Goal: Register for event/course

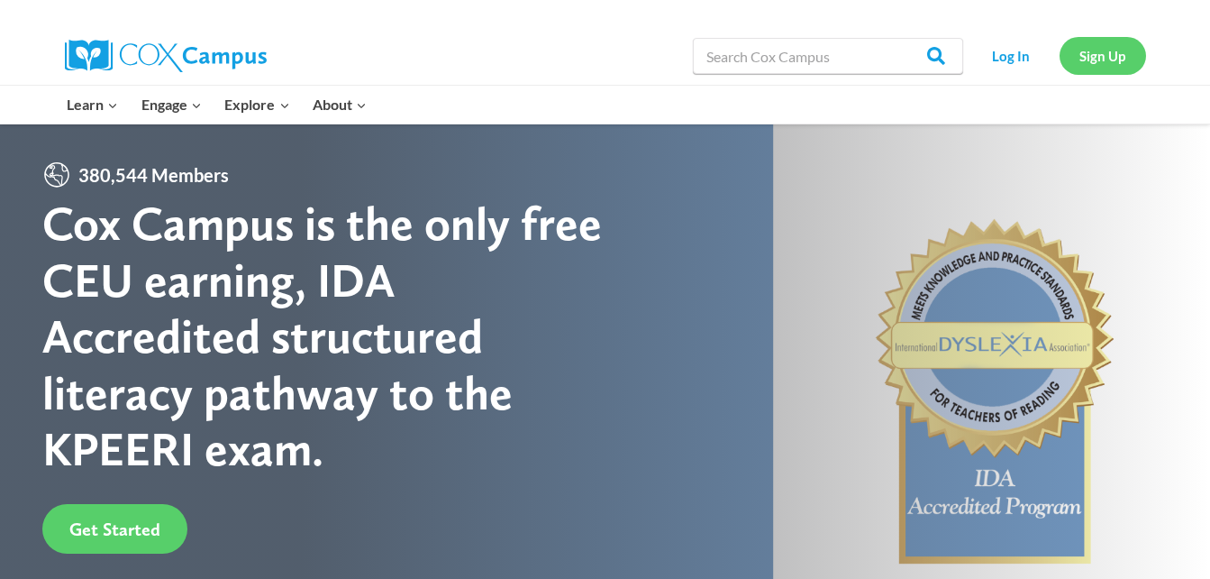
click at [1098, 61] on link "Sign Up" at bounding box center [1103, 55] width 87 height 37
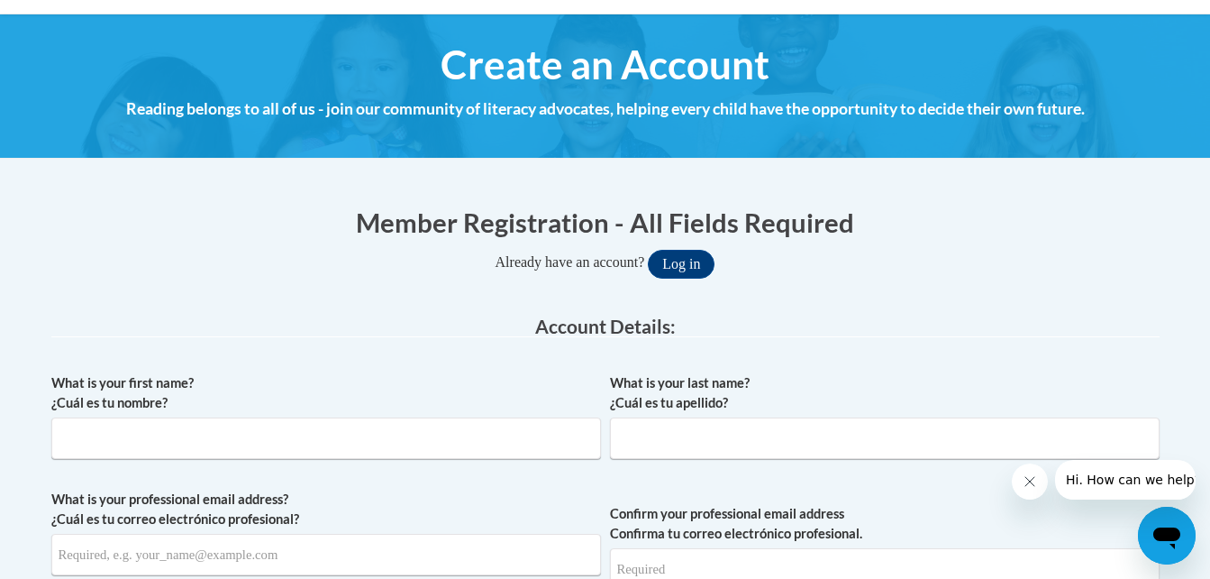
scroll to position [216, 0]
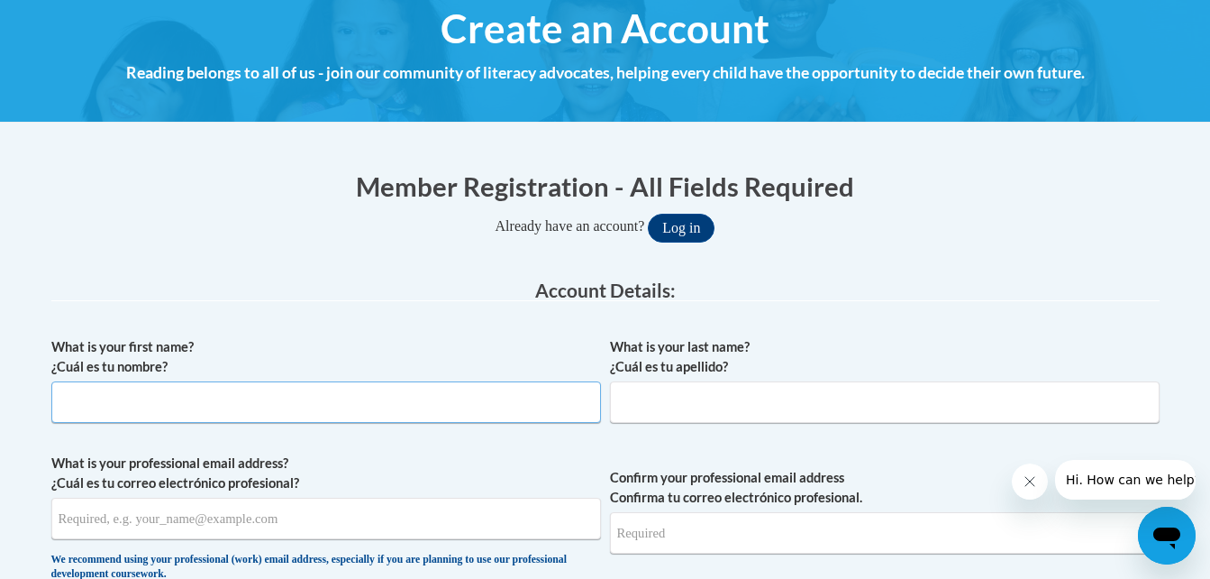
click at [215, 403] on input "What is your first name? ¿Cuál es tu nombre?" at bounding box center [326, 401] width 550 height 41
type input "anjel"
click at [689, 393] on input "What is your last name? ¿Cuál es tu apellido?" at bounding box center [885, 401] width 550 height 41
type input "taylor"
click at [289, 531] on input "What is your professional email address? ¿Cuál es tu correo electrónico profesi…" at bounding box center [326, 517] width 550 height 41
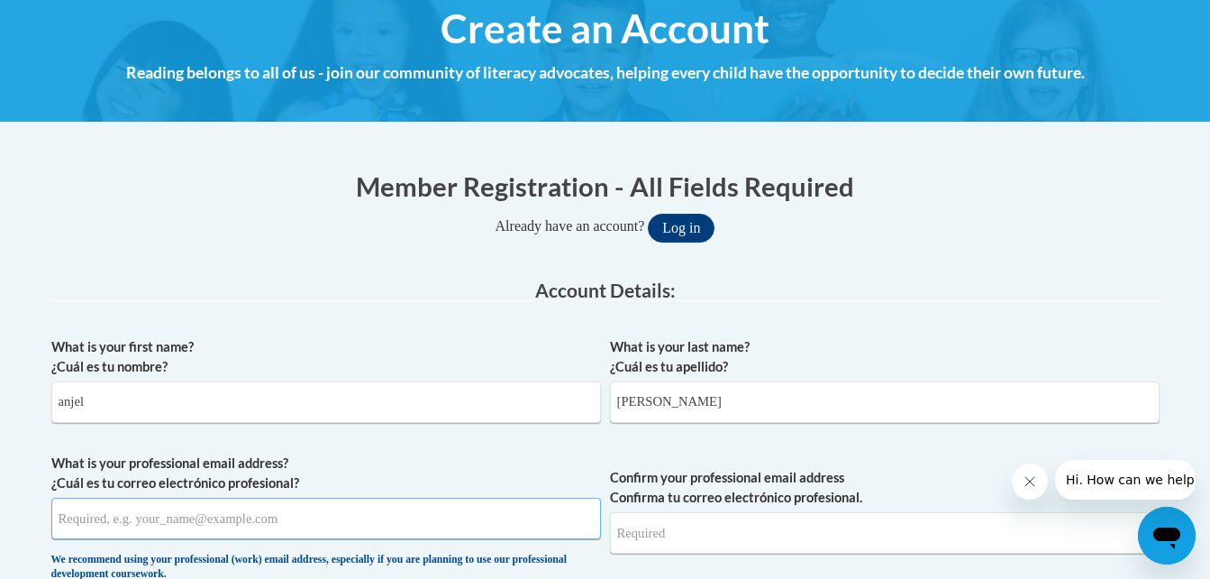
type input "anjelnicole97@gmail.com"
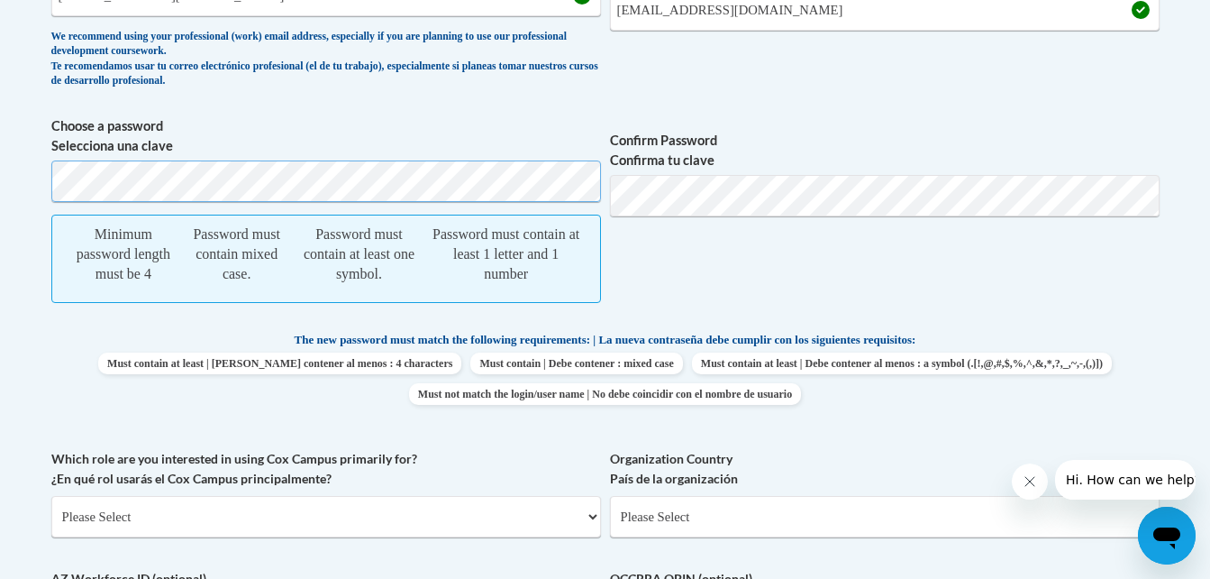
scroll to position [748, 0]
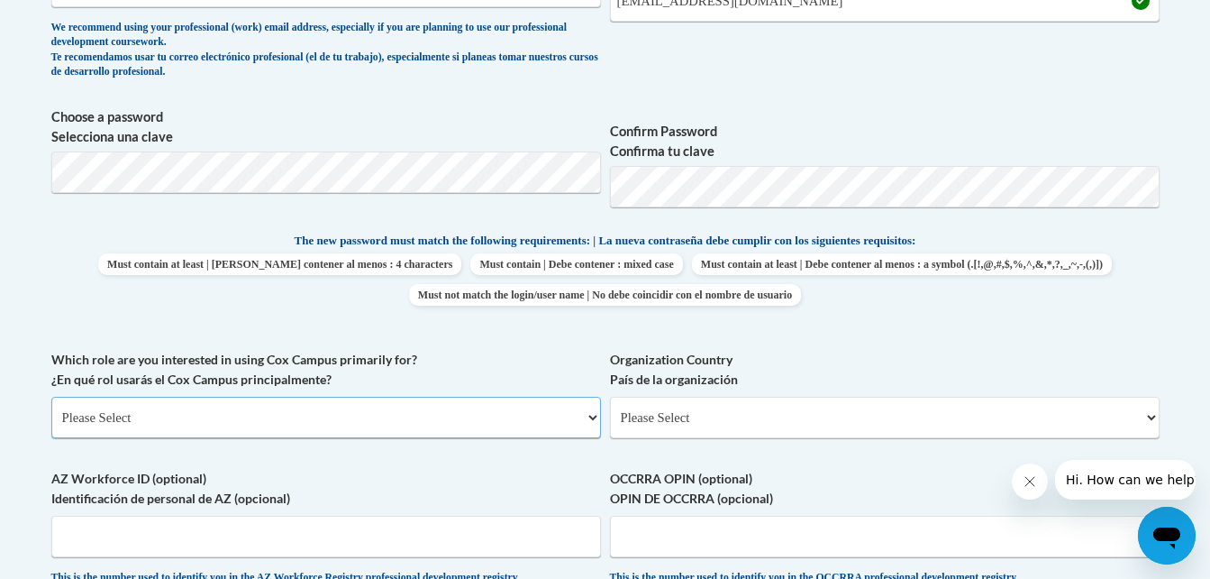
click at [499, 404] on select "Please Select College/University | Colegio/Universidad Community/Nonprofit Part…" at bounding box center [326, 417] width 550 height 41
click at [964, 426] on select "Please Select United States | Estados Unidos Outside of the United States | Fue…" at bounding box center [885, 417] width 550 height 41
select select "ad49bcad-a171-4b2e-b99c-48b446064914"
click at [610, 397] on select "Please Select United States | Estados Unidos Outside of the United States | Fue…" at bounding box center [885, 417] width 550 height 41
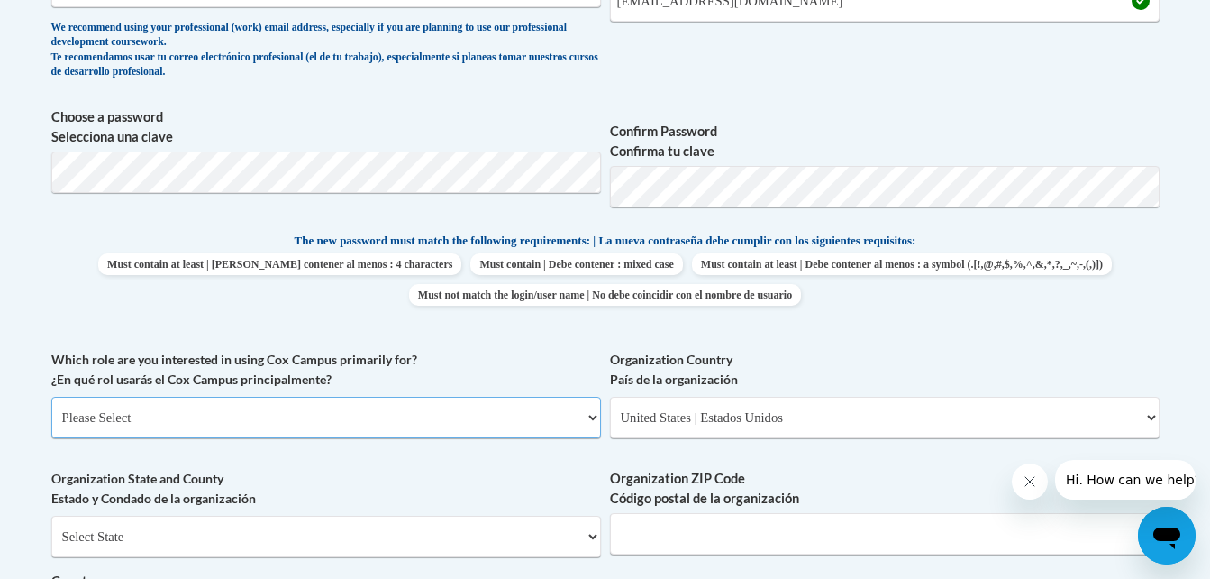
click at [368, 418] on select "Please Select College/University | Colegio/Universidad Community/Nonprofit Part…" at bounding box center [326, 417] width 550 height 41
select select "3271ce3a-a928-4b91-bcec-7d68f79f4f34"
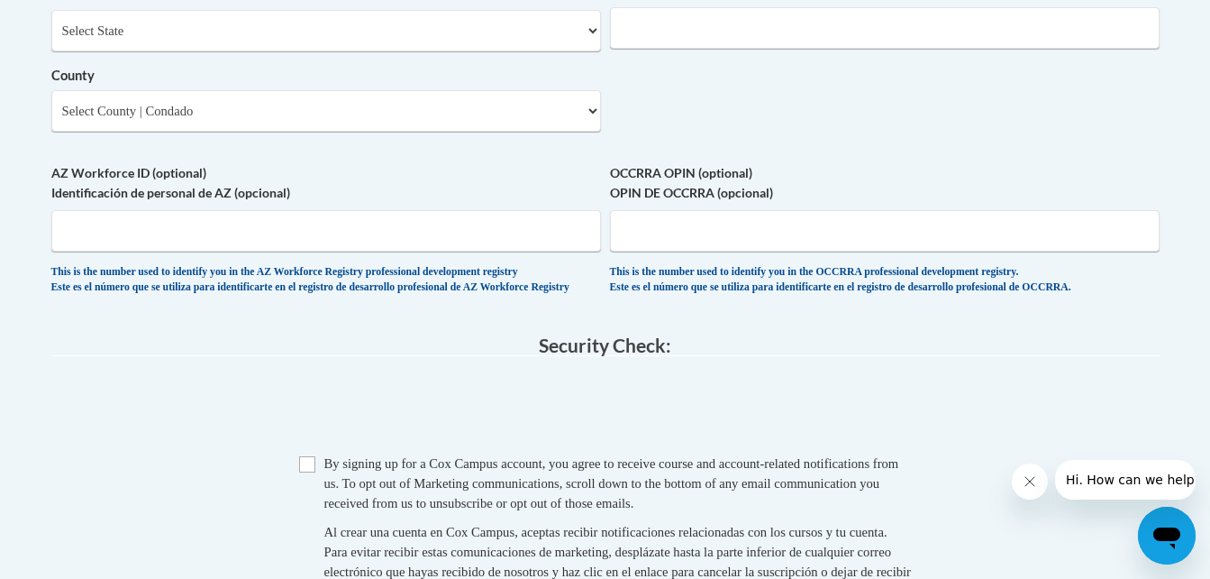
click at [223, 31] on div "Select State Alabama Alaska Arizona Arkansas California Colorado Connecticut De…" at bounding box center [326, 71] width 550 height 122
click at [223, 31] on select "Select State Alabama Alaska Arizona Arkansas California Colorado Connecticut De…" at bounding box center [326, 30] width 550 height 41
select select "Georgia"
click at [51, 10] on select "Select State Alabama Alaska Arizona Arkansas California Colorado Connecticut De…" at bounding box center [326, 30] width 550 height 41
click at [163, 242] on input "AZ Workforce ID (optional) Identificación de personal de AZ (opcional)" at bounding box center [326, 230] width 550 height 41
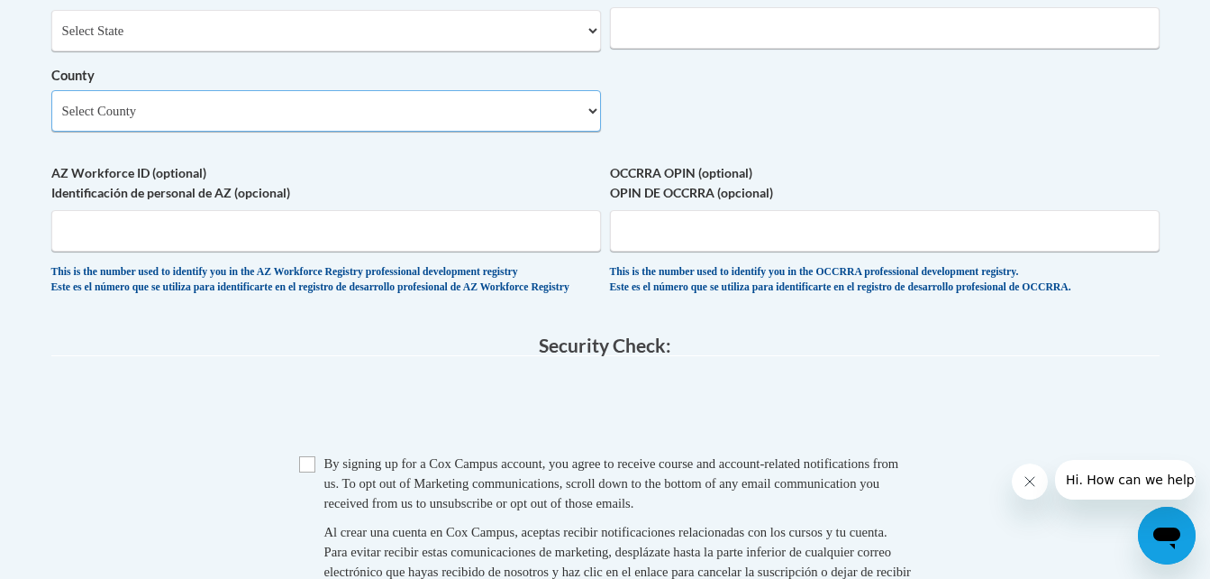
click at [185, 98] on select "Select County Appling Atkinson Bacon Baker Baldwin Banks Barrow Bartow Ben Hill…" at bounding box center [326, 110] width 550 height 41
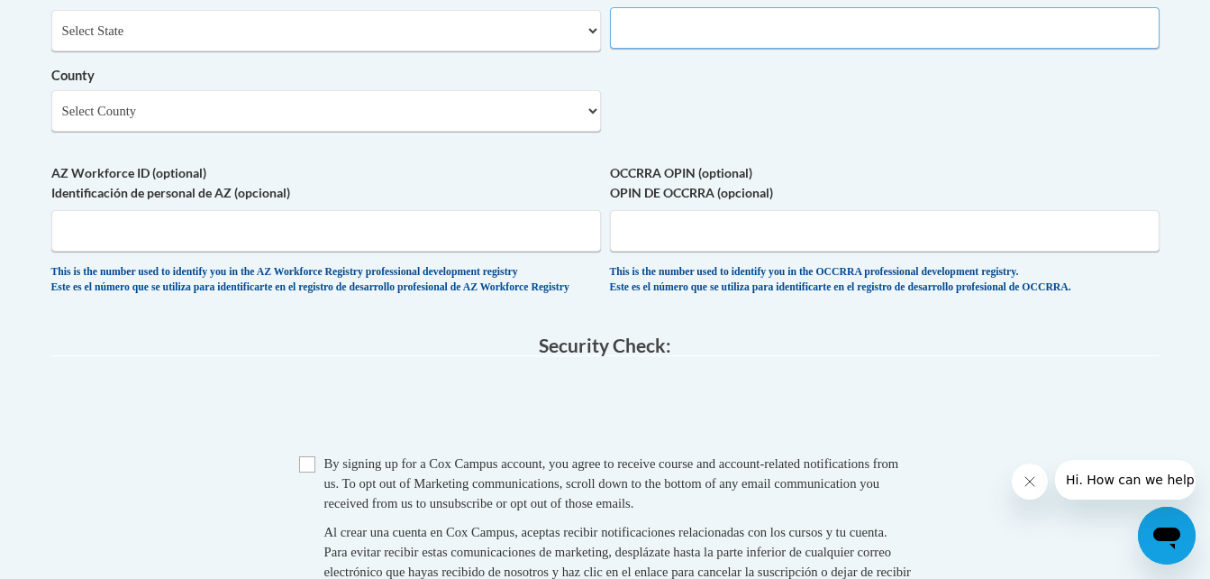
click at [679, 45] on input "Organization ZIP Code Código postal de la organización" at bounding box center [885, 27] width 550 height 41
click at [309, 472] on input "Checkbox" at bounding box center [307, 464] width 16 height 16
checkbox input "true"
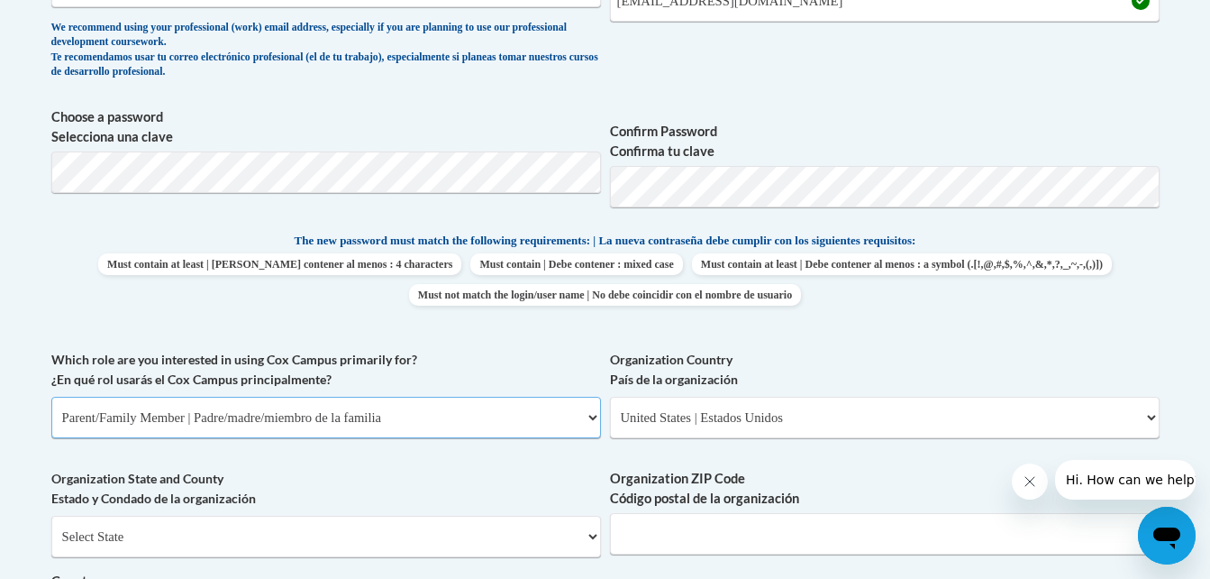
click at [269, 413] on select "Please Select College/University | Colegio/Universidad Community/Nonprofit Part…" at bounding box center [326, 417] width 550 height 41
select select "fbf2d438-af2f-41f8-98f1-81c410e29de3"
click at [51, 397] on select "Please Select College/University | Colegio/Universidad Community/Nonprofit Part…" at bounding box center [326, 417] width 550 height 41
select select "null"
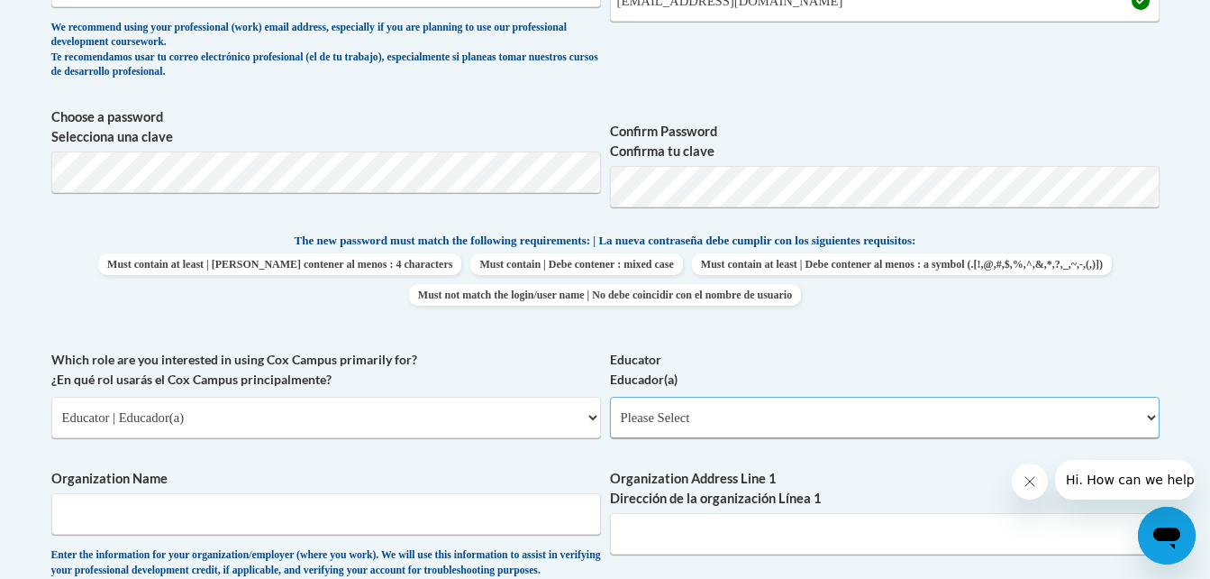
click at [711, 420] on select "Please Select Early Learning/Daycare Teacher/Family Home Care Provider | Maestr…" at bounding box center [885, 417] width 550 height 41
select select "5e2af403-4f2c-4e49-a02f-103e55d7b75b"
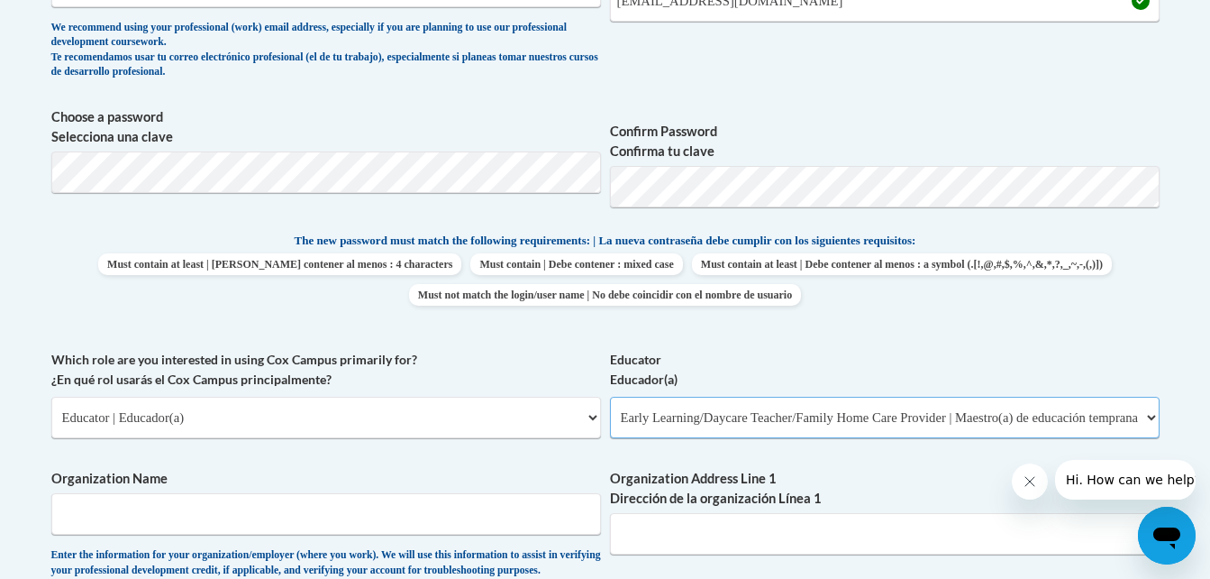
click at [610, 397] on select "Please Select Early Learning/Daycare Teacher/Family Home Care Provider | Maestr…" at bounding box center [885, 417] width 550 height 41
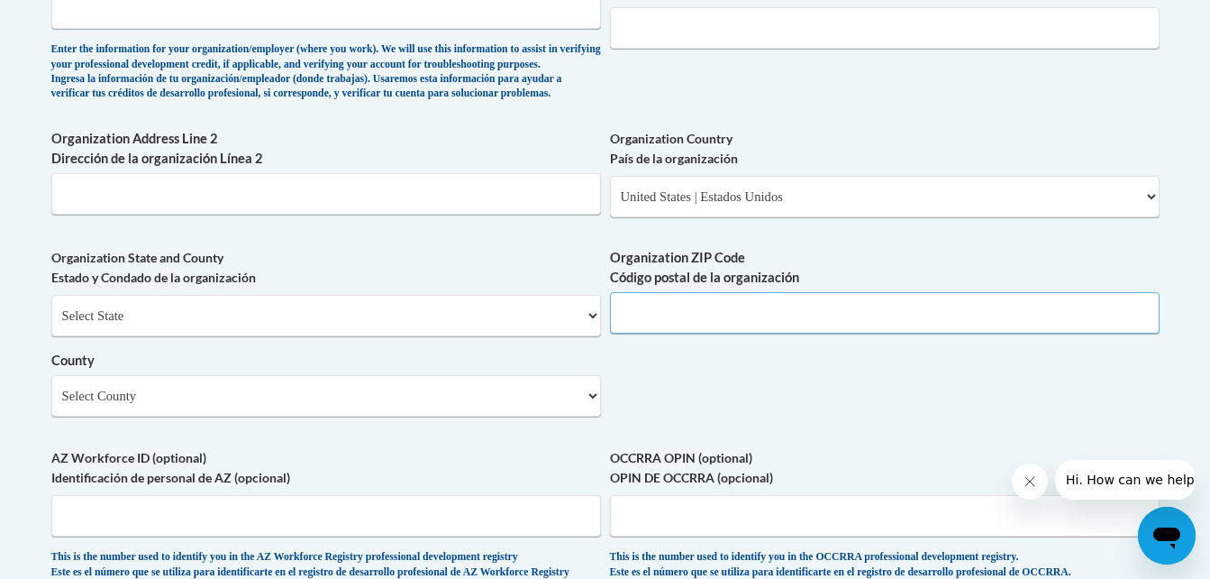
click at [694, 333] on input "Organization ZIP Code Código postal de la organización" at bounding box center [885, 312] width 550 height 41
type input "31820"
click at [592, 416] on select "Select County Appling Atkinson Bacon Baker Baldwin Banks Barrow Bartow Ben Hill…" at bounding box center [326, 395] width 550 height 41
click at [196, 416] on select "Select County Appling Atkinson Bacon Baker Baldwin Banks Barrow Bartow Ben Hill…" at bounding box center [326, 395] width 550 height 41
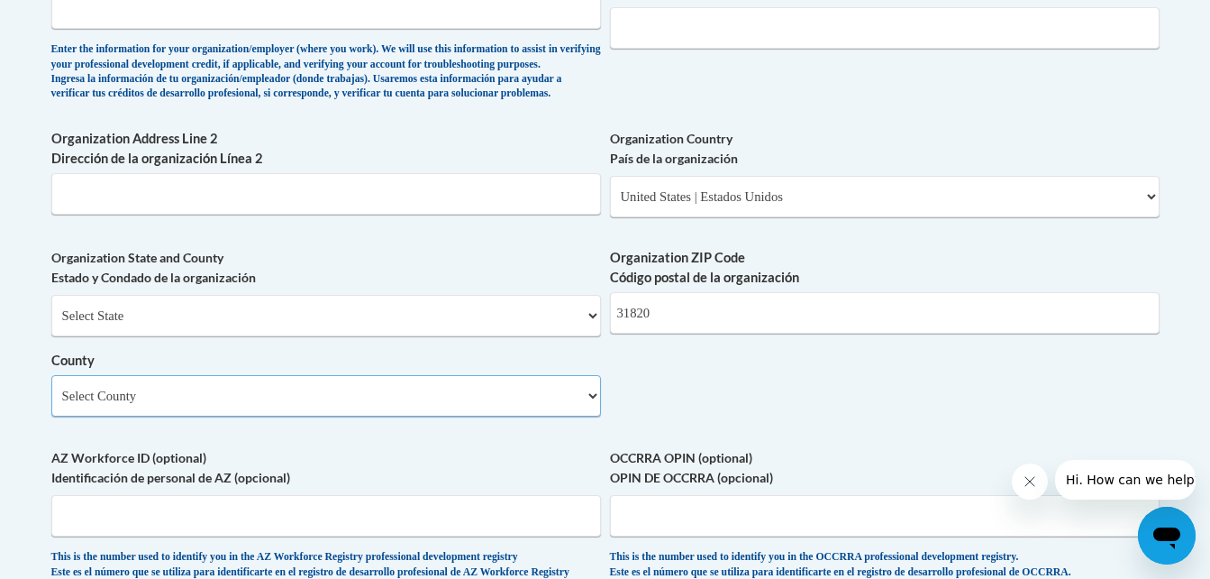
select select "Muscogee"
click at [51, 405] on select "Select County Appling Atkinson Bacon Baker Baldwin Banks Barrow Bartow Ben Hill…" at bounding box center [326, 395] width 550 height 41
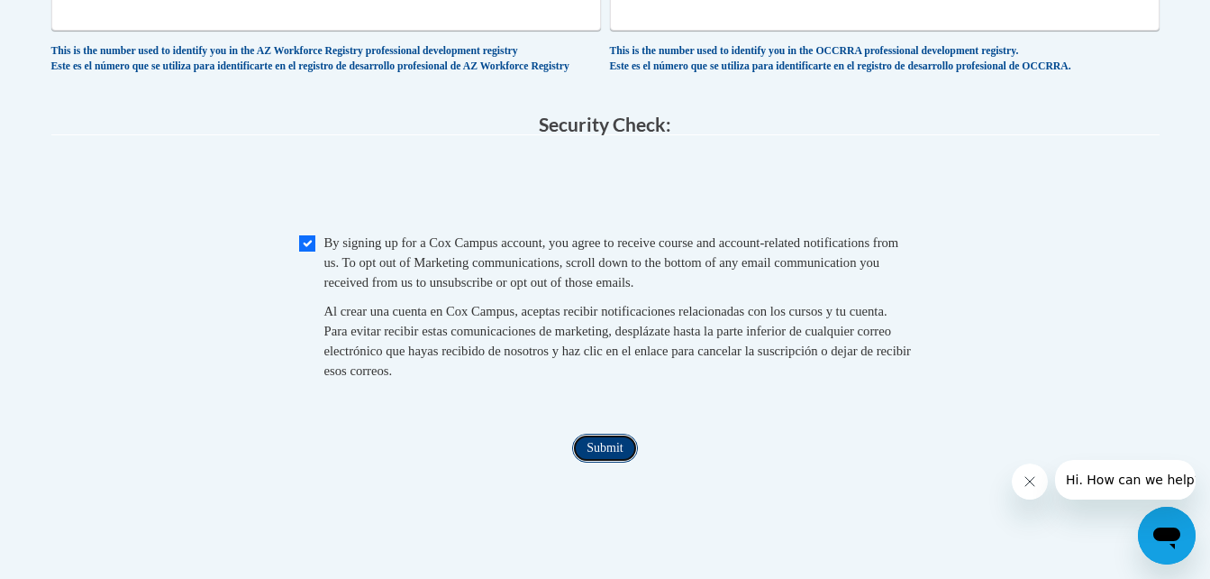
click at [592, 462] on input "Submit" at bounding box center [604, 447] width 65 height 29
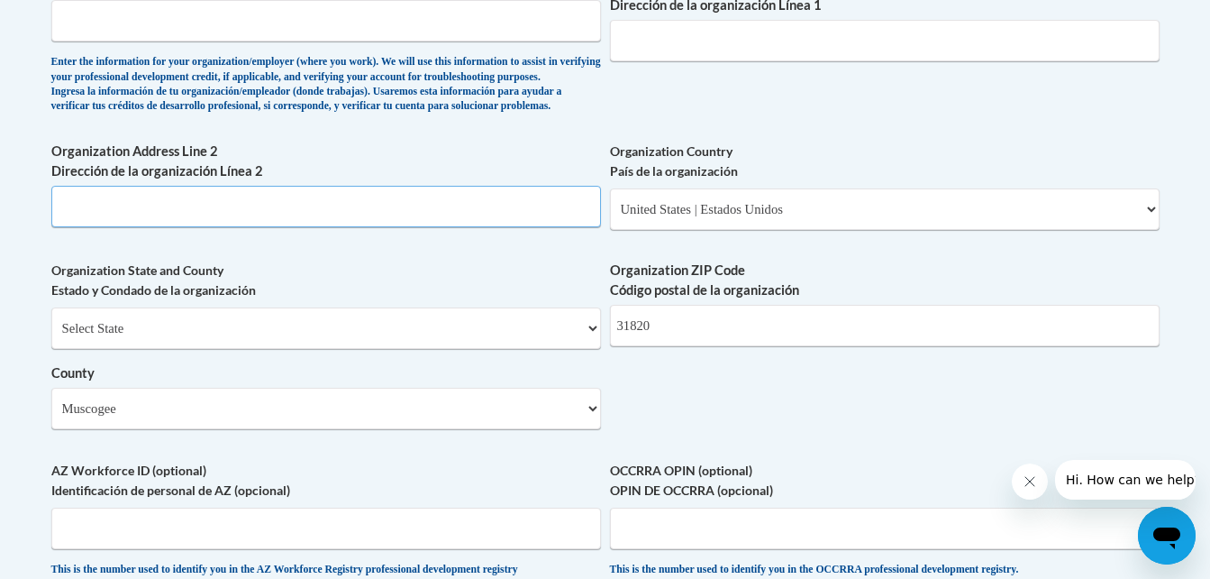
click at [398, 227] on input "Organization Address Line 2 Dirección de la organización Línea 2" at bounding box center [326, 206] width 550 height 41
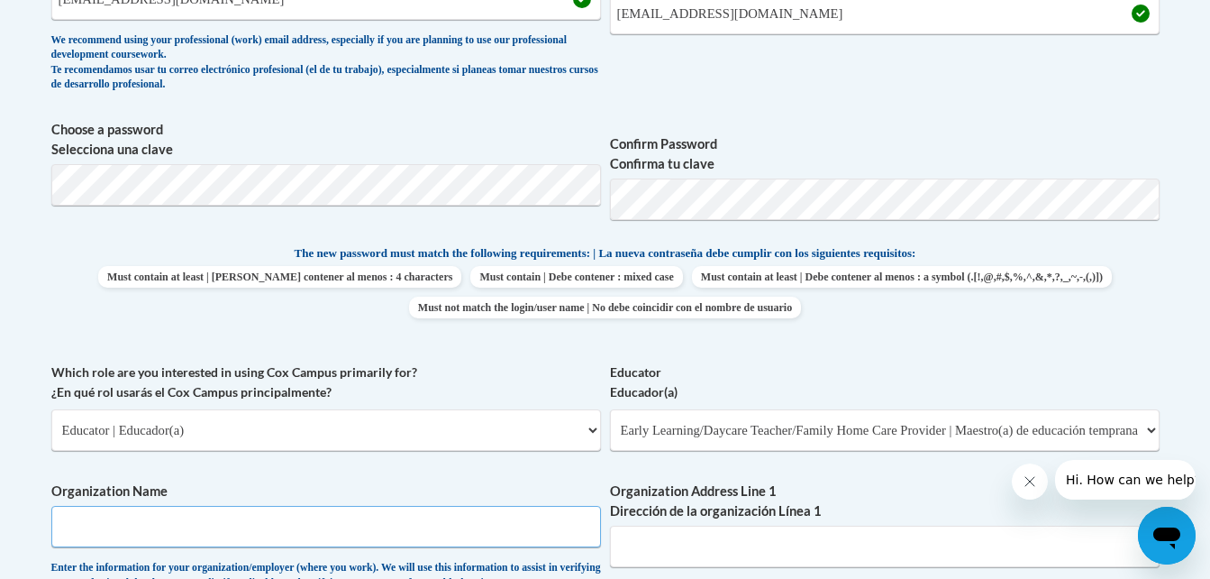
click at [332, 516] on input "Organization Name" at bounding box center [326, 526] width 550 height 41
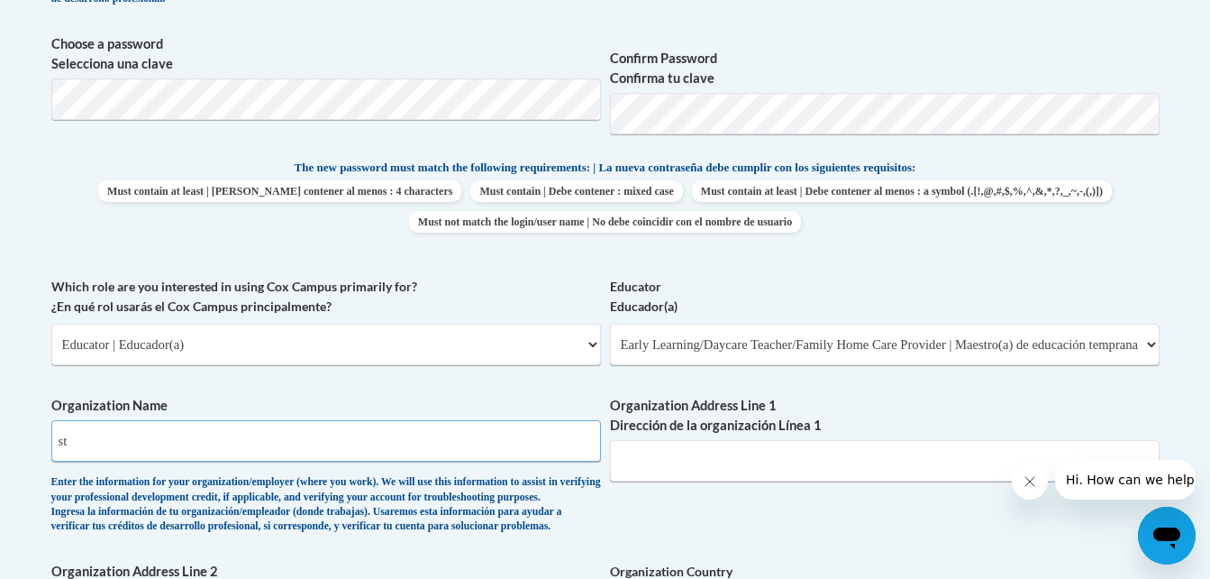
type input "s"
click at [711, 466] on input "Organization Address Line 1 Dirección de la organización Línea 1" at bounding box center [885, 460] width 550 height 41
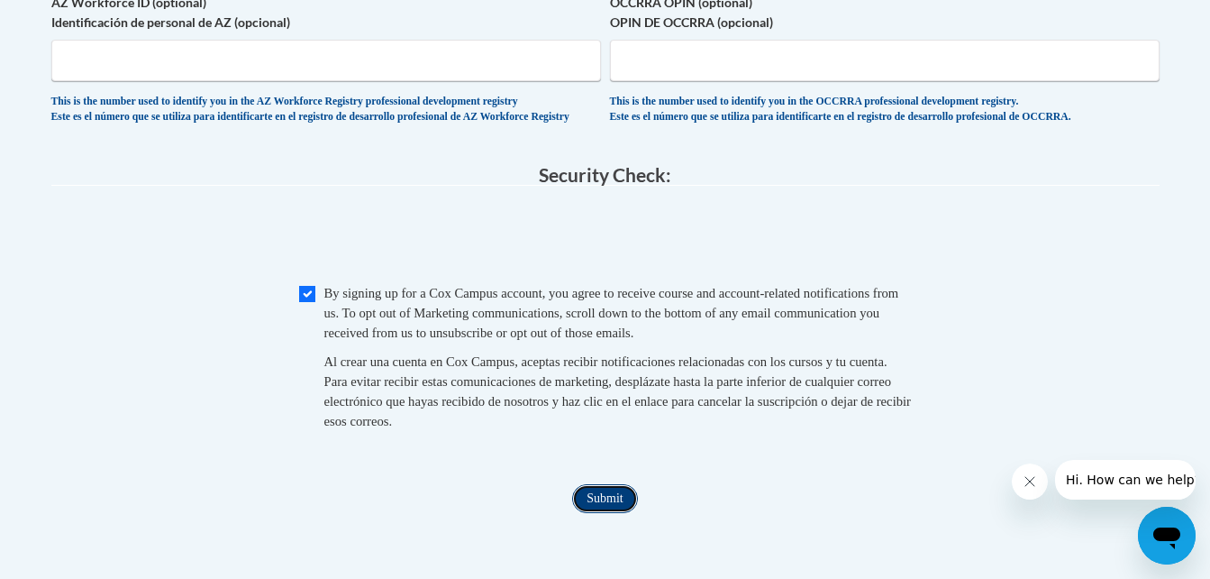
click at [613, 513] on input "Submit" at bounding box center [604, 498] width 65 height 29
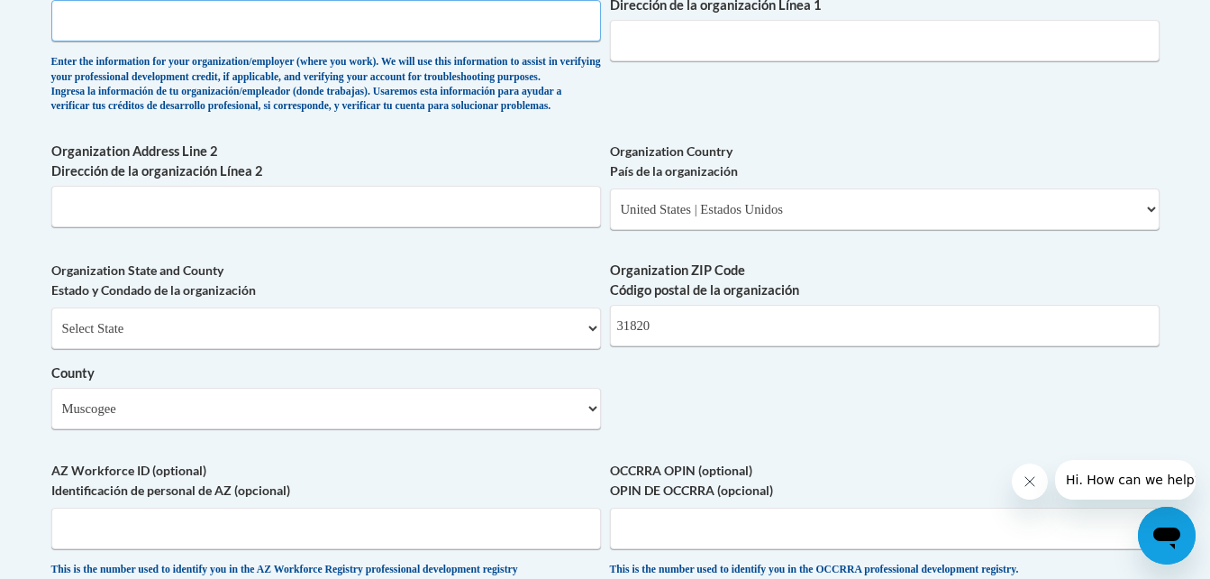
click at [247, 23] on input "Organization Name" at bounding box center [326, 20] width 550 height 41
click at [238, 16] on input "St thomasday" at bounding box center [326, 20] width 550 height 41
type input "St thomasday school"
click at [716, 33] on input "Organization Address Line 1 Dirección de la organización Línea 1" at bounding box center [885, 40] width 550 height 41
click at [499, 344] on select "Select State Alabama Alaska Arizona Arkansas California Colorado Connecticut De…" at bounding box center [326, 327] width 550 height 41
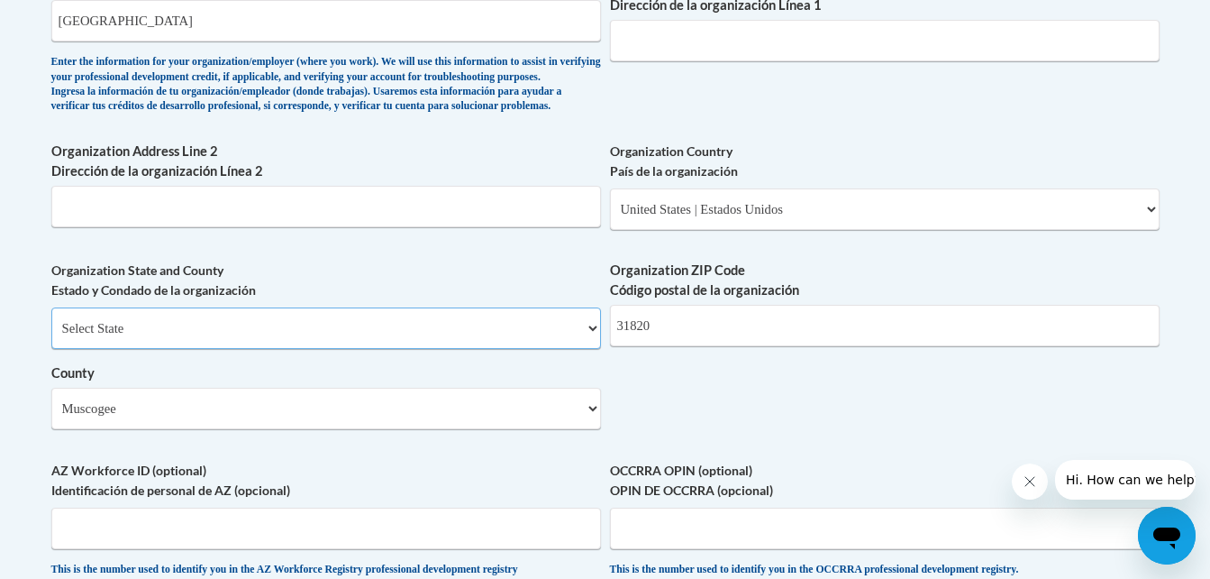
select select "Georgia"
click at [51, 337] on select "Select State Alabama Alaska Arizona Arkansas California Colorado Connecticut De…" at bounding box center [326, 327] width 550 height 41
click at [402, 227] on input "Organization Address Line 2 Dirección de la organización Línea 2" at bounding box center [326, 206] width 550 height 41
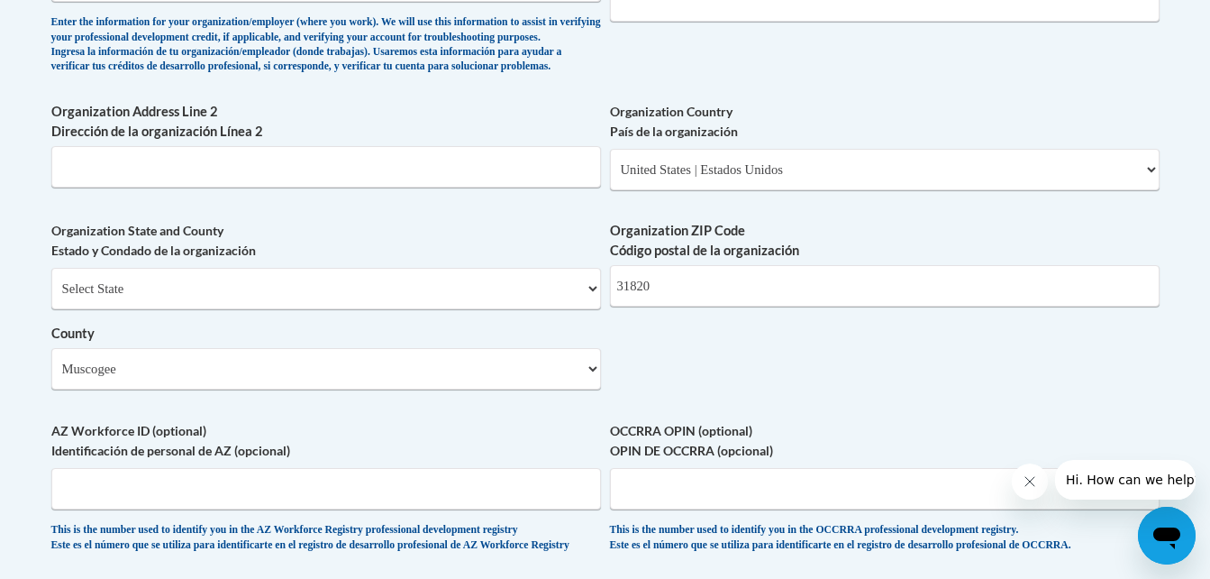
scroll to position [1312, 0]
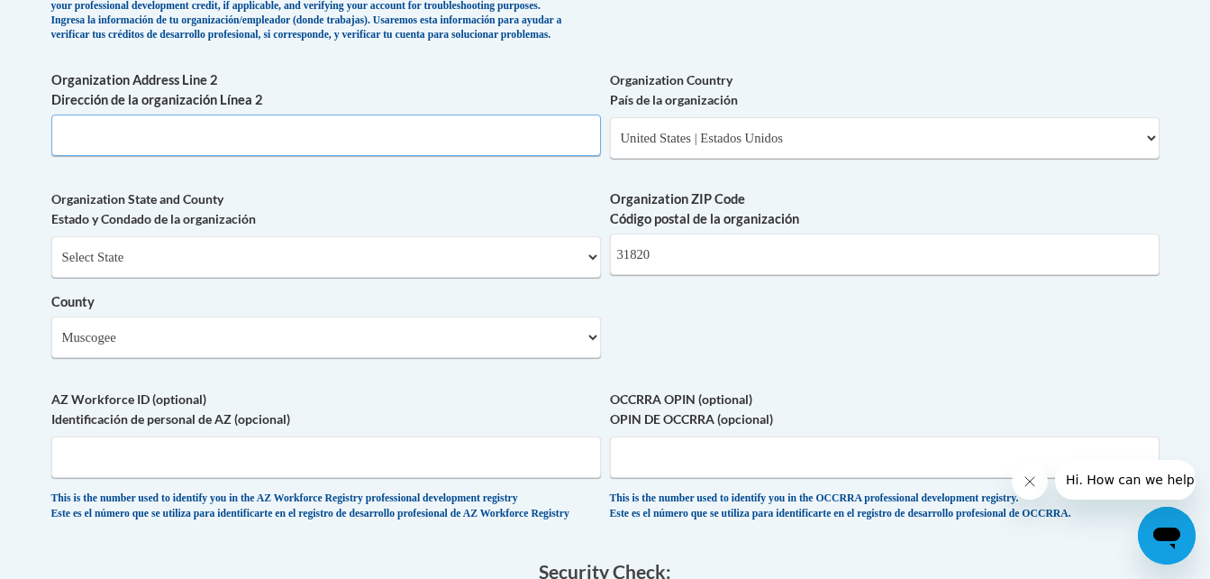
click at [169, 156] on input "Organization Address Line 2 Dirección de la organización Línea 2" at bounding box center [326, 134] width 550 height 41
type input "7650eagledrive midlandga 31820"
click at [304, 477] on input "AZ Workforce ID (optional) Identificación de personal de AZ (opcional)" at bounding box center [326, 456] width 550 height 41
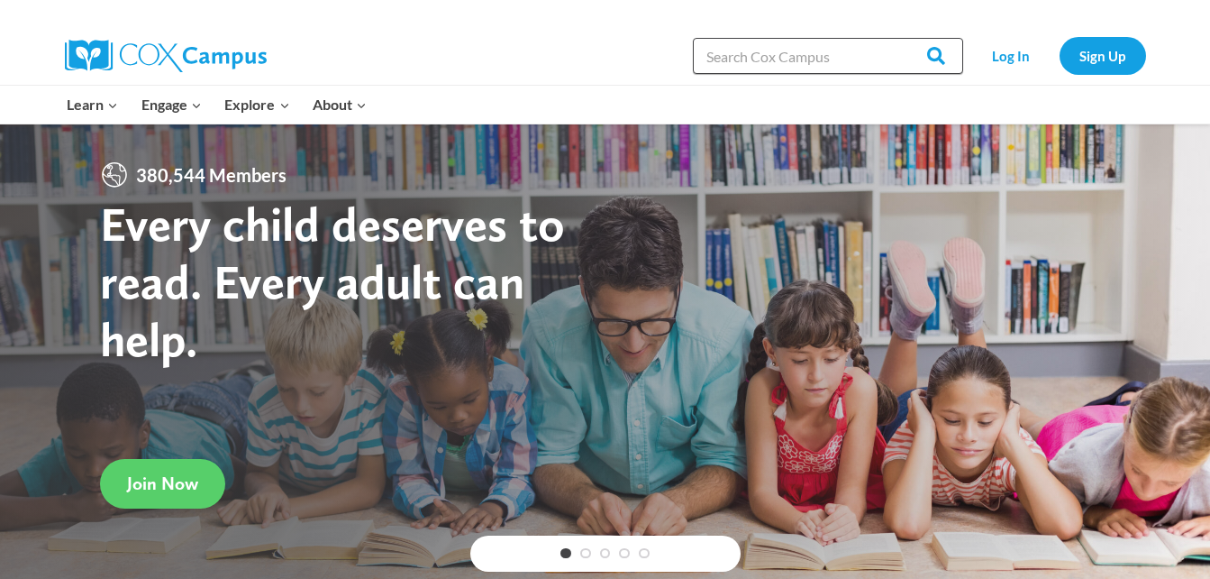
click at [743, 60] on input "Search in [URL][DOMAIN_NAME]" at bounding box center [828, 56] width 270 height 36
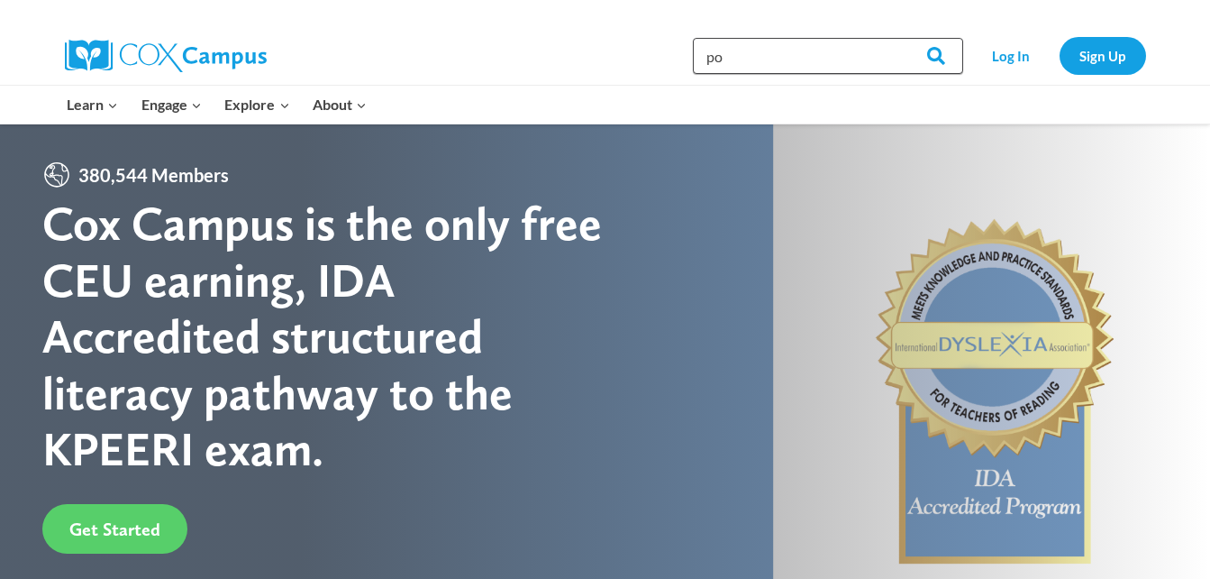
type input "p"
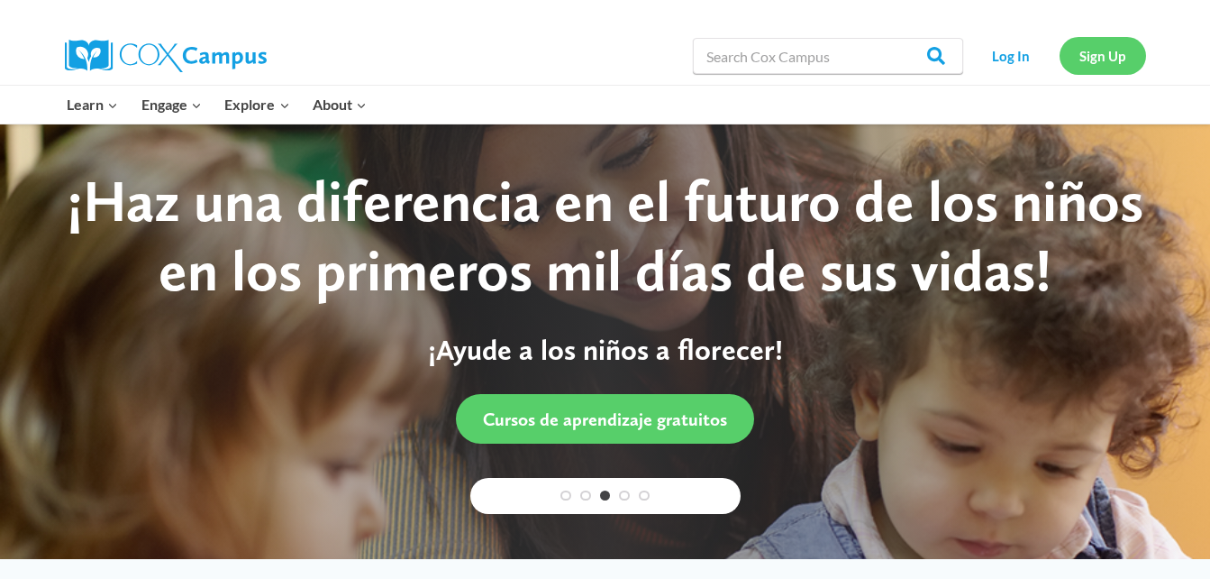
click at [1095, 48] on link "Sign Up" at bounding box center [1103, 55] width 87 height 37
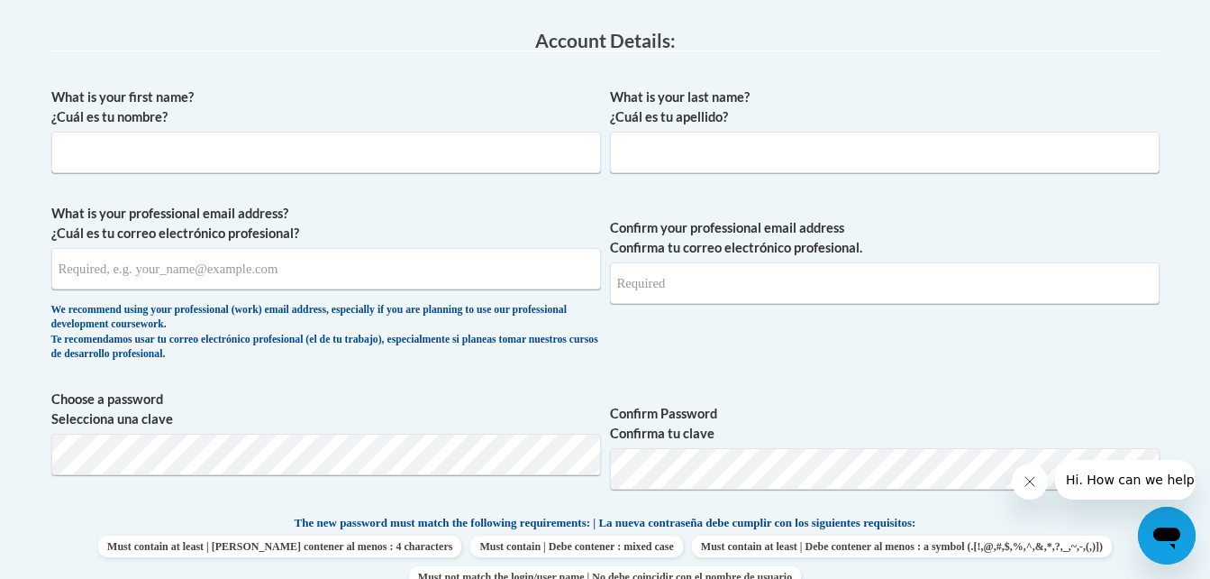
scroll to position [469, 0]
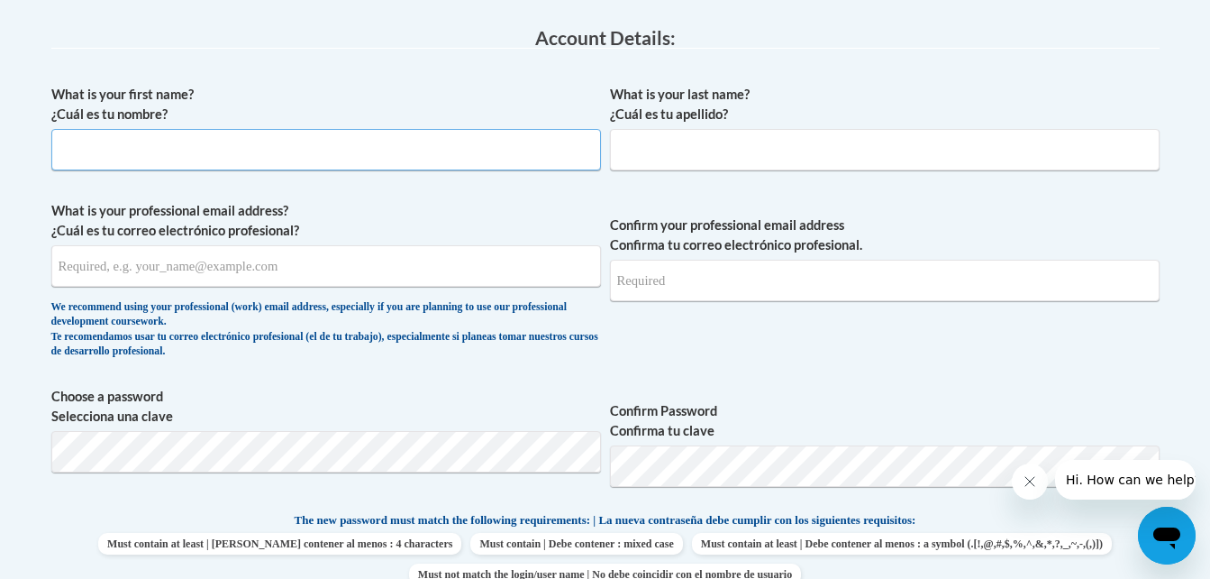
click at [411, 145] on input "What is your first name? ¿Cuál es tu nombre?" at bounding box center [326, 149] width 550 height 41
type input "anjel"
type input "taylor"
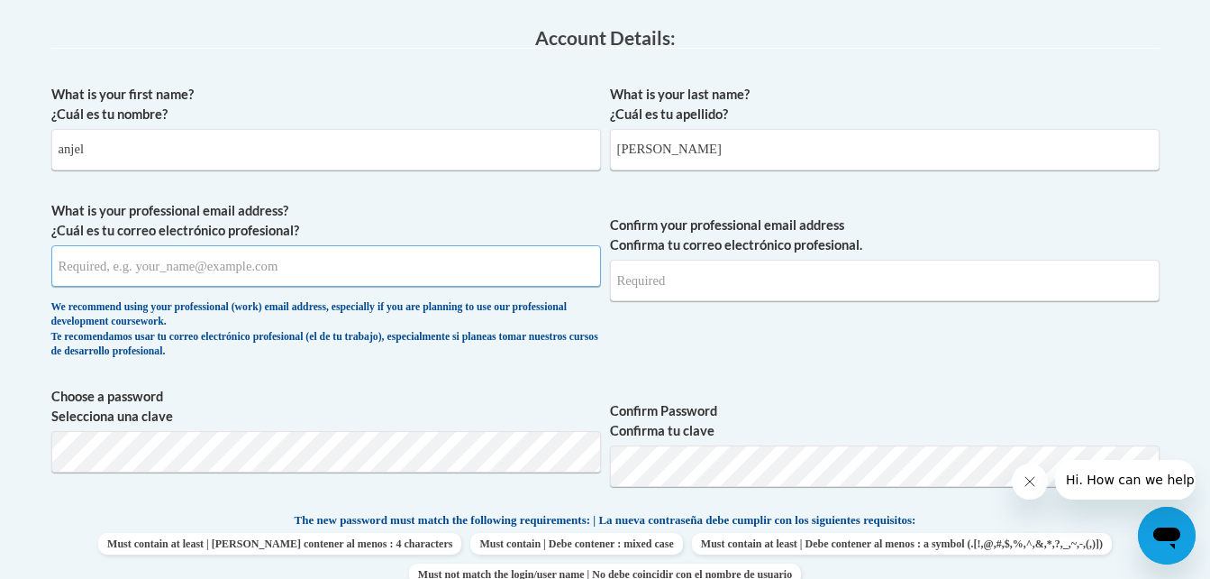
type input "anjelnicole97@gmail.com"
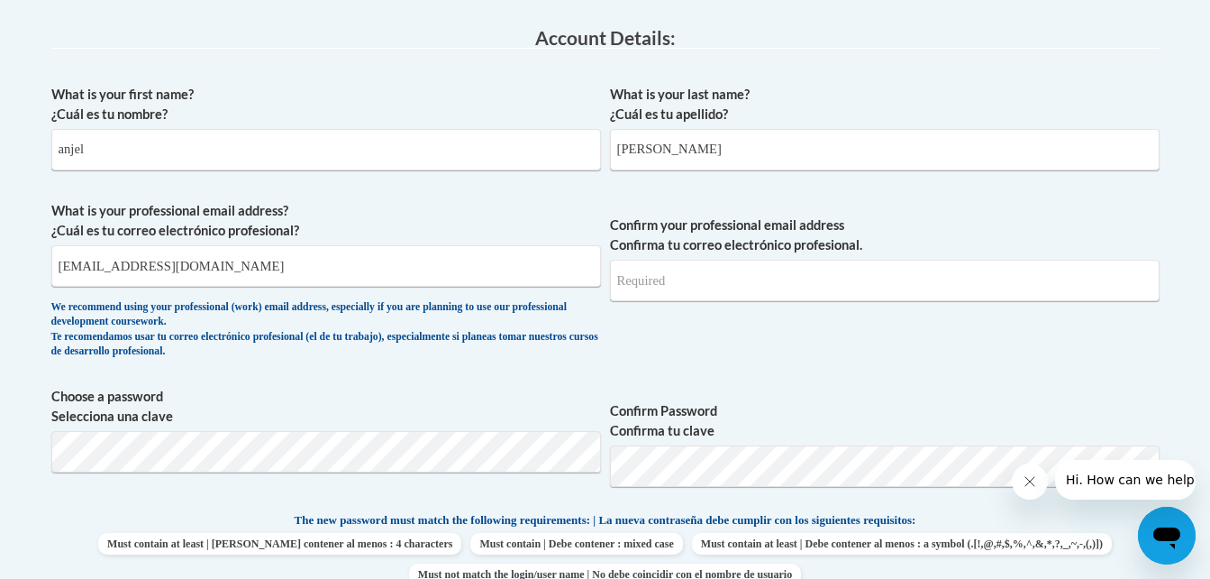
type input "anjelnicole97@gmail.com"
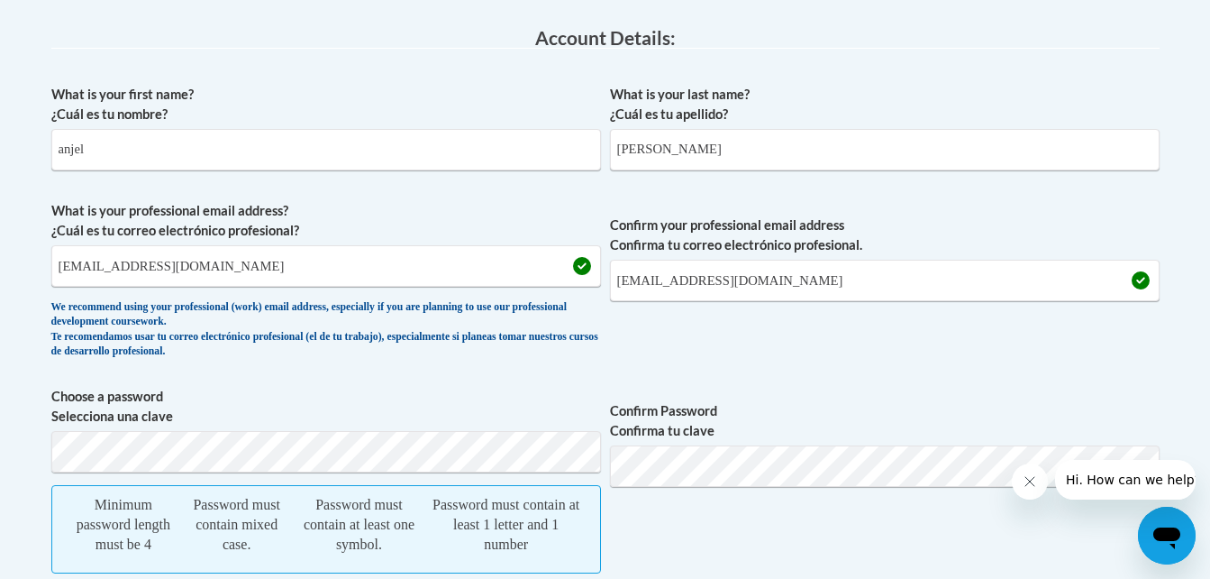
click at [942, 82] on div "What is your first name? ¿Cuál es tu nombre? anjel What is your last name? ¿Cuá…" at bounding box center [605, 532] width 1108 height 913
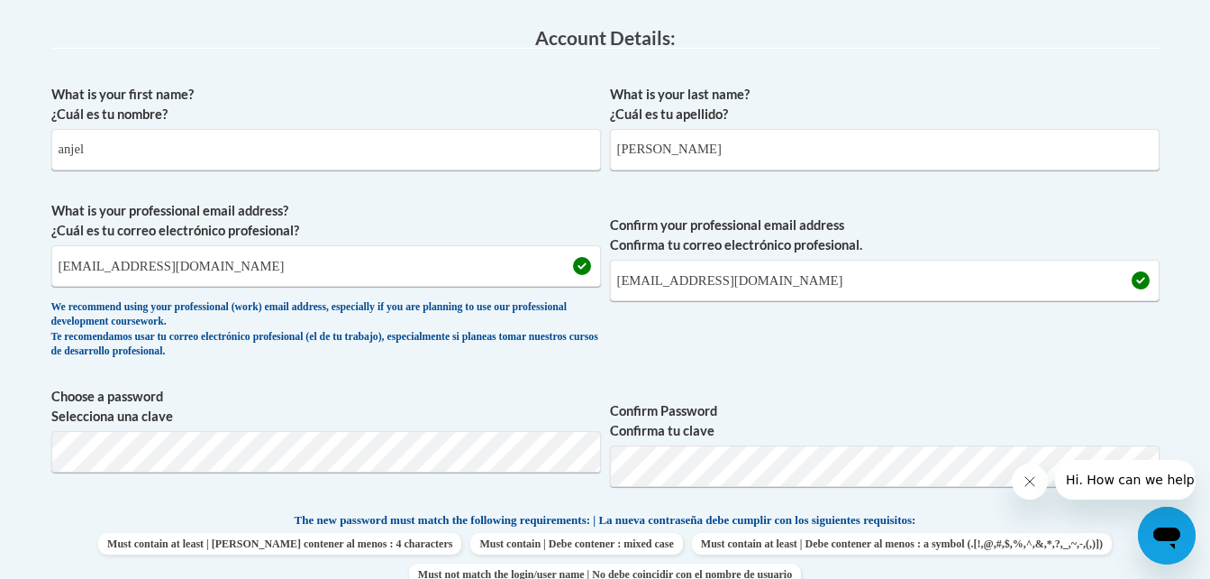
click at [1024, 481] on icon "Close message from company" at bounding box center [1029, 481] width 14 height 14
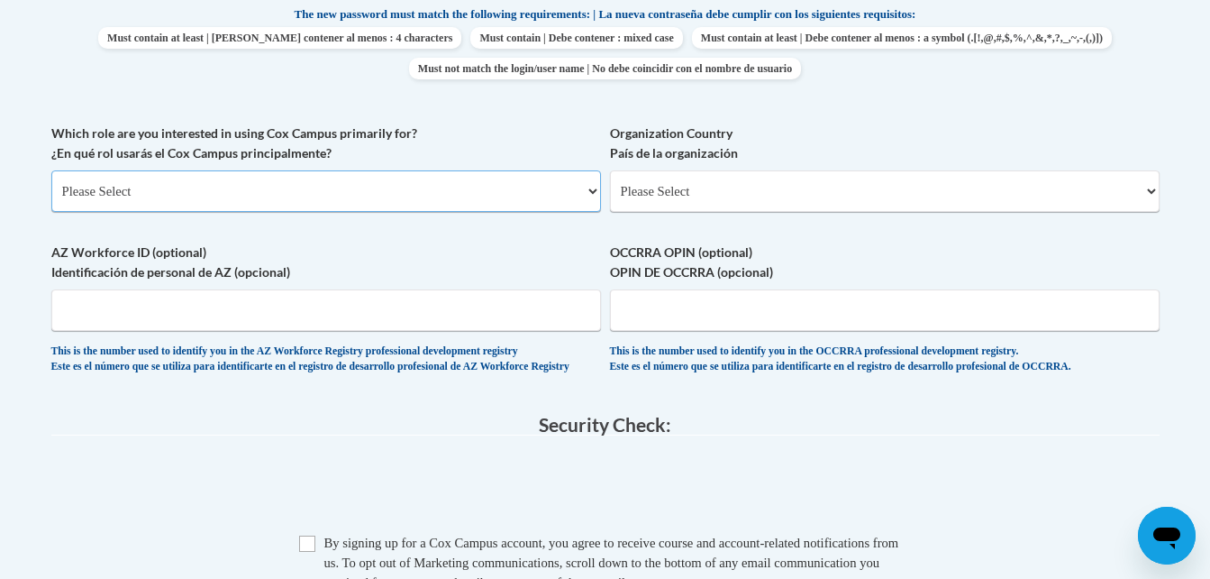
click at [266, 188] on select "Please Select College/University | Colegio/Universidad Community/Nonprofit Part…" at bounding box center [326, 190] width 550 height 41
select select "fbf2d438-af2f-41f8-98f1-81c410e29de3"
click at [51, 170] on select "Please Select College/University | Colegio/Universidad Community/Nonprofit Part…" at bounding box center [326, 190] width 550 height 41
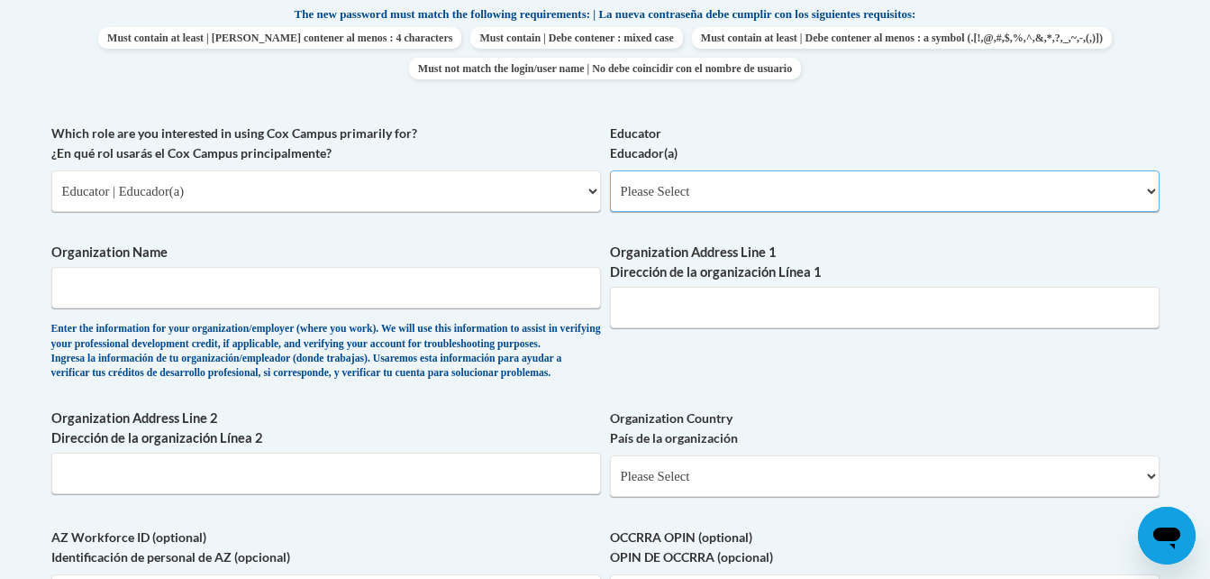
click at [733, 203] on select "Please Select Early Learning/Daycare Teacher/Family Home Care Provider | Maestr…" at bounding box center [885, 190] width 550 height 41
click at [610, 170] on select "Please Select Early Learning/Daycare Teacher/Family Home Care Provider | Maestr…" at bounding box center [885, 190] width 550 height 41
click at [704, 195] on select "Please Select Early Learning/Daycare Teacher/Family Home Care Provider | Maestr…" at bounding box center [885, 190] width 550 height 41
select select "5e2af403-4f2c-4e49-a02f-103e55d7b75b"
click at [610, 170] on select "Please Select Early Learning/Daycare Teacher/Family Home Care Provider | Maestr…" at bounding box center [885, 190] width 550 height 41
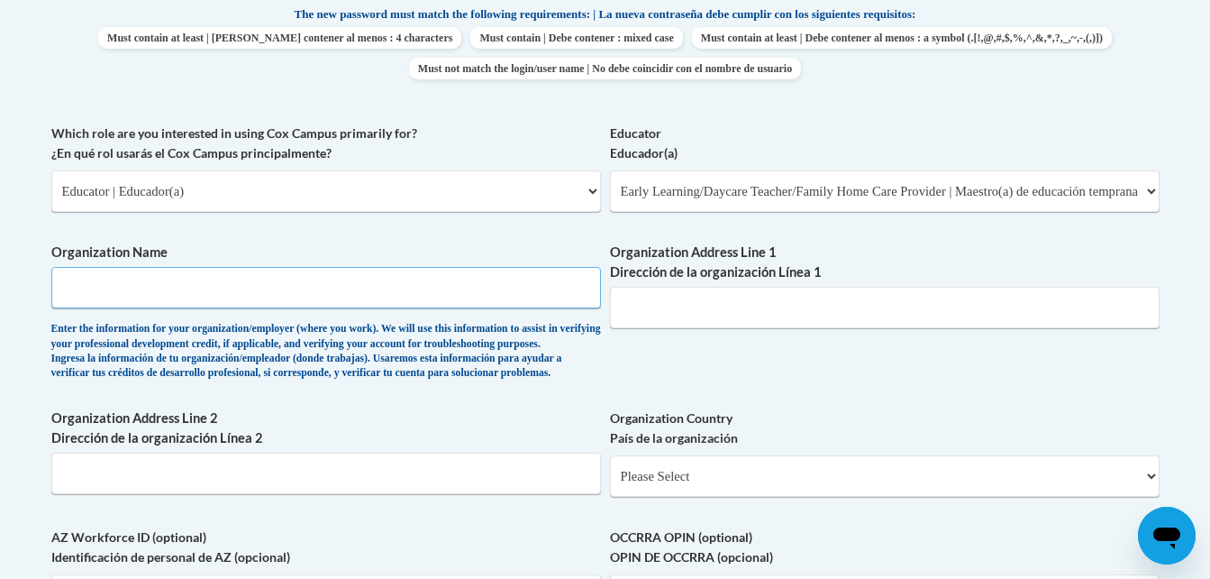
click at [349, 268] on input "Organization Name" at bounding box center [326, 287] width 550 height 41
type input "St thomasday school"
type input "7650eagledrive midlandga 31820"
click at [752, 311] on input "Organization Address Line 1 Dirección de la organización Línea 1" at bounding box center [885, 307] width 550 height 41
click at [962, 497] on select "Please Select United States | Estados Unidos Outside of the United States | Fue…" at bounding box center [885, 475] width 550 height 41
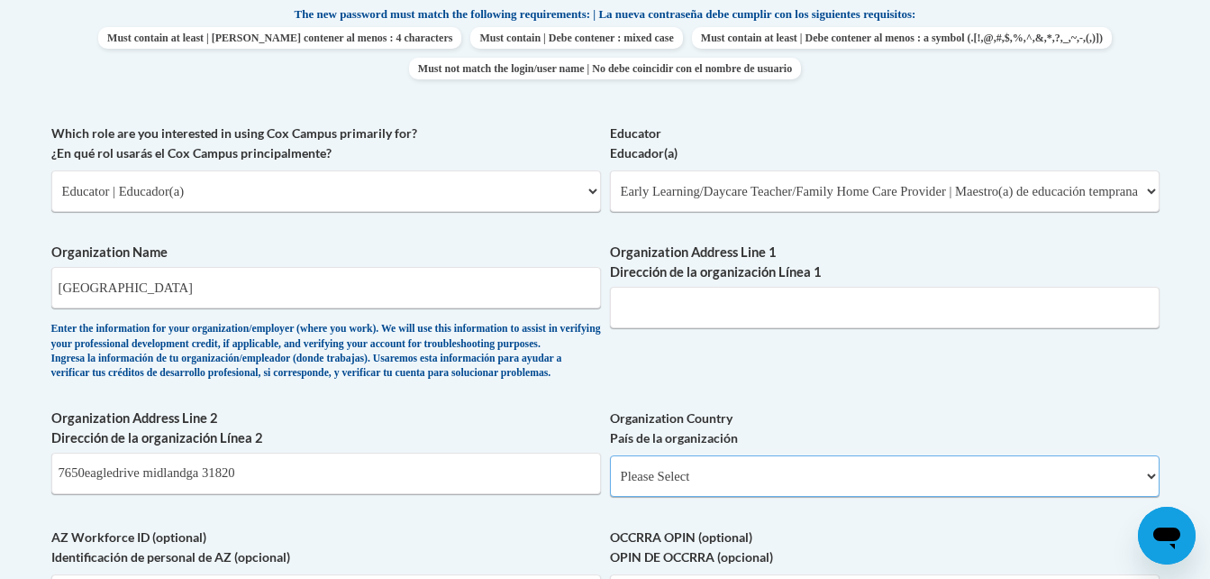
select select "ad49bcad-a171-4b2e-b99c-48b446064914"
click at [610, 484] on select "Please Select United States | Estados Unidos Outside of the United States | Fue…" at bounding box center [885, 475] width 550 height 41
select select
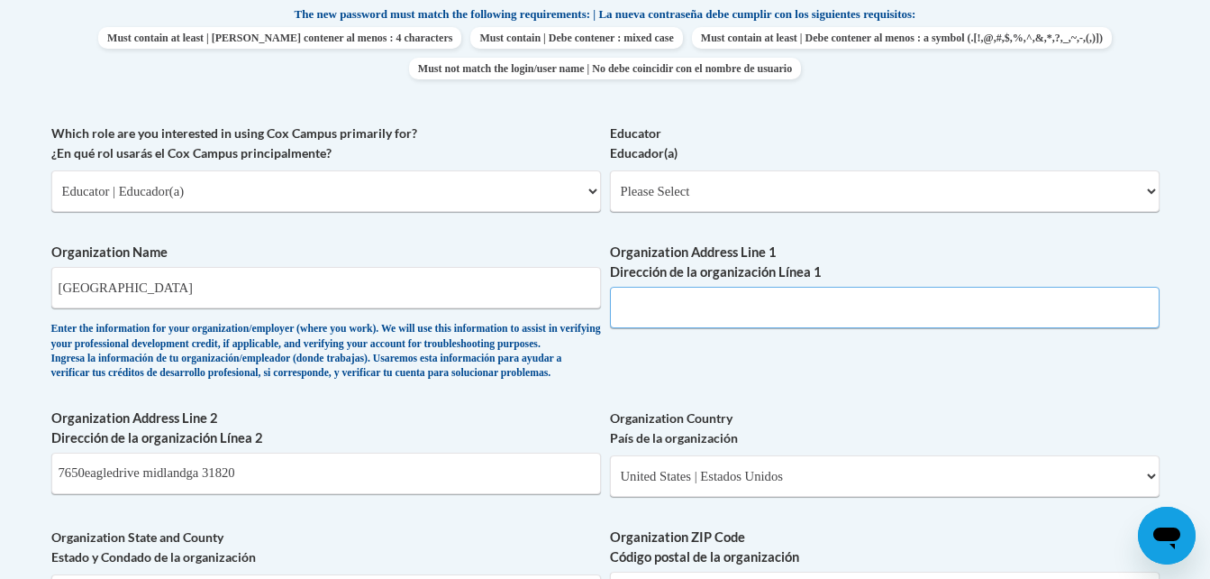
click at [725, 303] on input "Organization Address Line 1 Dirección de la organización Línea 1" at bounding box center [885, 307] width 550 height 41
type input "7"
type input "s"
click at [725, 303] on input "Organization Address Line 1 Dirección de la organización Línea 1" at bounding box center [885, 307] width 550 height 41
type input "s"
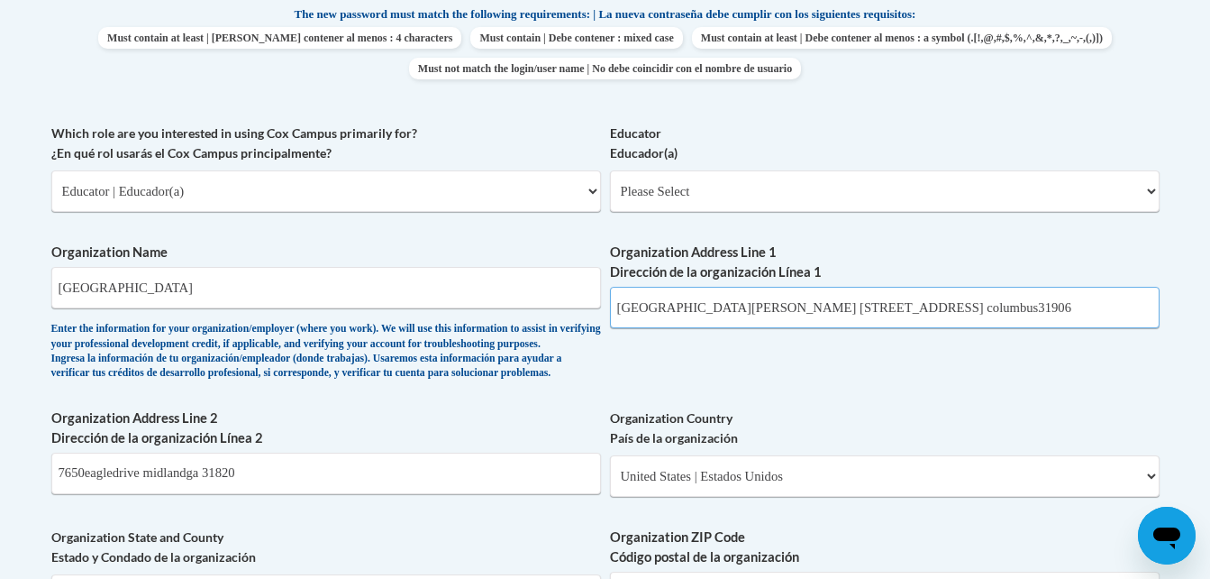
type input "St thomas Day school 21000 hilton ave. columbus31906"
click at [709, 561] on label "Organization ZIP Code Código postal de la organización" at bounding box center [885, 547] width 550 height 40
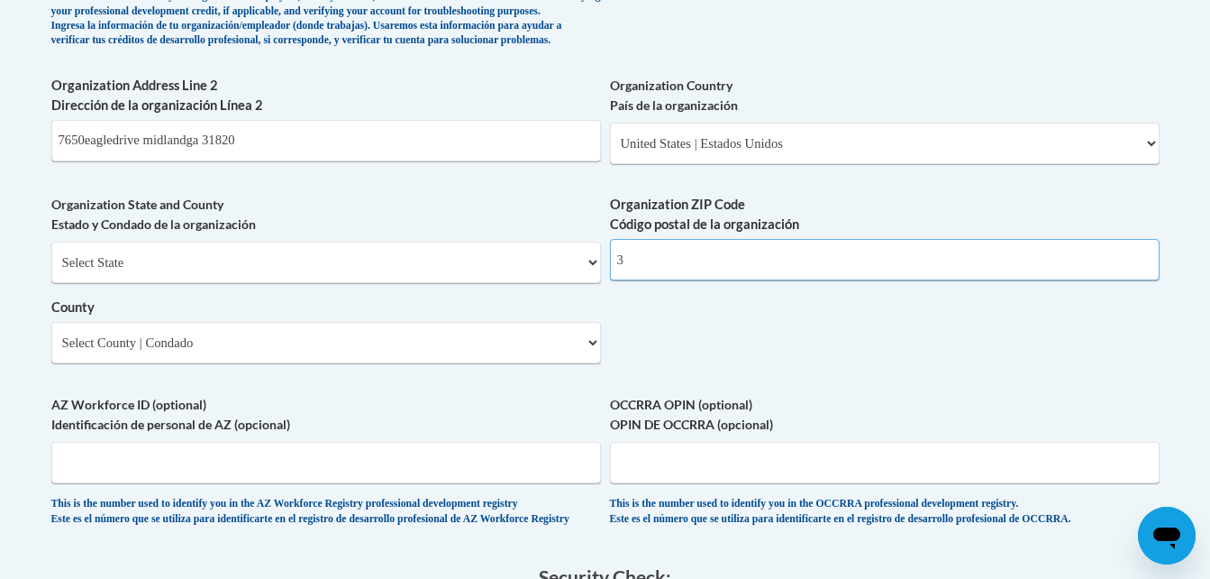
type input "31820"
click at [260, 283] on select "Select State Alabama Alaska Arizona Arkansas California Colorado Connecticut De…" at bounding box center [326, 262] width 550 height 41
select select "Georgia"
click at [51, 271] on select "Select State Alabama Alaska Arizona Arkansas California Colorado Connecticut De…" at bounding box center [326, 262] width 550 height 41
click at [162, 363] on select "Select County Appling Atkinson Bacon Baker Baldwin Banks Barrow Bartow Ben Hill…" at bounding box center [326, 342] width 550 height 41
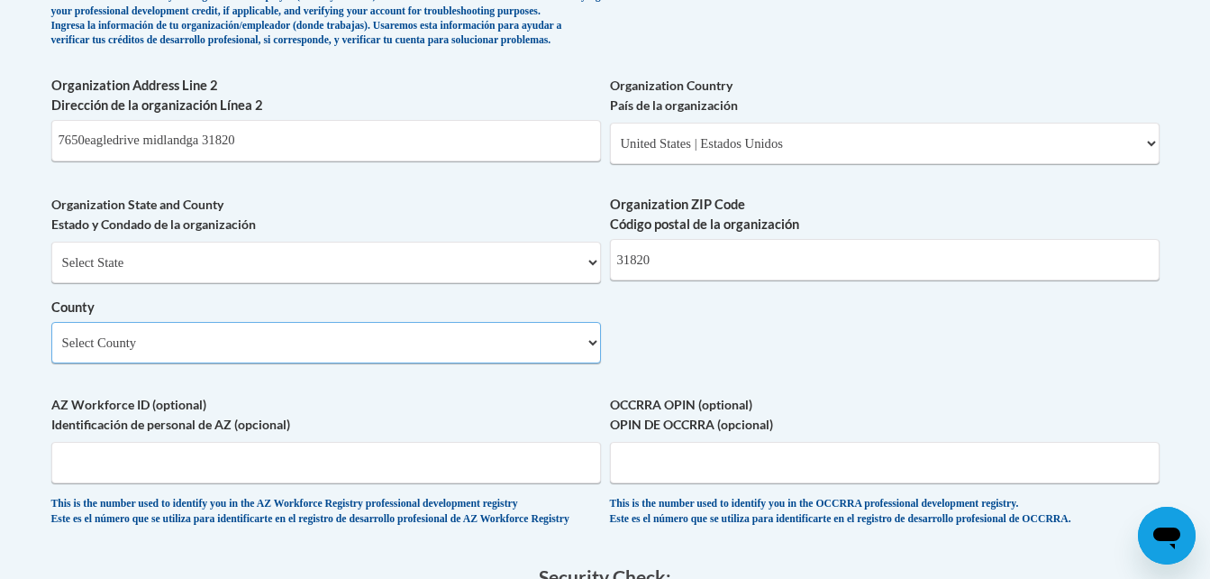
select select "Muscogee"
click at [51, 351] on select "Select County Appling Atkinson Bacon Baker Baldwin Banks Barrow Bartow Ben Hill…" at bounding box center [326, 342] width 550 height 41
click at [254, 483] on input "AZ Workforce ID (optional) Identificación de personal de AZ (opcional)" at bounding box center [326, 462] width 550 height 41
click at [733, 483] on input "OCCRRA OPIN (optional) OPIN DE OCCRRA (opcional)" at bounding box center [885, 462] width 550 height 41
click at [440, 483] on input "AZ Workforce ID (optional) Identificación de personal de AZ (opcional)" at bounding box center [326, 462] width 550 height 41
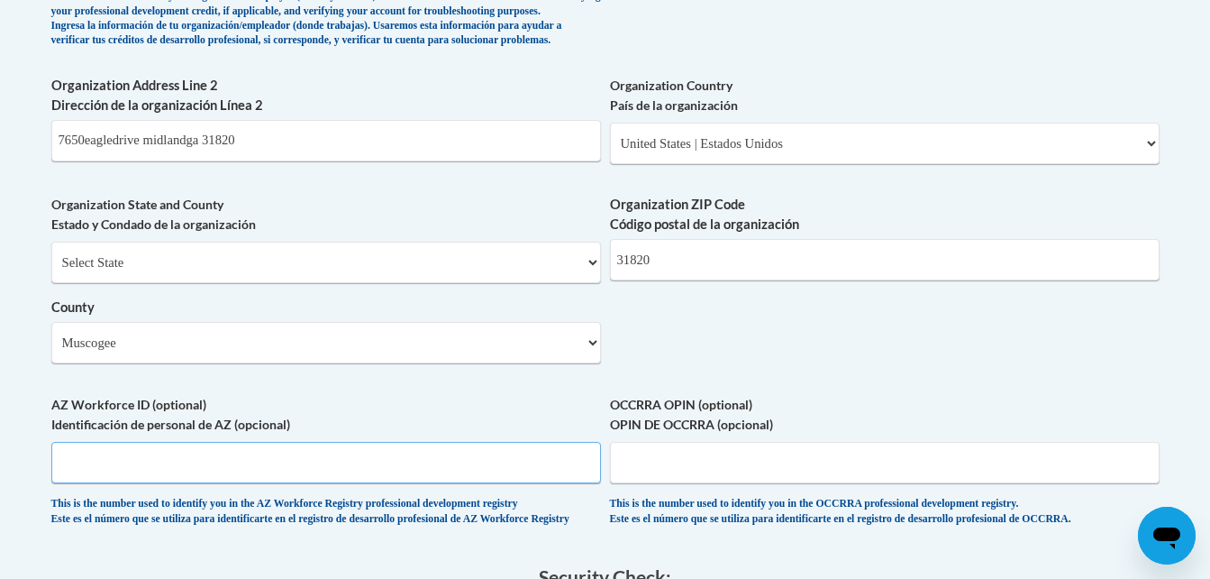
scroll to position [1812, 0]
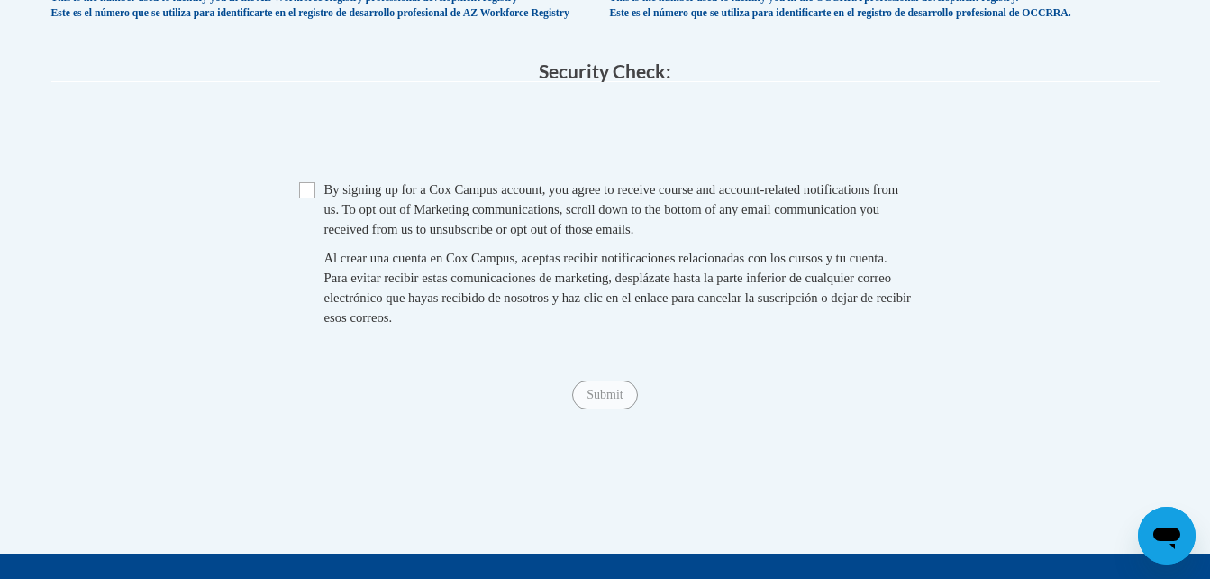
click at [296, 230] on div "Checkbox By signing up for a Cox Campus account, you agree to receive course an…" at bounding box center [605, 262] width 1108 height 166
click at [303, 198] on input "Checkbox" at bounding box center [307, 190] width 16 height 16
checkbox input "true"
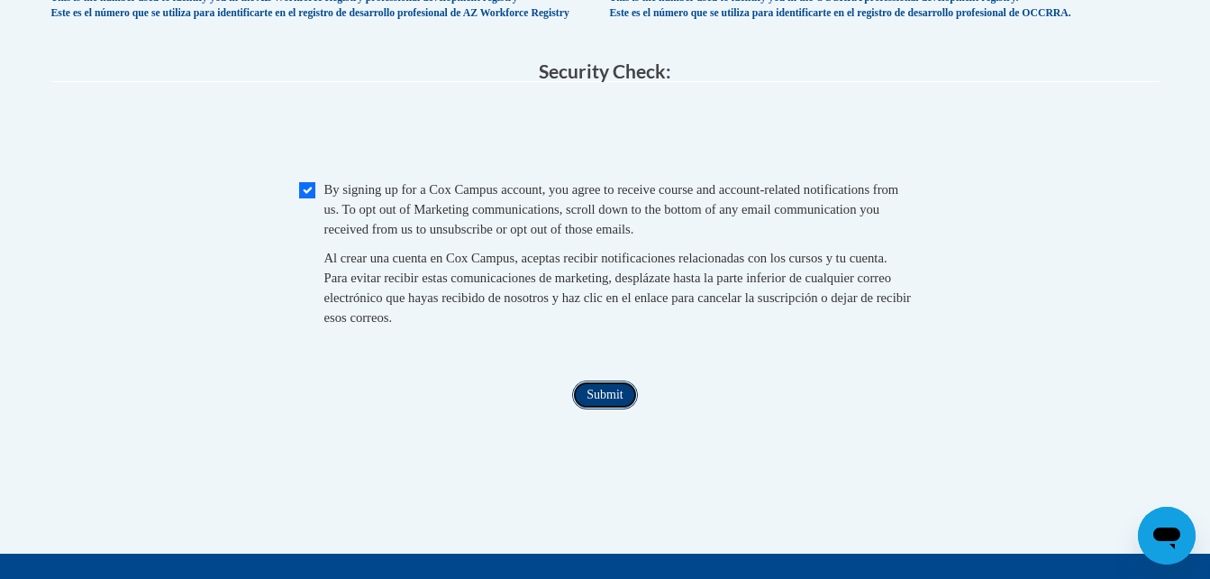
click at [608, 409] on input "Submit" at bounding box center [604, 394] width 65 height 29
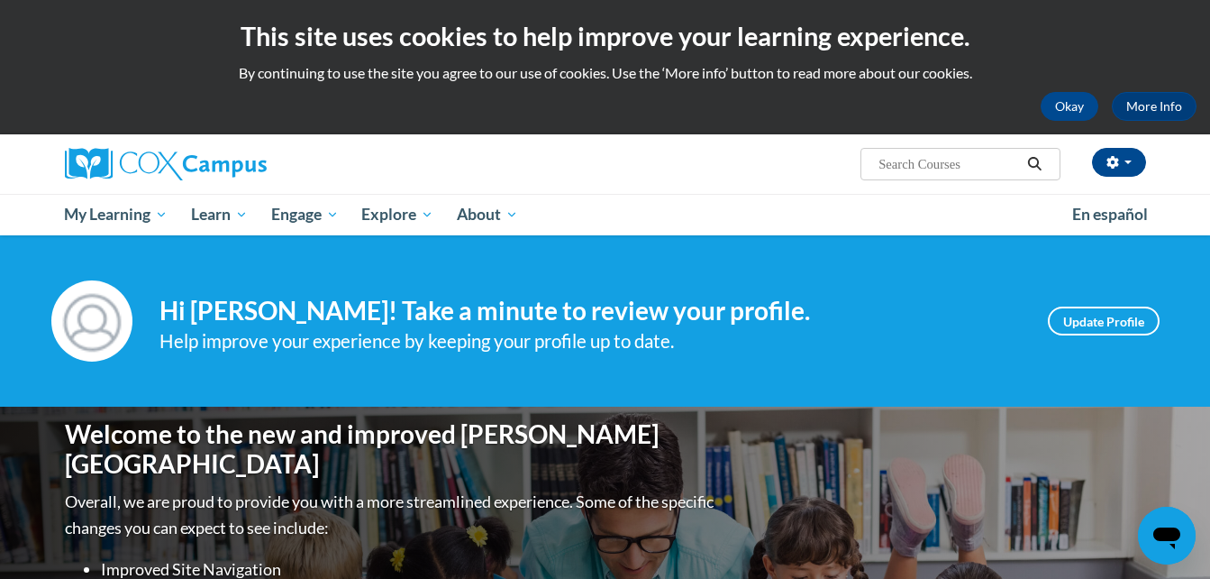
click at [946, 164] on input "Search..." at bounding box center [949, 164] width 144 height 22
type input "poweerq"
click at [1046, 162] on button "Search" at bounding box center [1034, 164] width 27 height 22
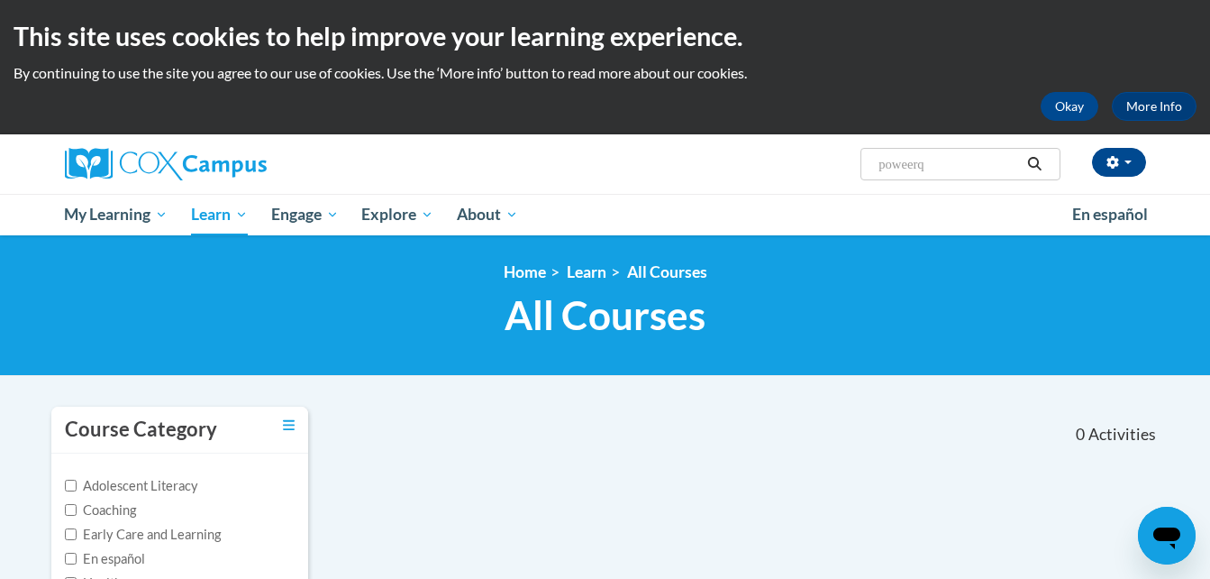
click at [934, 166] on input "poweerq" at bounding box center [949, 164] width 144 height 22
type input "p"
type input "language for infants and toddlers"
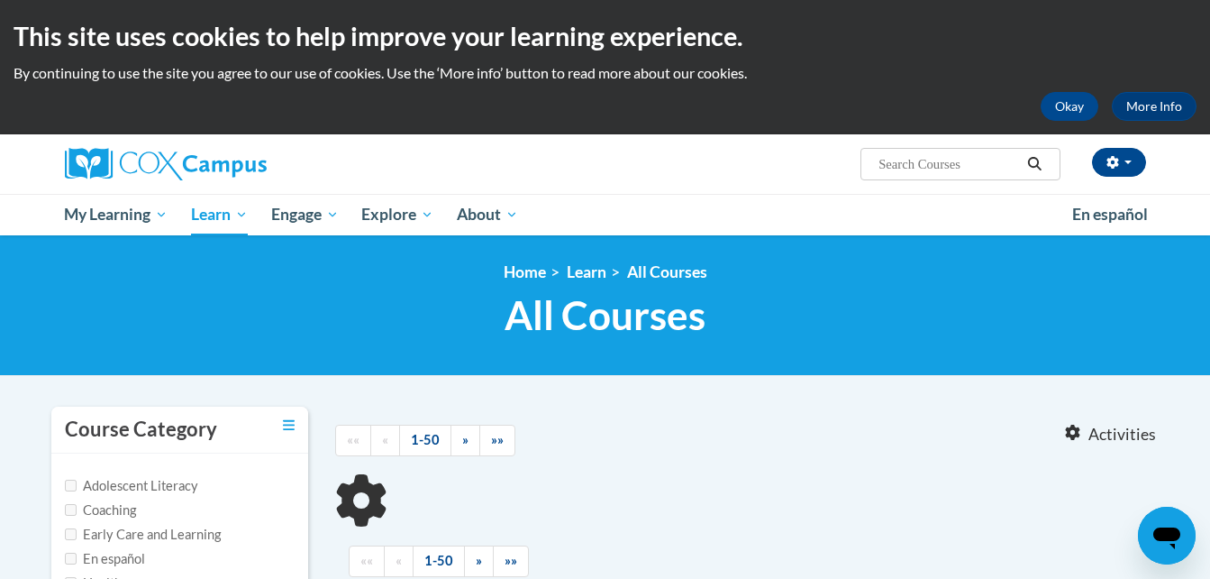
type input "language for infants and toddlers"
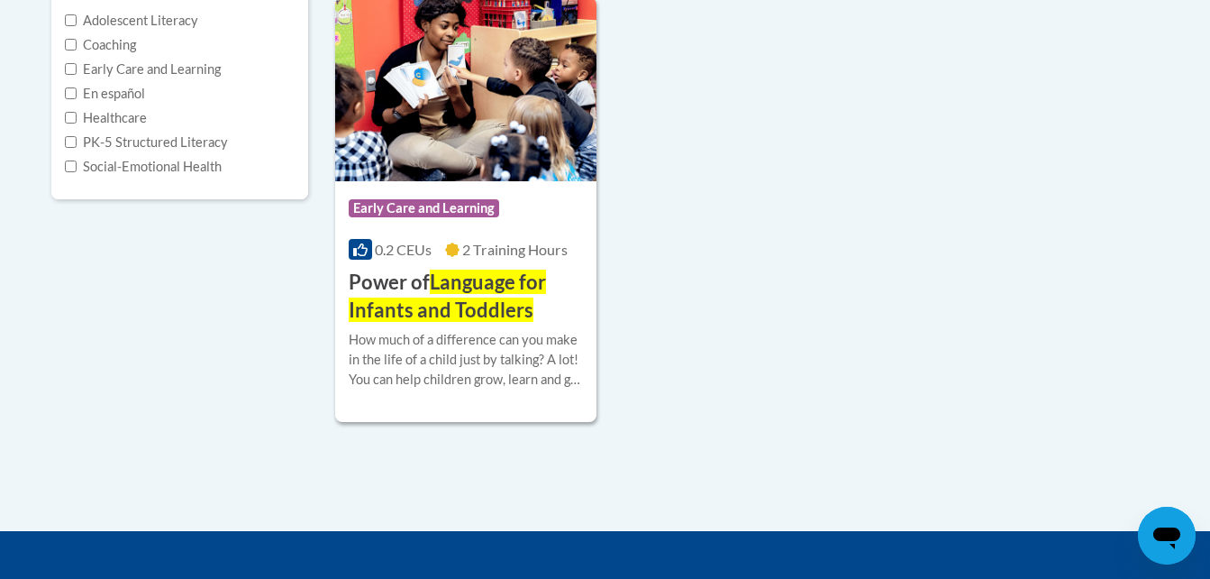
scroll to position [469, 0]
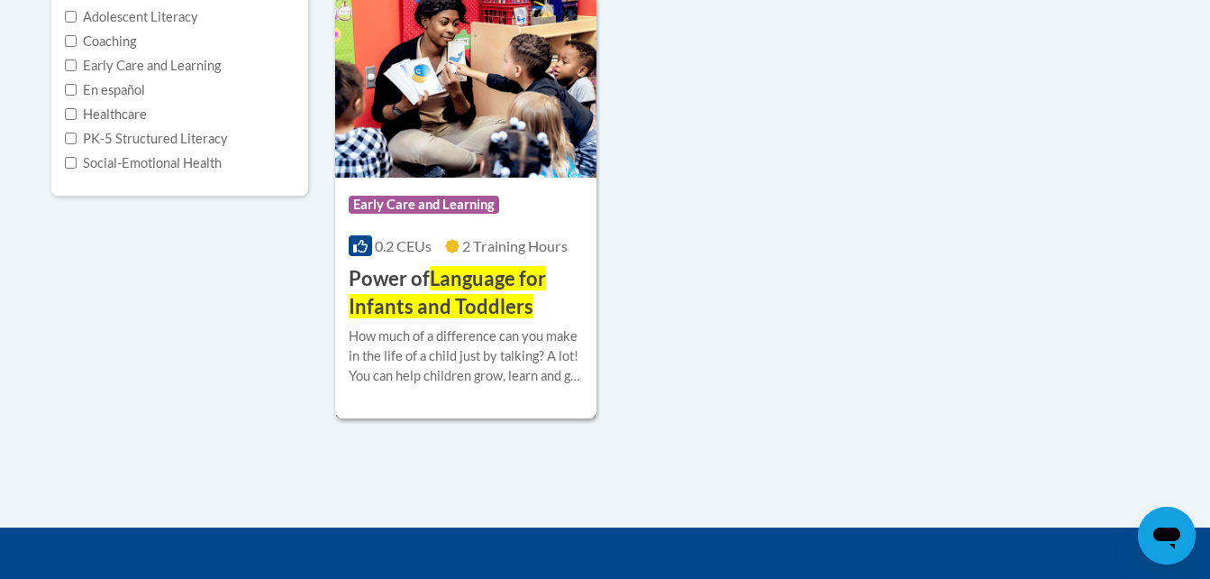
click at [459, 202] on span "Early Care and Learning" at bounding box center [424, 205] width 150 height 18
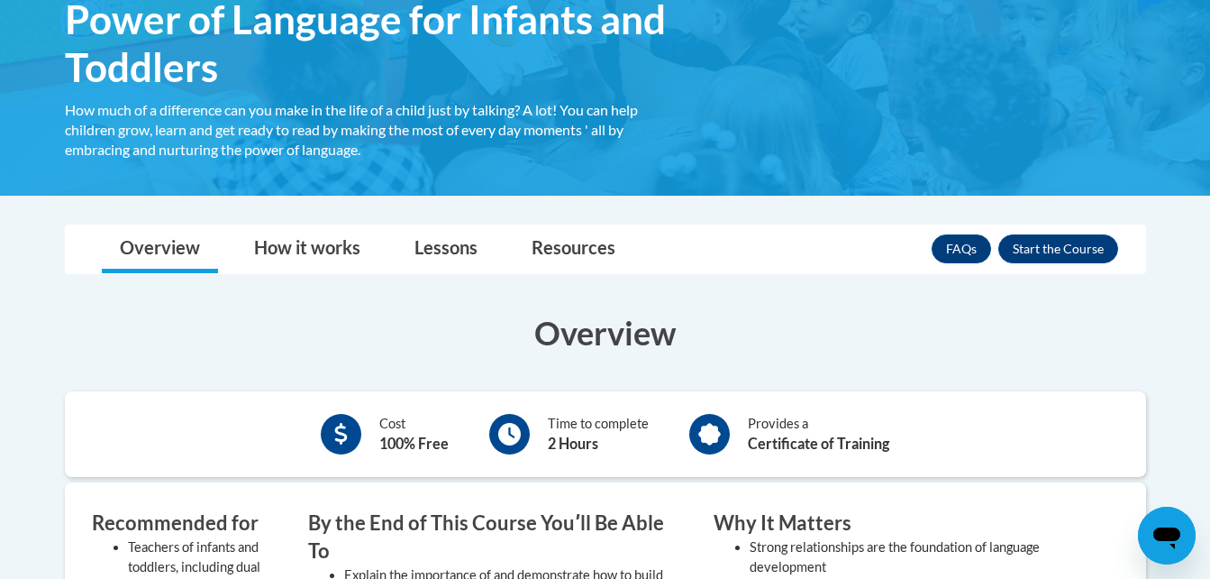
scroll to position [360, 0]
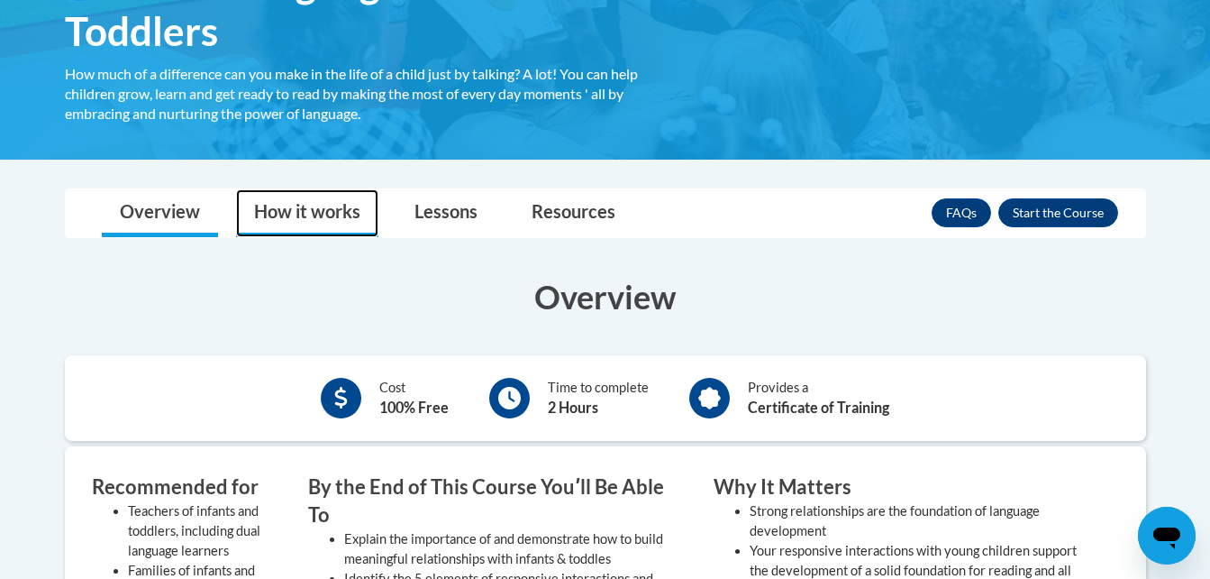
click at [318, 230] on link "How it works" at bounding box center [307, 213] width 142 height 48
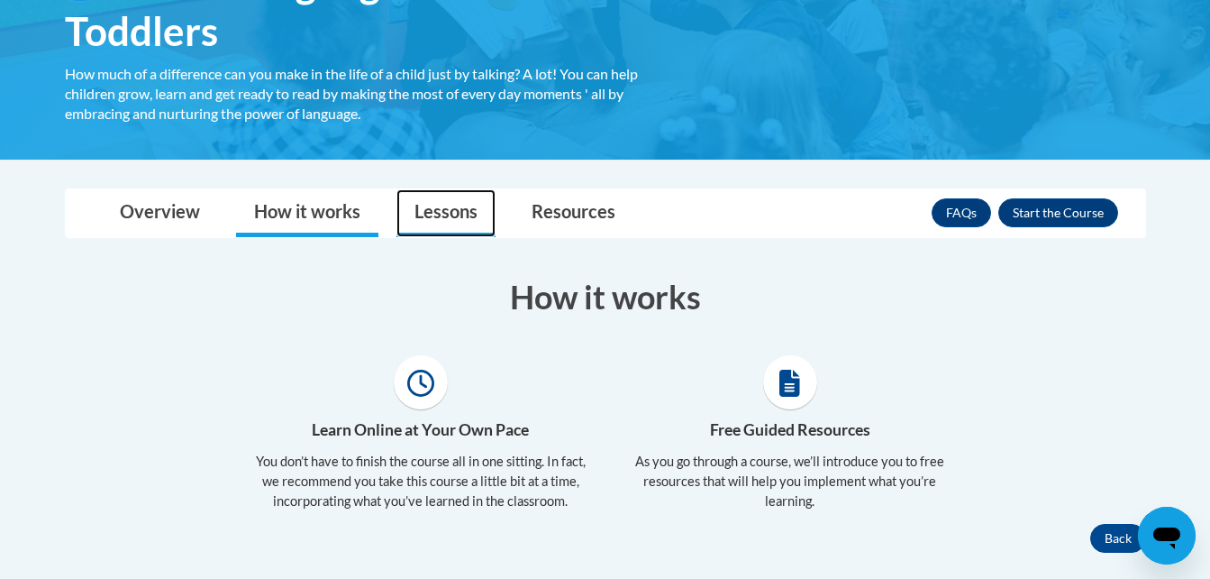
click at [460, 222] on link "Lessons" at bounding box center [446, 213] width 99 height 48
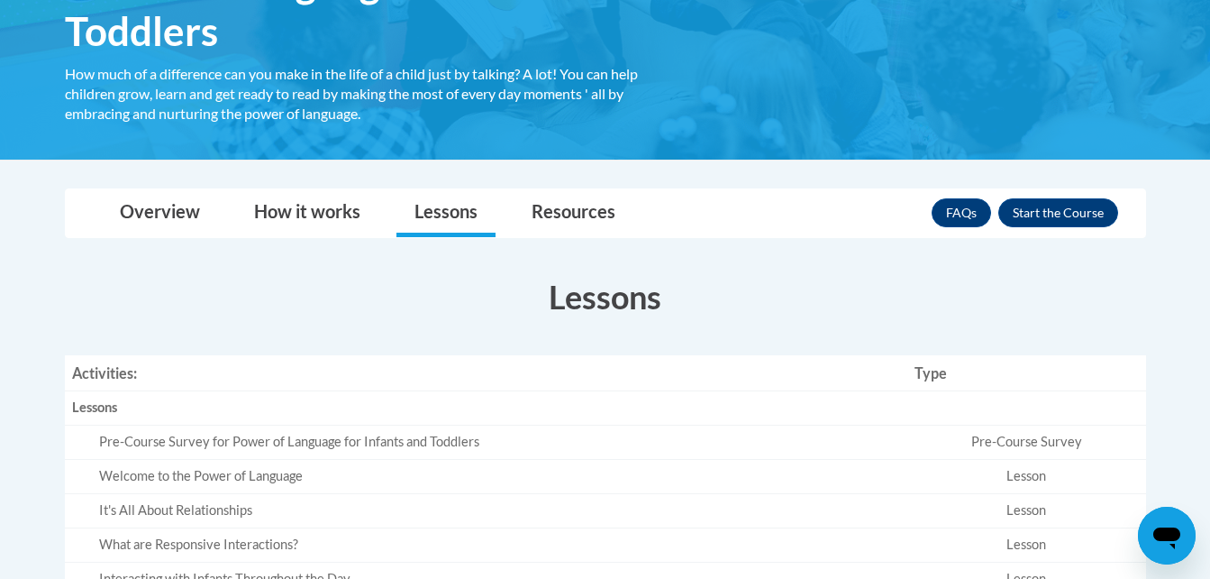
click at [1208, 332] on body "This site uses cookies to help improve your learning experience. By continuing …" at bounding box center [605, 421] width 1210 height 1562
click at [1053, 208] on button "Enroll" at bounding box center [1058, 212] width 120 height 29
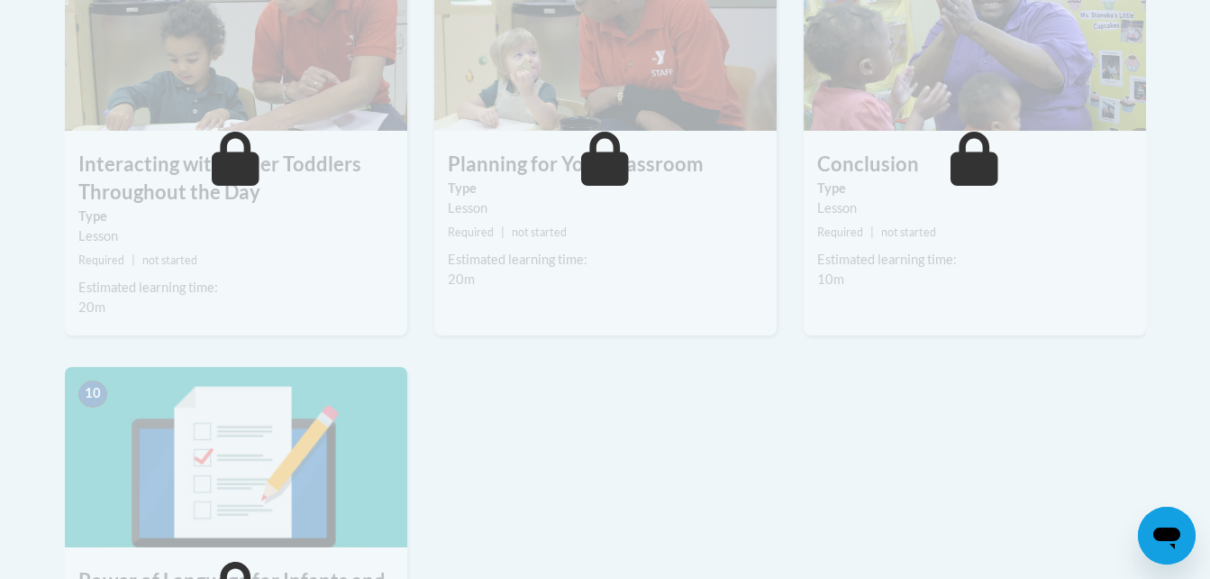
scroll to position [2022, 0]
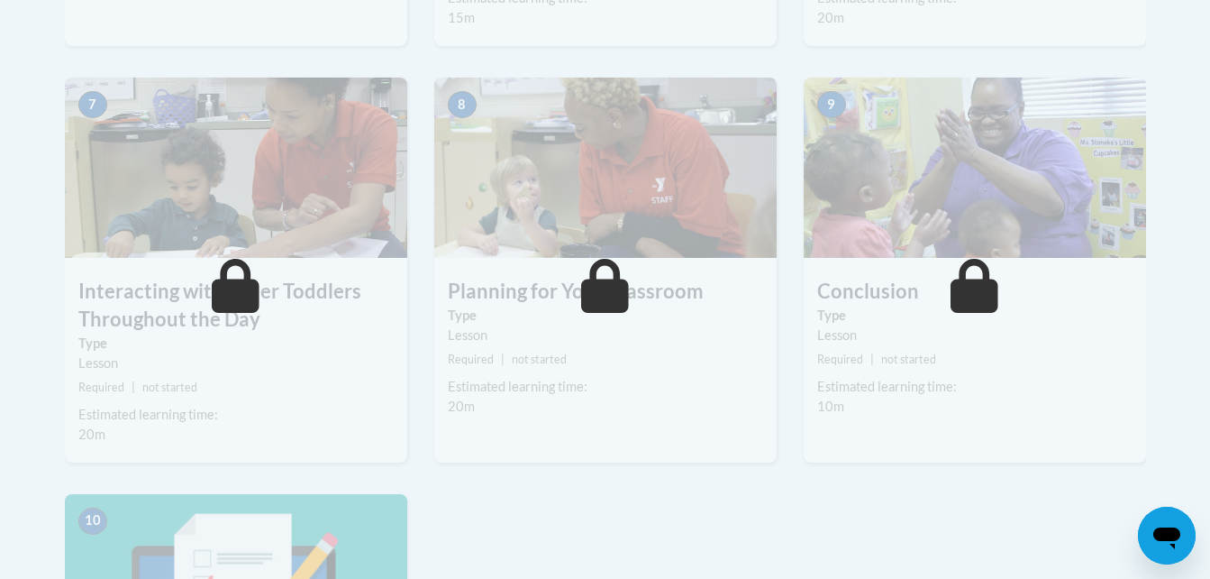
scroll to position [1011, 0]
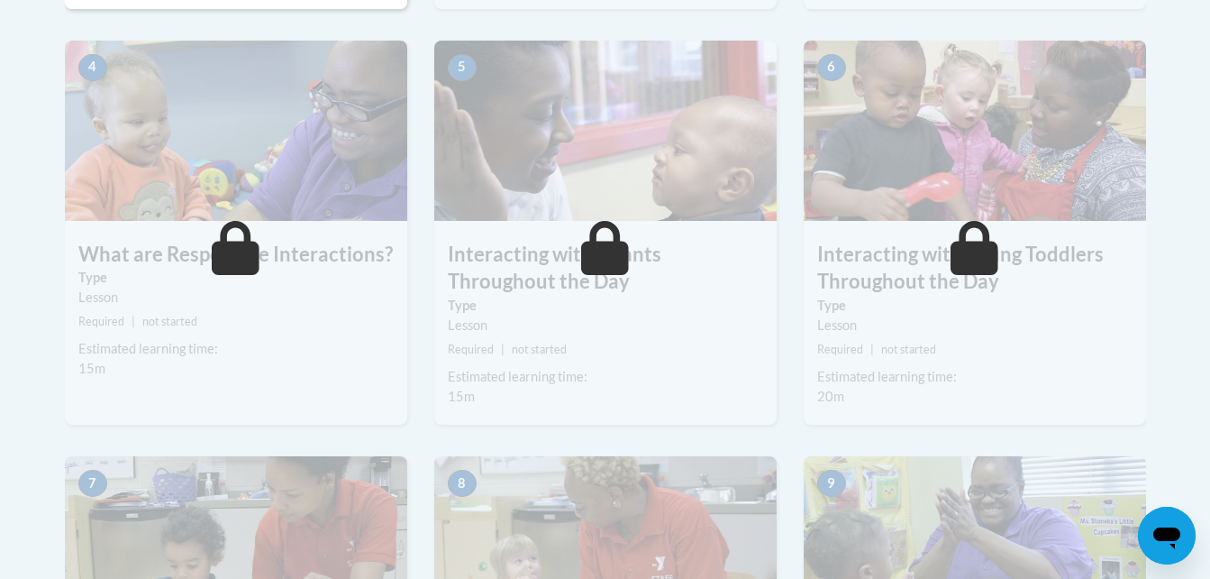
click at [1208, 141] on body "This site uses cookies to help improve your learning experience. By continuing …" at bounding box center [605, 367] width 1210 height 2757
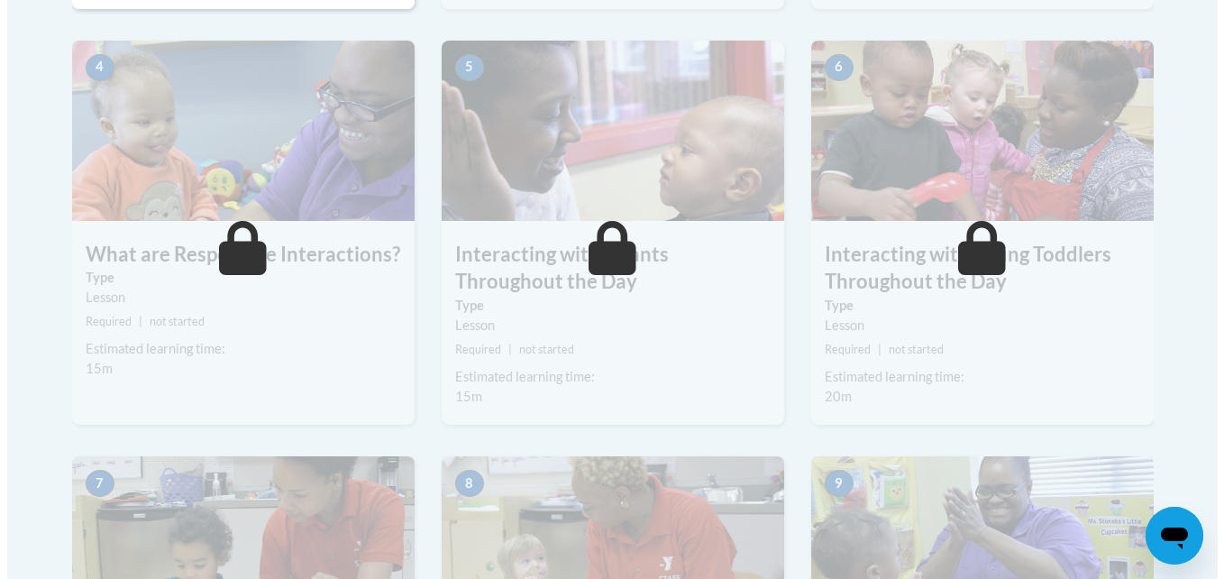
scroll to position [506, 0]
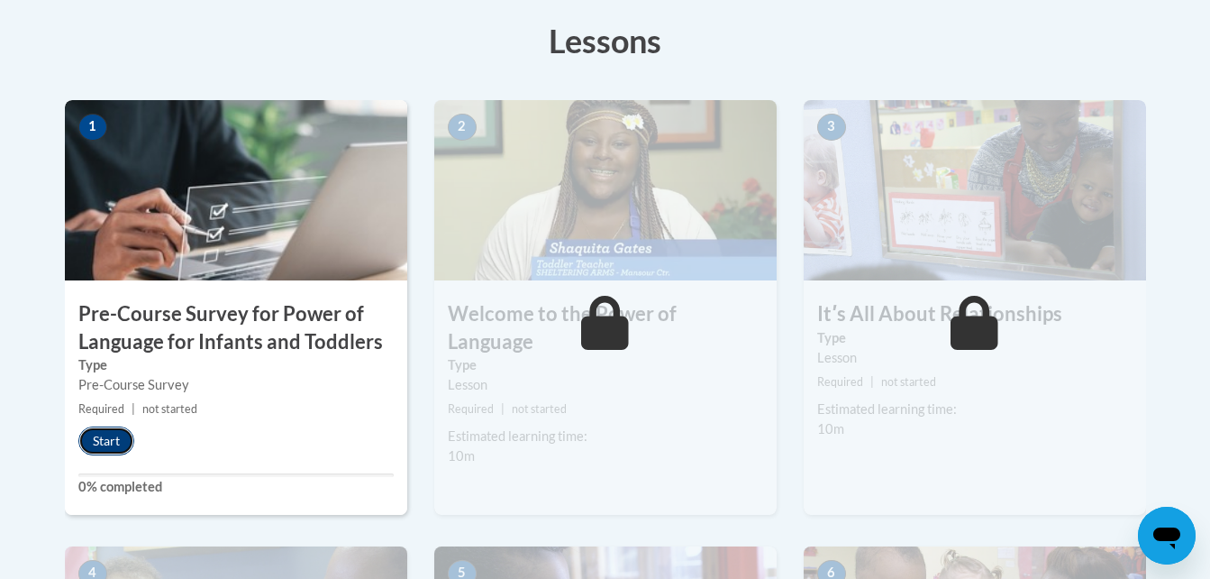
click at [107, 440] on button "Start" at bounding box center [106, 440] width 56 height 29
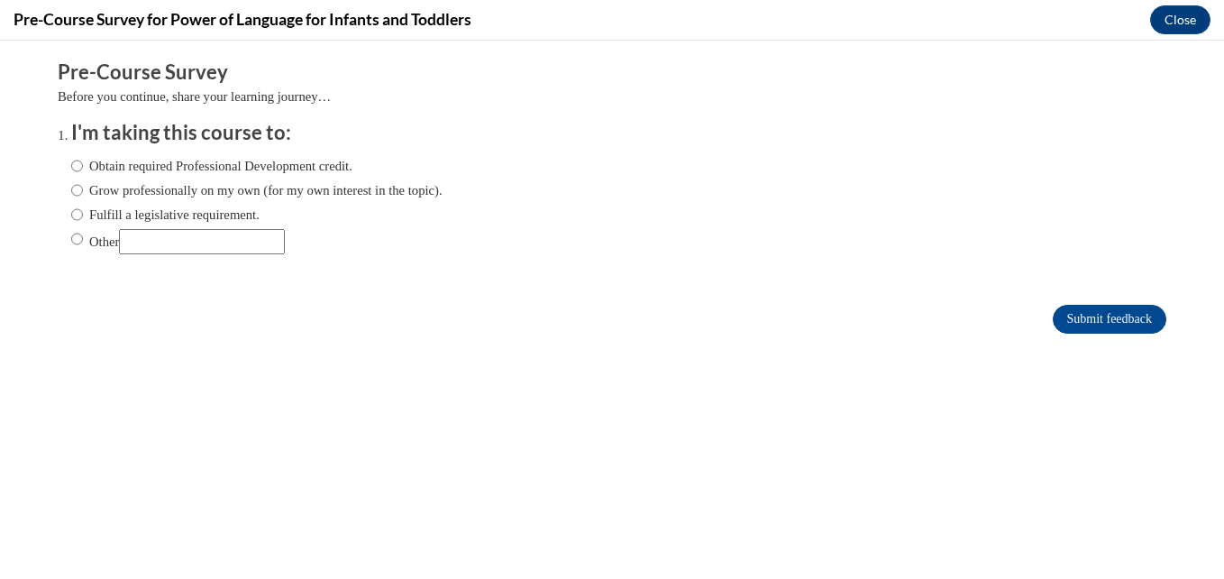
scroll to position [0, 0]
click at [58, 192] on ol "I'm taking this course to: Obtain required Professional Development credit. Gro…" at bounding box center [612, 200] width 1108 height 163
click at [71, 193] on label "Grow professionally on my own (for my own interest in the topic)." at bounding box center [256, 190] width 371 height 20
click at [71, 193] on input "Grow professionally on my own (for my own interest in the topic)." at bounding box center [77, 190] width 12 height 20
radio input "true"
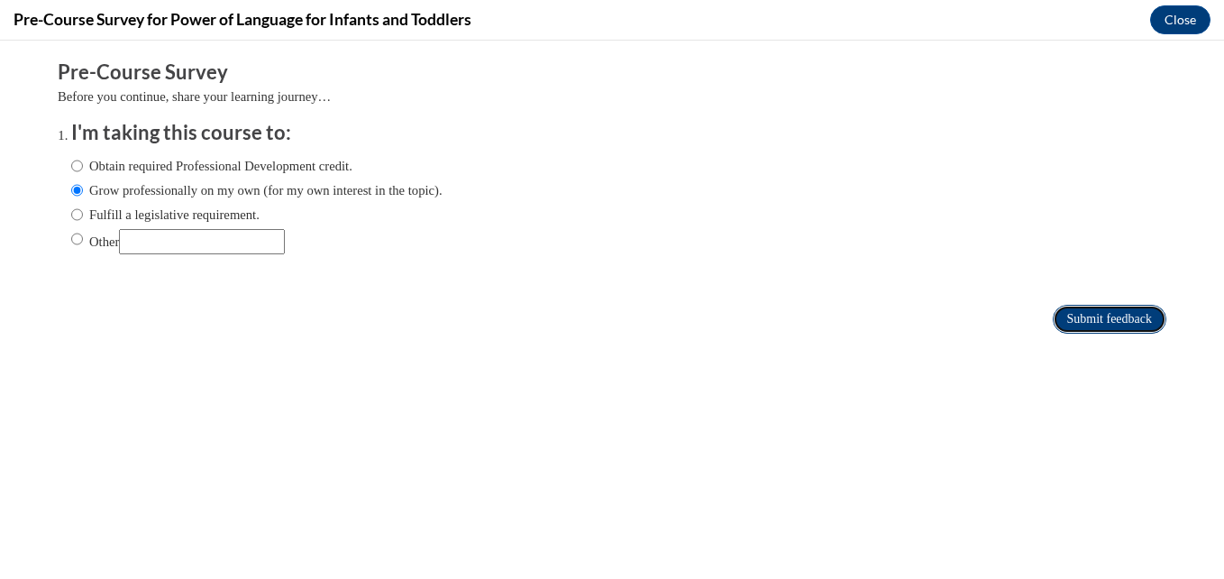
click at [1100, 322] on input "Submit feedback" at bounding box center [1110, 319] width 114 height 29
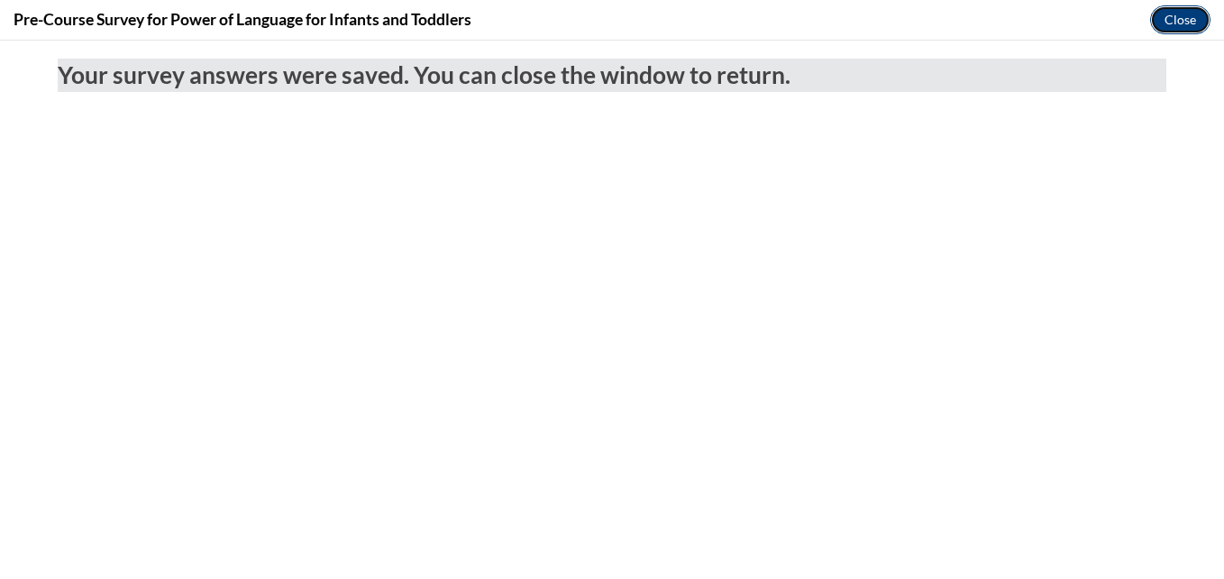
click at [1181, 18] on button "Close" at bounding box center [1180, 19] width 60 height 29
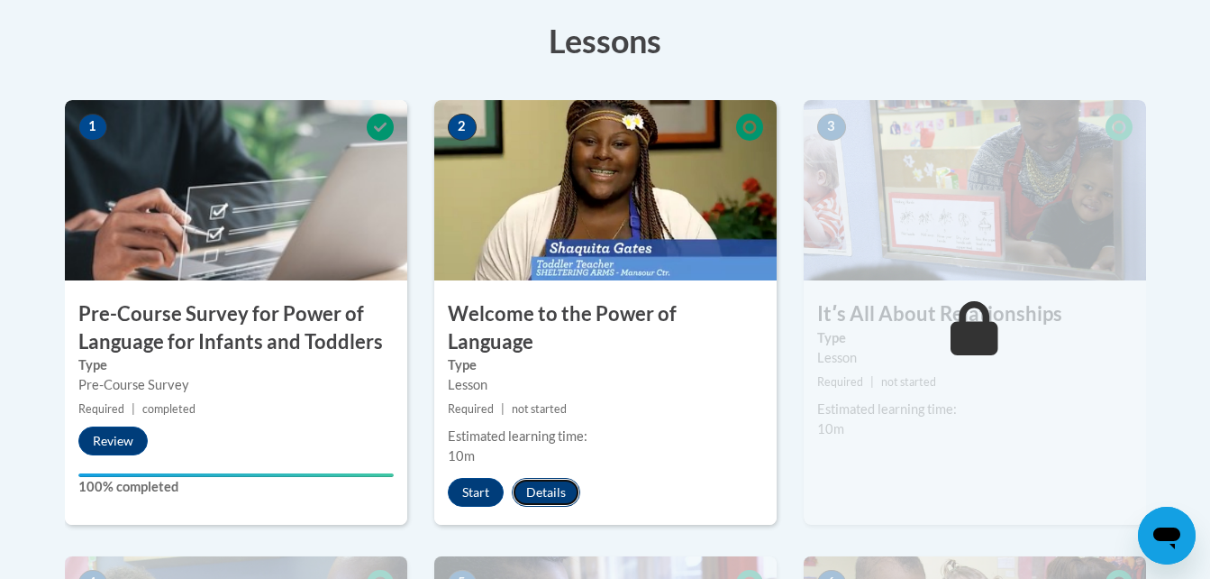
click at [556, 478] on button "Details" at bounding box center [546, 492] width 68 height 29
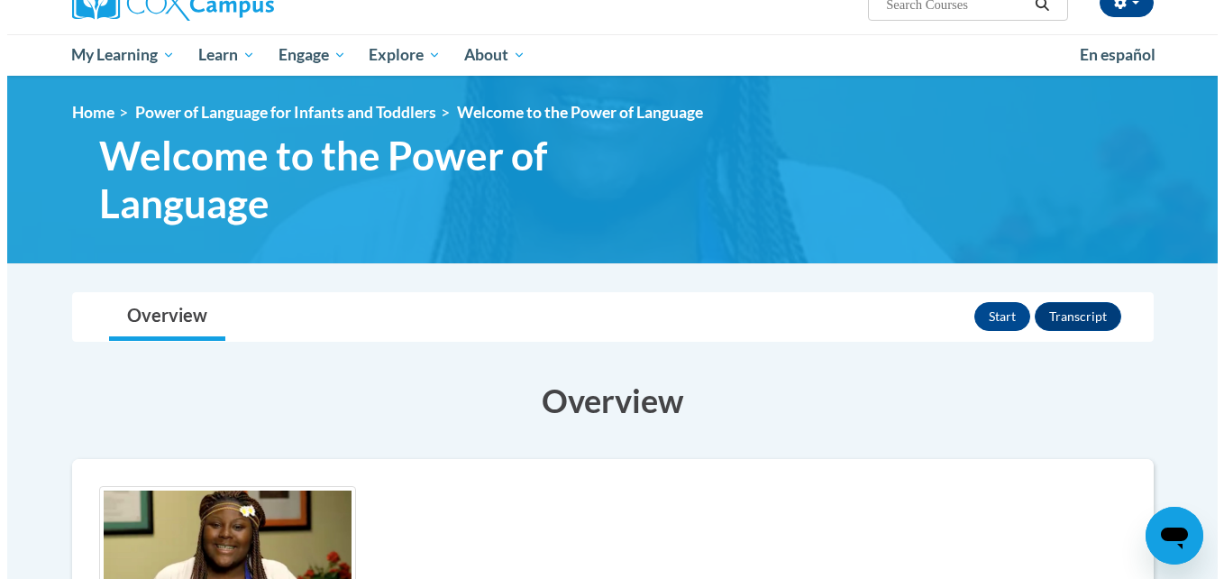
scroll to position [144, 0]
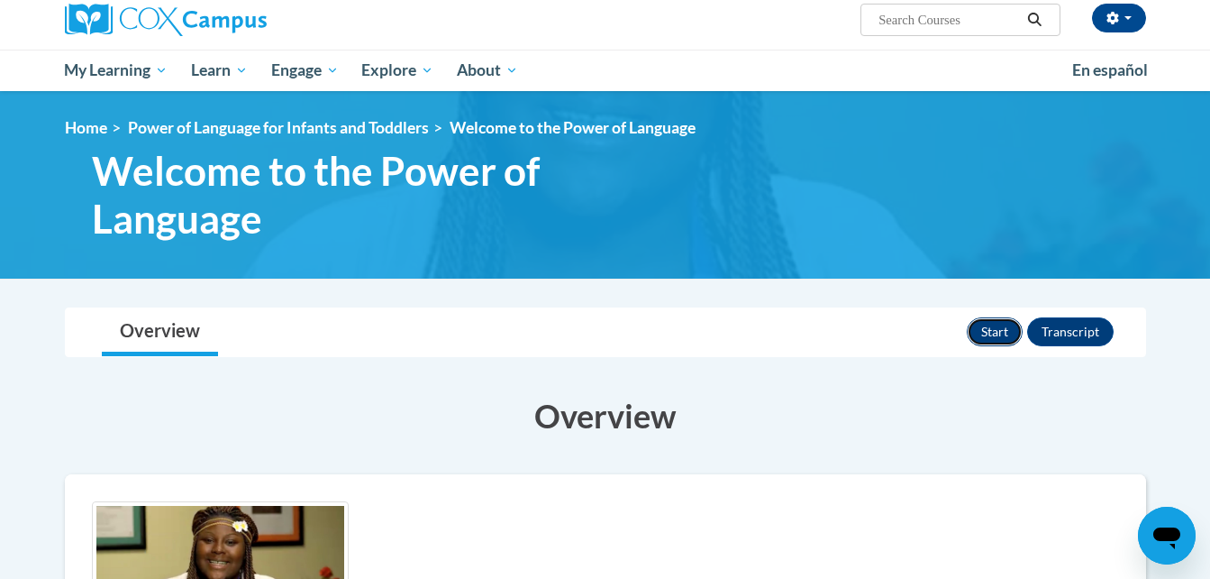
click at [1001, 326] on button "Start" at bounding box center [995, 331] width 56 height 29
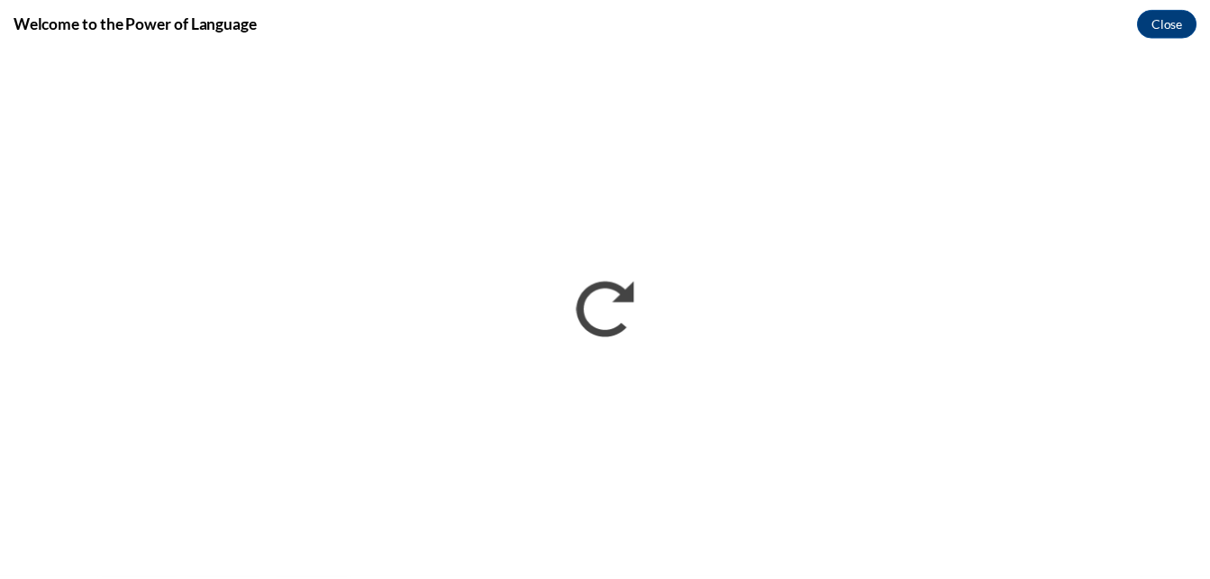
scroll to position [0, 0]
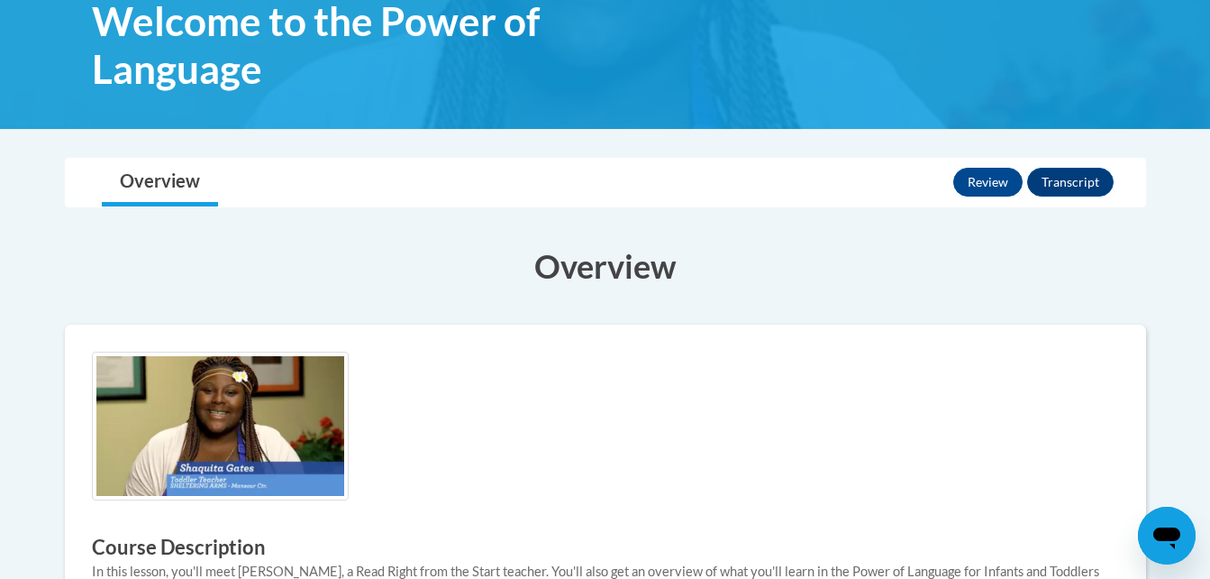
scroll to position [291, 0]
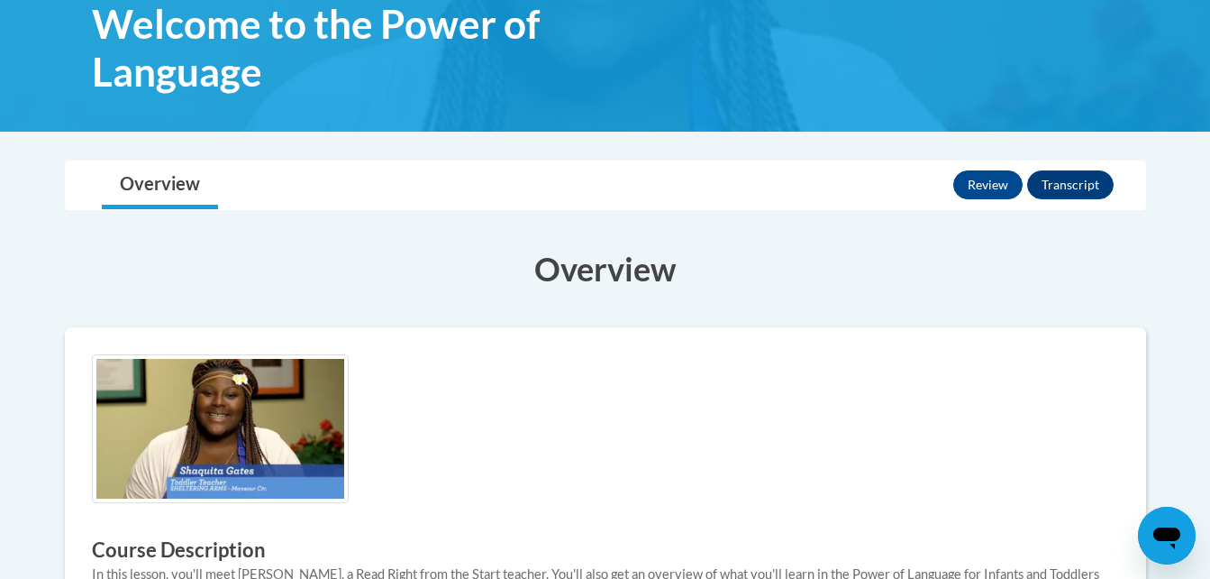
click at [248, 446] on img at bounding box center [220, 428] width 257 height 149
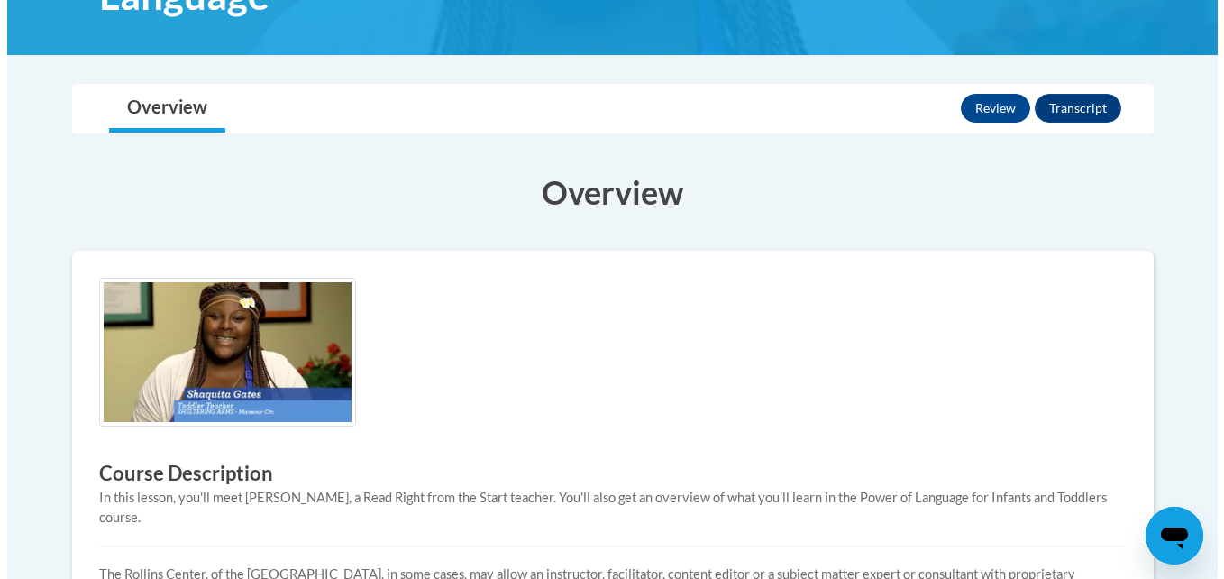
scroll to position [371, 0]
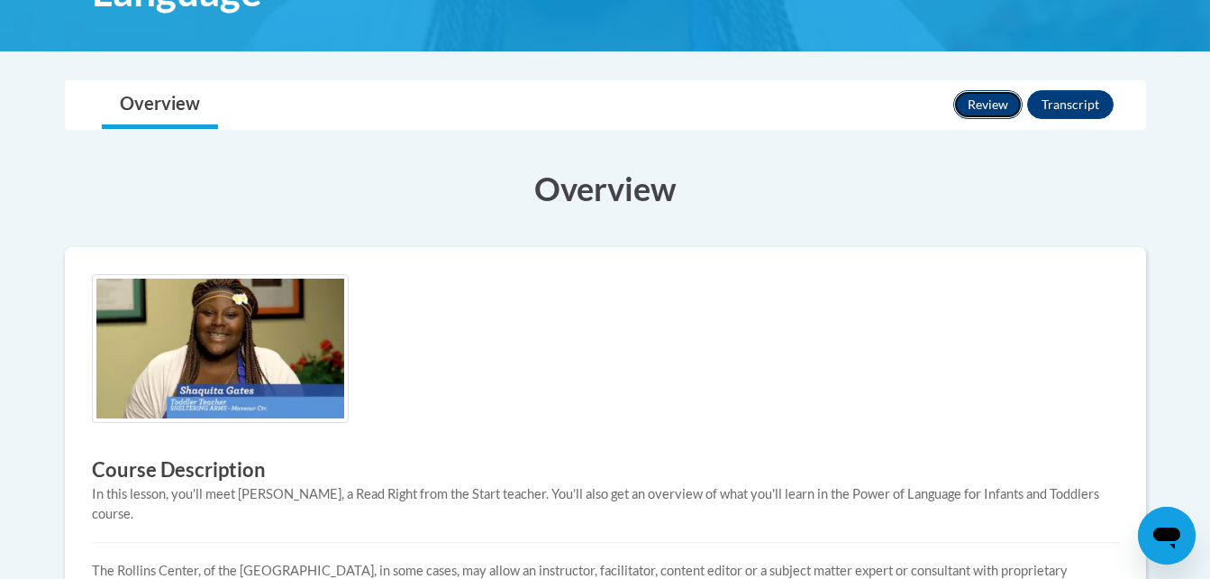
click at [1009, 98] on button "Review" at bounding box center [987, 104] width 69 height 29
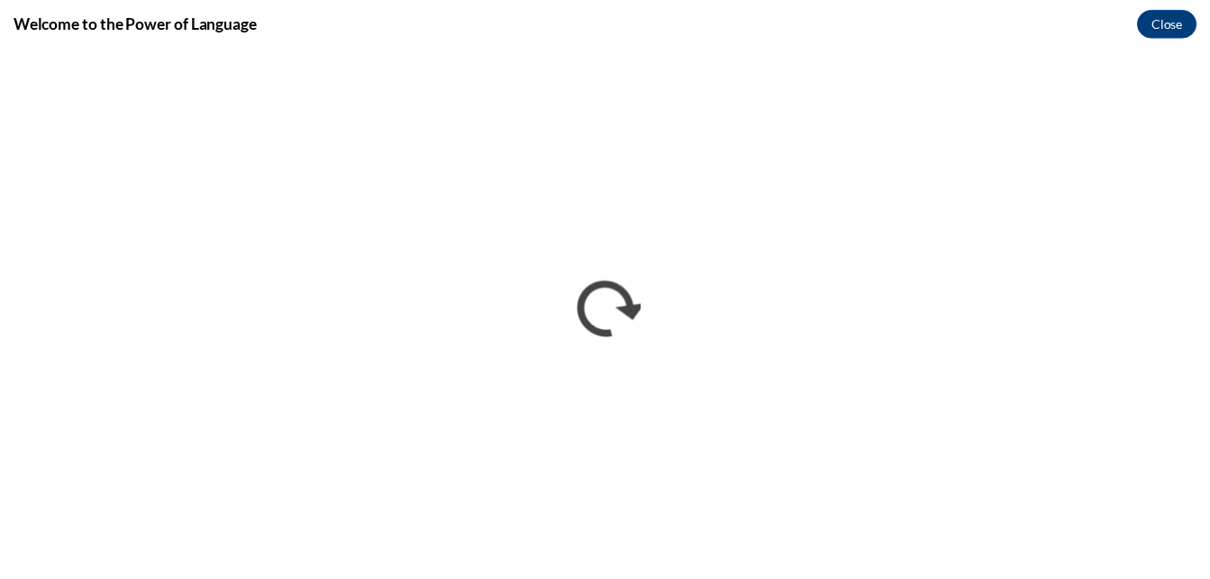
scroll to position [0, 0]
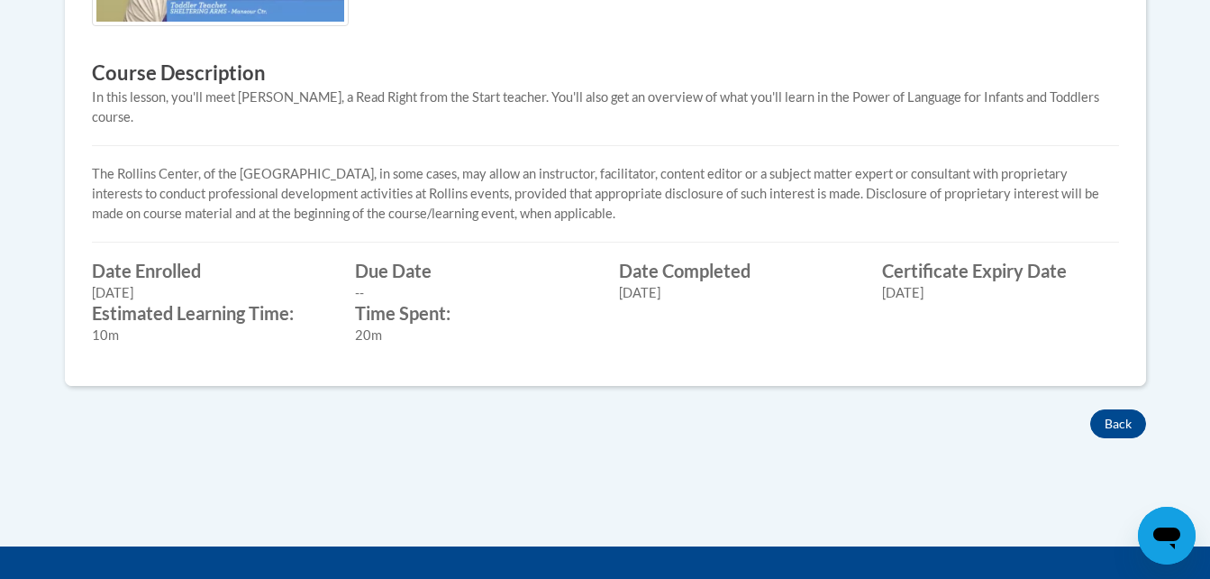
scroll to position [804, 0]
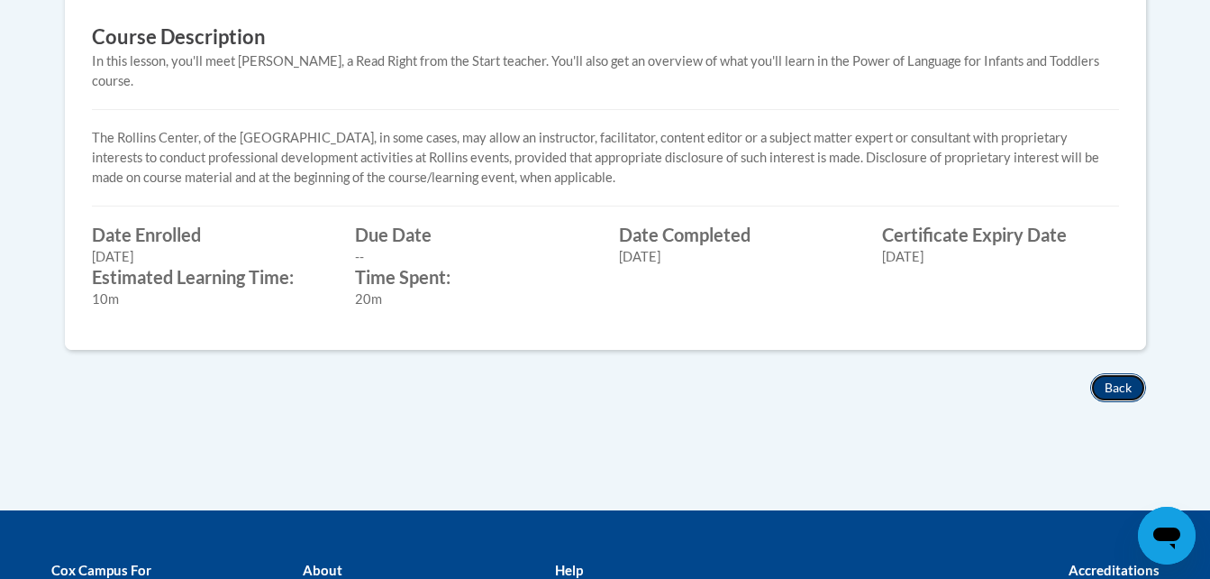
click at [1128, 373] on button "Back" at bounding box center [1118, 387] width 56 height 29
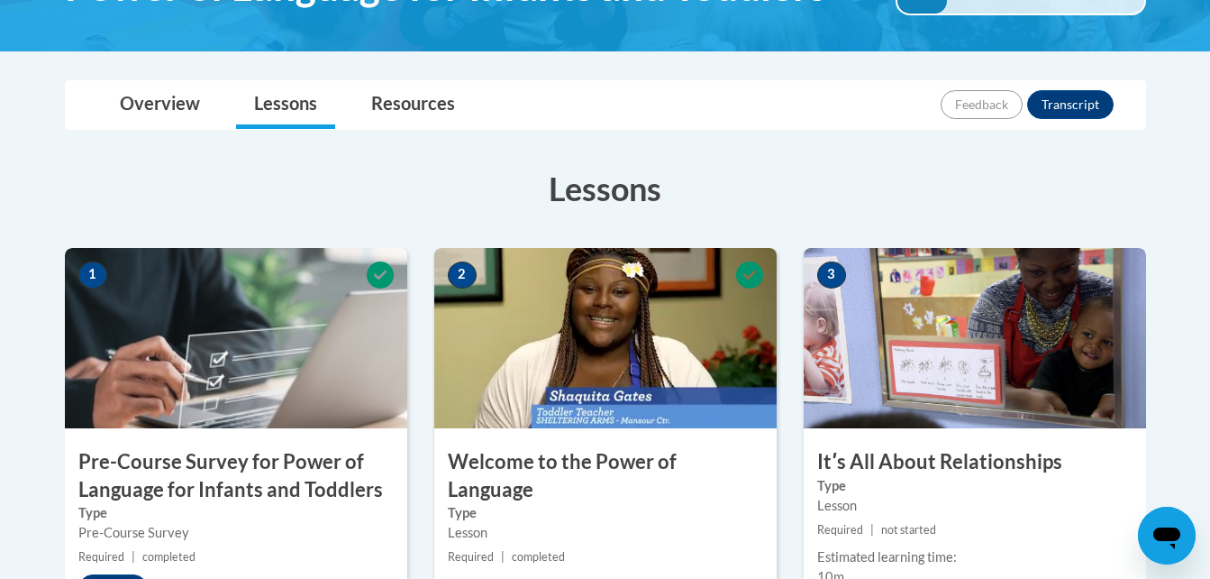
scroll to position [360, 0]
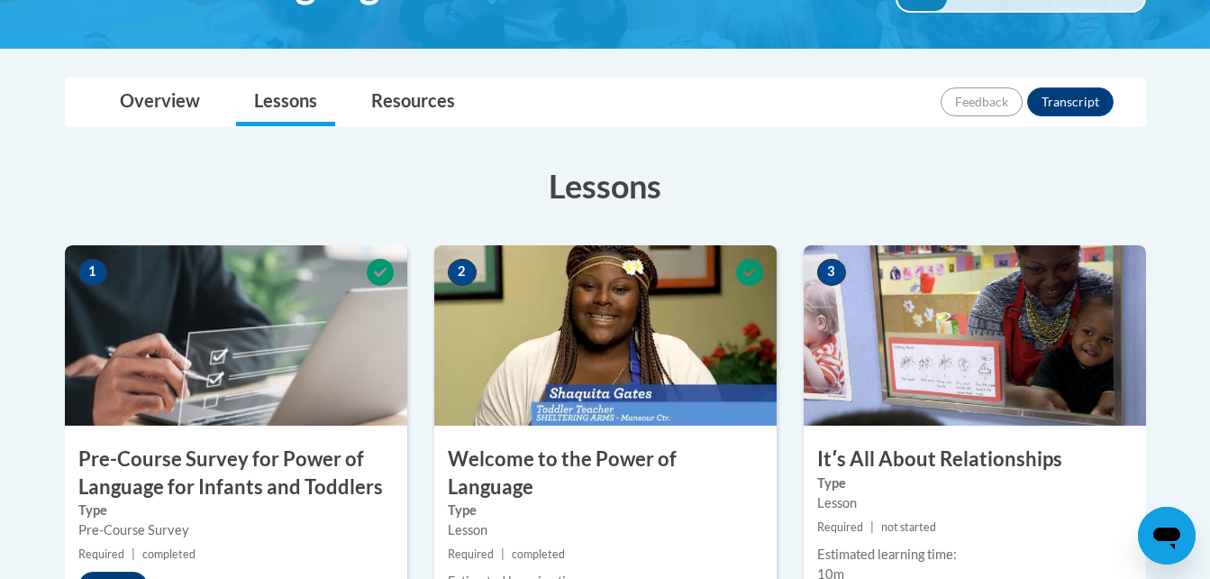
click at [899, 299] on img at bounding box center [975, 335] width 342 height 180
click at [949, 460] on h3 "Itʹs All About Relationships" at bounding box center [975, 459] width 342 height 28
click at [975, 342] on img at bounding box center [975, 335] width 342 height 180
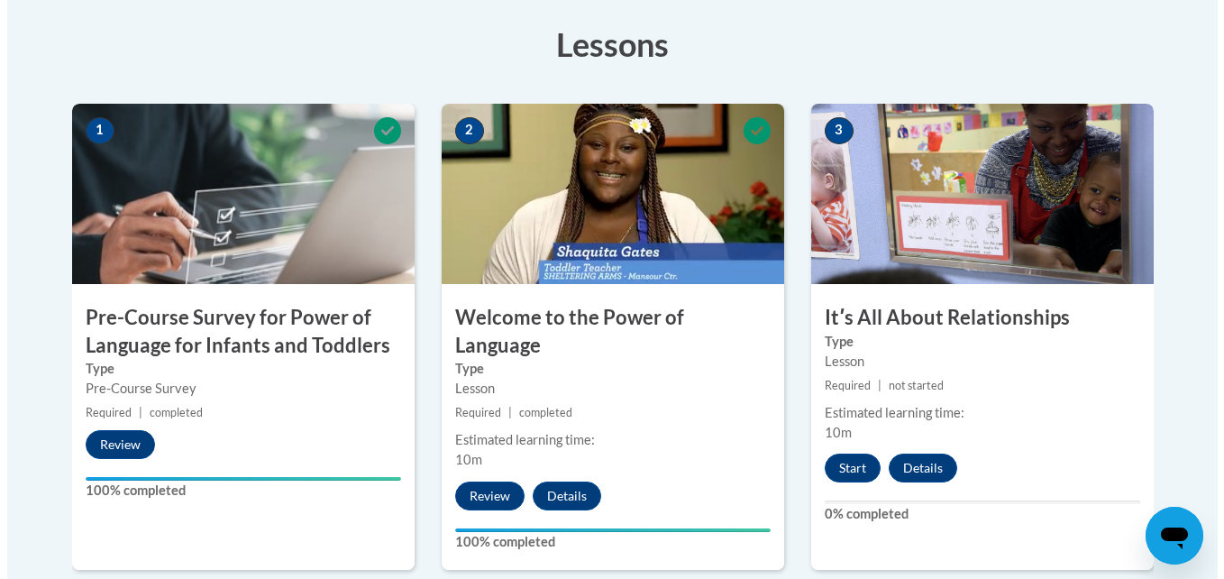
scroll to position [505, 0]
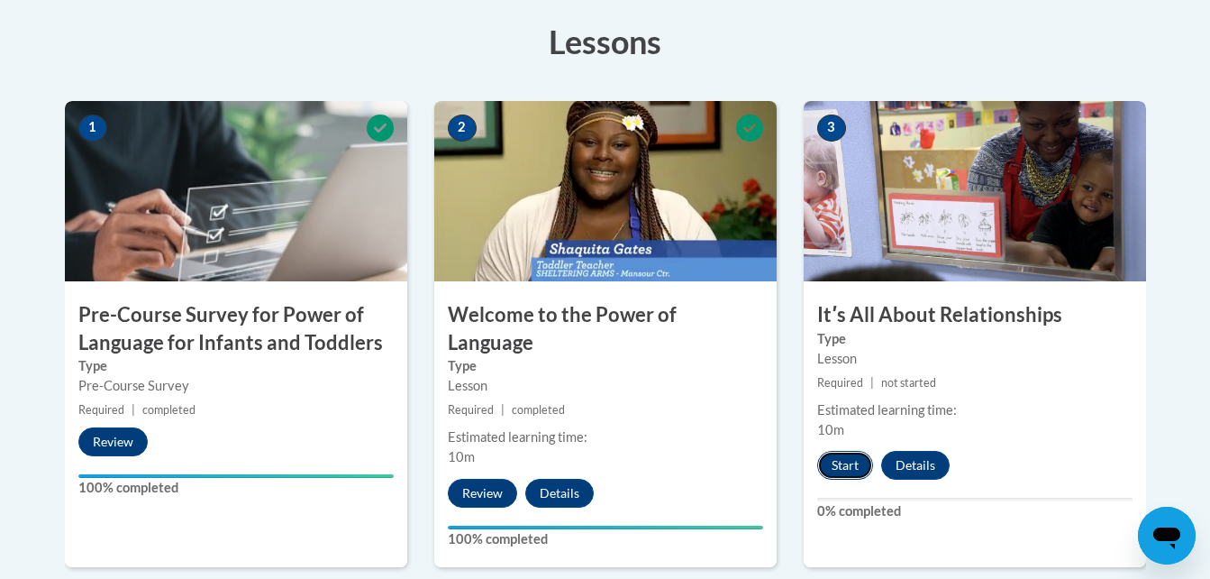
click at [838, 457] on button "Start" at bounding box center [845, 465] width 56 height 29
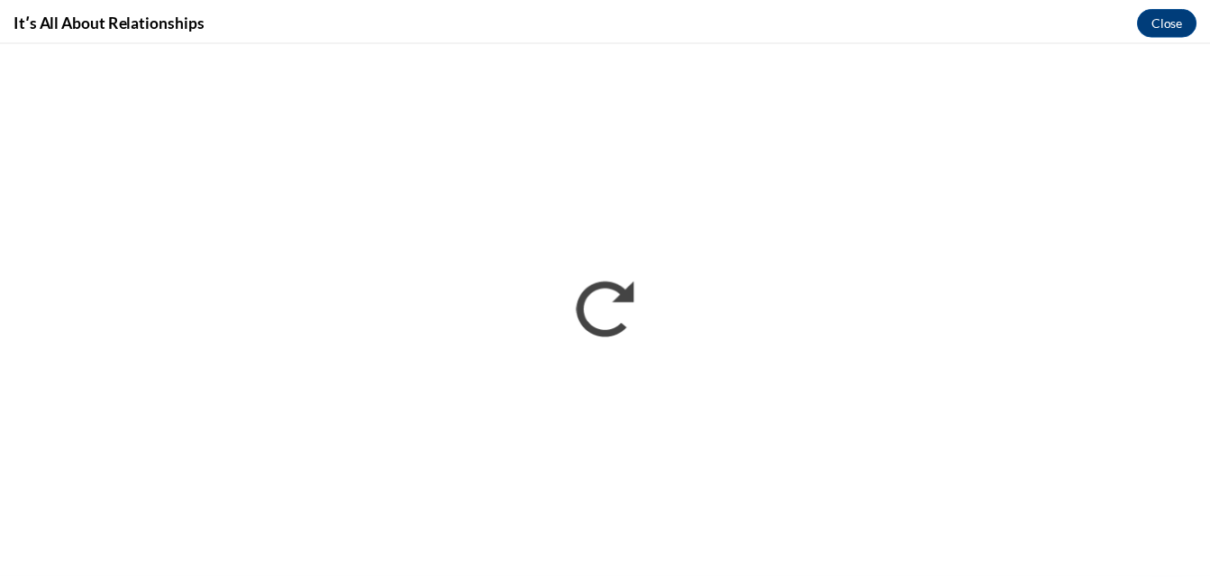
scroll to position [0, 0]
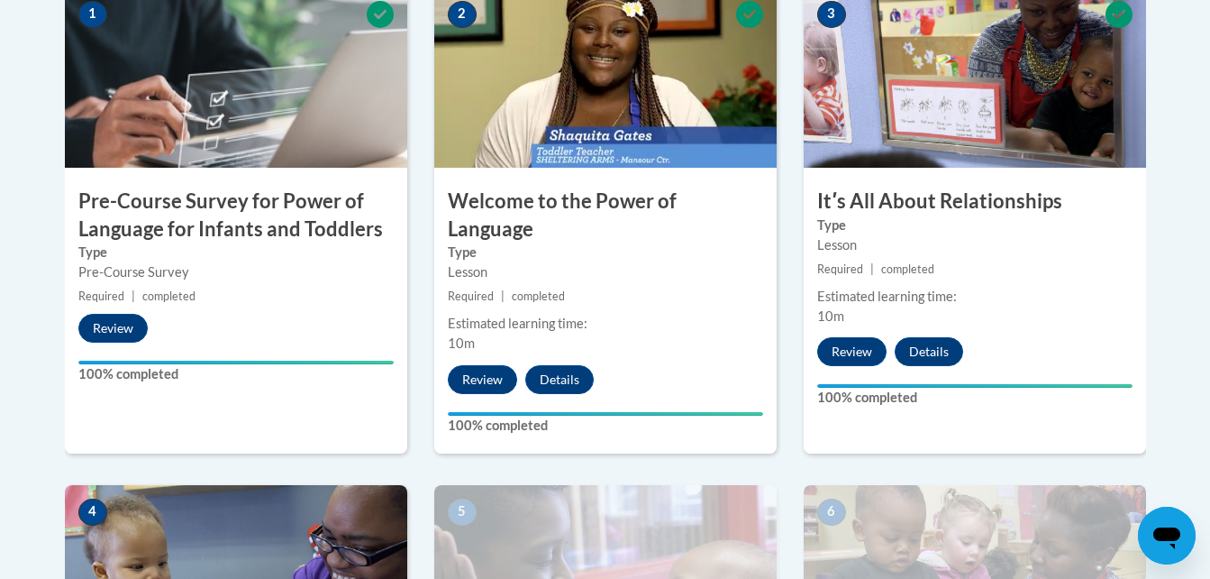
click at [240, 497] on img at bounding box center [236, 575] width 342 height 180
click at [262, 529] on img at bounding box center [236, 575] width 342 height 180
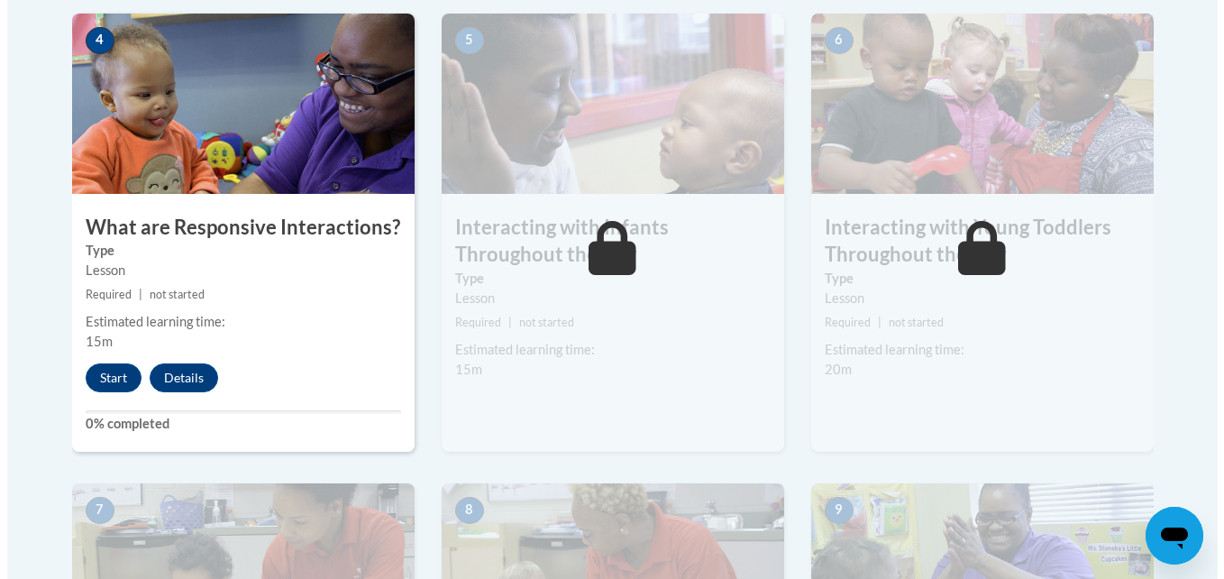
scroll to position [1087, 0]
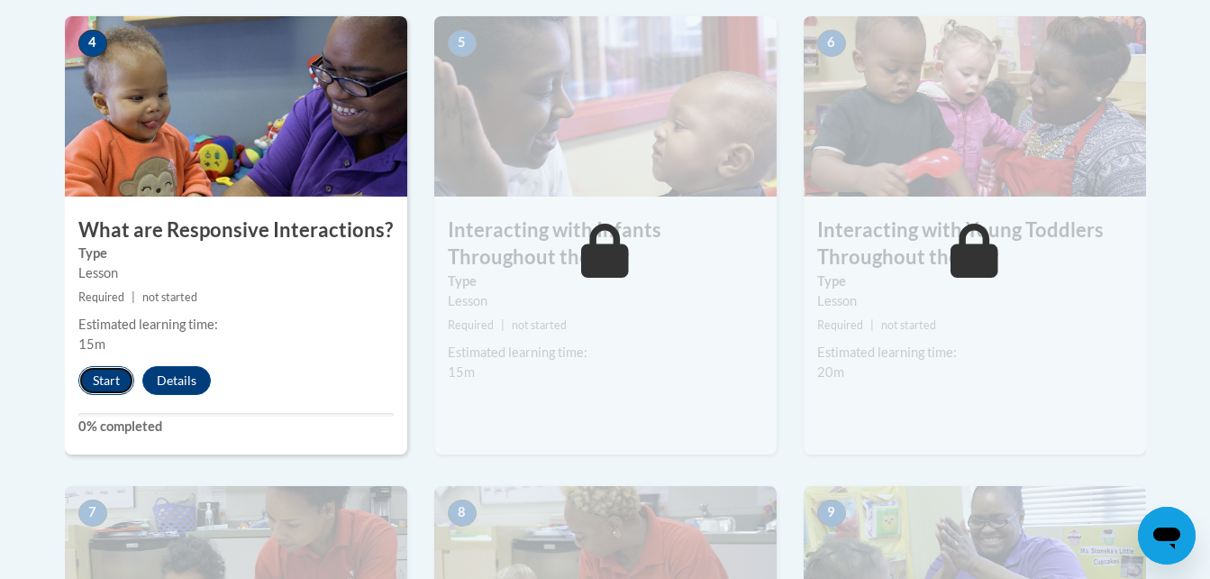
click at [115, 366] on button "Start" at bounding box center [106, 380] width 56 height 29
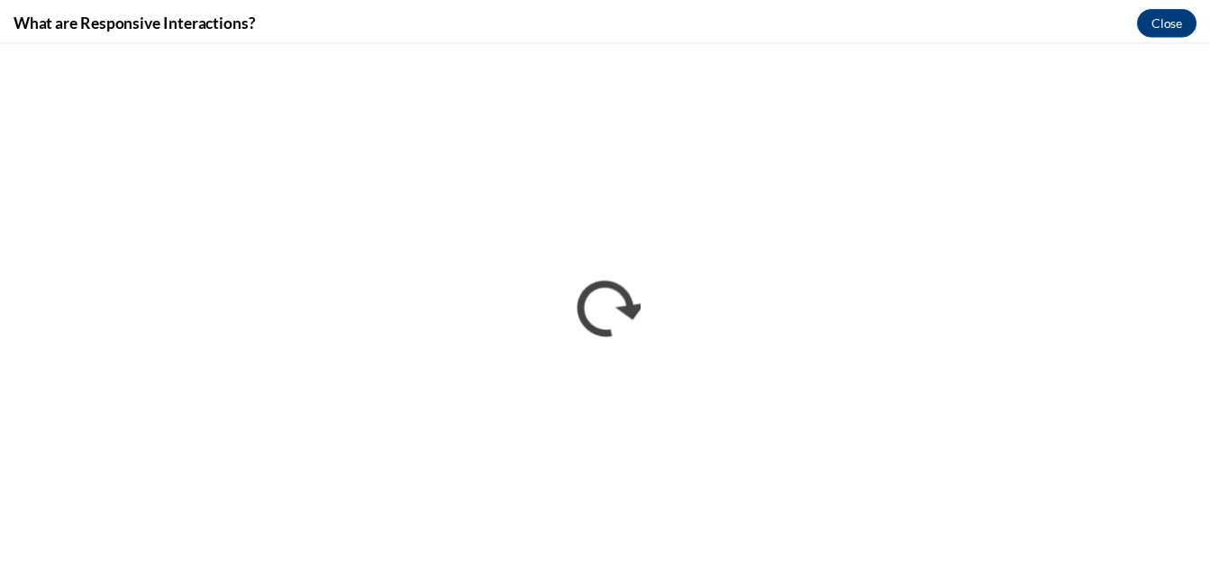
scroll to position [0, 0]
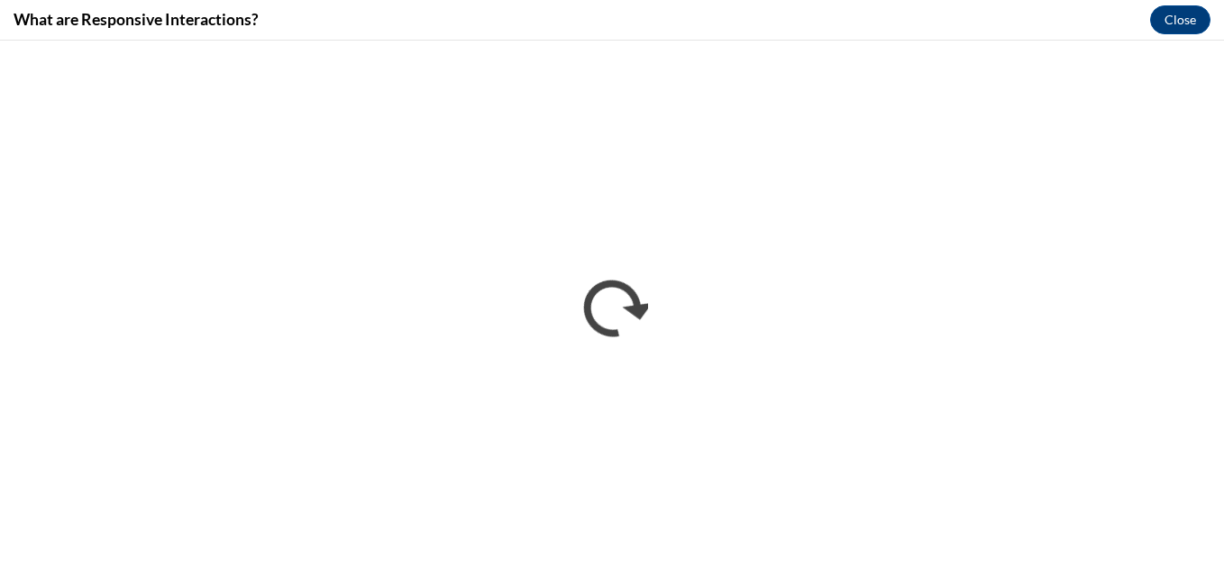
click at [773, 36] on div "What are Responsive Interactions? Close" at bounding box center [612, 20] width 1224 height 41
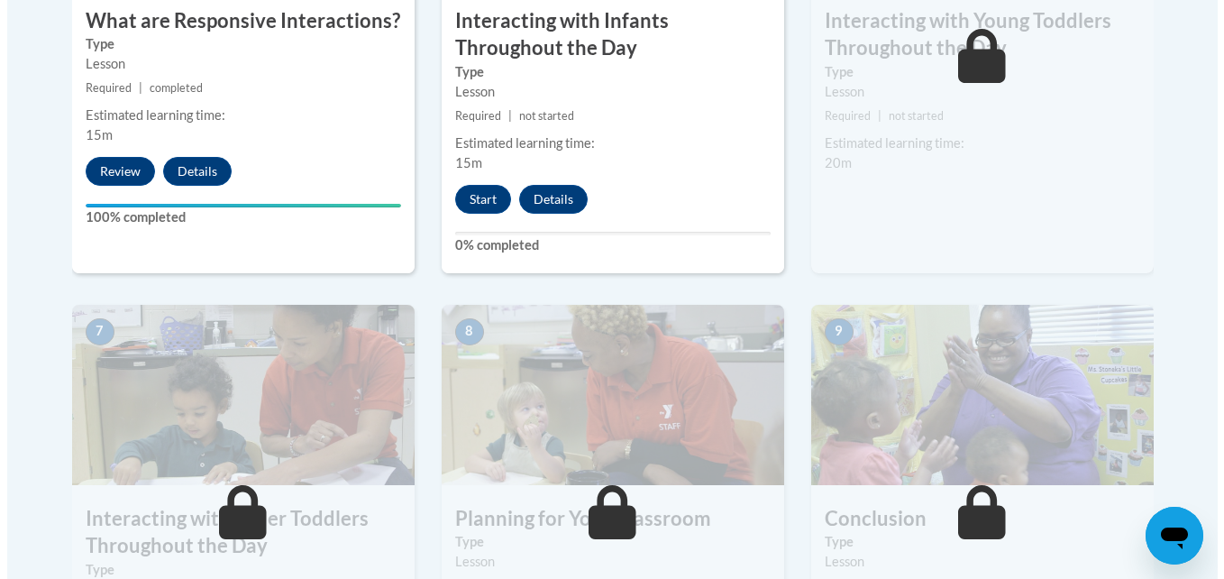
scroll to position [1263, 0]
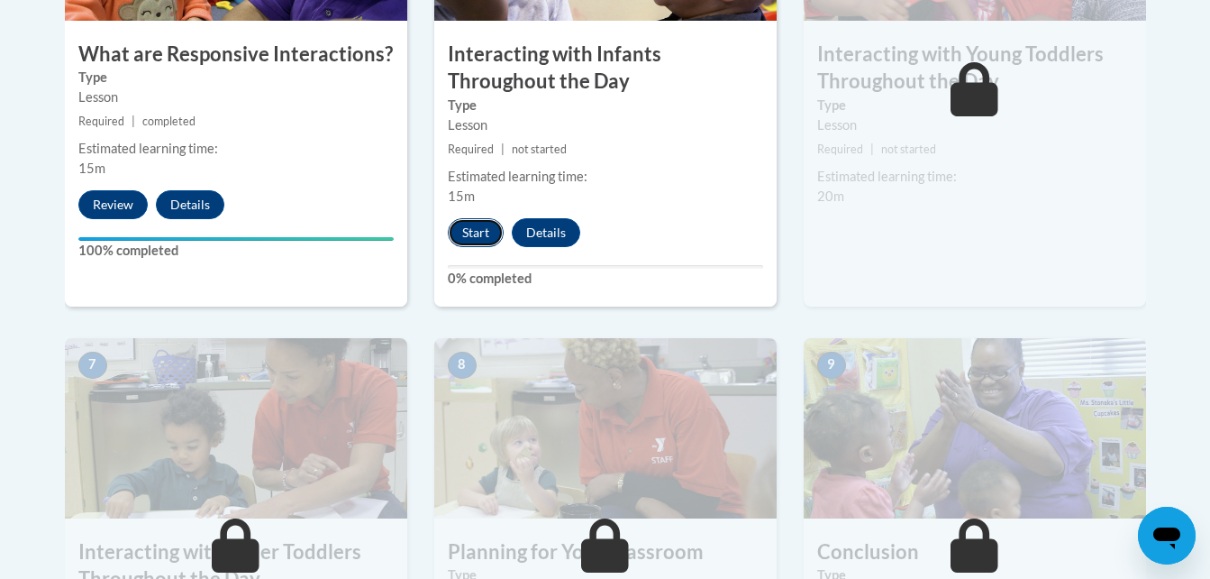
click at [464, 218] on button "Start" at bounding box center [476, 232] width 56 height 29
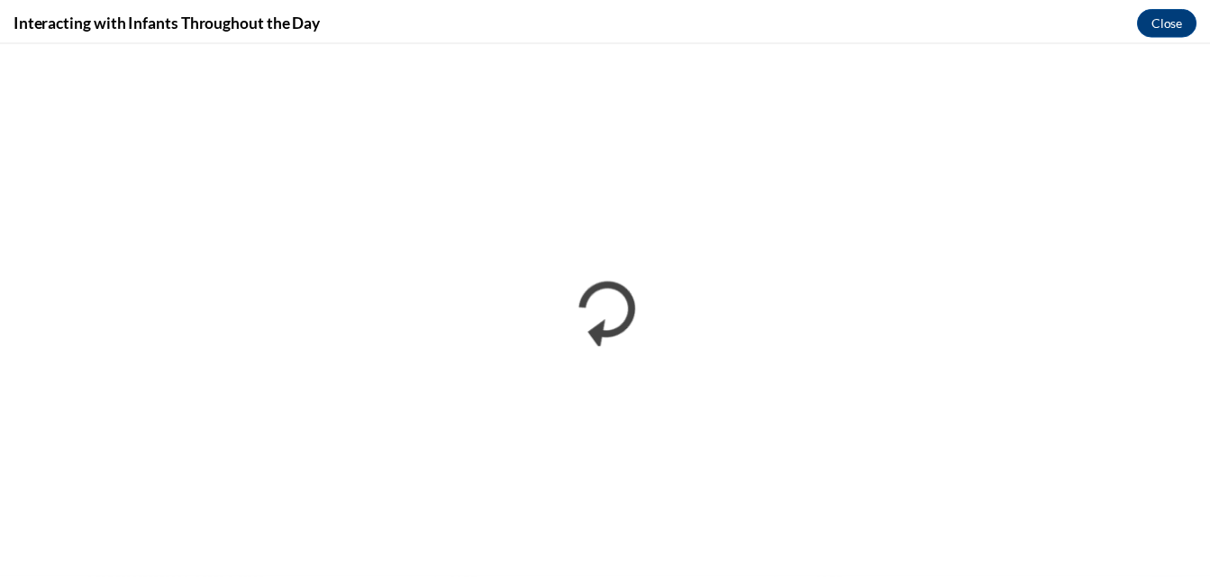
scroll to position [0, 0]
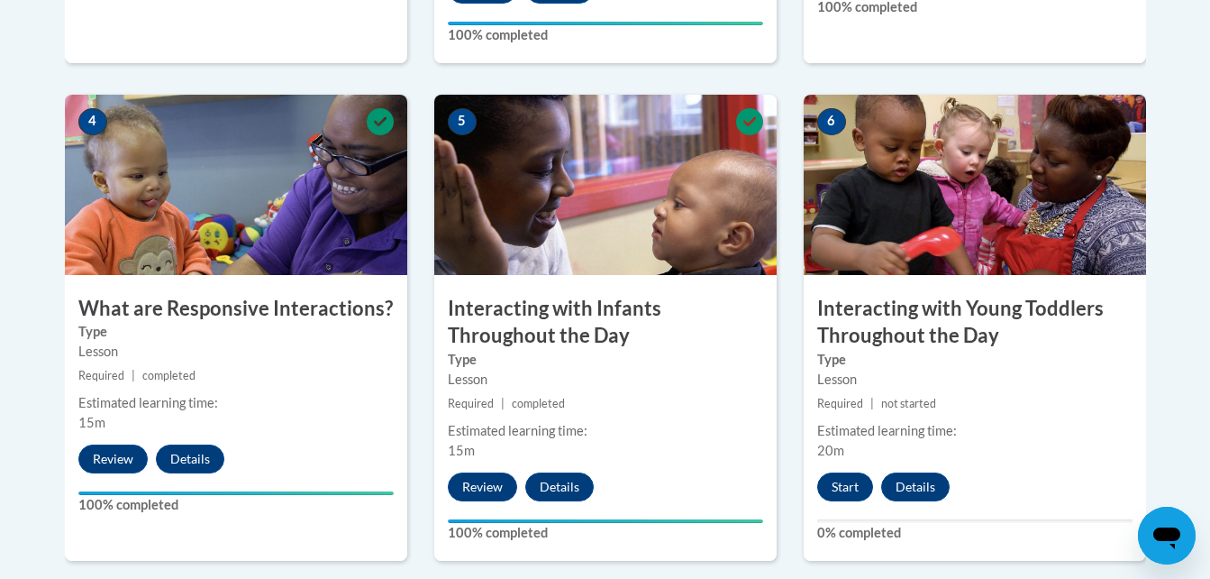
scroll to position [1009, 0]
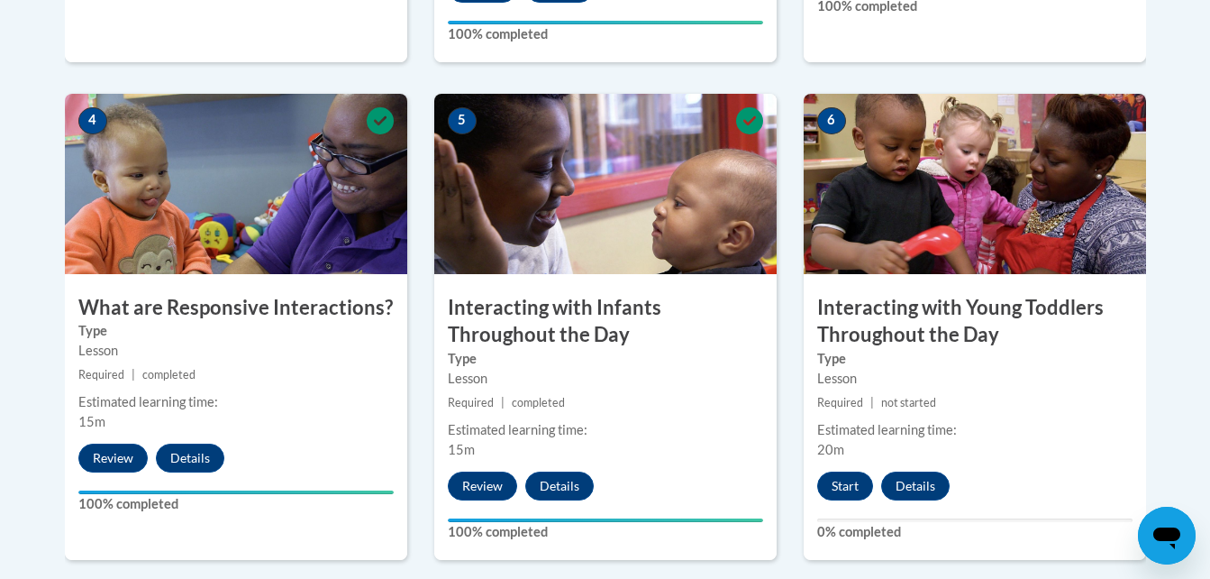
click at [1009, 294] on h3 "Interacting with Young Toddlers Throughout the Day" at bounding box center [975, 322] width 342 height 56
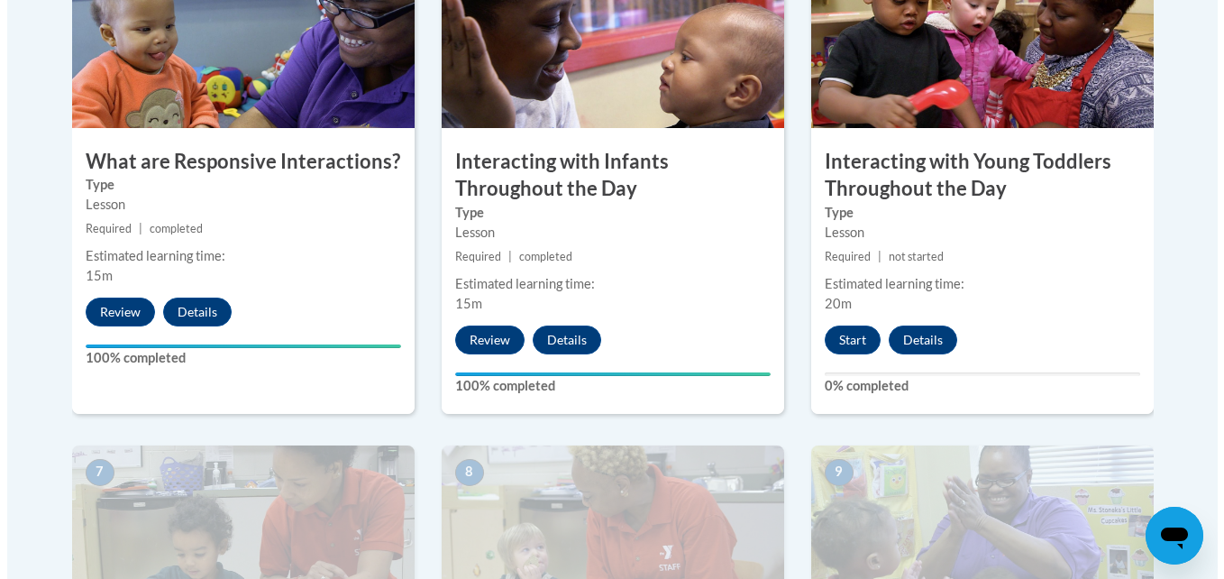
scroll to position [1153, 0]
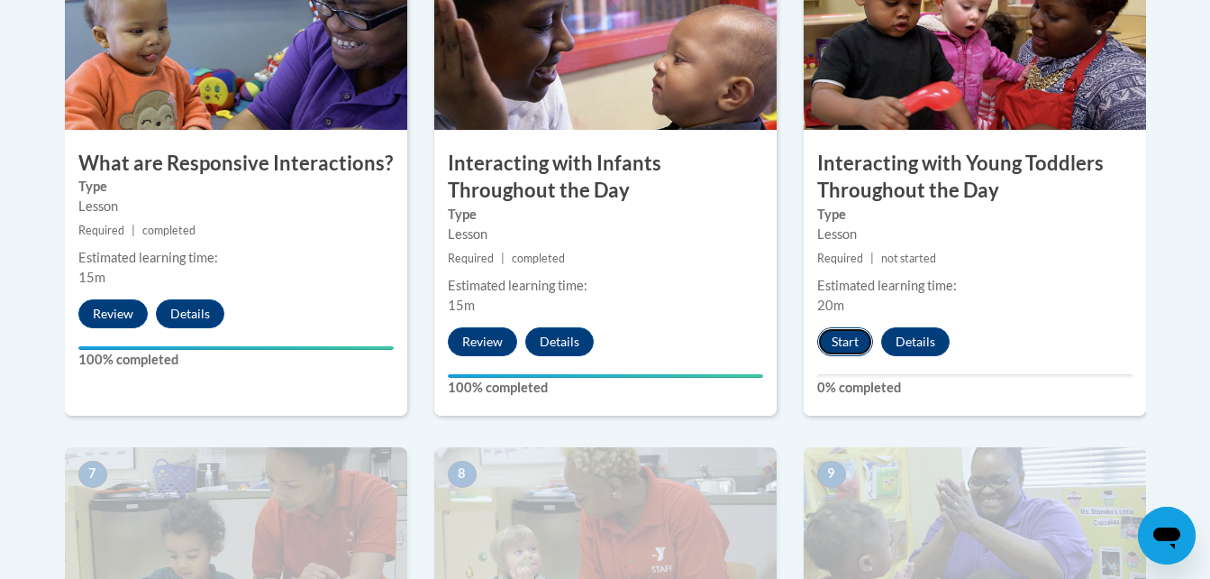
click at [850, 327] on button "Start" at bounding box center [845, 341] width 56 height 29
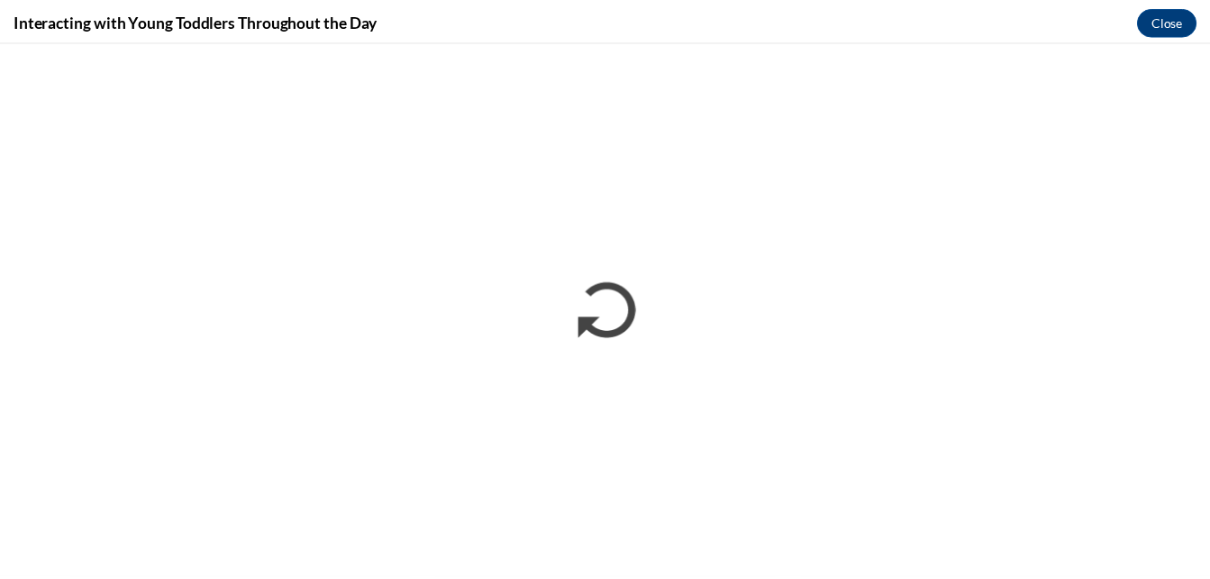
scroll to position [0, 0]
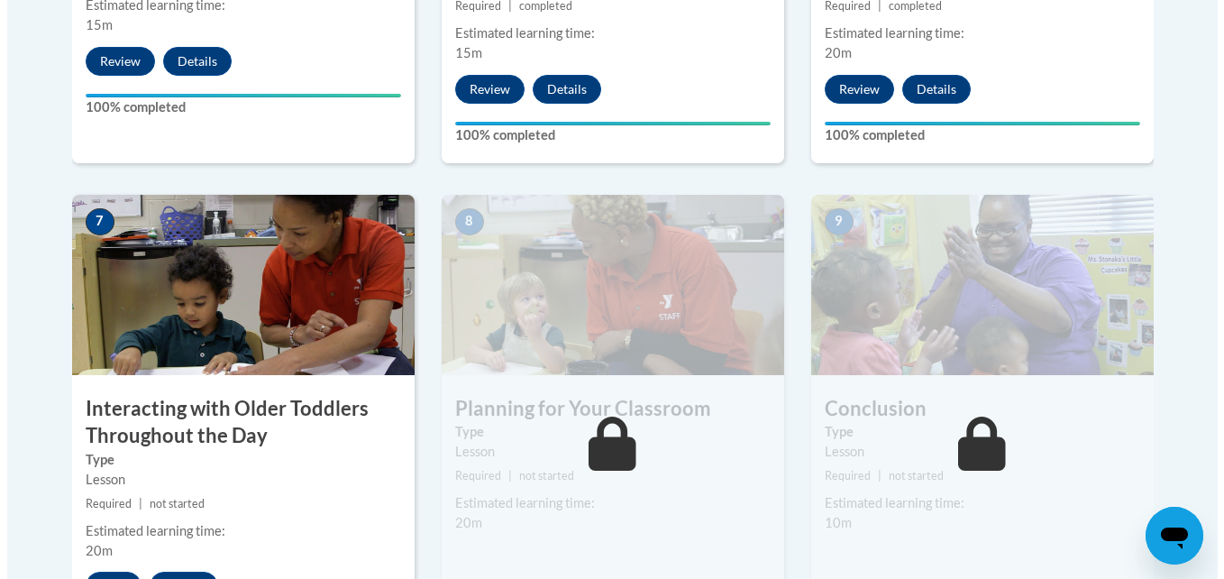
scroll to position [1442, 0]
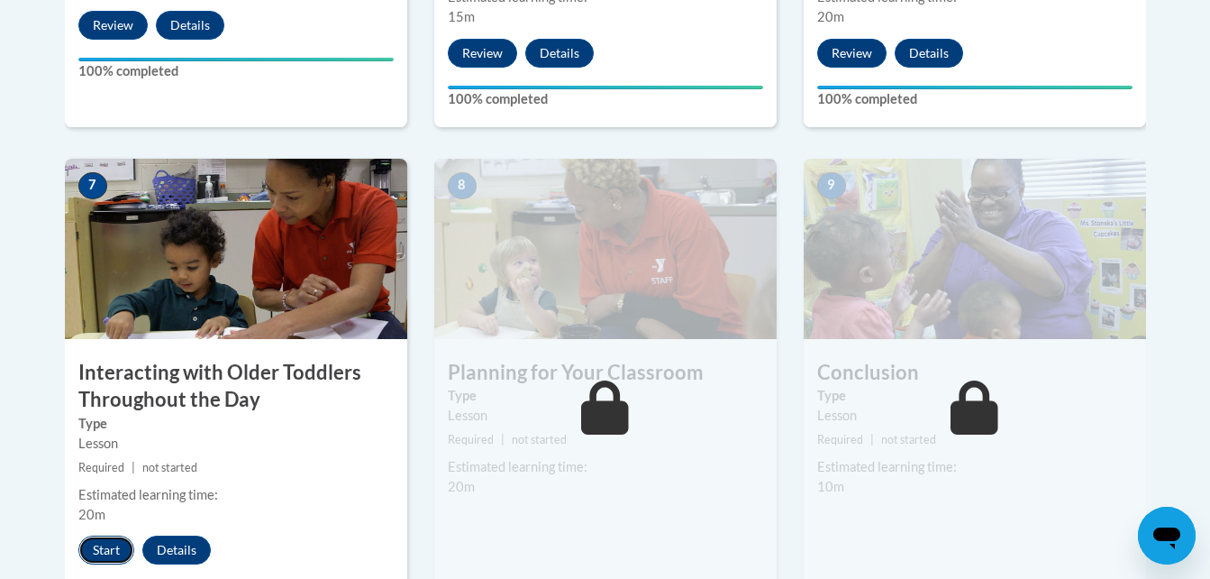
click at [99, 535] on button "Start" at bounding box center [106, 549] width 56 height 29
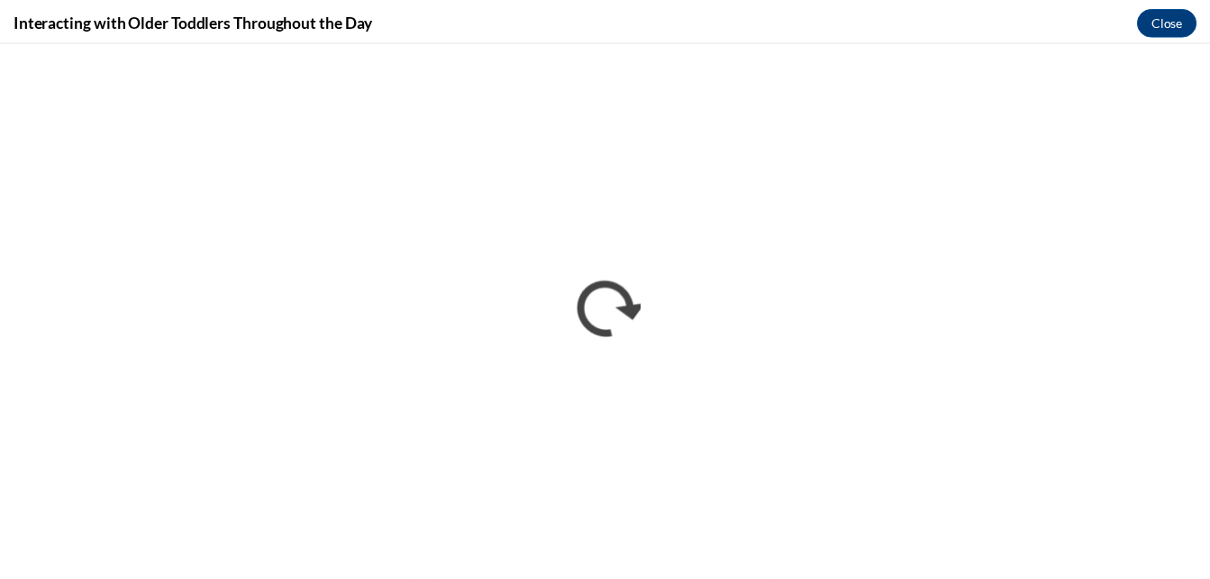
scroll to position [0, 0]
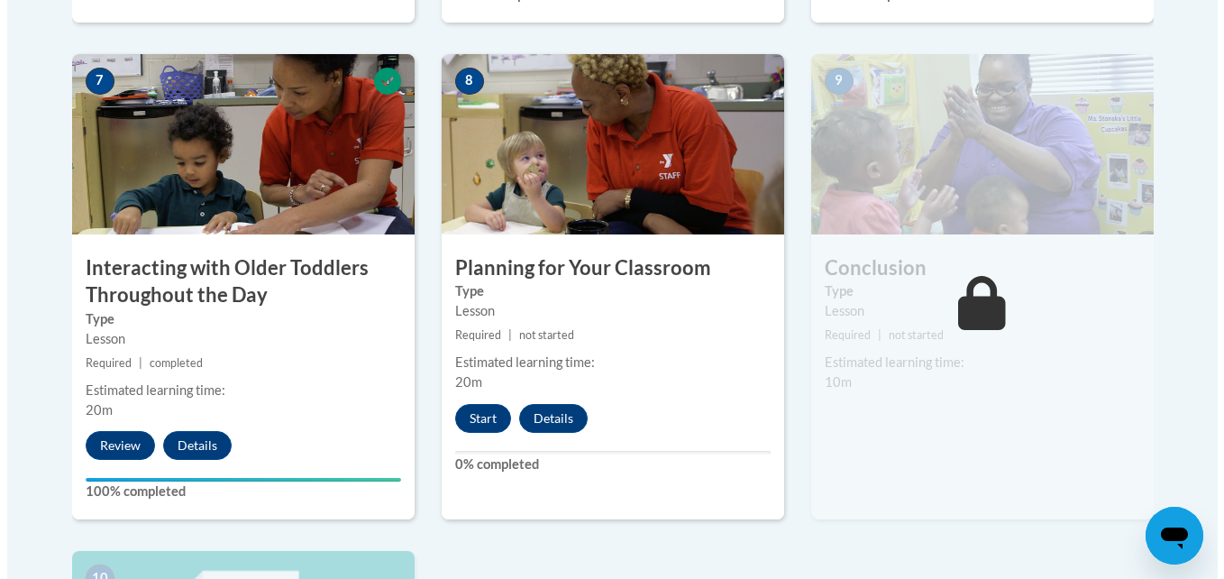
scroll to position [1550, 0]
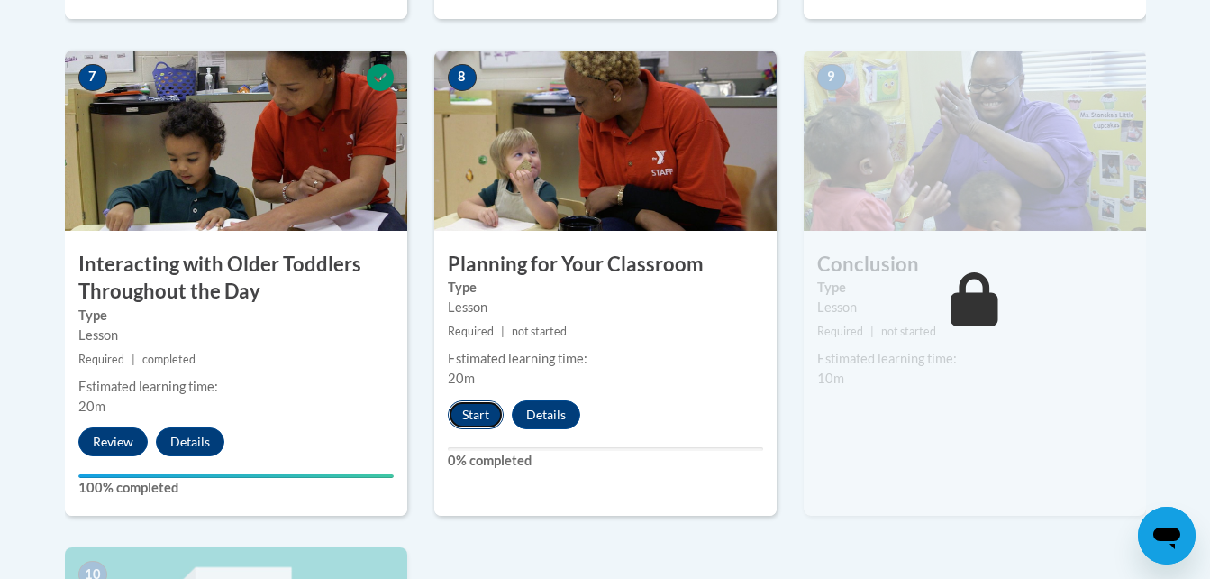
click at [469, 400] on button "Start" at bounding box center [476, 414] width 56 height 29
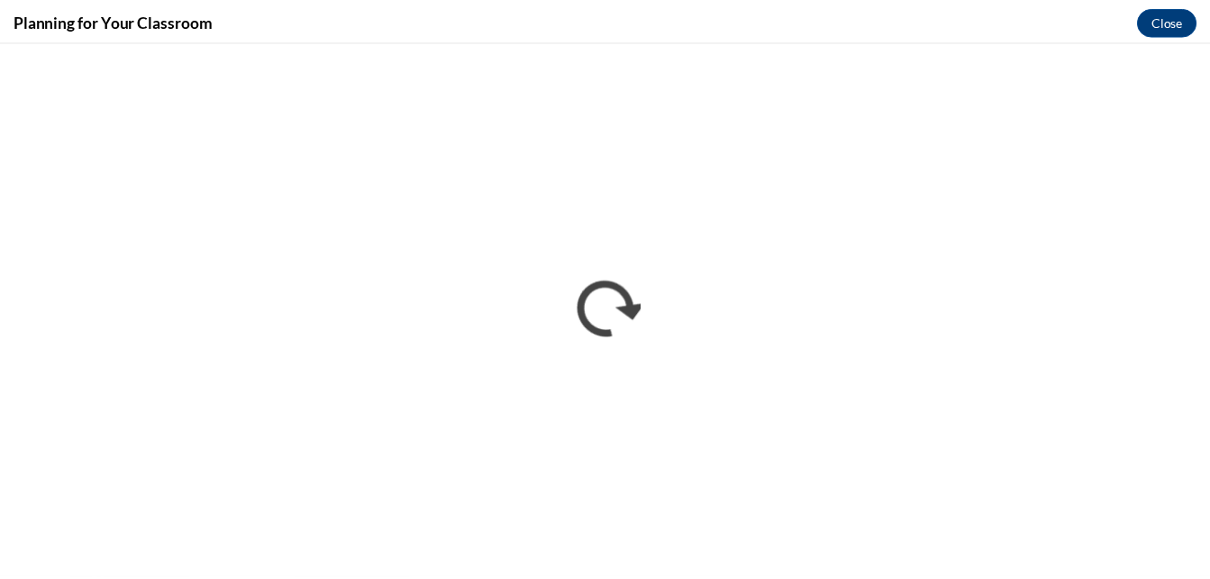
scroll to position [0, 0]
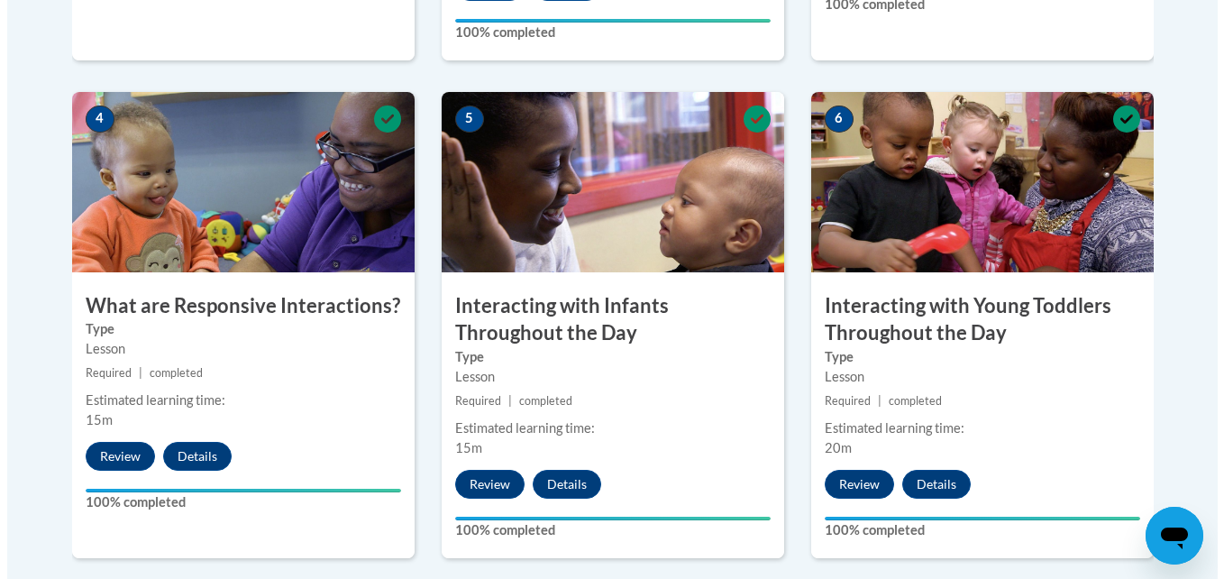
scroll to position [1517, 0]
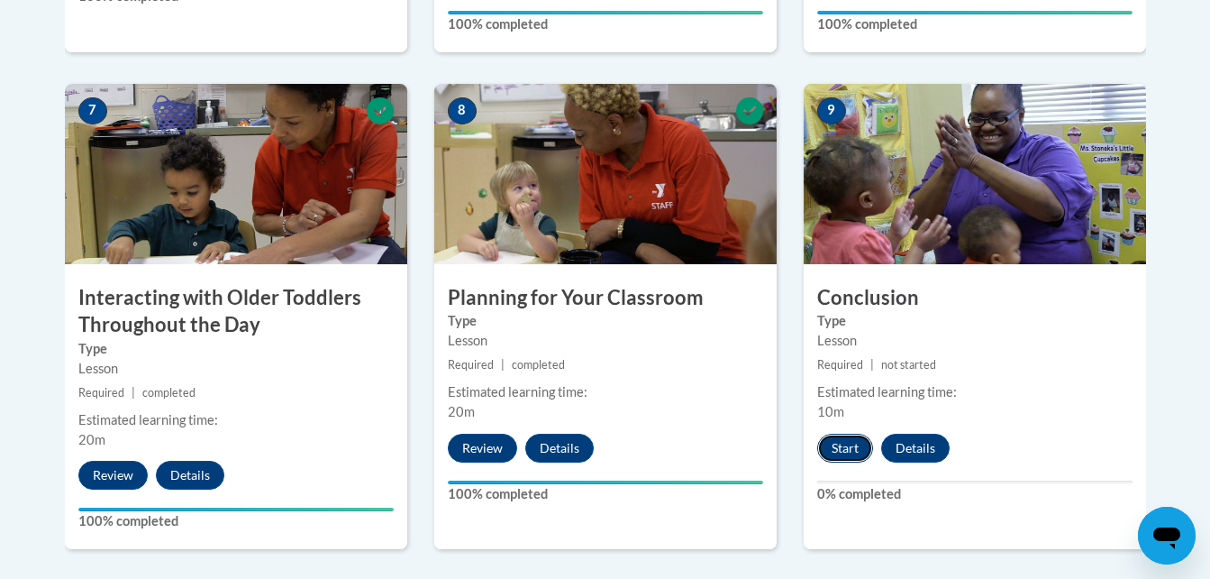
click at [845, 433] on button "Start" at bounding box center [845, 447] width 56 height 29
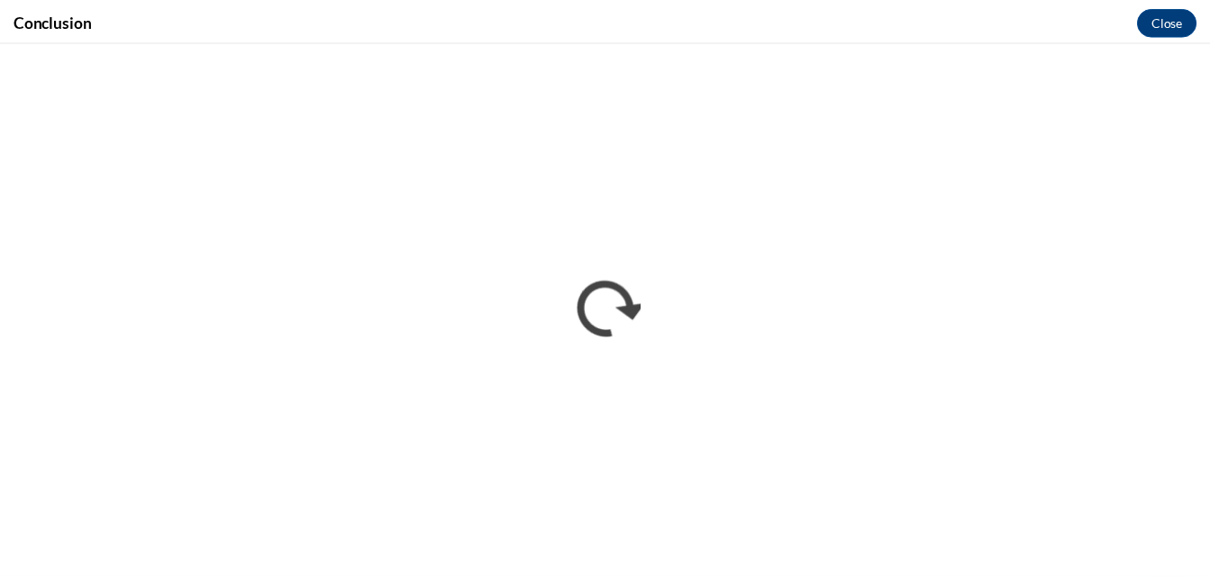
scroll to position [0, 0]
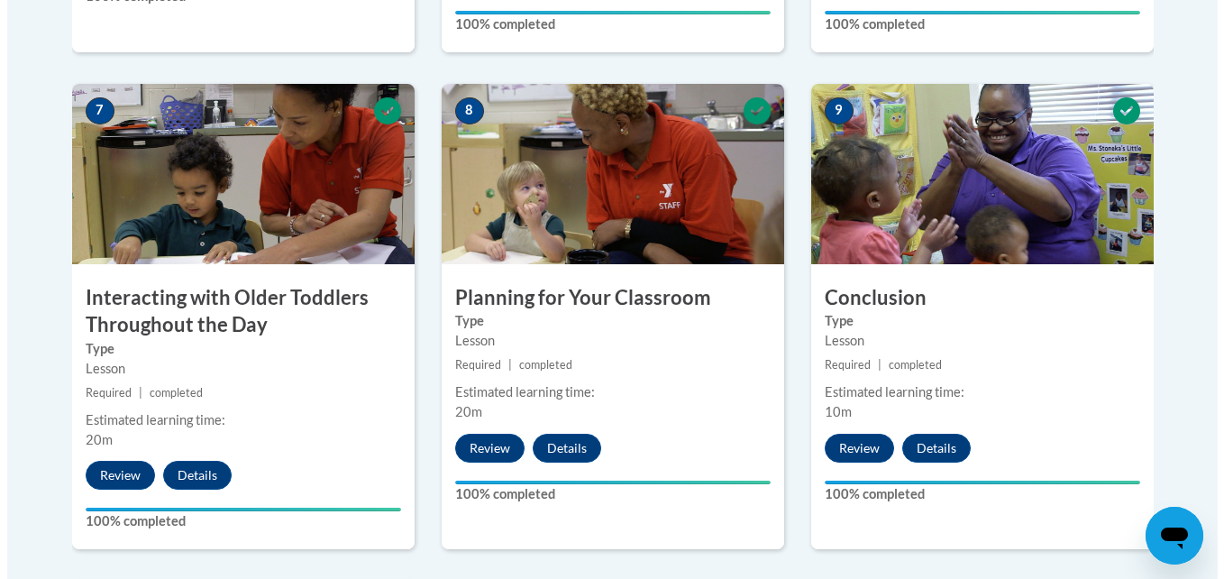
scroll to position [2022, 0]
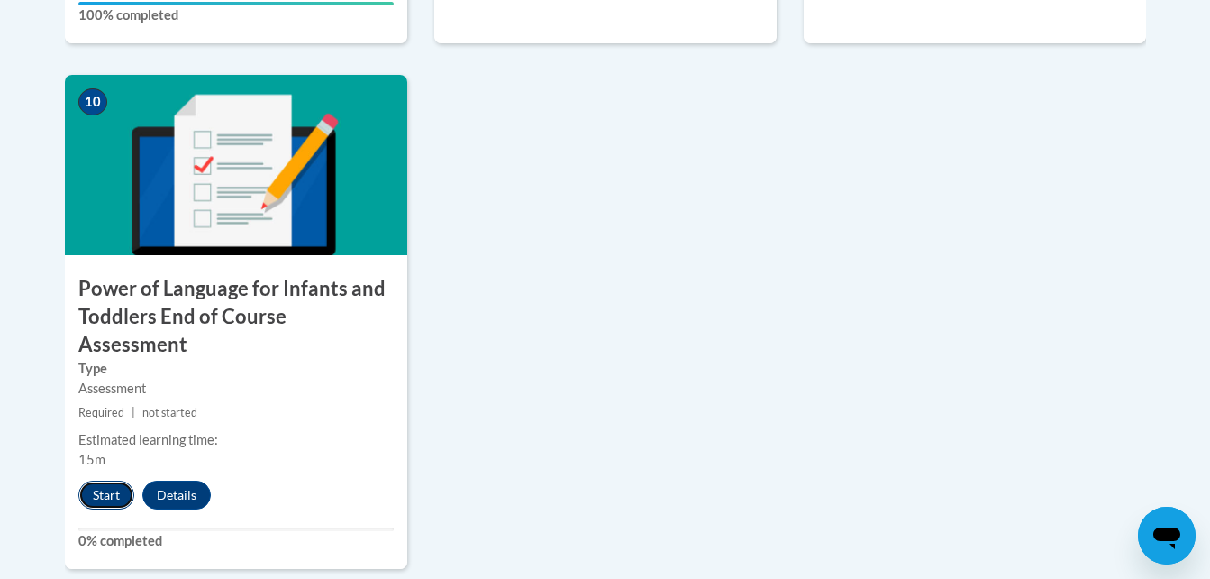
click at [109, 480] on button "Start" at bounding box center [106, 494] width 56 height 29
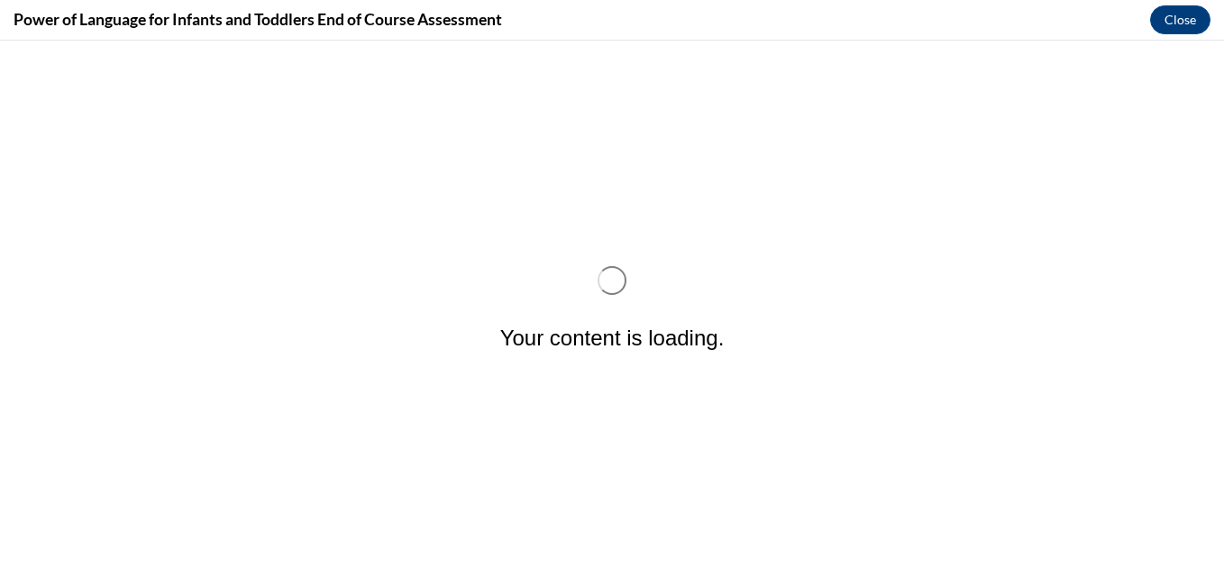
scroll to position [0, 0]
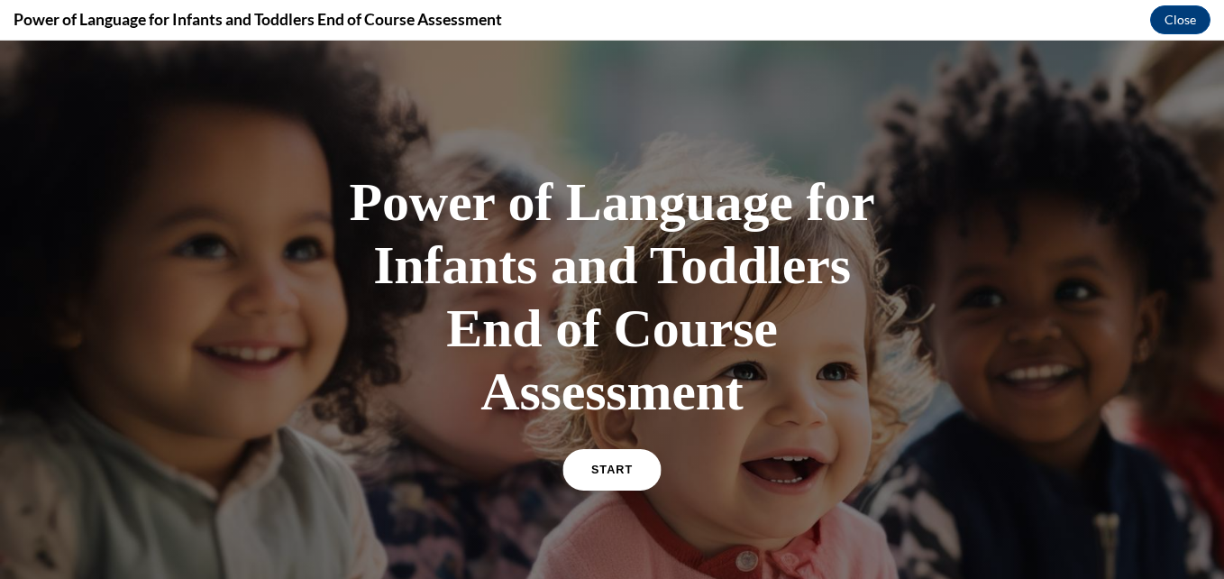
click at [591, 468] on span "START" at bounding box center [611, 470] width 41 height 14
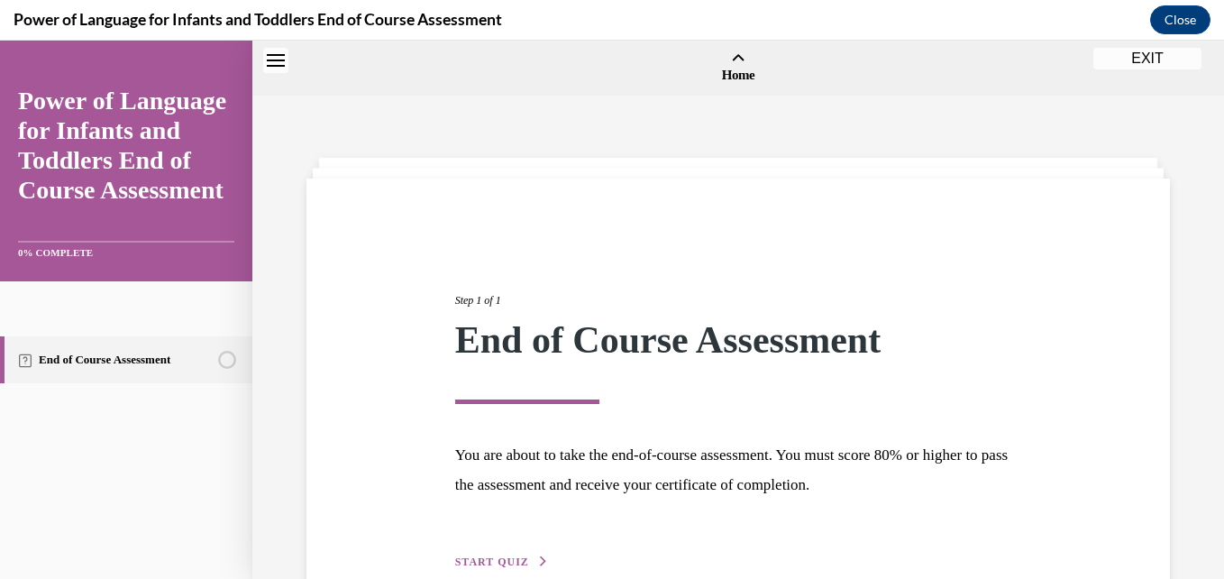
scroll to position [56, 0]
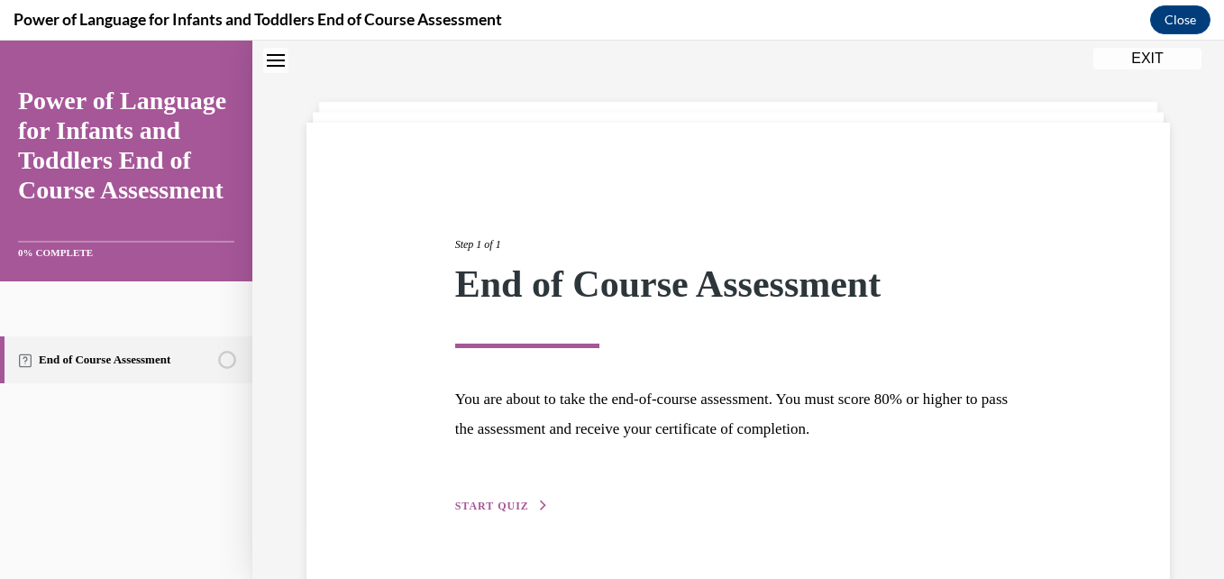
click at [491, 500] on span "START QUIZ" at bounding box center [492, 505] width 74 height 13
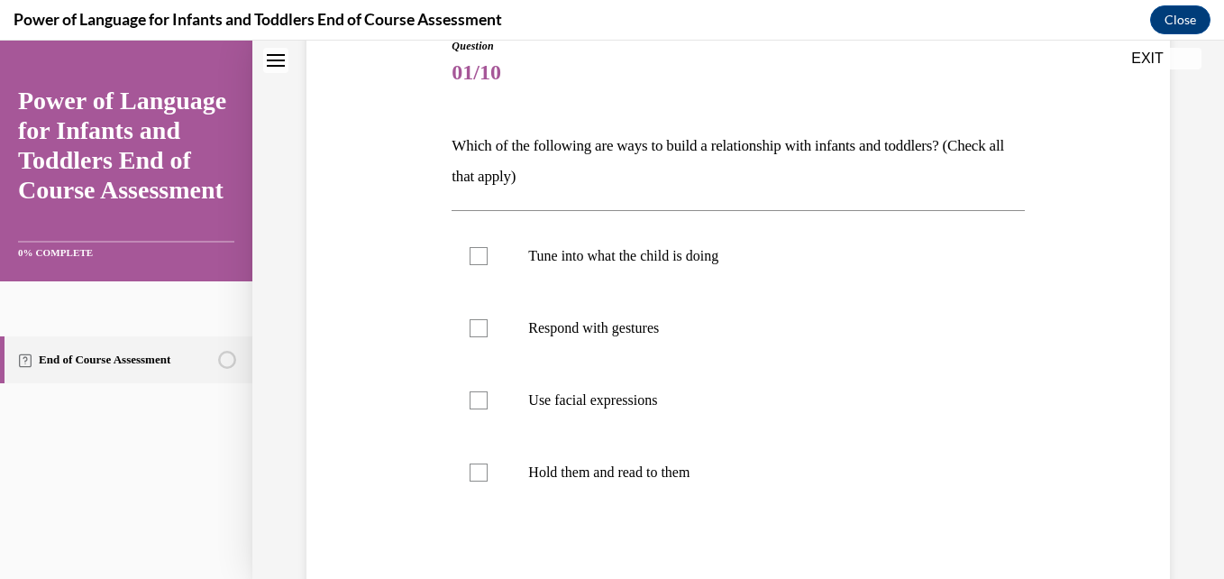
scroll to position [216, 0]
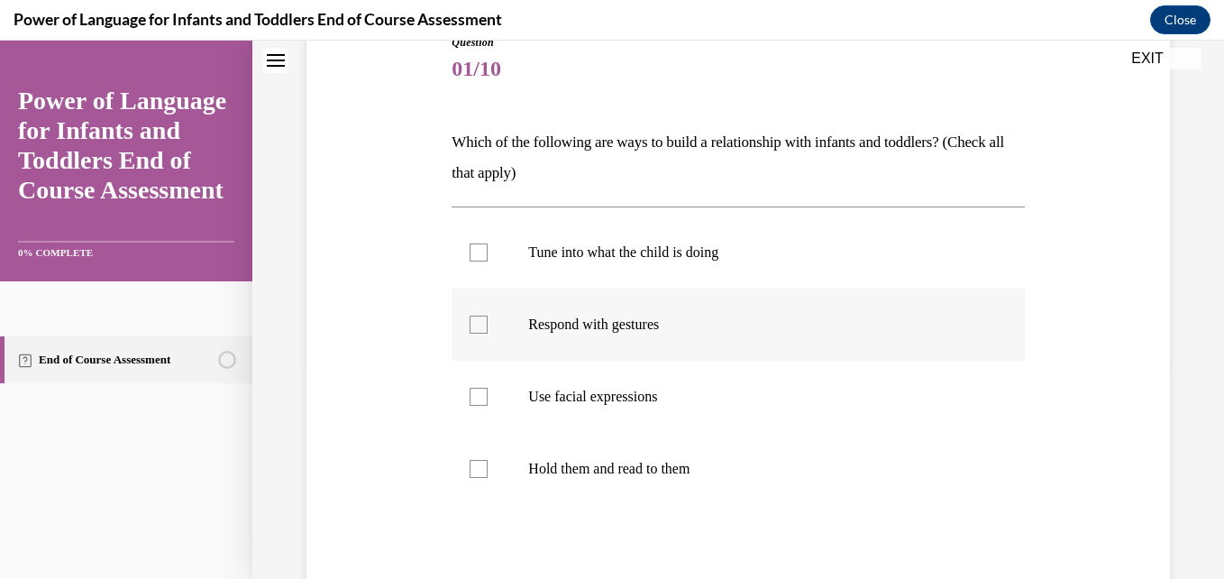
click at [475, 322] on div at bounding box center [478, 324] width 18 height 18
click at [475, 322] on input "Respond with gestures" at bounding box center [478, 324] width 18 height 18
checkbox input "true"
click at [482, 387] on div at bounding box center [478, 396] width 18 height 18
click at [482, 387] on input "Use facial expressions" at bounding box center [478, 396] width 18 height 18
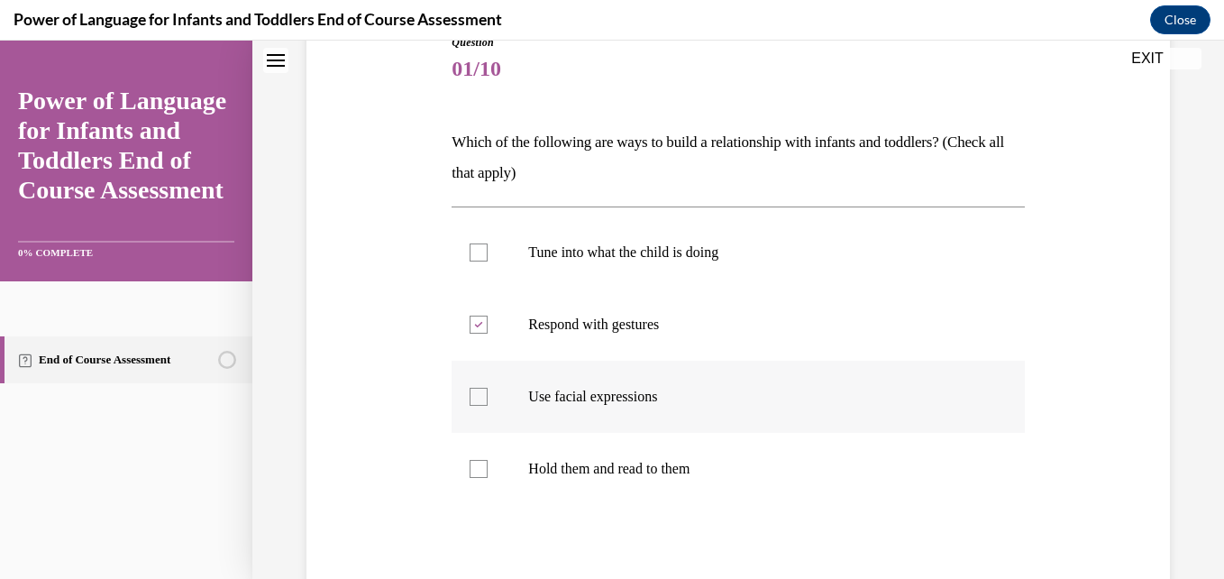
checkbox input "true"
click at [478, 248] on div at bounding box center [478, 252] width 18 height 18
click at [478, 248] on input "Tune into what the child is doing" at bounding box center [478, 252] width 18 height 18
checkbox input "true"
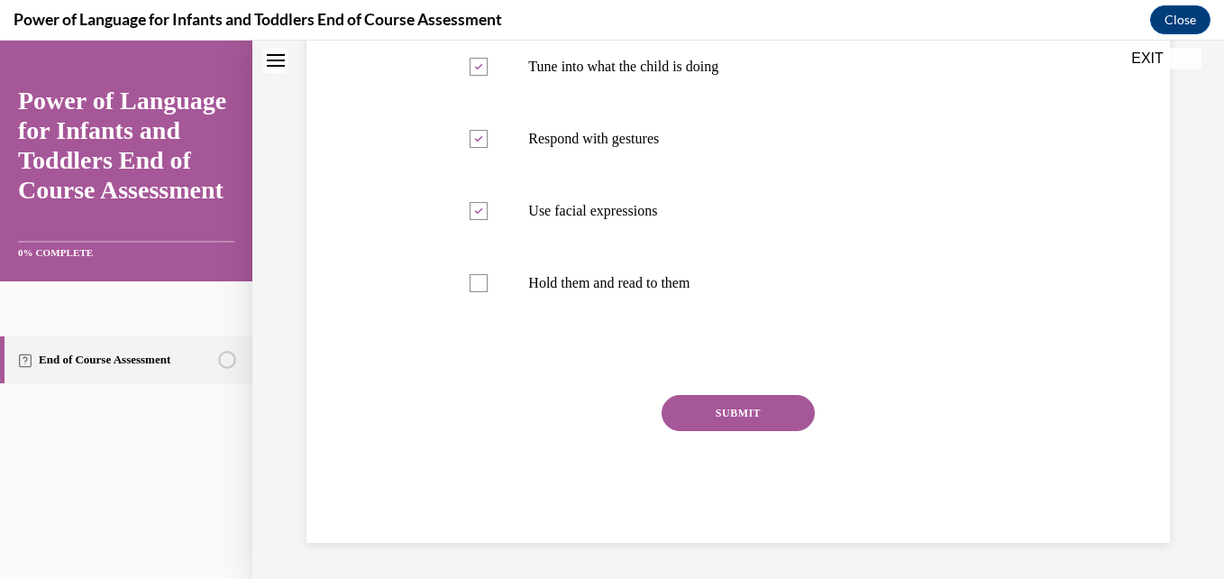
click at [681, 409] on button "SUBMIT" at bounding box center [737, 413] width 153 height 36
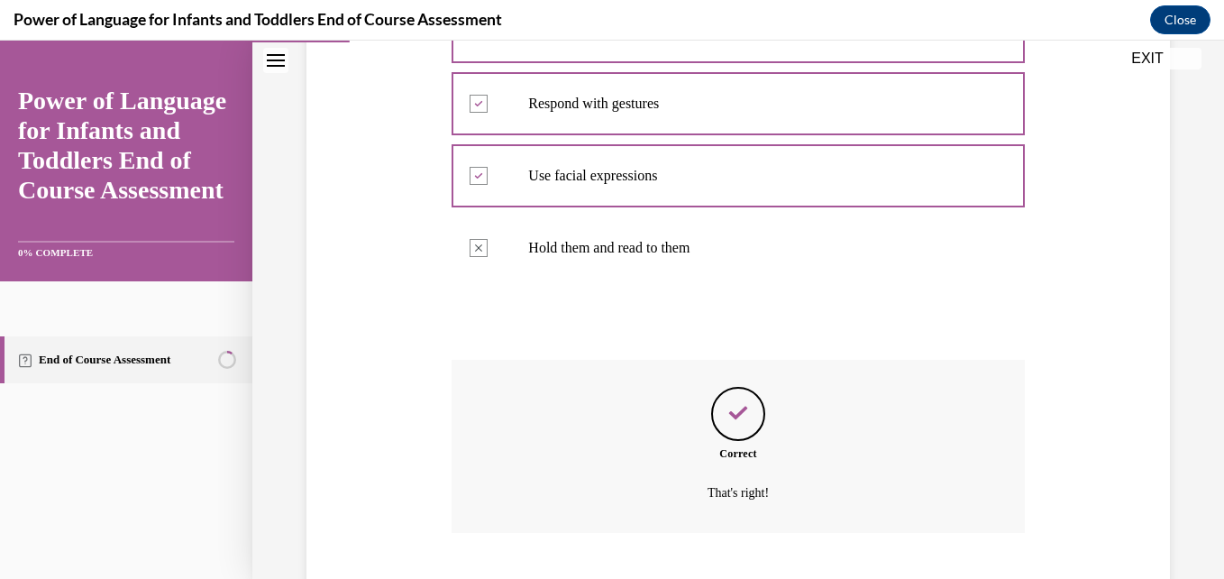
scroll to position [548, 0]
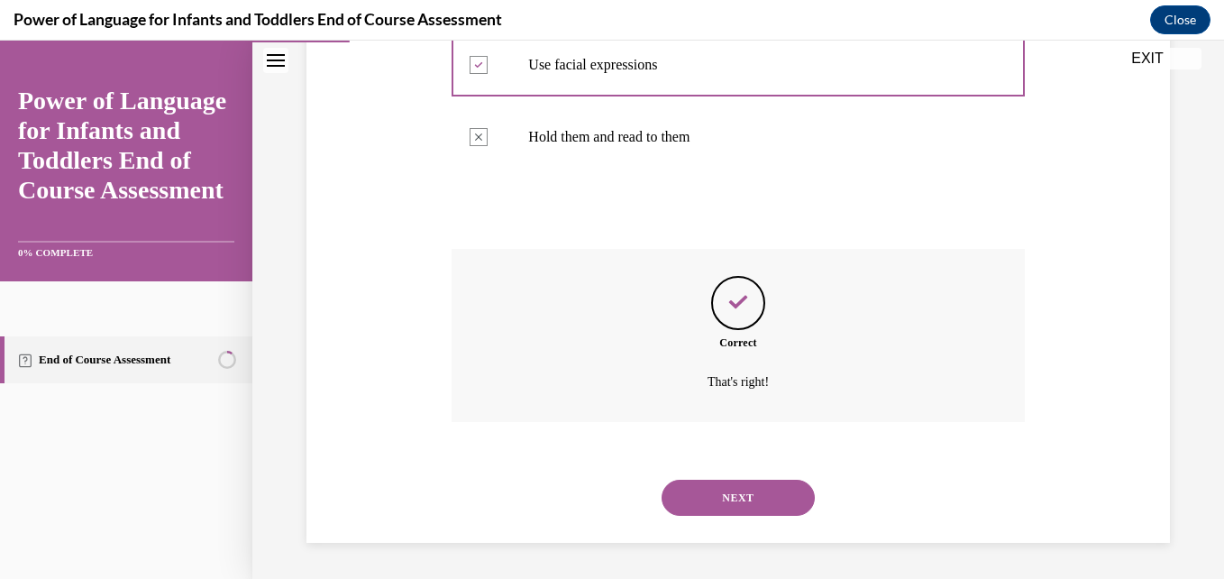
click at [718, 494] on button "NEXT" at bounding box center [737, 497] width 153 height 36
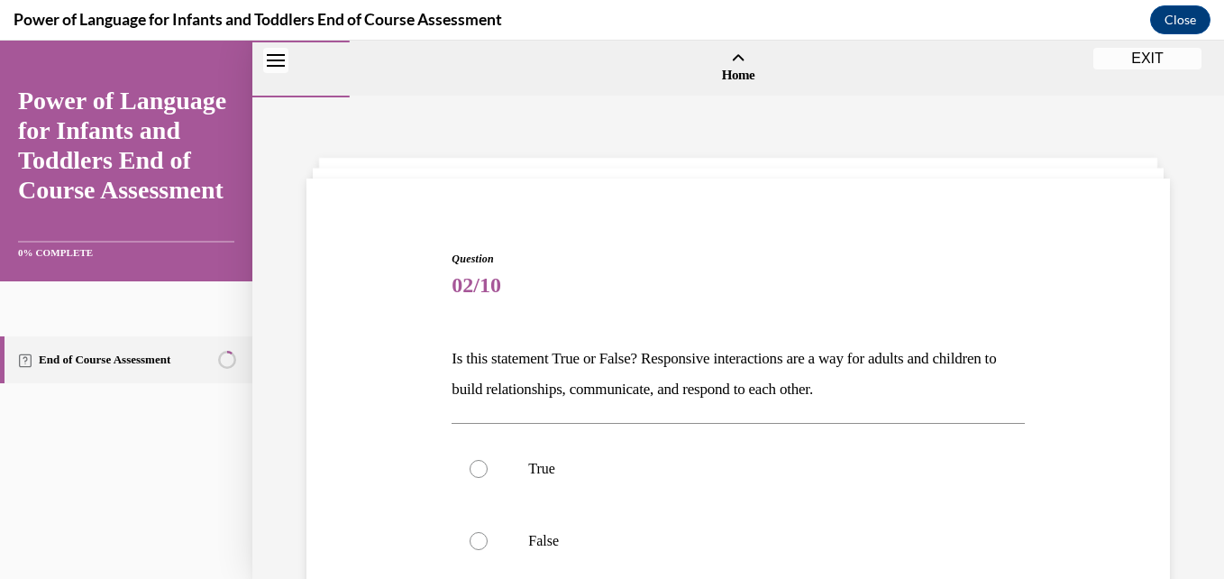
scroll to position [258, 0]
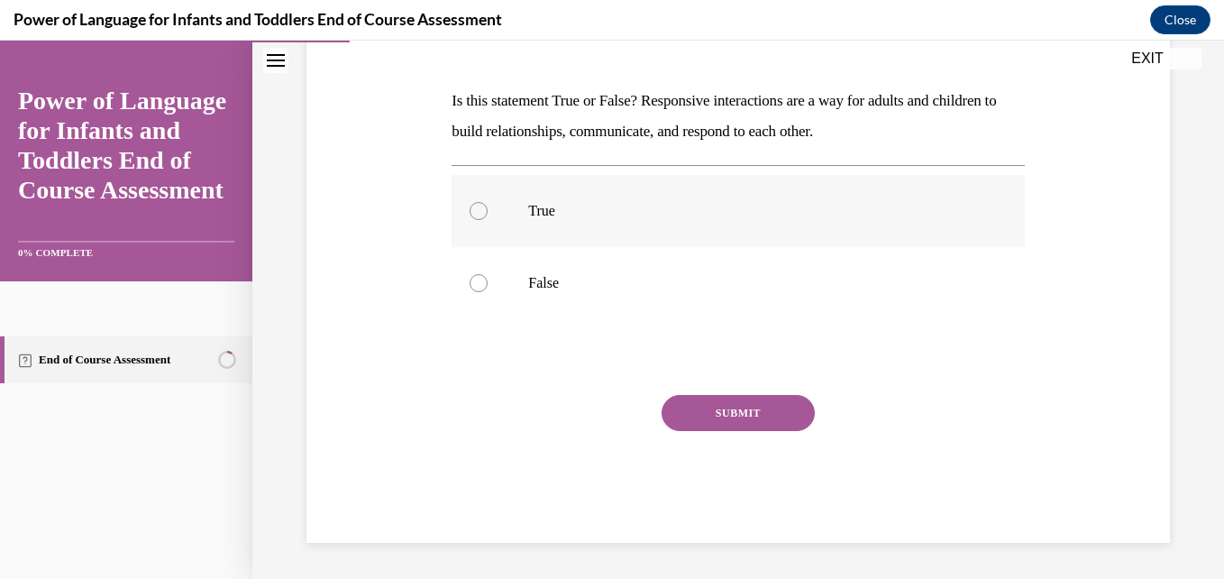
click at [470, 209] on div at bounding box center [478, 211] width 18 height 18
click at [470, 209] on input "True" at bounding box center [478, 211] width 18 height 18
radio input "true"
click at [744, 409] on button "SUBMIT" at bounding box center [737, 413] width 153 height 36
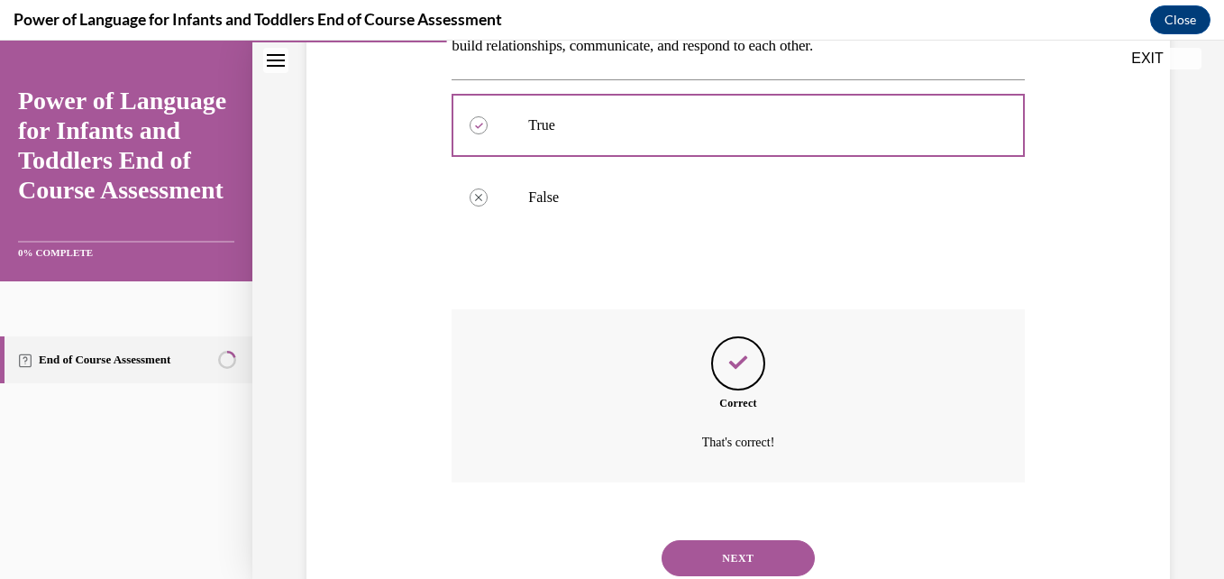
scroll to position [404, 0]
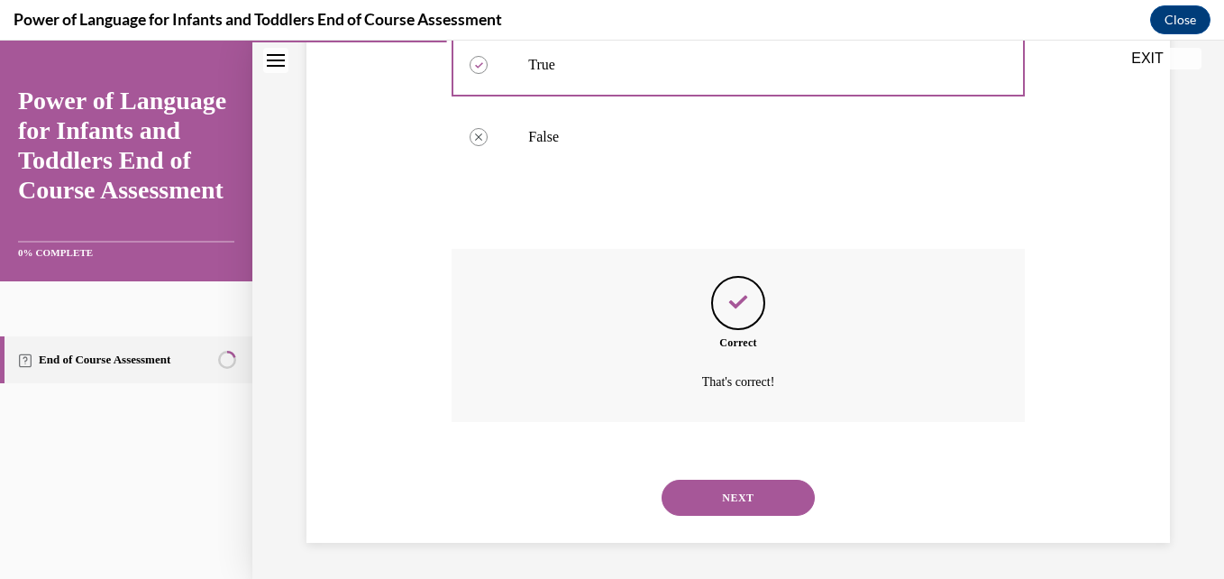
click at [712, 500] on button "NEXT" at bounding box center [737, 497] width 153 height 36
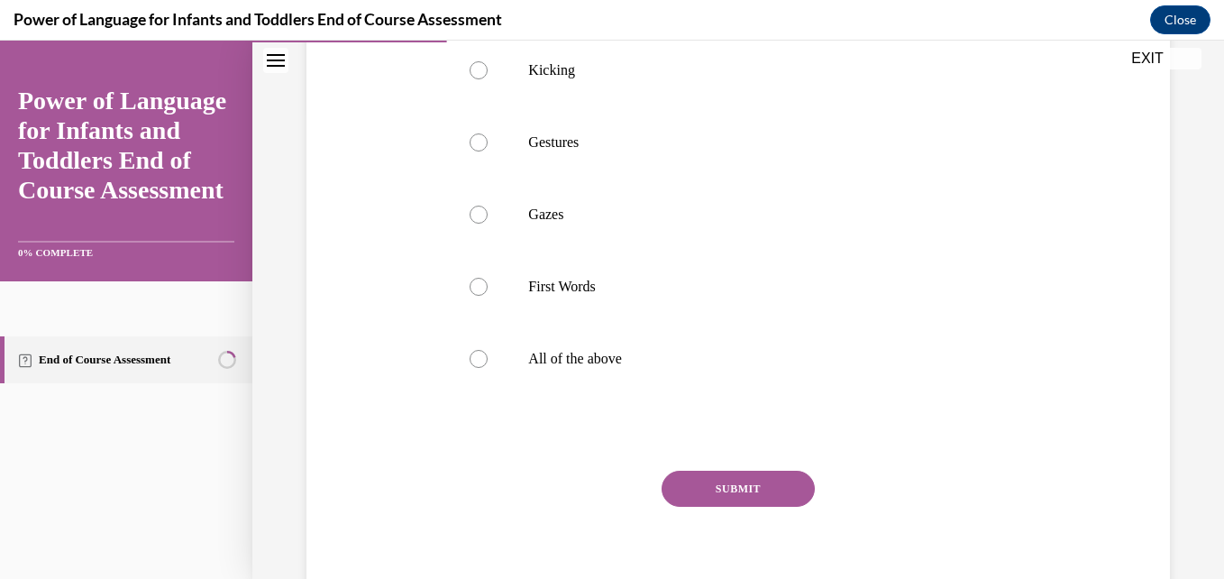
scroll to position [0, 0]
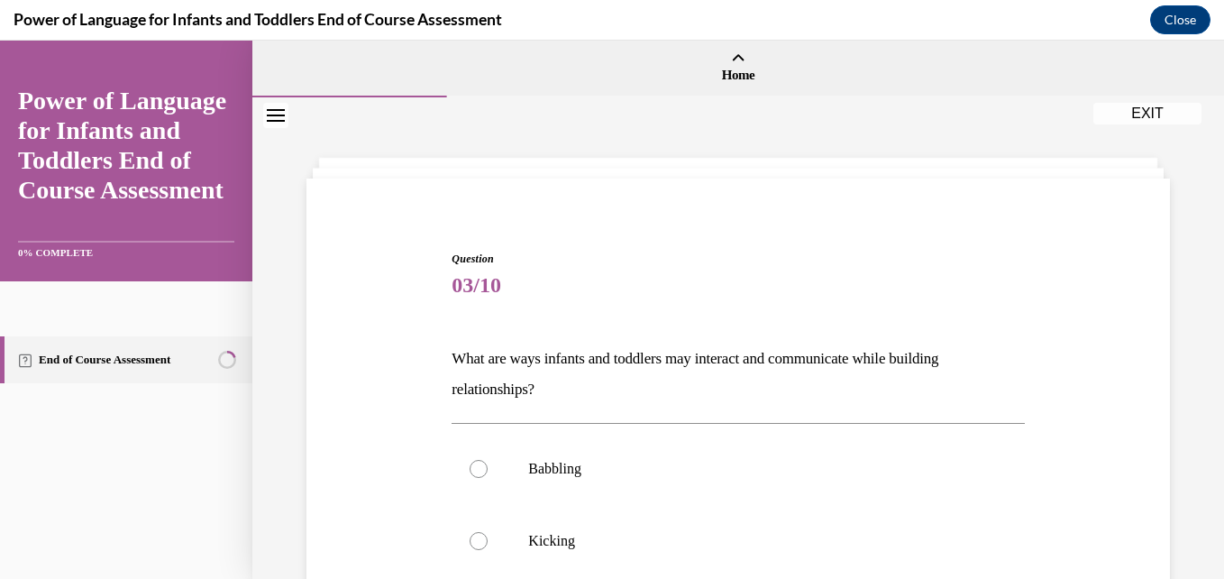
click at [555, 459] on label "Babbling" at bounding box center [737, 469] width 572 height 72
click at [488, 460] on input "Babbling" at bounding box center [478, 469] width 18 height 18
radio input "true"
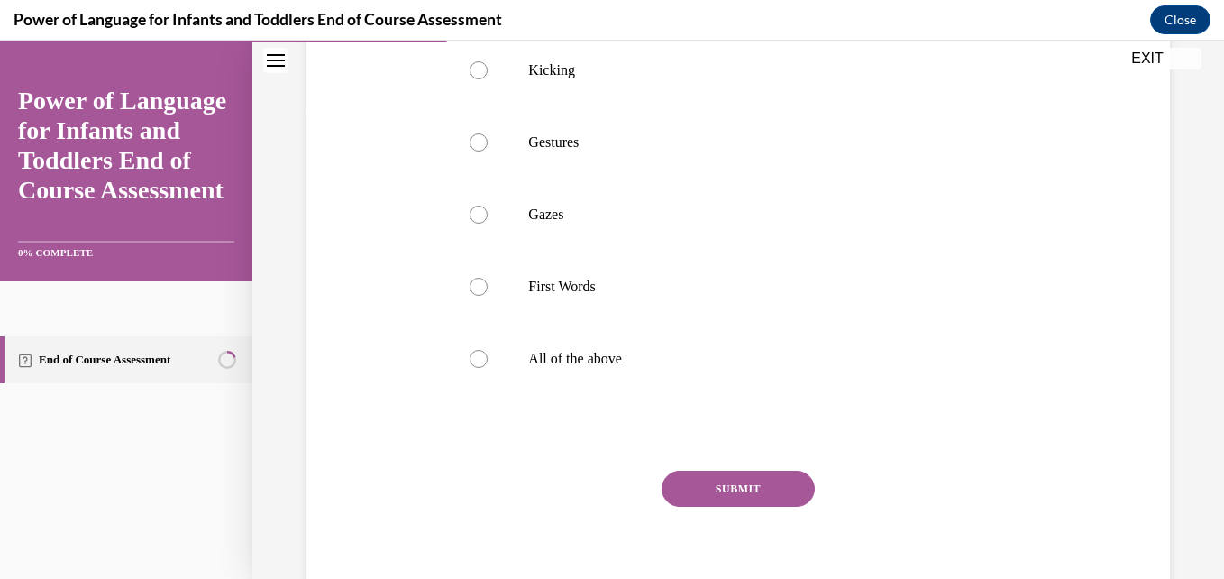
click at [761, 481] on button "SUBMIT" at bounding box center [737, 488] width 153 height 36
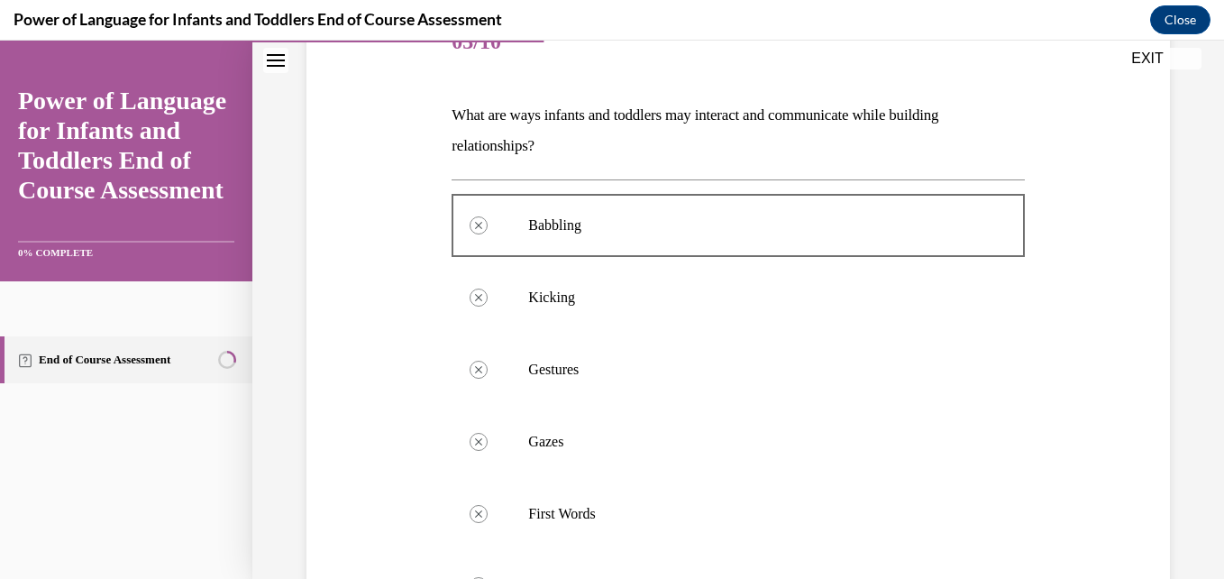
scroll to position [714, 0]
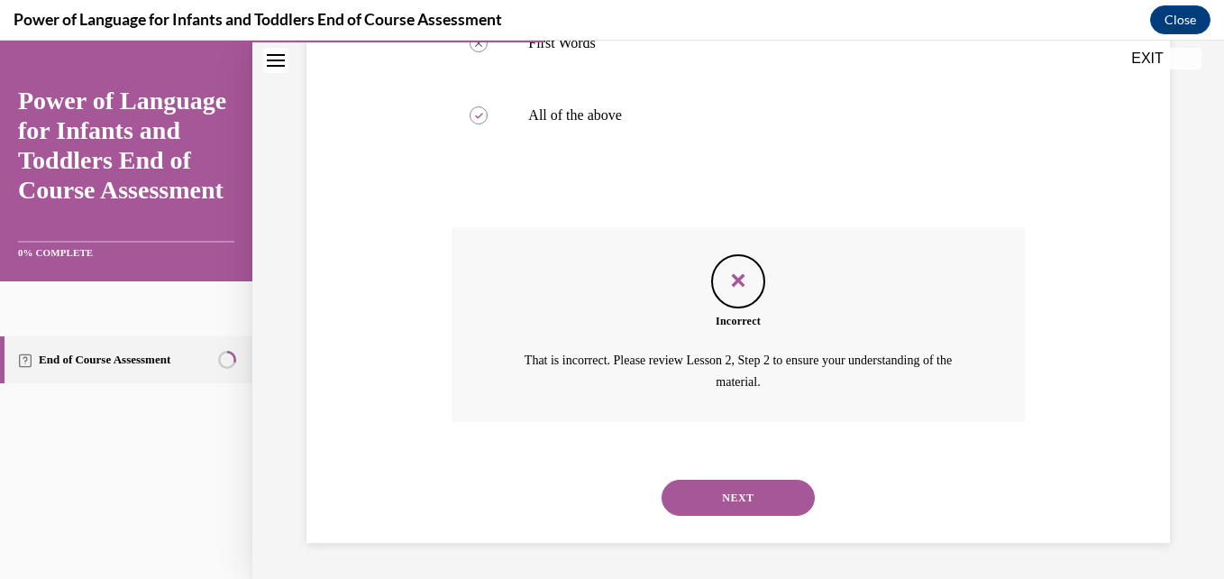
click at [702, 506] on button "NEXT" at bounding box center [737, 497] width 153 height 36
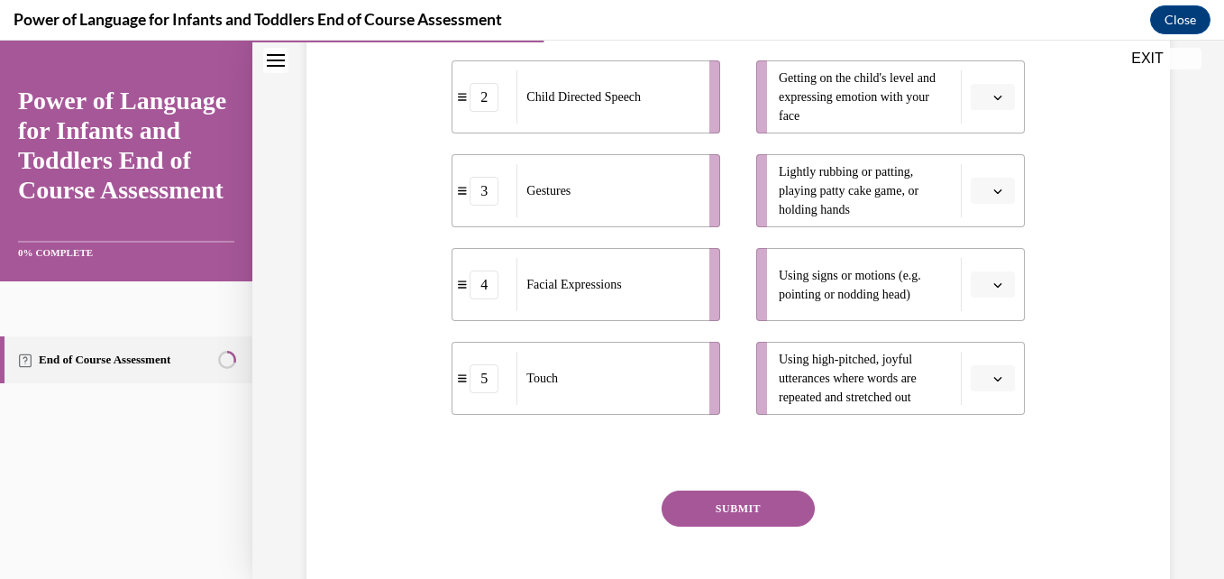
scroll to position [0, 0]
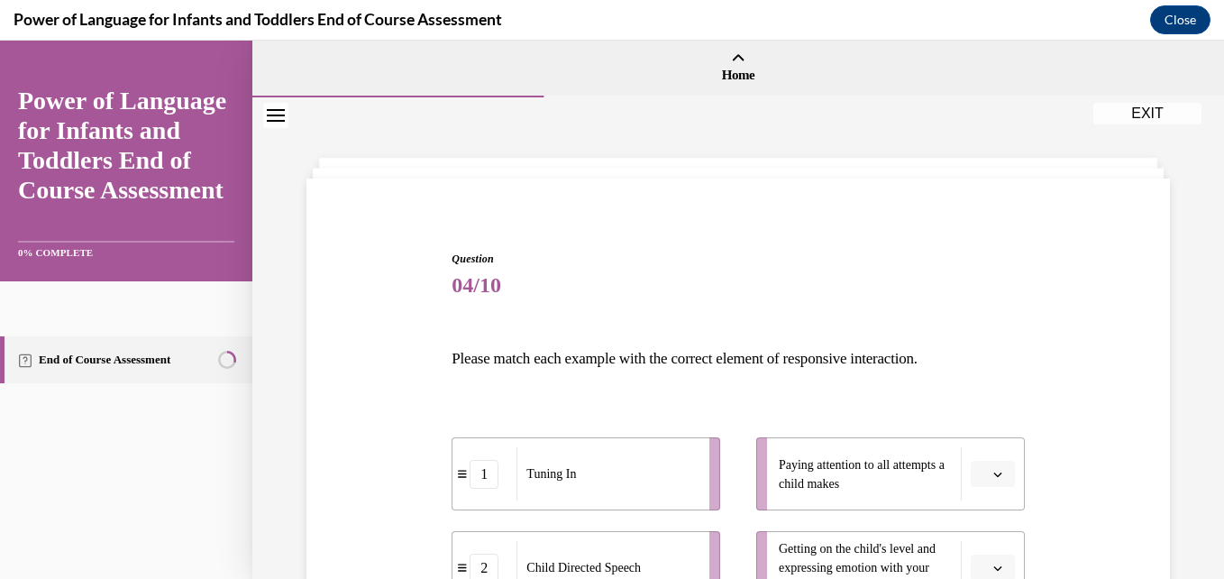
click at [971, 470] on button "button" at bounding box center [993, 473] width 44 height 27
click at [969, 289] on div "1" at bounding box center [978, 289] width 45 height 36
click at [987, 558] on button "button" at bounding box center [993, 567] width 44 height 27
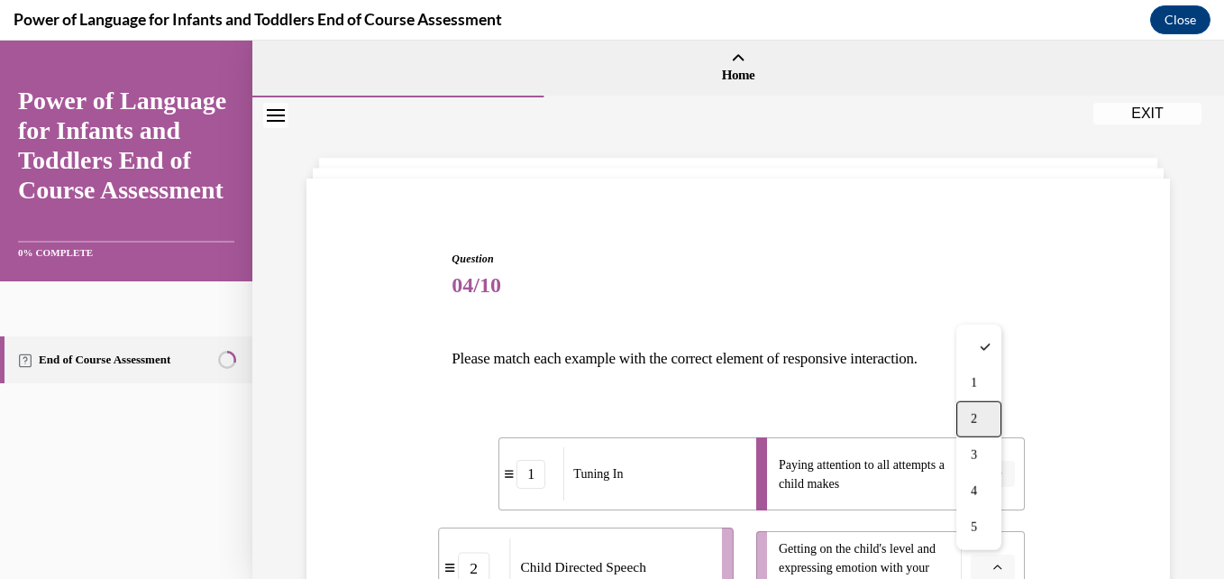
click at [974, 415] on span "2" at bounding box center [974, 419] width 6 height 14
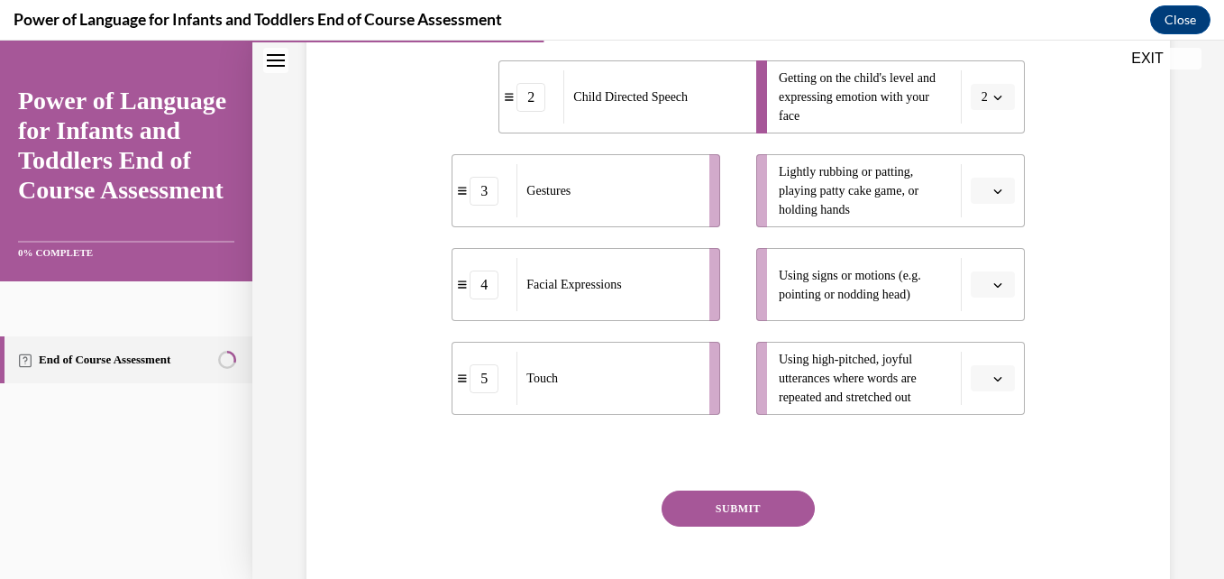
click at [971, 187] on button "button" at bounding box center [993, 191] width 44 height 27
click at [970, 422] on div "5" at bounding box center [978, 411] width 45 height 36
click at [981, 278] on span "Please select an option" at bounding box center [984, 285] width 6 height 18
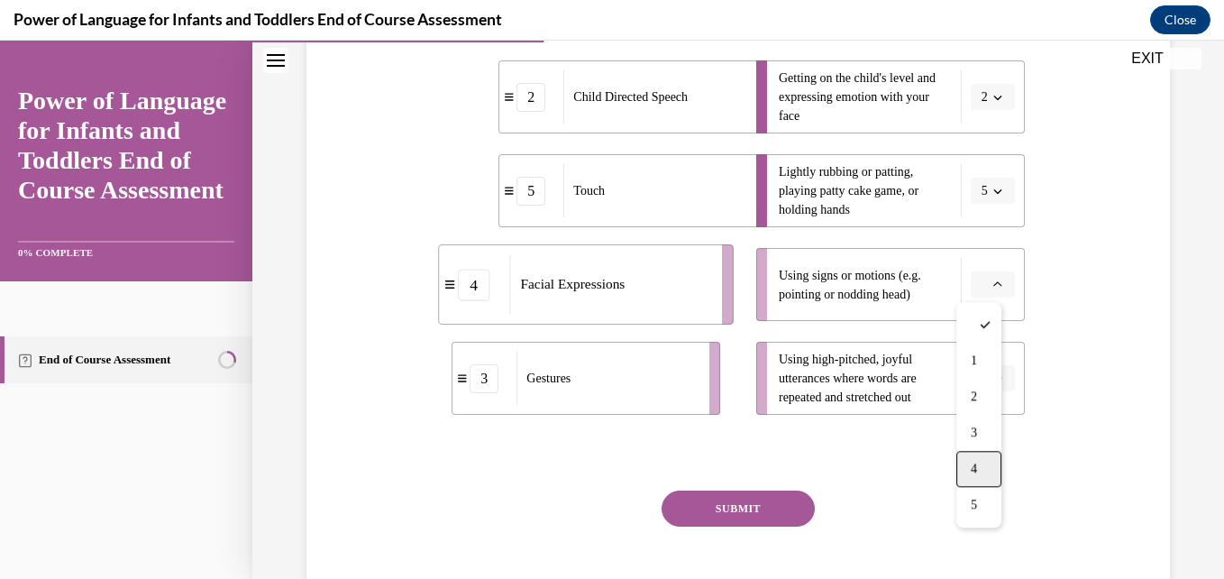
click at [960, 466] on div "4" at bounding box center [978, 469] width 45 height 36
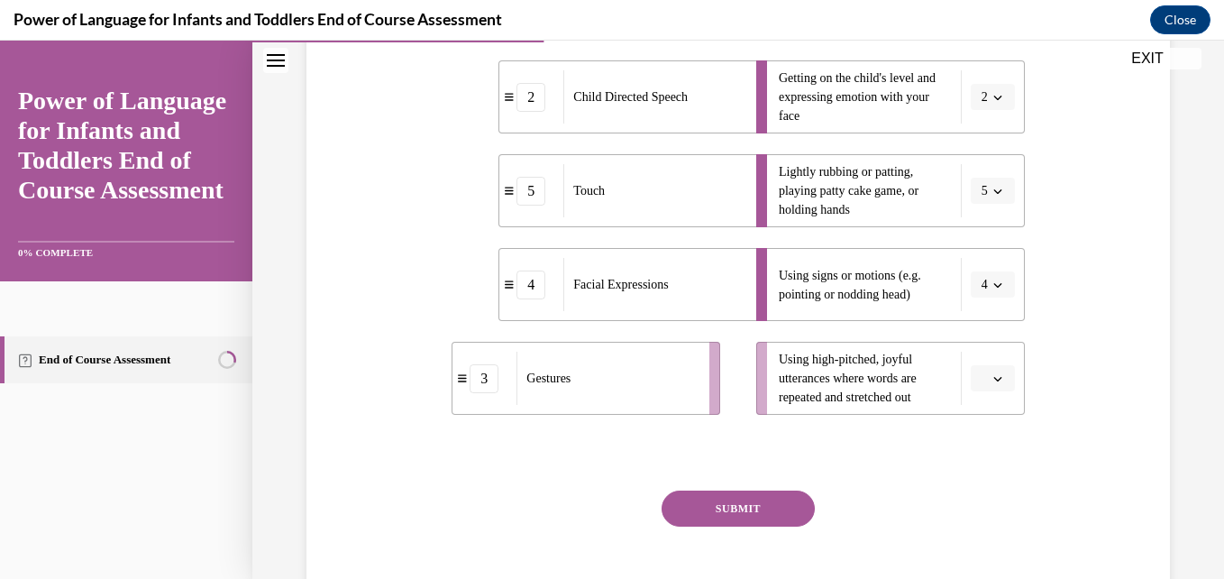
click at [993, 378] on icon "button" at bounding box center [997, 378] width 9 height 9
click at [987, 270] on div "3" at bounding box center [978, 266] width 45 height 36
click at [736, 508] on button "SUBMIT" at bounding box center [737, 508] width 153 height 36
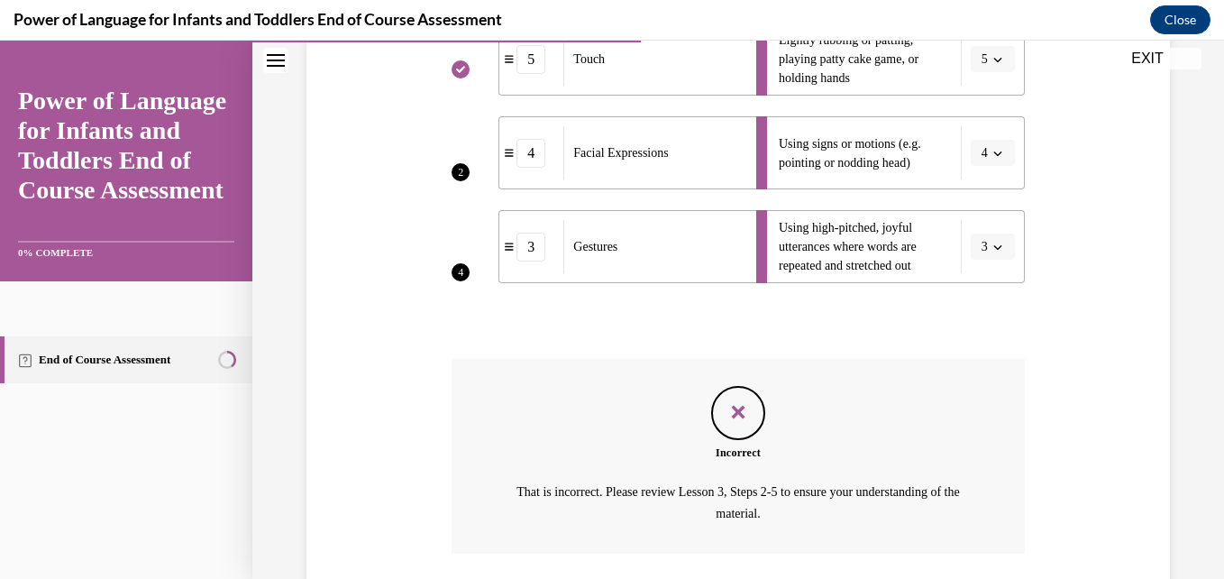
scroll to position [734, 0]
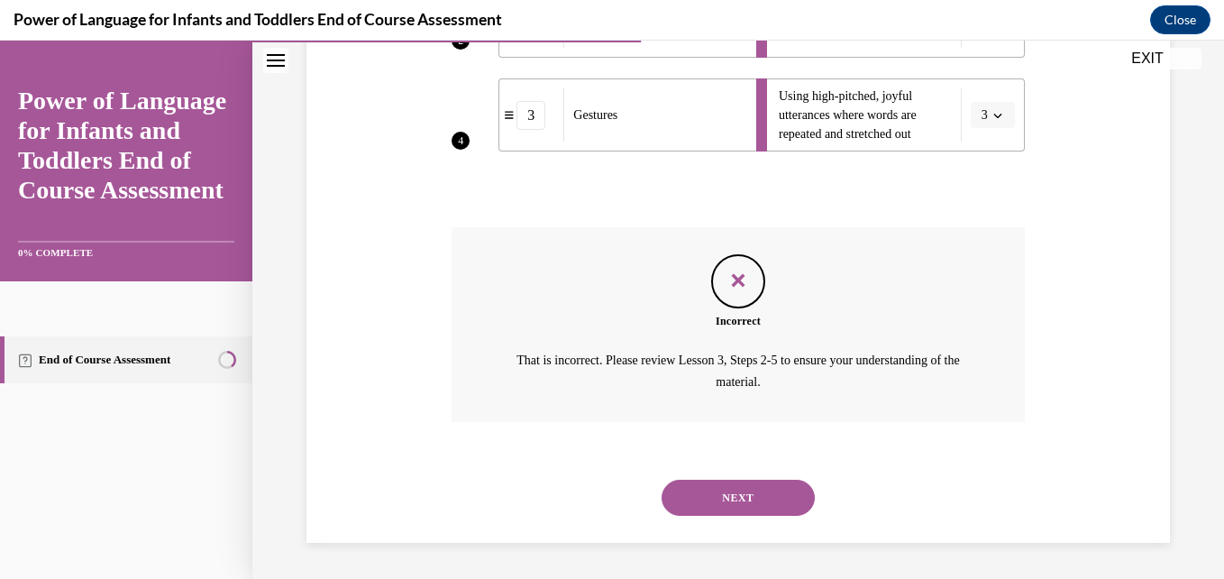
click at [736, 508] on button "NEXT" at bounding box center [737, 497] width 153 height 36
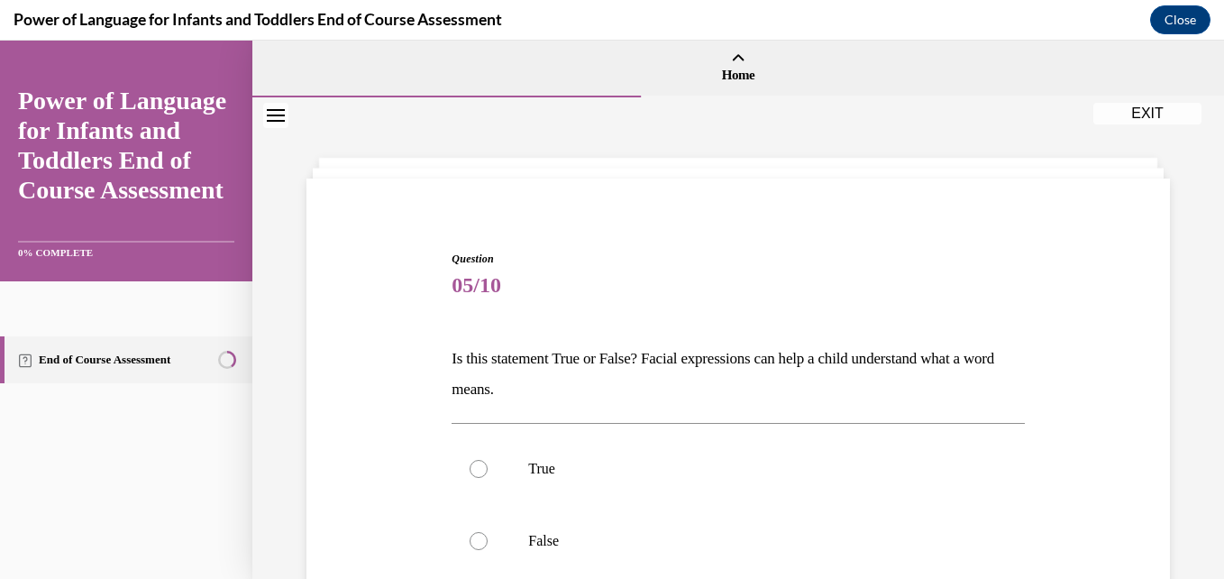
click at [1208, 433] on div "Question 05/10 Is this statement True or False? Facial expressions can help a c…" at bounding box center [737, 466] width 971 height 739
click at [590, 497] on label "True" at bounding box center [737, 469] width 572 height 72
click at [488, 478] on input "True" at bounding box center [478, 469] width 18 height 18
radio input "true"
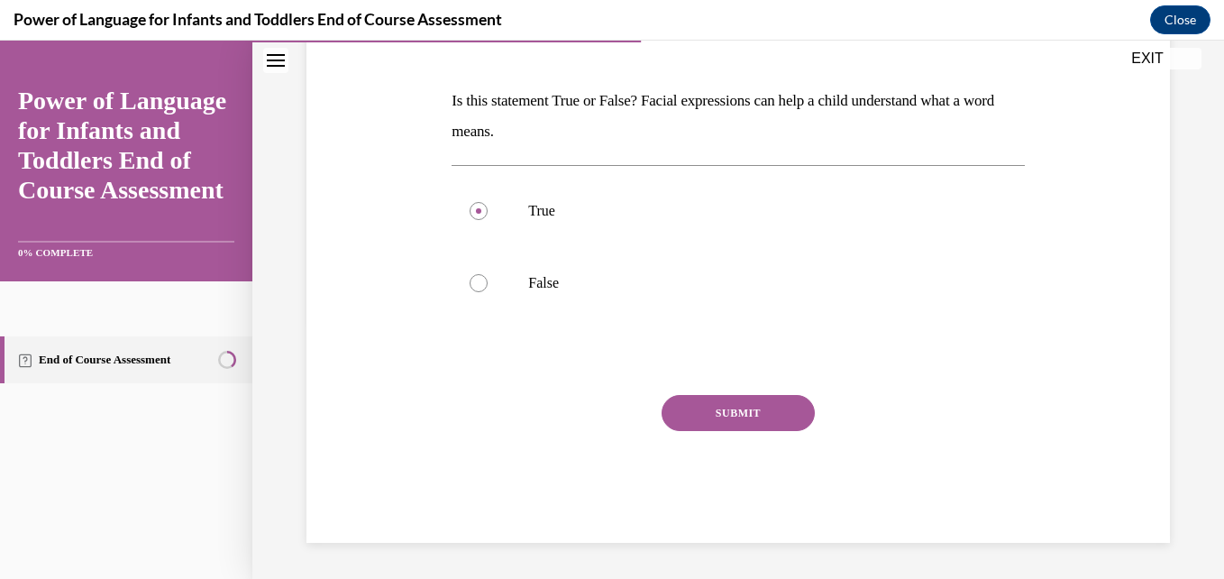
click at [741, 402] on button "SUBMIT" at bounding box center [737, 413] width 153 height 36
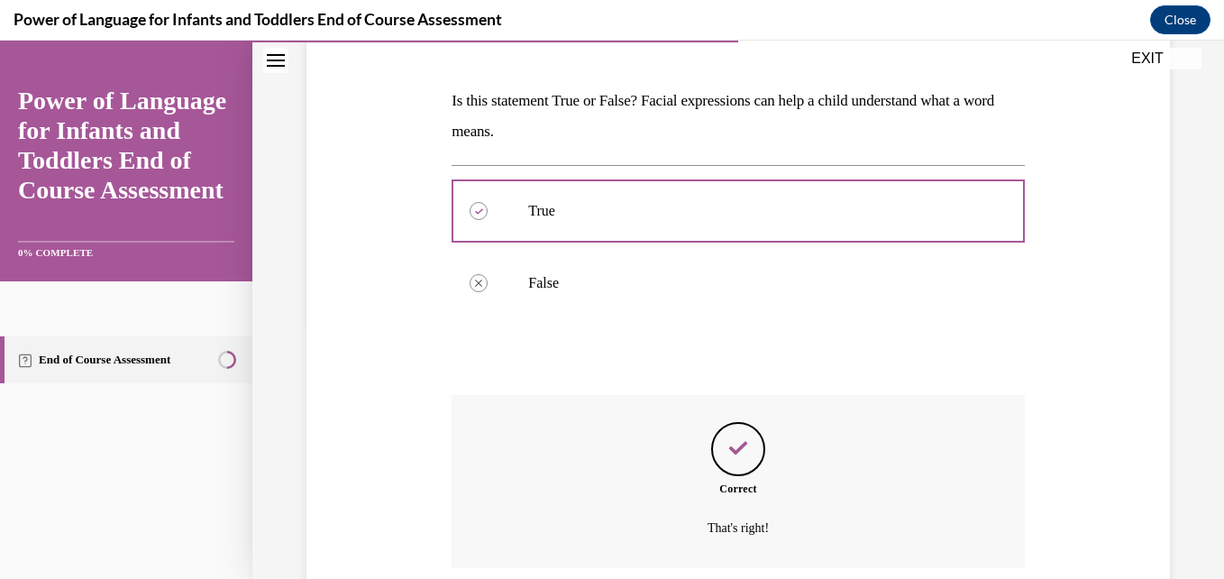
scroll to position [404, 0]
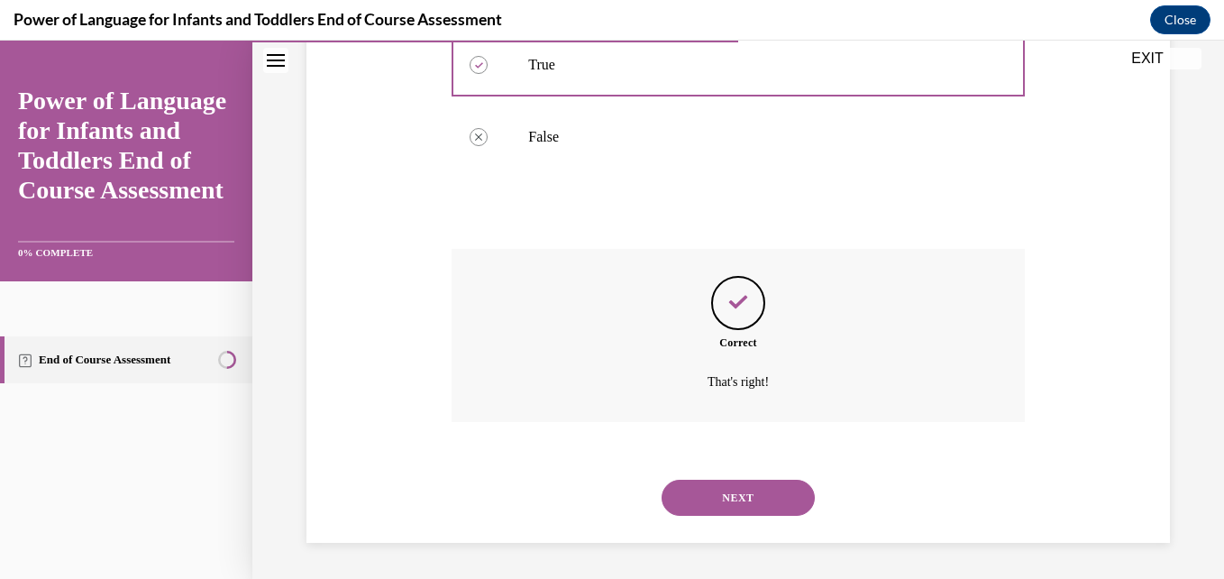
click at [733, 490] on button "NEXT" at bounding box center [737, 497] width 153 height 36
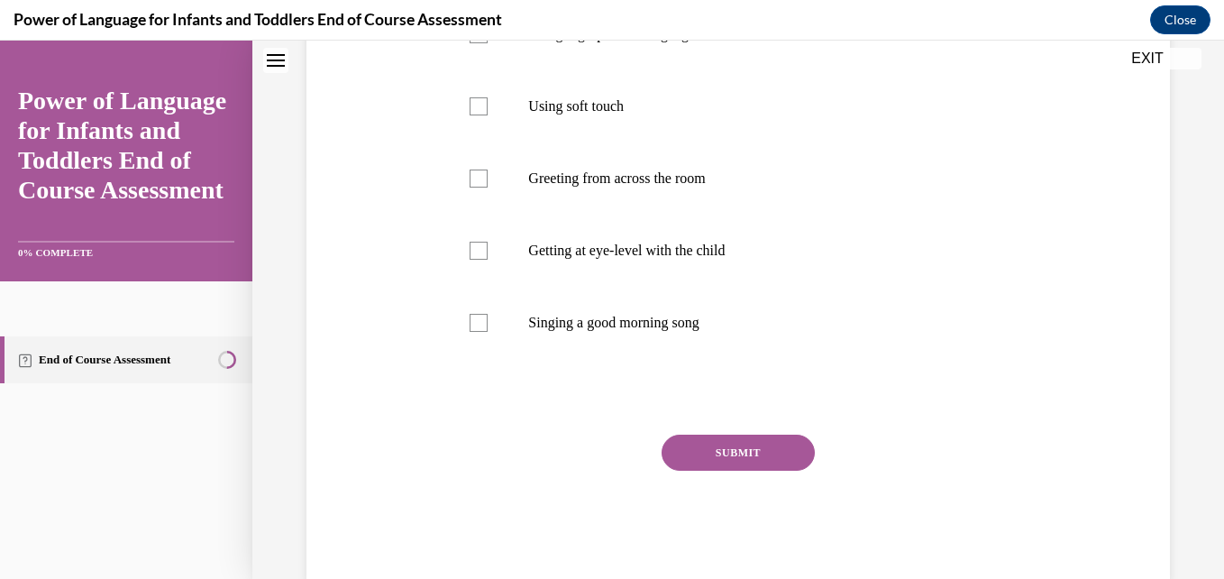
scroll to position [0, 0]
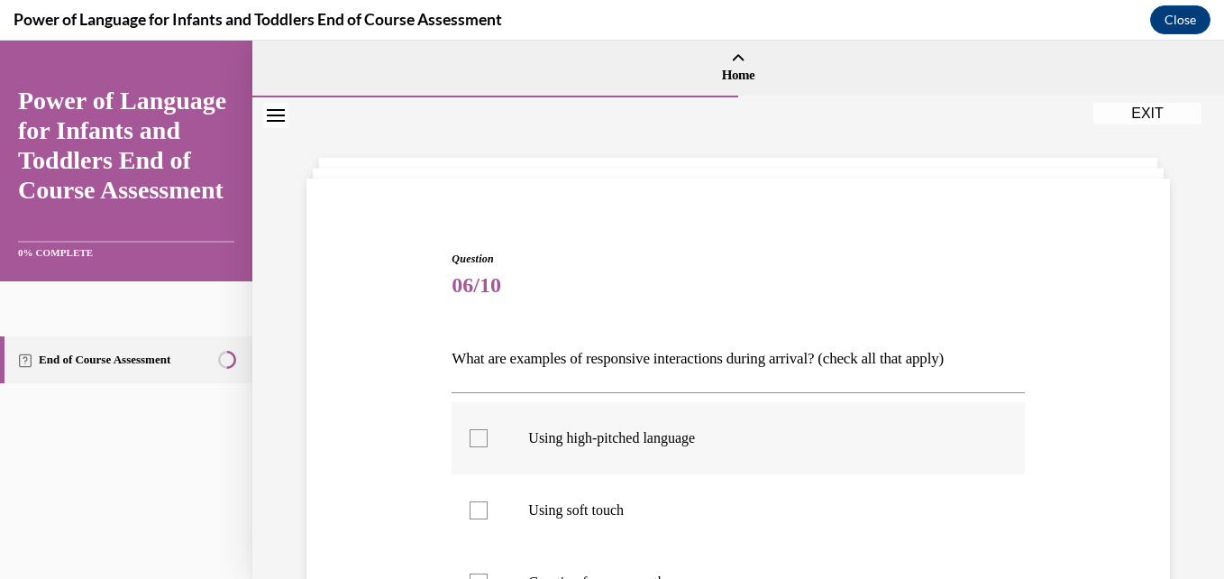
click at [534, 432] on p "Using high-pitched language" at bounding box center [753, 438] width 451 height 18
click at [488, 432] on input "Using high-pitched language" at bounding box center [478, 438] width 18 height 18
checkbox input "true"
click at [543, 514] on p "Using soft touch" at bounding box center [753, 510] width 451 height 18
click at [488, 514] on input "Using soft touch" at bounding box center [478, 510] width 18 height 18
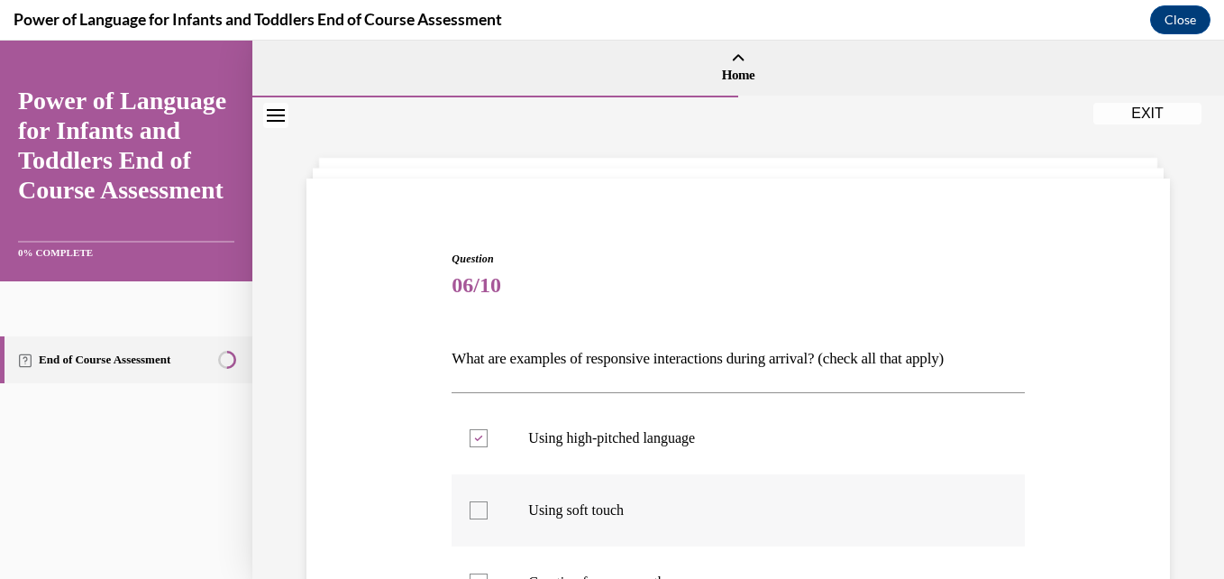
checkbox input "true"
click at [1208, 375] on div "Question 06/10 What are examples of responsive interactions during arrival? (ch…" at bounding box center [737, 559] width 971 height 925
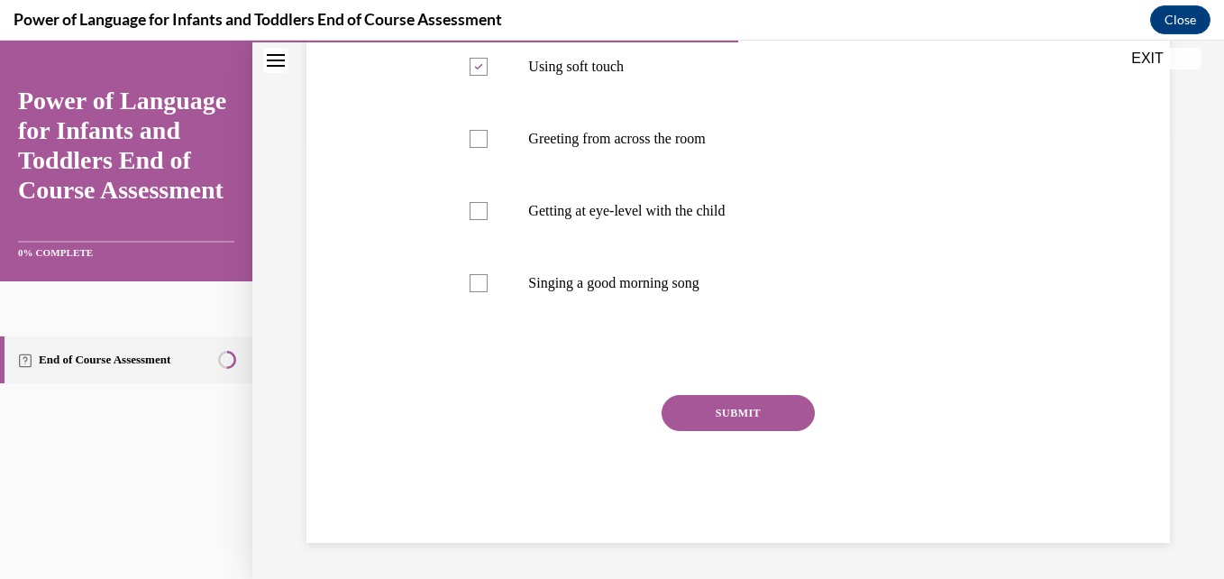
click at [732, 420] on button "SUBMIT" at bounding box center [737, 413] width 153 height 36
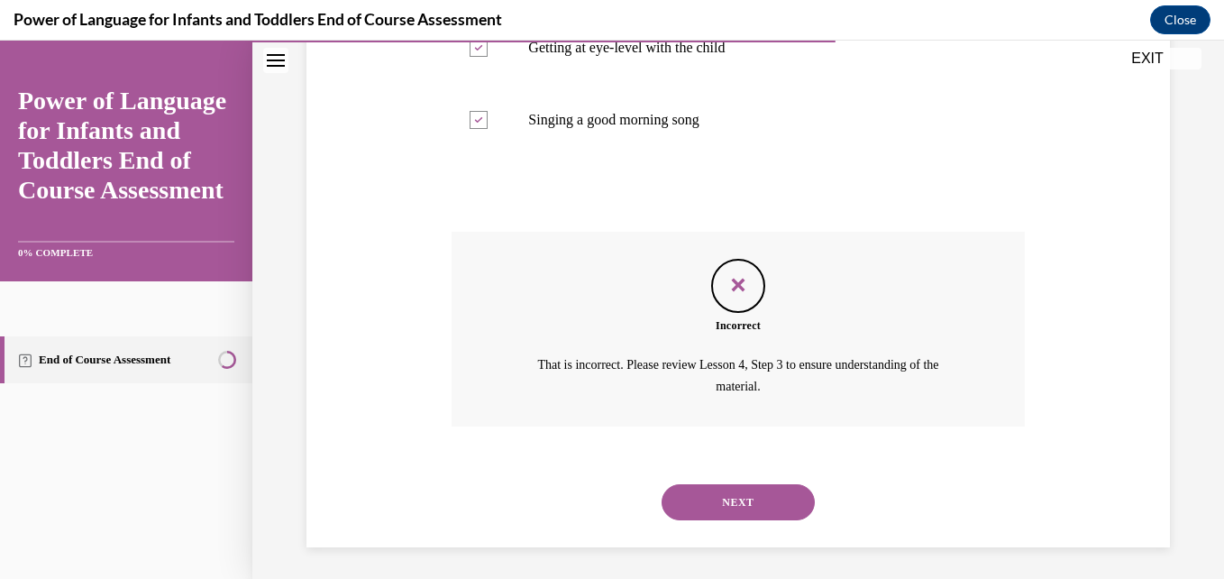
scroll to position [611, 0]
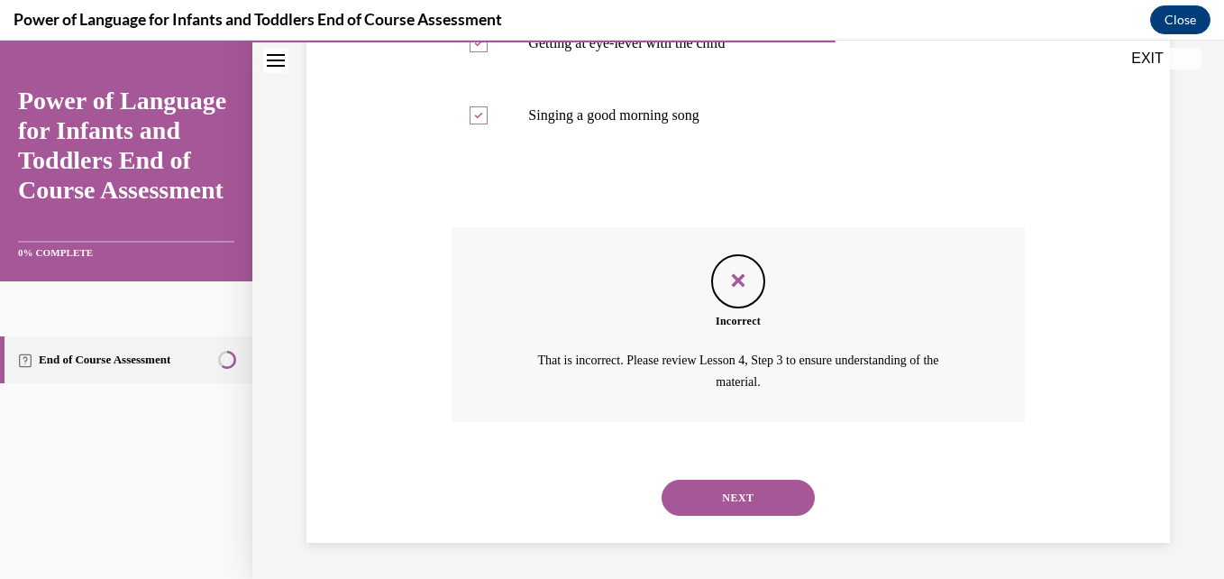
click at [742, 479] on button "NEXT" at bounding box center [737, 497] width 153 height 36
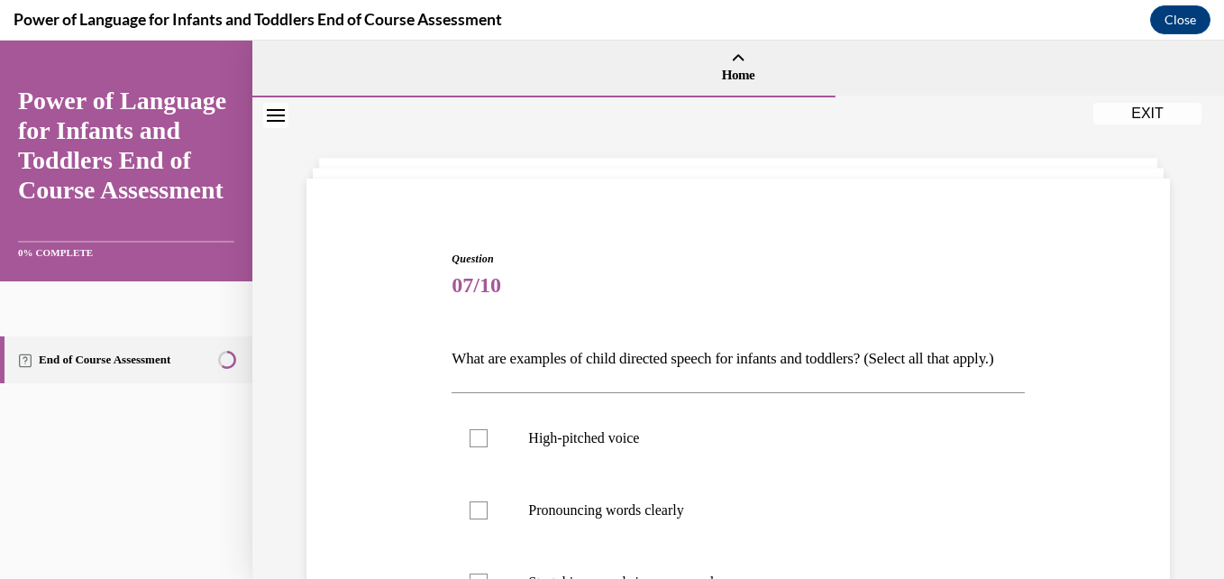
scroll to position [402, 0]
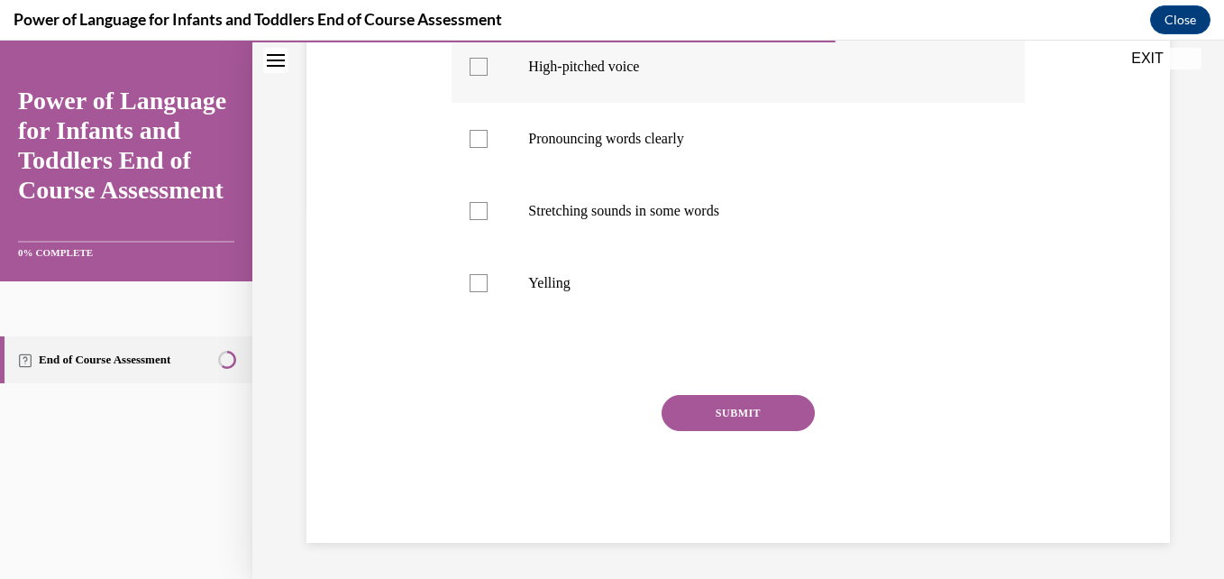
click at [574, 72] on p "High-pitched voice" at bounding box center [753, 67] width 451 height 18
click at [488, 72] on input "High-pitched voice" at bounding box center [478, 67] width 18 height 18
checkbox input "true"
click at [637, 151] on label "Pronouncing words clearly" at bounding box center [737, 139] width 572 height 72
click at [488, 148] on input "Pronouncing words clearly" at bounding box center [478, 139] width 18 height 18
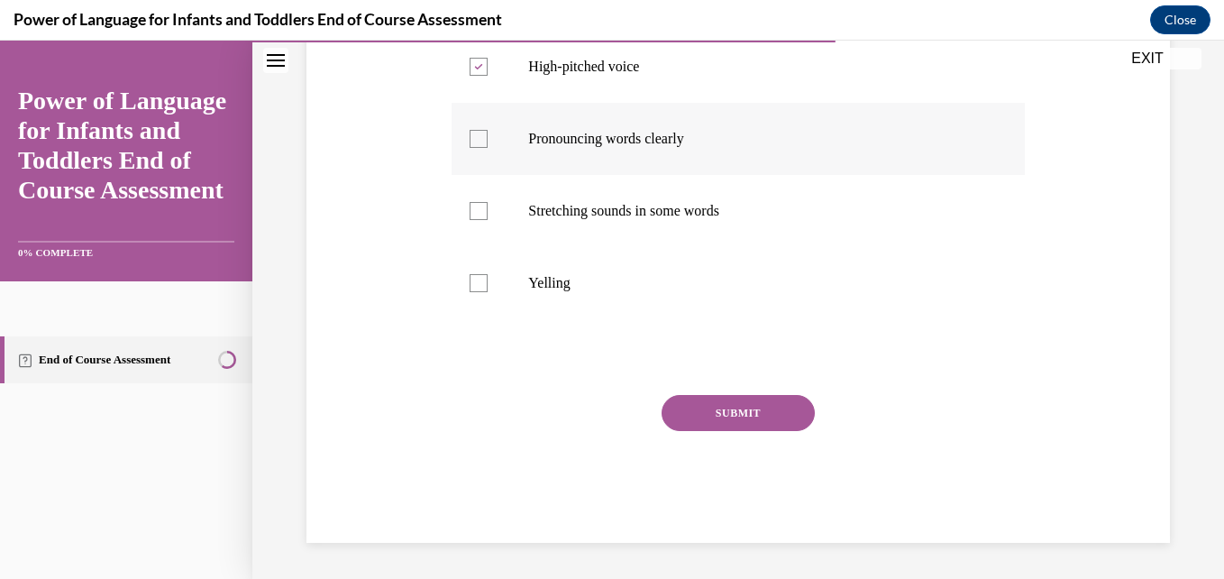
checkbox input "true"
click at [726, 404] on button "SUBMIT" at bounding box center [737, 413] width 153 height 36
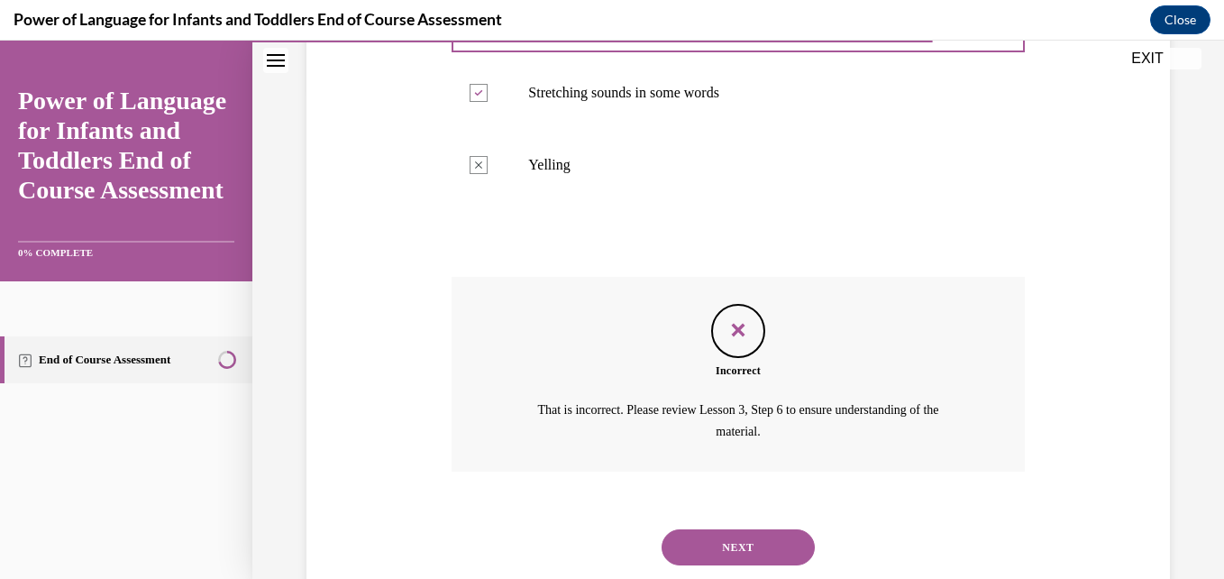
scroll to position [570, 0]
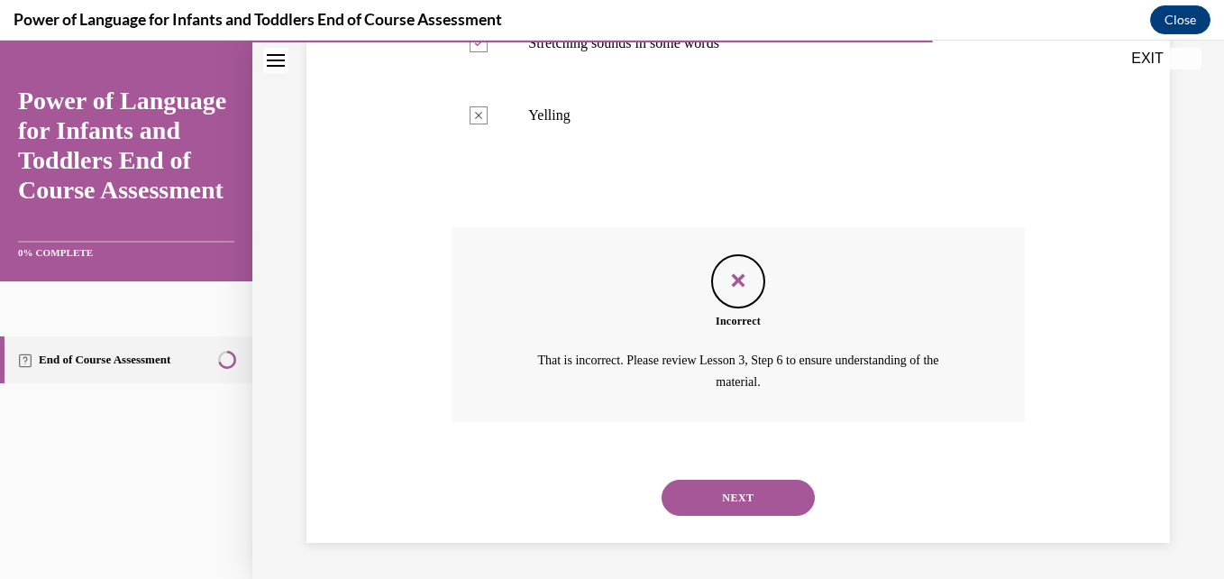
click at [747, 502] on button "NEXT" at bounding box center [737, 497] width 153 height 36
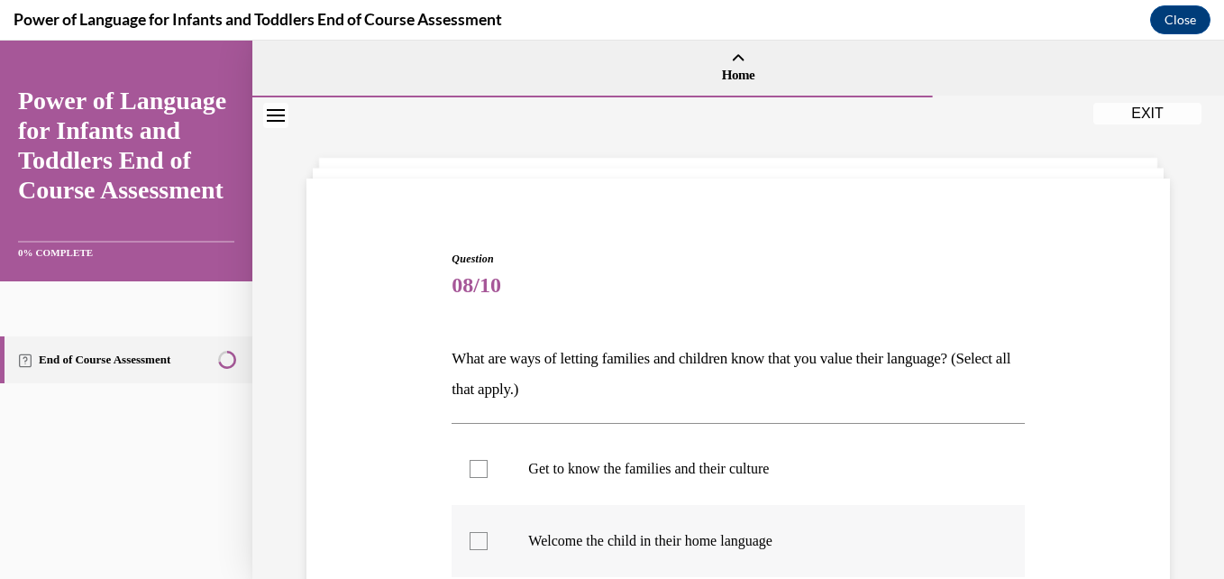
click at [702, 553] on label "Welcome the child in their home language" at bounding box center [737, 541] width 572 height 72
click at [488, 550] on input "Welcome the child in their home language" at bounding box center [478, 541] width 18 height 18
checkbox input "true"
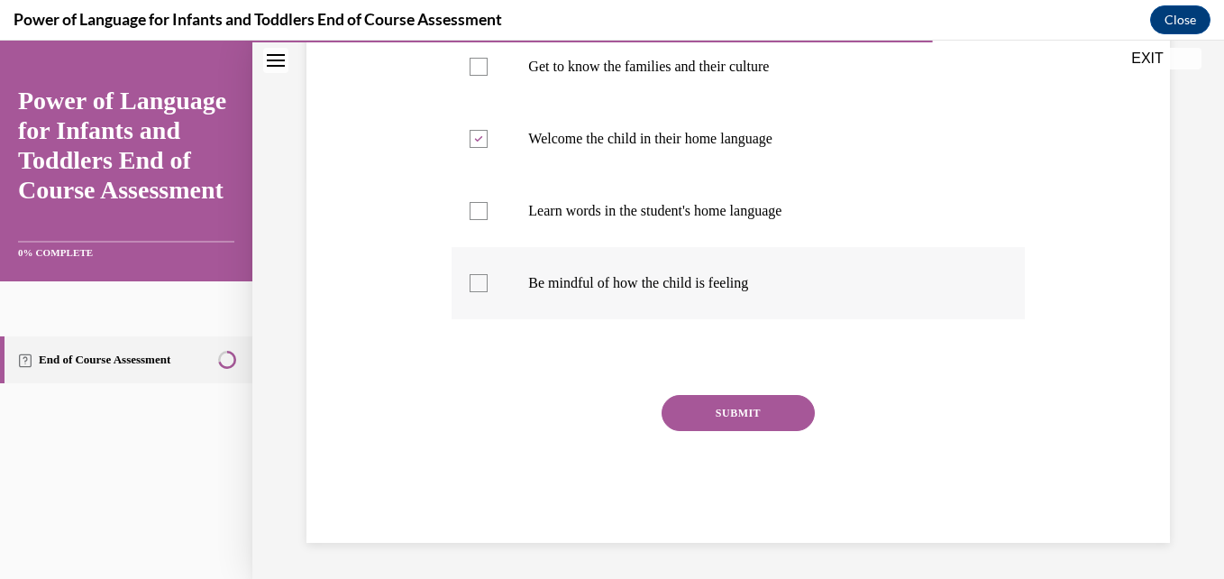
click at [741, 274] on p "Be mindful of how the child is feeling" at bounding box center [753, 283] width 451 height 18
click at [488, 274] on input "Be mindful of how the child is feeling" at bounding box center [478, 283] width 18 height 18
checkbox input "true"
click at [739, 423] on button "SUBMIT" at bounding box center [737, 413] width 153 height 36
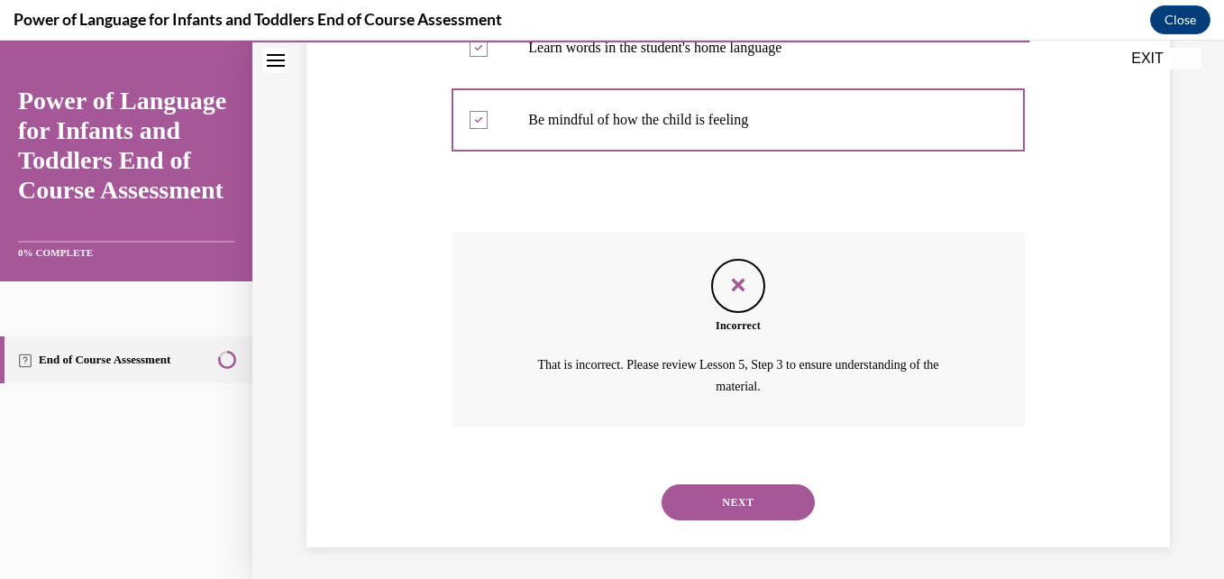
scroll to position [570, 0]
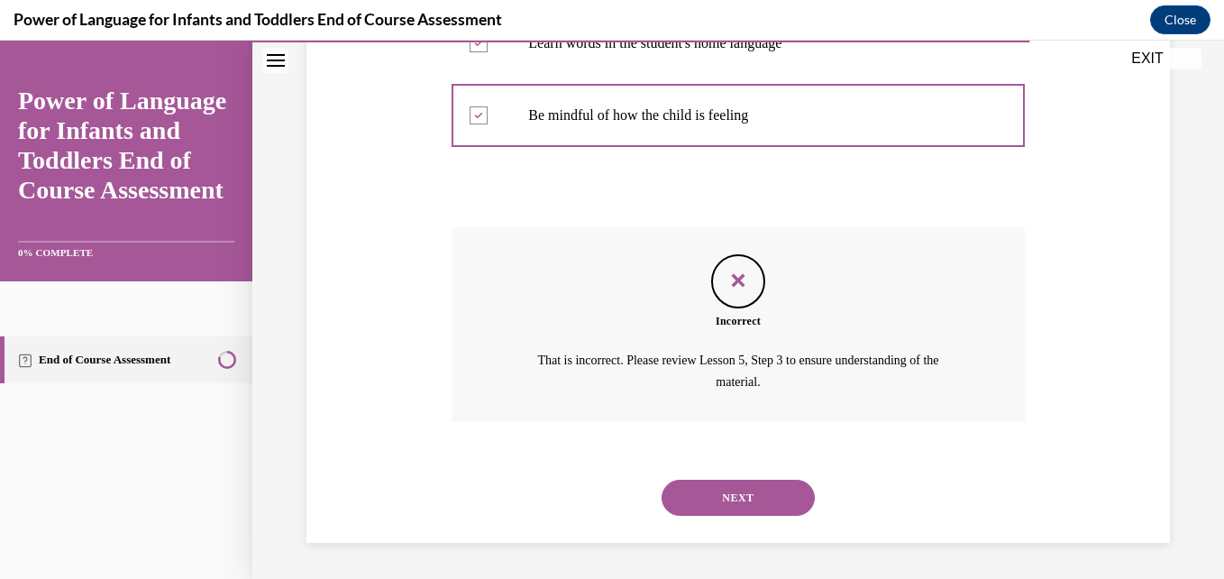
click at [727, 492] on button "NEXT" at bounding box center [737, 497] width 153 height 36
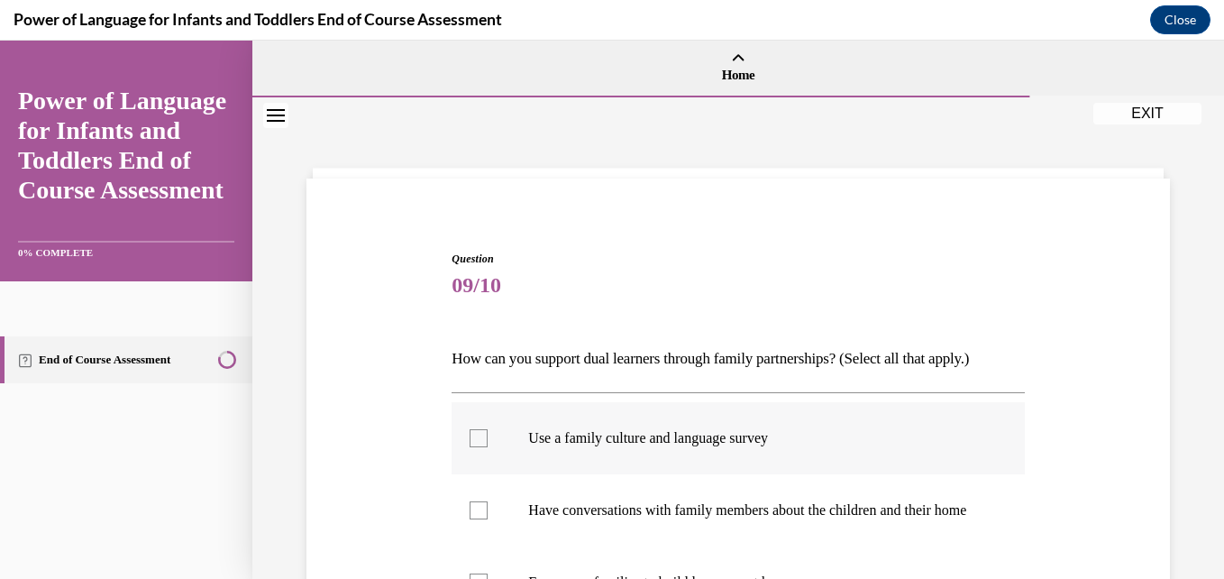
click at [664, 440] on p "Use a family culture and language survey" at bounding box center [753, 438] width 451 height 18
click at [488, 440] on input "Use a family culture and language survey" at bounding box center [478, 438] width 18 height 18
checkbox input "true"
click at [668, 519] on p "Have conversations with family members about the children and their home" at bounding box center [753, 510] width 451 height 18
click at [488, 519] on input "Have conversations with family members about the children and their home" at bounding box center [478, 510] width 18 height 18
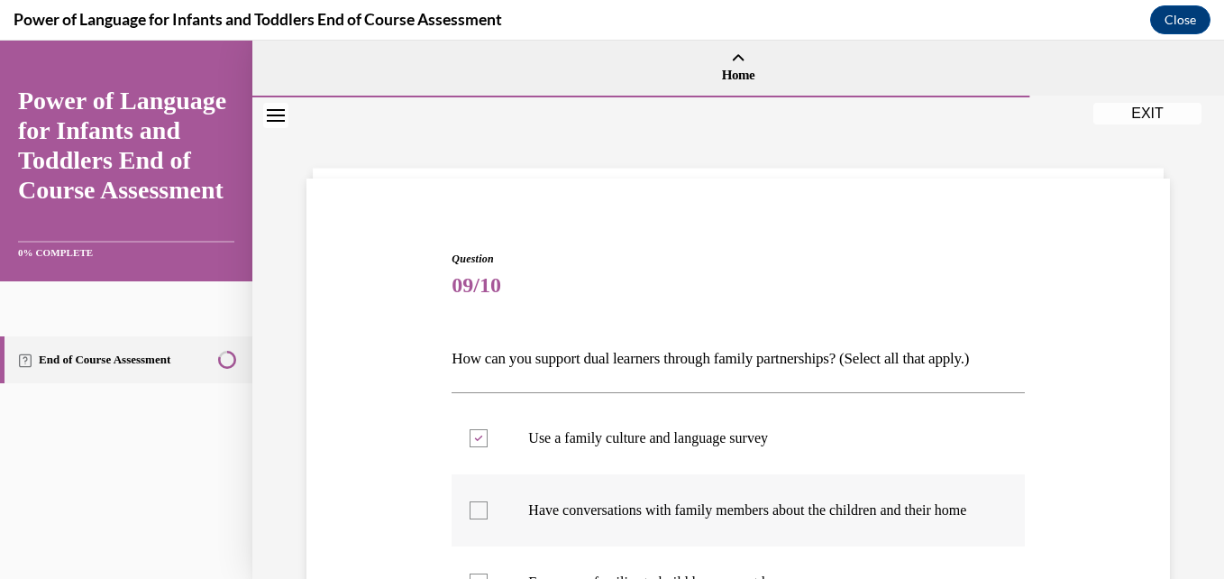
checkbox input "true"
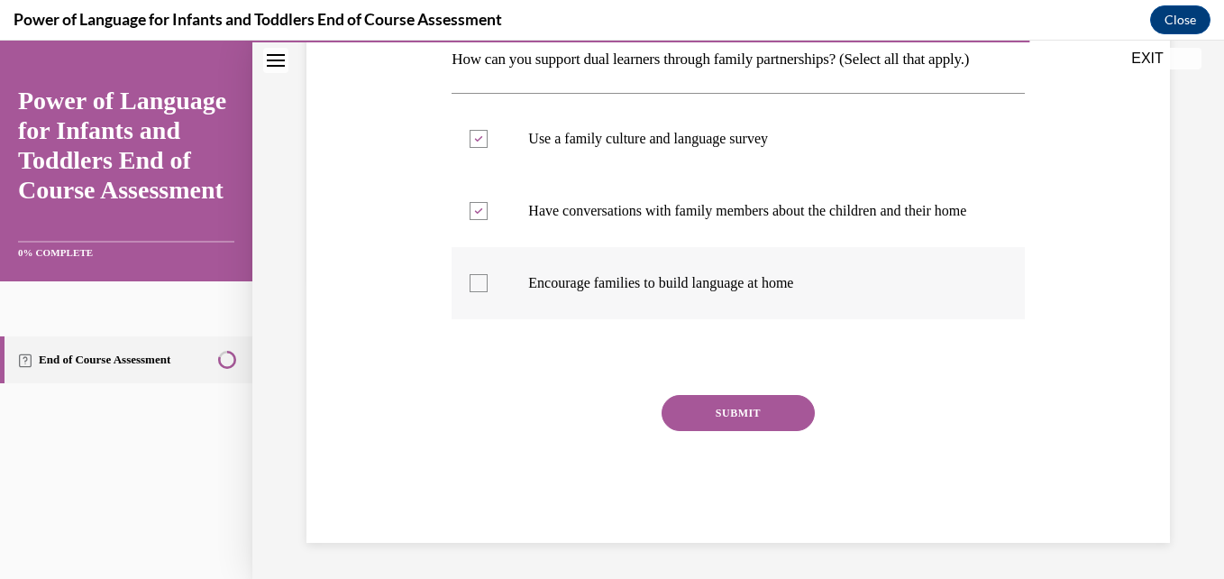
click at [750, 288] on p "Encourage families to build language at home" at bounding box center [753, 283] width 451 height 18
click at [488, 288] on input "Encourage families to build language at home" at bounding box center [478, 283] width 18 height 18
checkbox input "true"
click at [784, 386] on div "Question 09/10 How can you support dual learners through family partnerships? (…" at bounding box center [737, 246] width 572 height 591
click at [759, 423] on button "SUBMIT" at bounding box center [737, 413] width 153 height 36
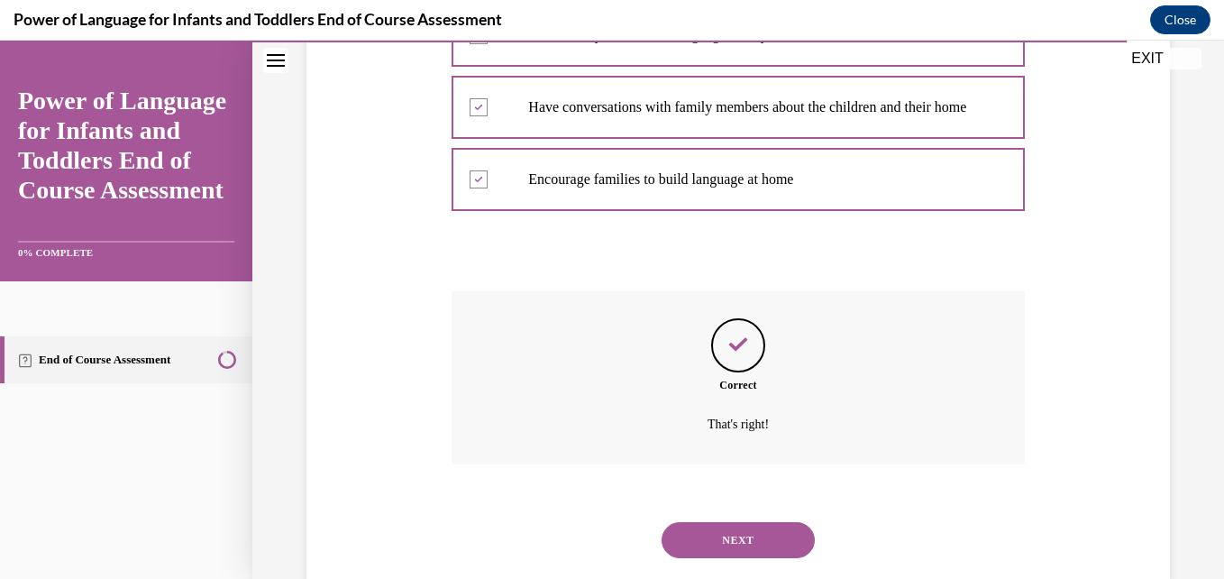
scroll to position [463, 0]
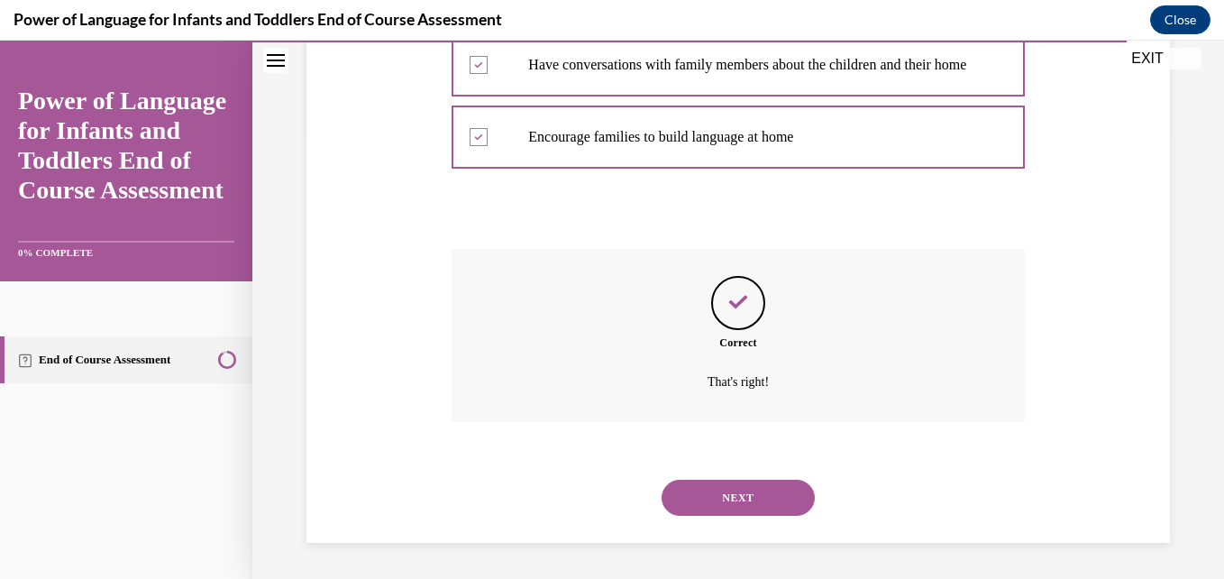
click at [746, 489] on button "NEXT" at bounding box center [737, 497] width 153 height 36
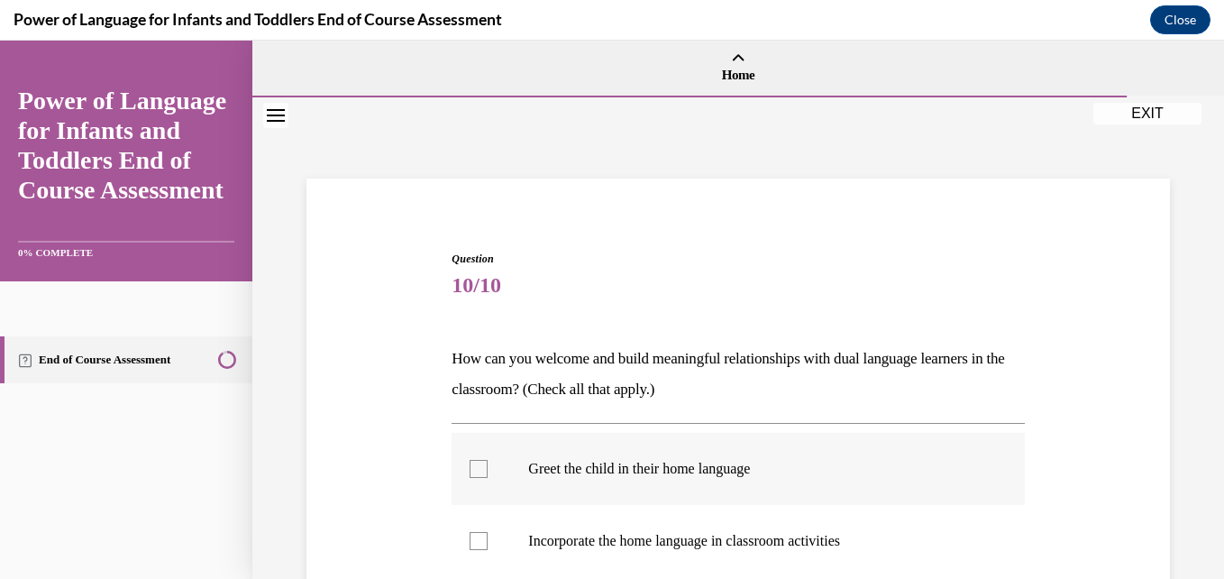
click at [692, 475] on p "Greet the child in their home language" at bounding box center [753, 469] width 451 height 18
click at [488, 475] on input "Greet the child in their home language" at bounding box center [478, 469] width 18 height 18
checkbox input "true"
click at [750, 541] on p "Incorporate the home language in classroom activities" at bounding box center [753, 541] width 451 height 18
click at [488, 541] on input "Incorporate the home language in classroom activities" at bounding box center [478, 541] width 18 height 18
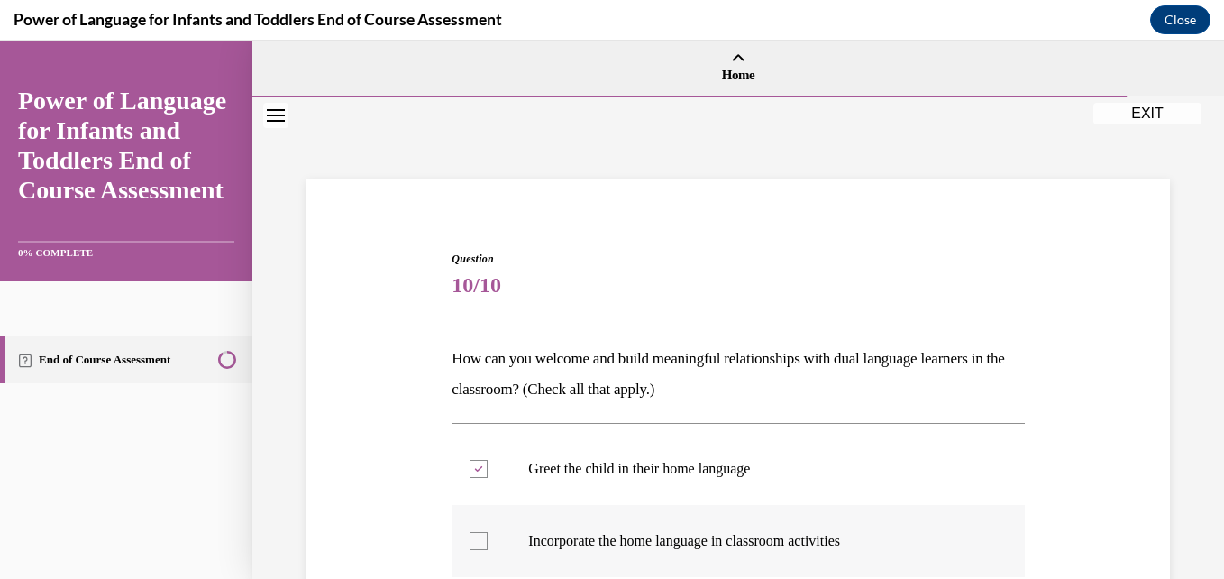
checkbox input "true"
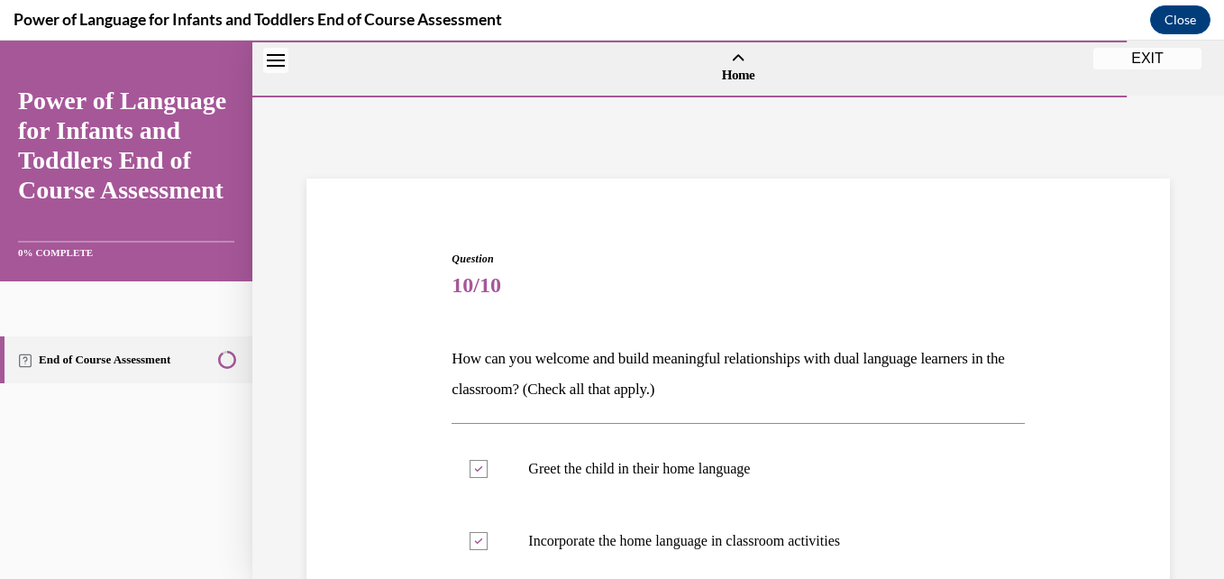
scroll to position [402, 0]
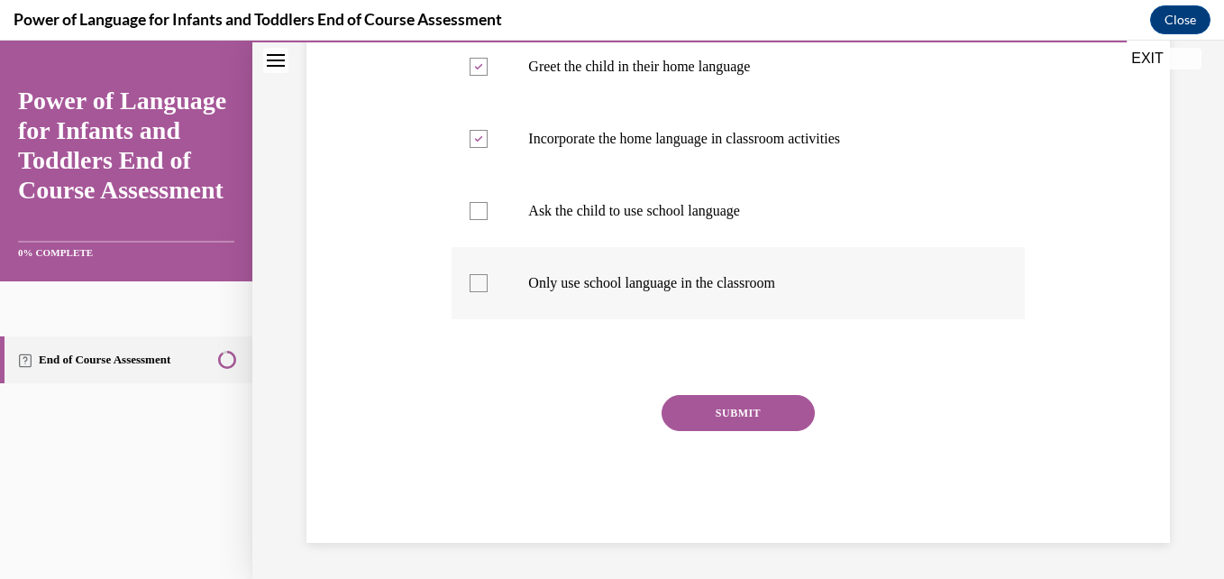
click at [694, 293] on label "Only use school language in the classroom" at bounding box center [737, 283] width 572 height 72
click at [488, 292] on input "Only use school language in the classroom" at bounding box center [478, 283] width 18 height 18
click at [679, 282] on p "Only use school language in the classroom" at bounding box center [753, 283] width 451 height 18
click at [488, 282] on input "Only use school language in the classroom" at bounding box center [478, 283] width 18 height 18
checkbox input "false"
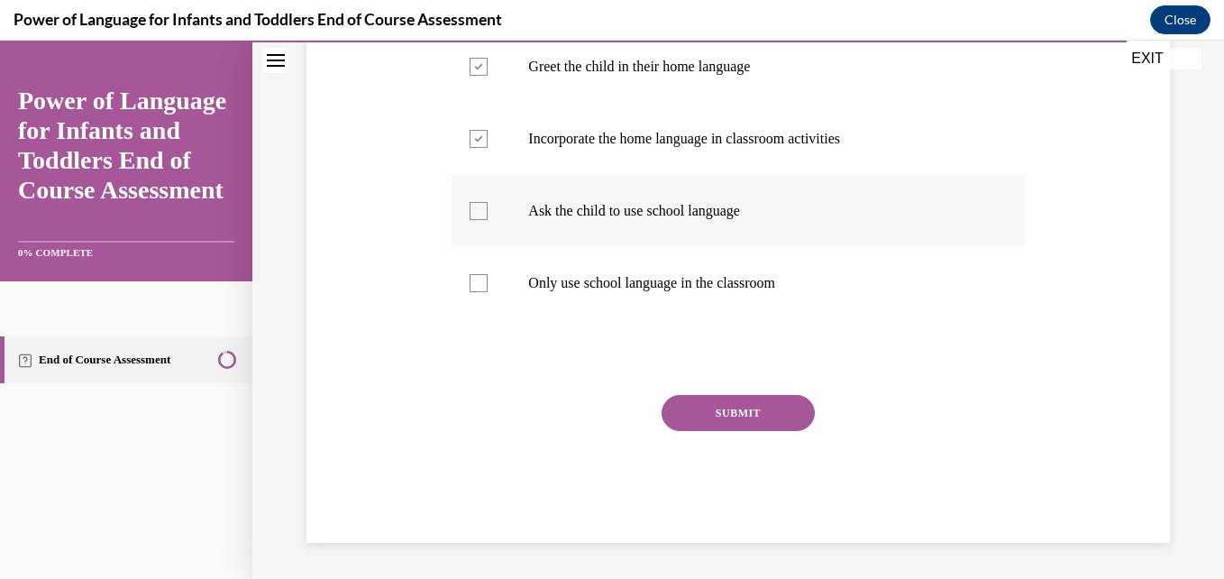
click at [695, 228] on label "Ask the child to use school language" at bounding box center [737, 211] width 572 height 72
click at [488, 220] on input "Ask the child to use school language" at bounding box center [478, 211] width 18 height 18
checkbox input "true"
click at [729, 401] on button "SUBMIT" at bounding box center [737, 413] width 153 height 36
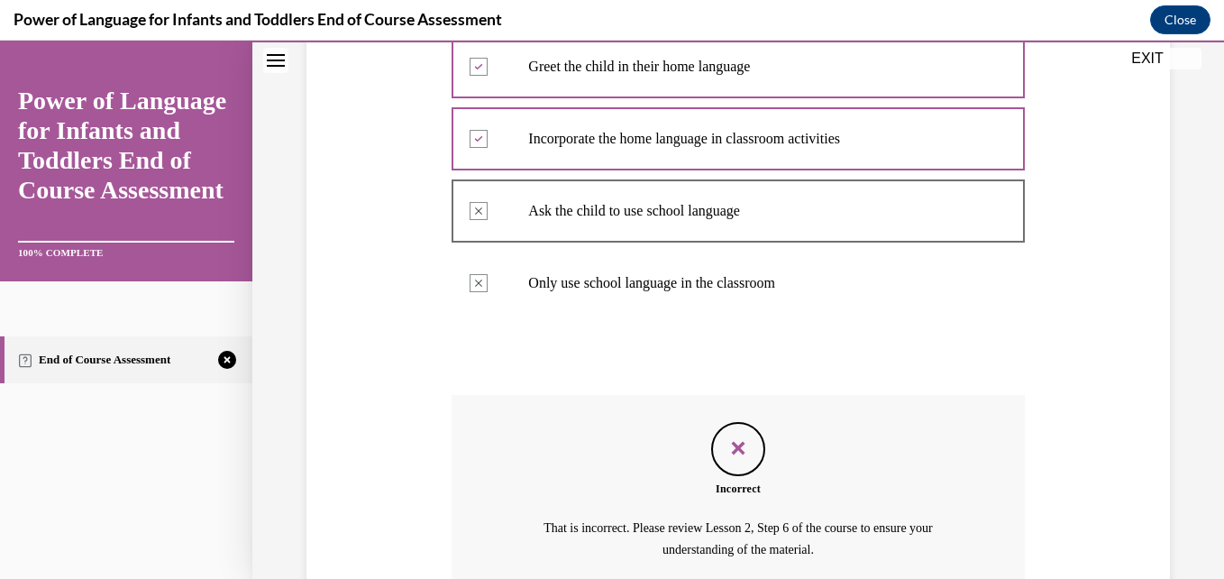
scroll to position [570, 0]
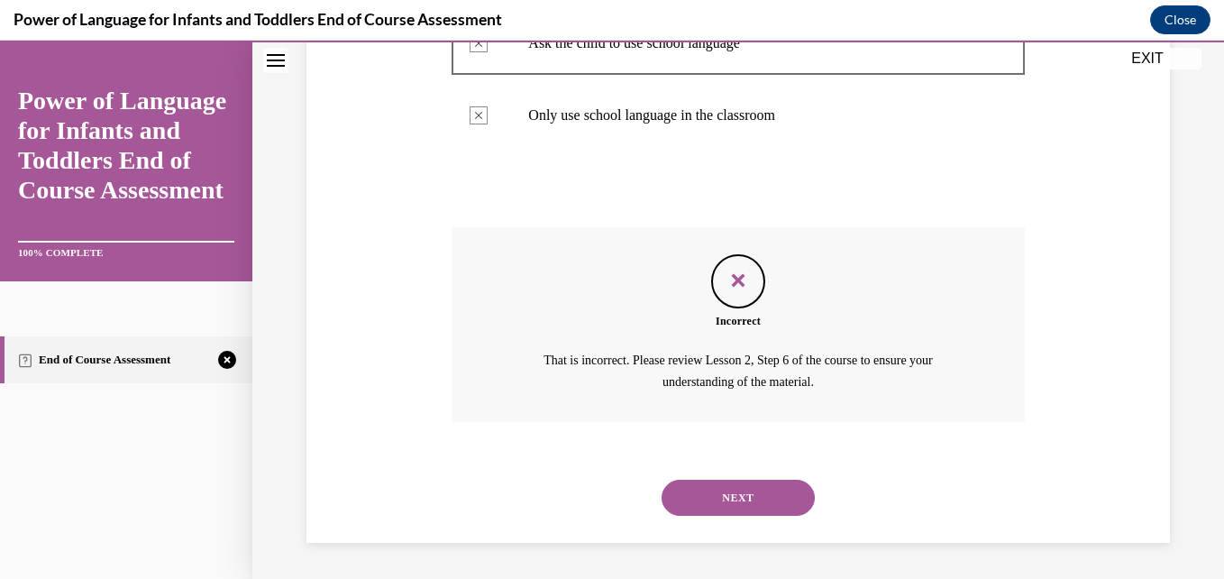
click at [735, 480] on button "NEXT" at bounding box center [737, 497] width 153 height 36
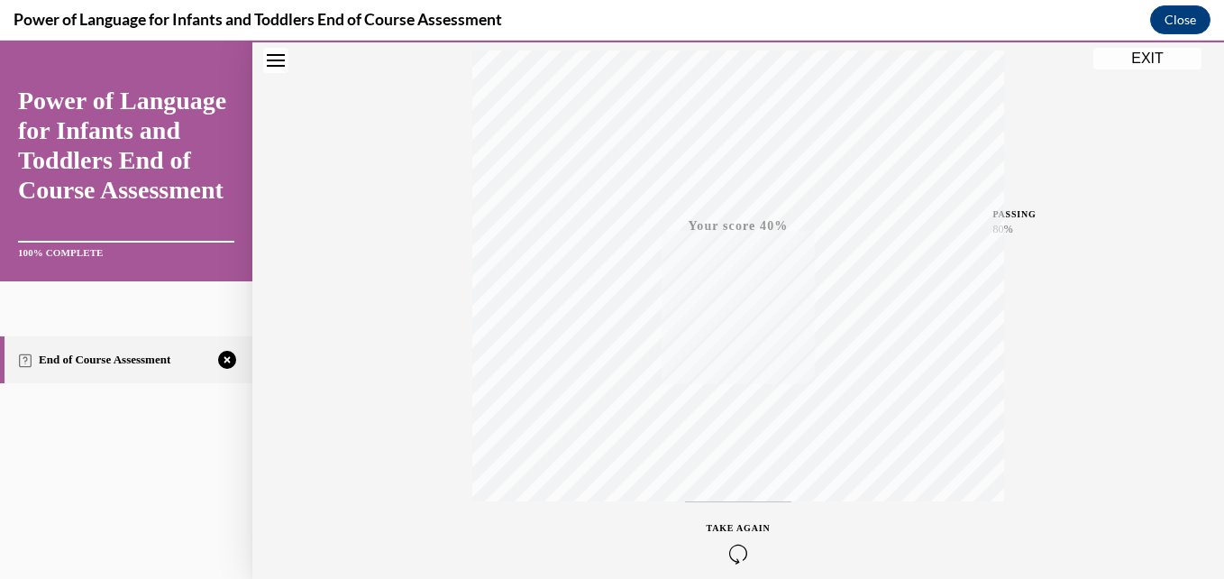
scroll to position [386, 0]
click at [743, 460] on icon "button" at bounding box center [738, 469] width 64 height 20
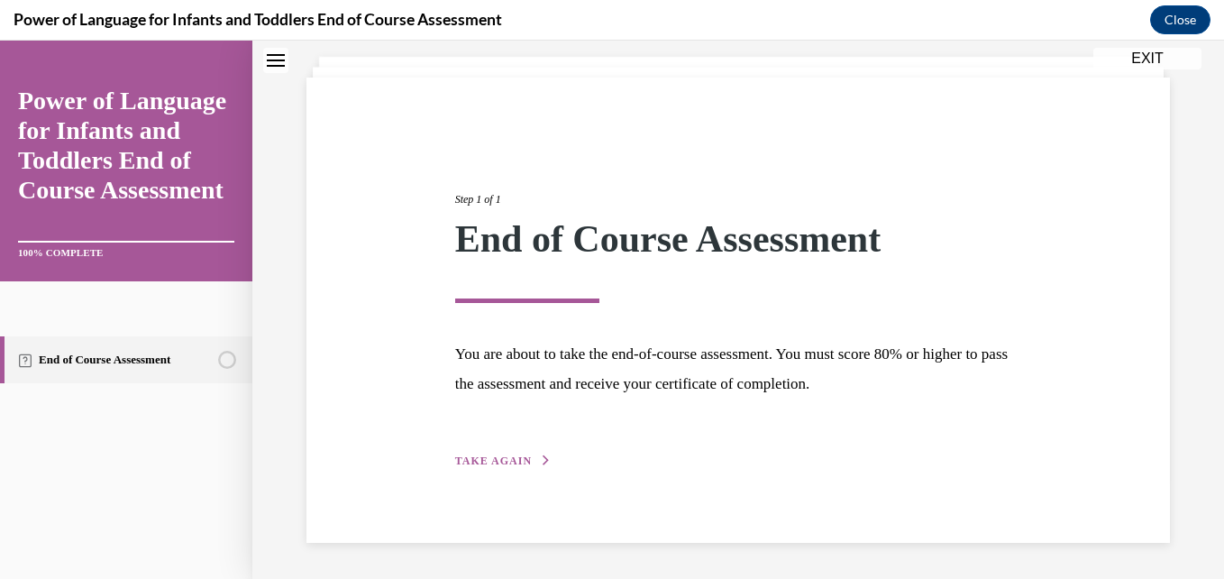
scroll to position [101, 0]
click at [497, 453] on button "TAKE AGAIN" at bounding box center [503, 460] width 96 height 16
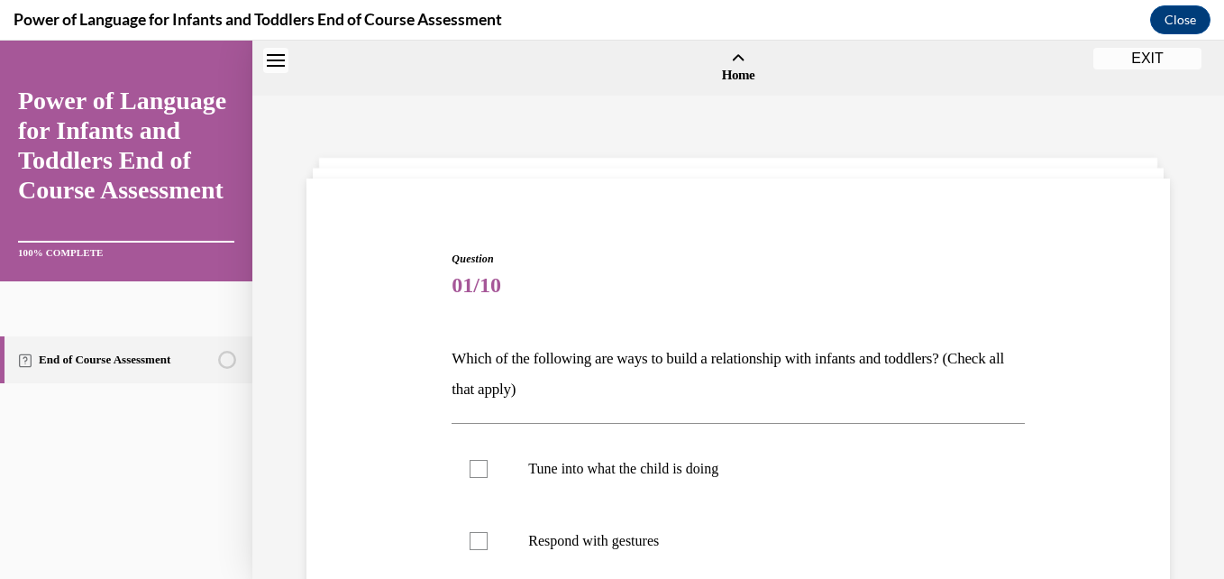
scroll to position [402, 0]
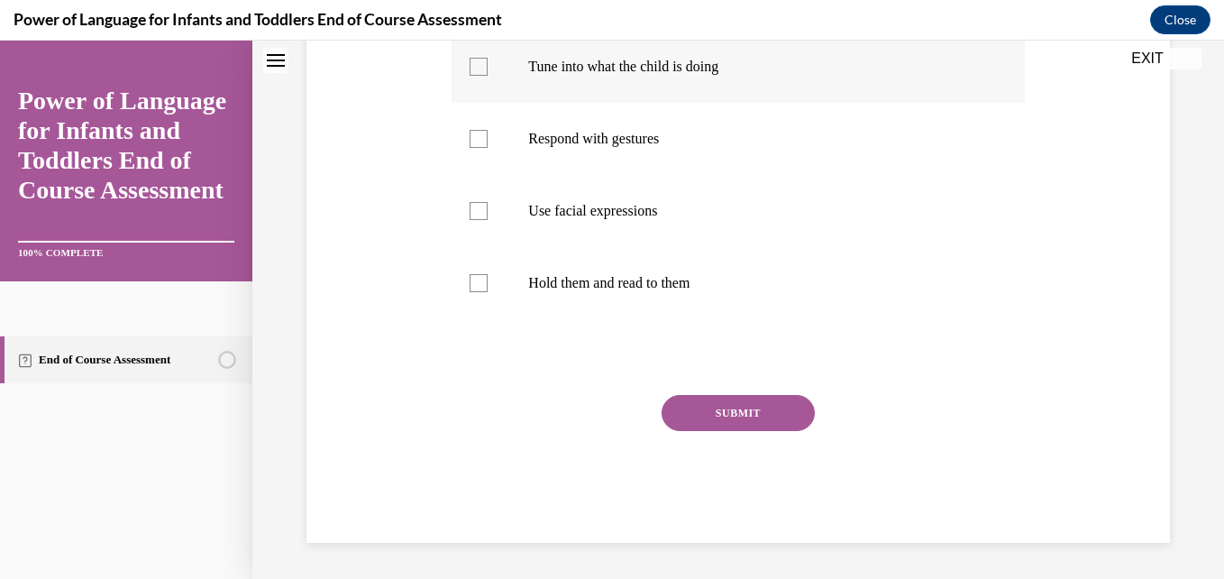
click at [677, 75] on p "Tune into what the child is doing" at bounding box center [753, 67] width 451 height 18
click at [488, 75] on input "Tune into what the child is doing" at bounding box center [478, 67] width 18 height 18
checkbox input "true"
click at [612, 206] on p "Use facial expressions" at bounding box center [753, 211] width 451 height 18
click at [488, 206] on input "Use facial expressions" at bounding box center [478, 211] width 18 height 18
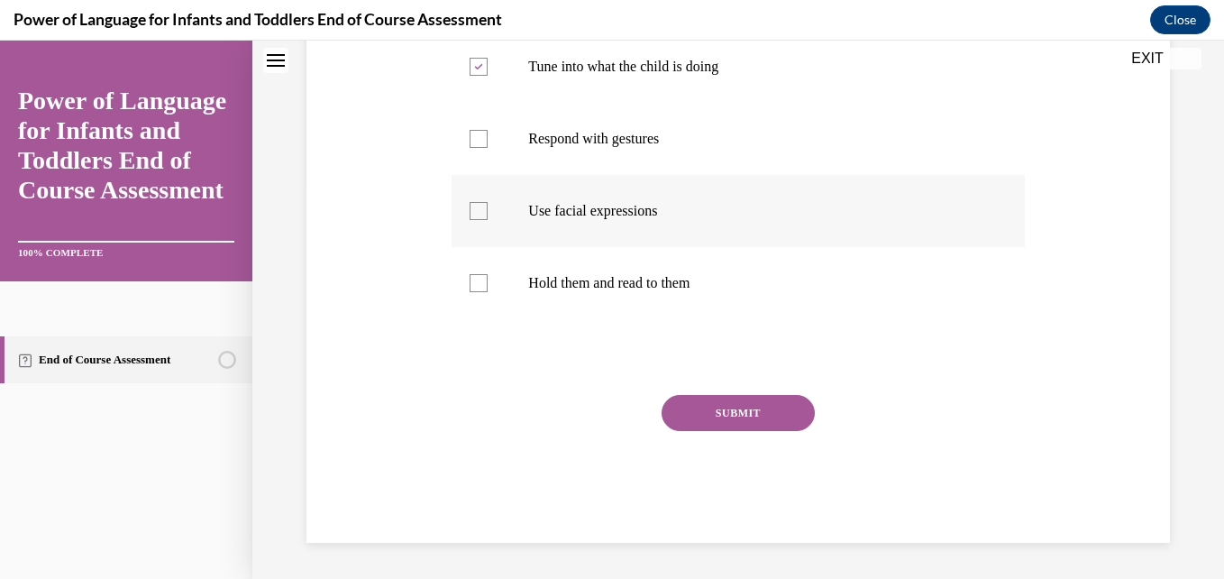
checkbox input "true"
click at [596, 135] on p "Respond with gestures" at bounding box center [753, 139] width 451 height 18
click at [488, 135] on input "Respond with gestures" at bounding box center [478, 139] width 18 height 18
checkbox input "true"
click at [597, 215] on p "Use facial expressions" at bounding box center [753, 211] width 451 height 18
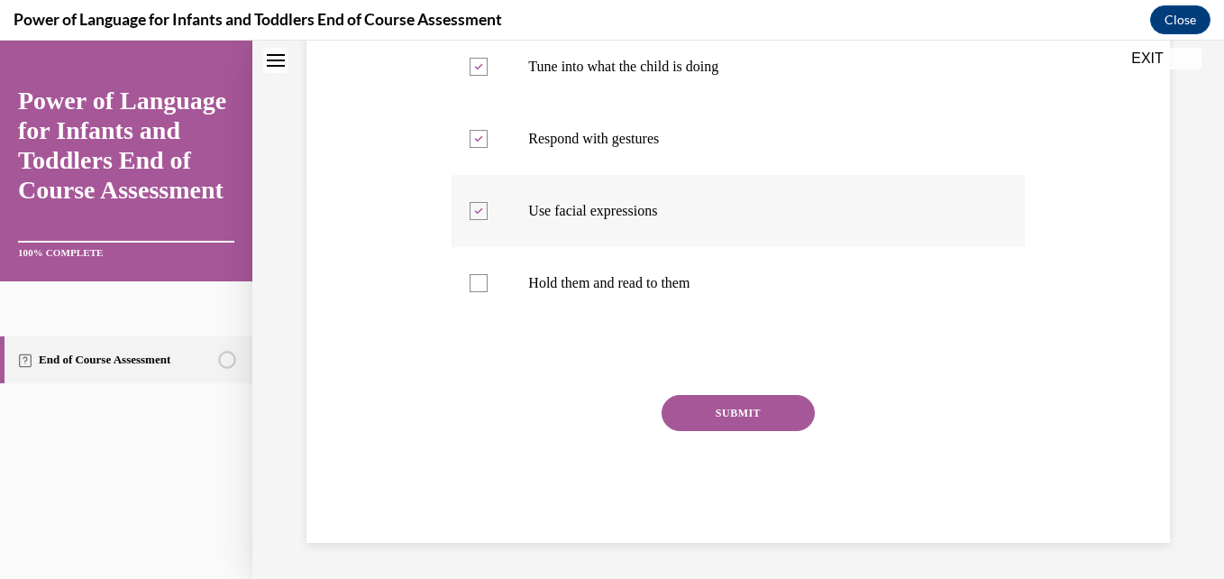
click at [488, 215] on input "Use facial expressions" at bounding box center [478, 211] width 18 height 18
checkbox input "false"
click at [600, 55] on label "Tune into what the child is doing" at bounding box center [737, 67] width 572 height 72
click at [488, 58] on input "Tune into what the child is doing" at bounding box center [478, 67] width 18 height 18
checkbox input "false"
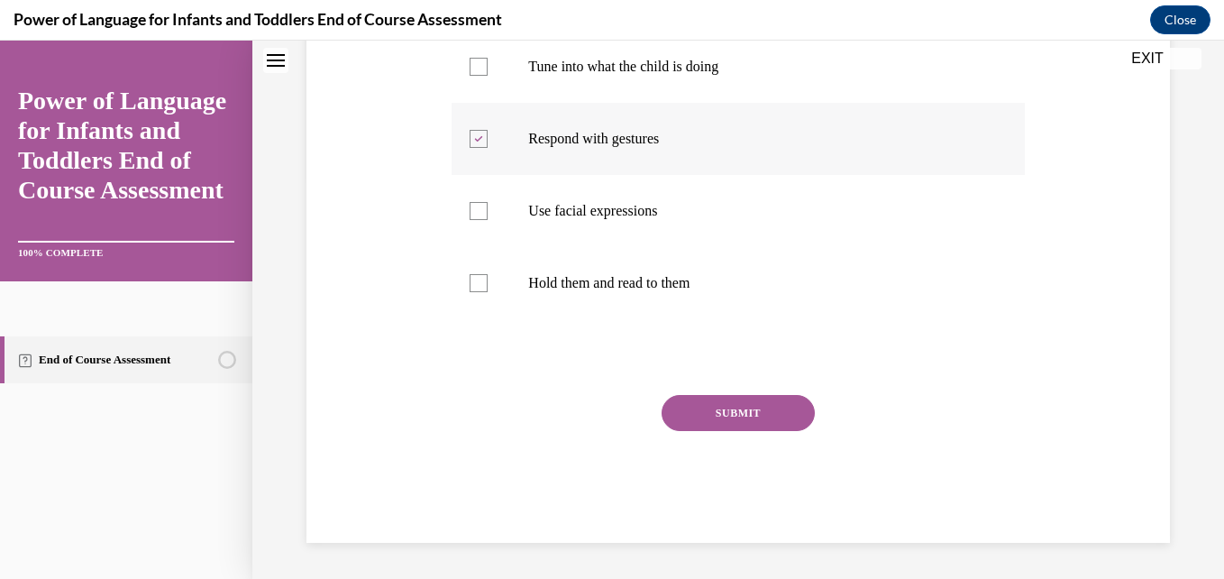
click at [566, 130] on p "Respond with gestures" at bounding box center [753, 139] width 451 height 18
click at [488, 130] on input "Respond with gestures" at bounding box center [478, 139] width 18 height 18
checkbox input "false"
click at [590, 216] on p "Use facial expressions" at bounding box center [753, 211] width 451 height 18
click at [488, 216] on input "Use facial expressions" at bounding box center [478, 211] width 18 height 18
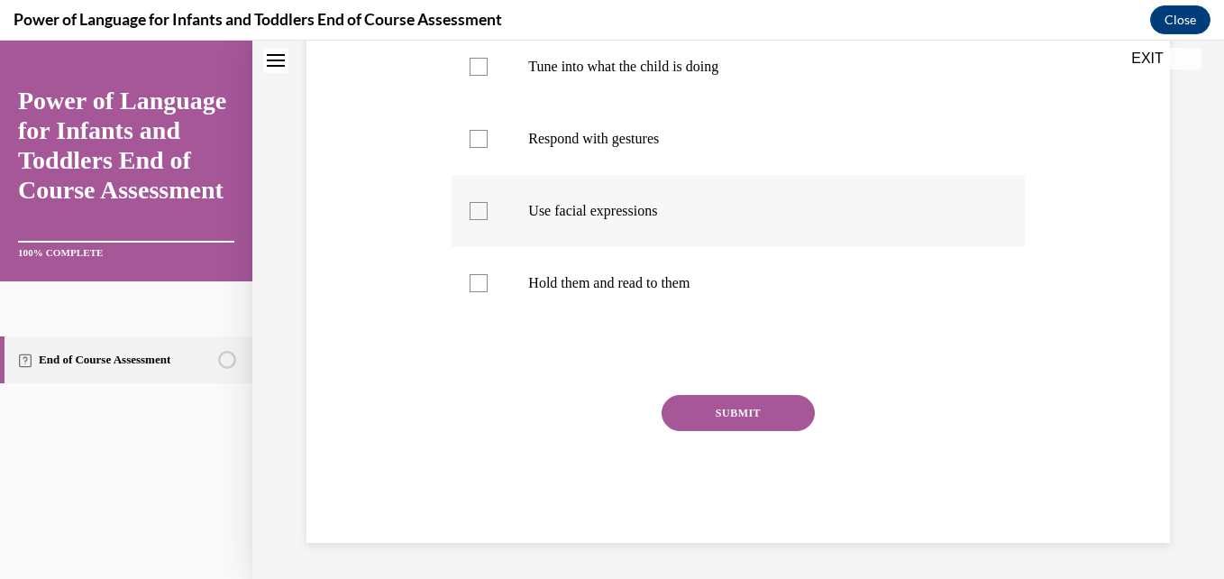
checkbox input "true"
click at [730, 417] on button "SUBMIT" at bounding box center [737, 413] width 153 height 36
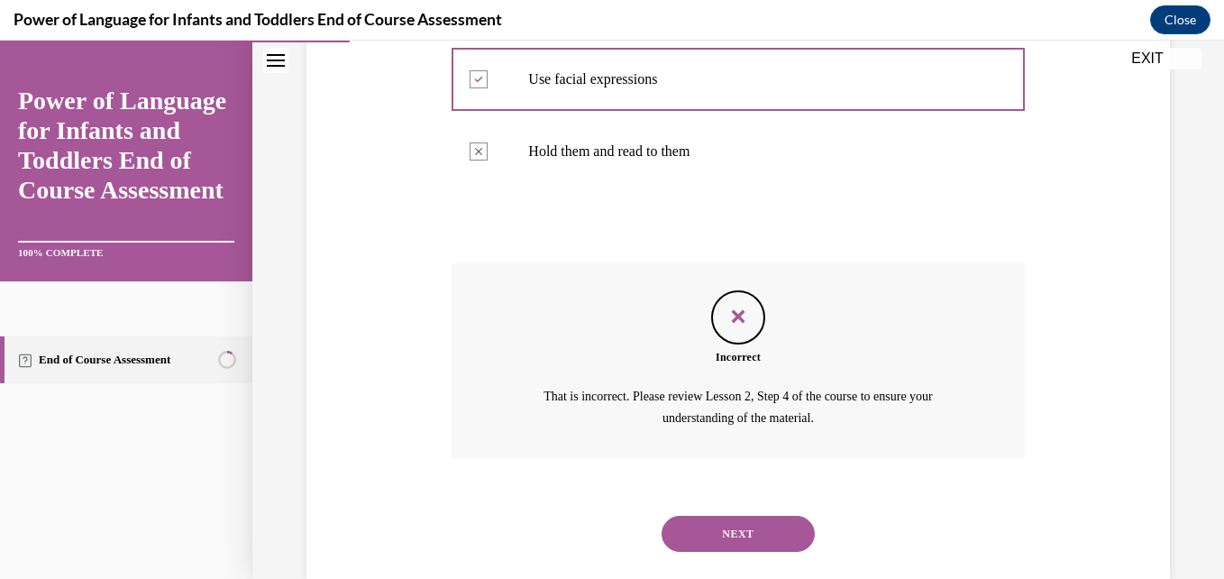
scroll to position [570, 0]
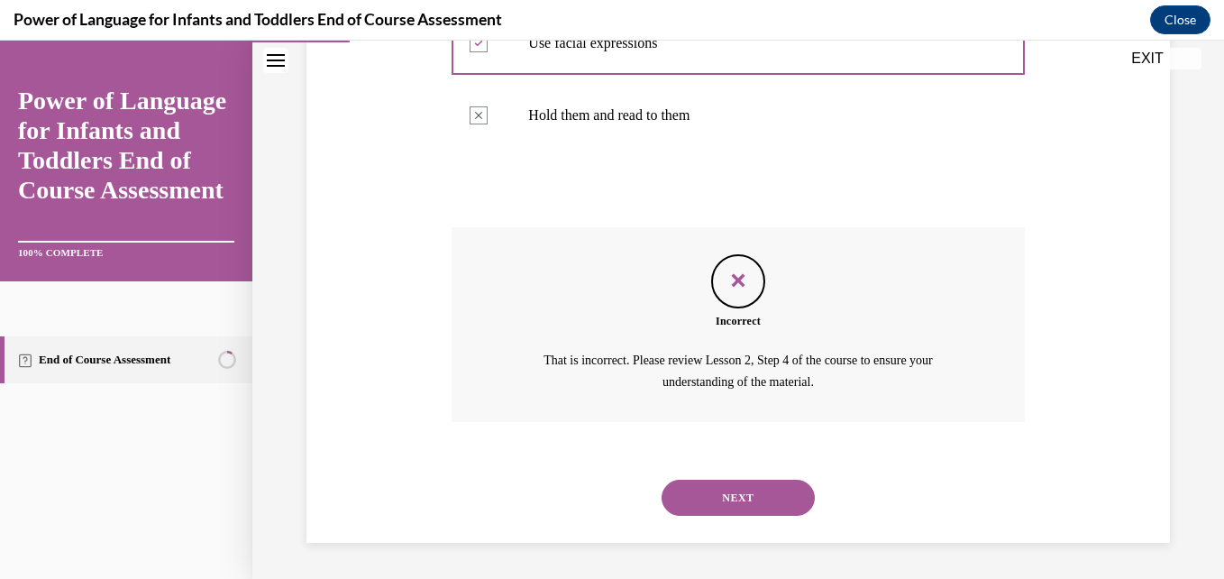
click at [710, 491] on button "NEXT" at bounding box center [737, 497] width 153 height 36
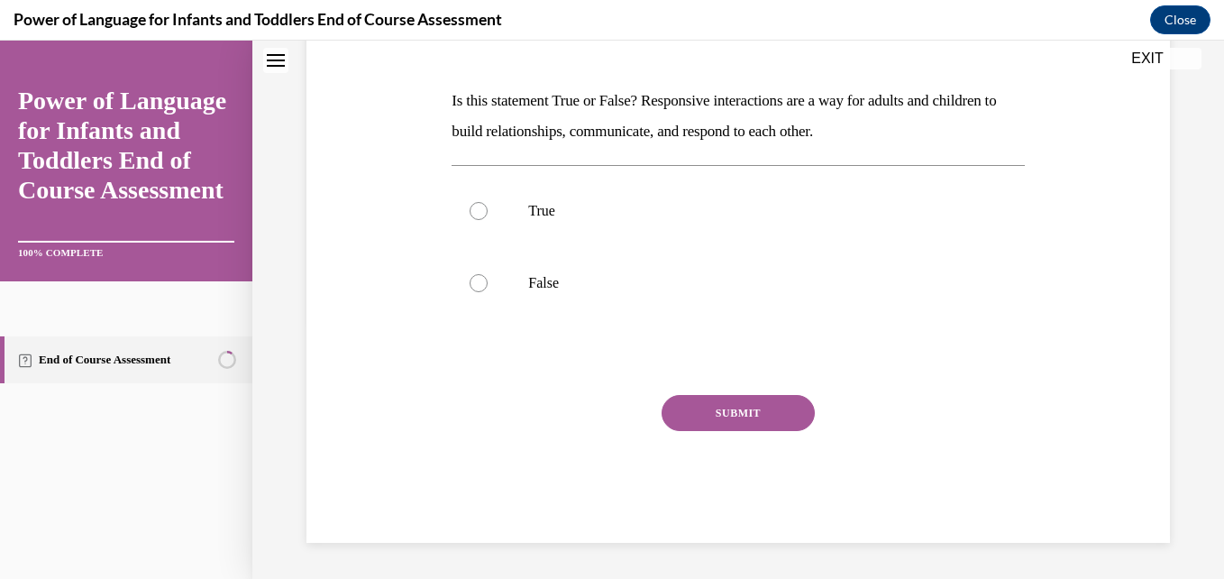
scroll to position [0, 0]
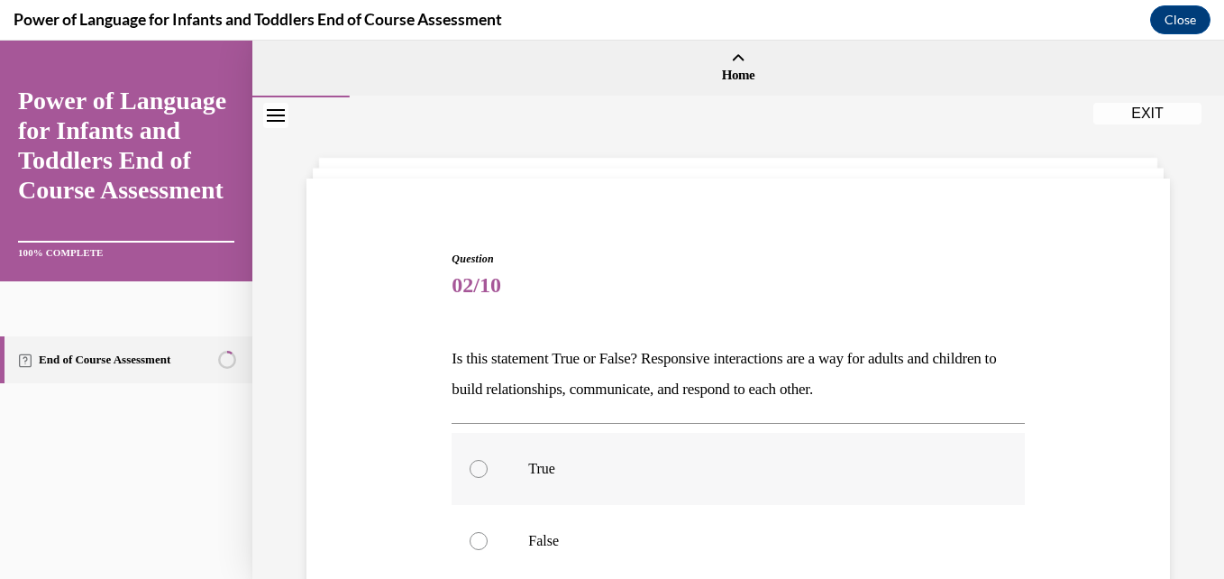
click at [551, 472] on p "True" at bounding box center [753, 469] width 451 height 18
click at [488, 472] on input "True" at bounding box center [478, 469] width 18 height 18
radio input "true"
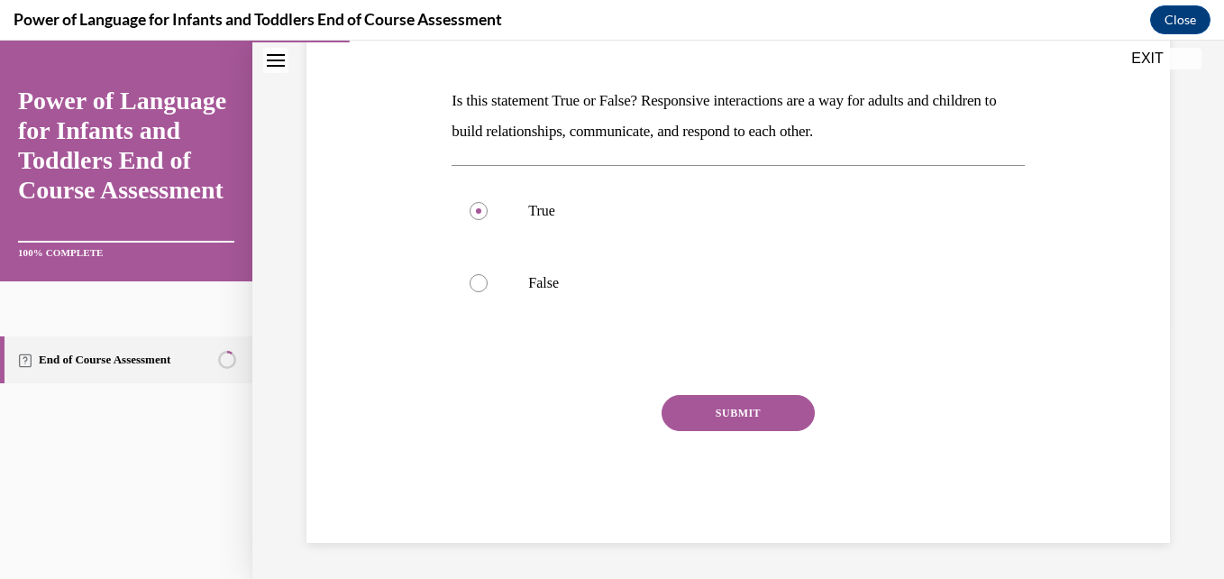
click at [741, 404] on button "SUBMIT" at bounding box center [737, 413] width 153 height 36
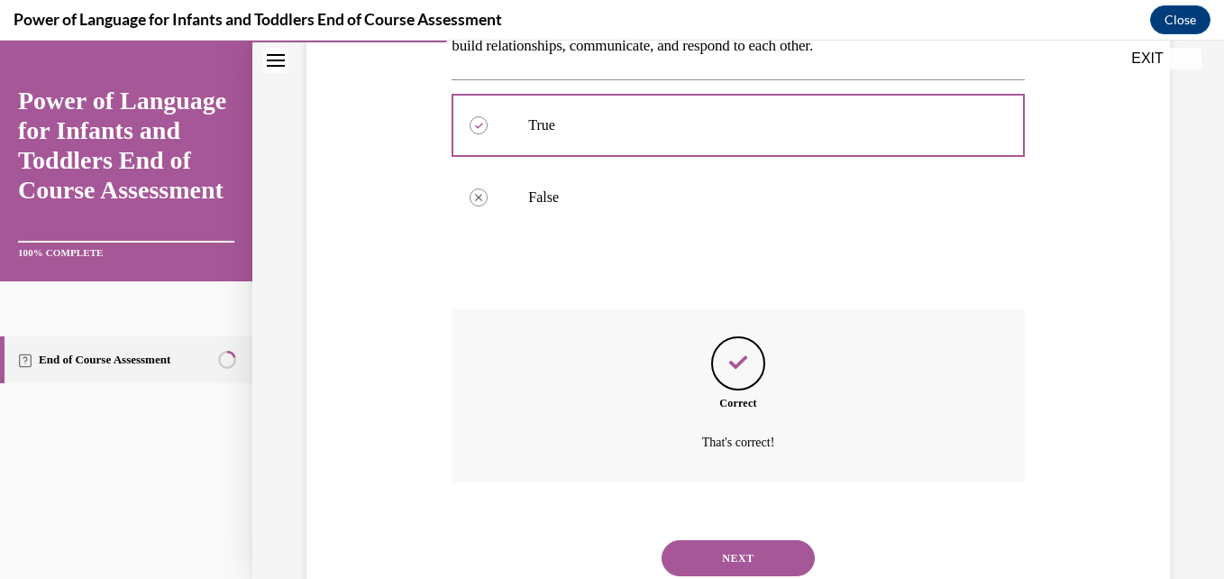
scroll to position [404, 0]
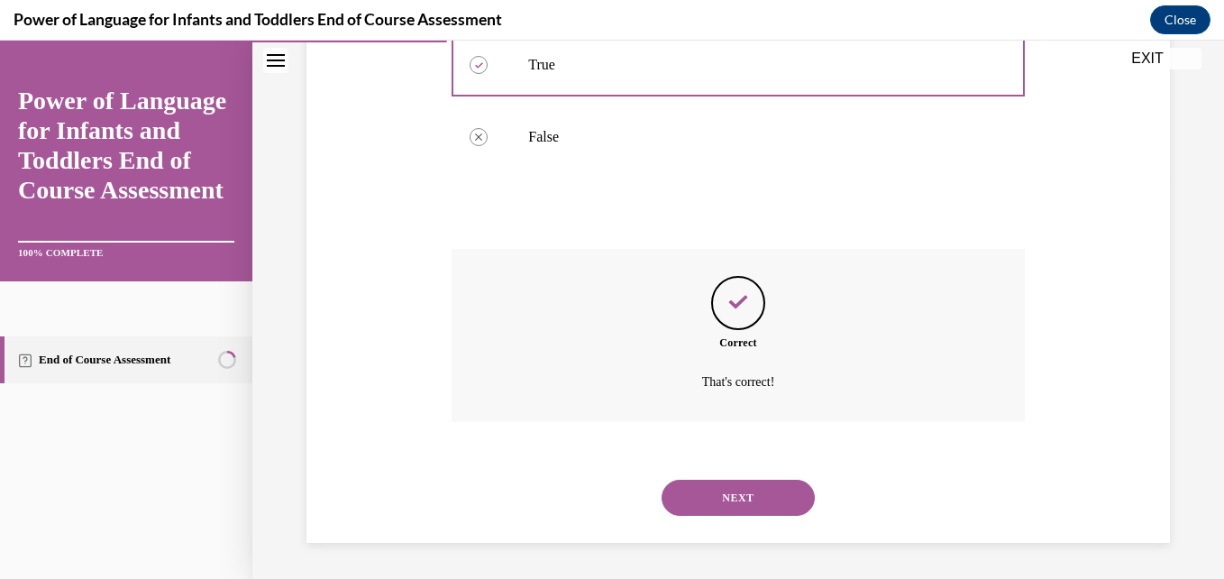
click at [710, 499] on button "NEXT" at bounding box center [737, 497] width 153 height 36
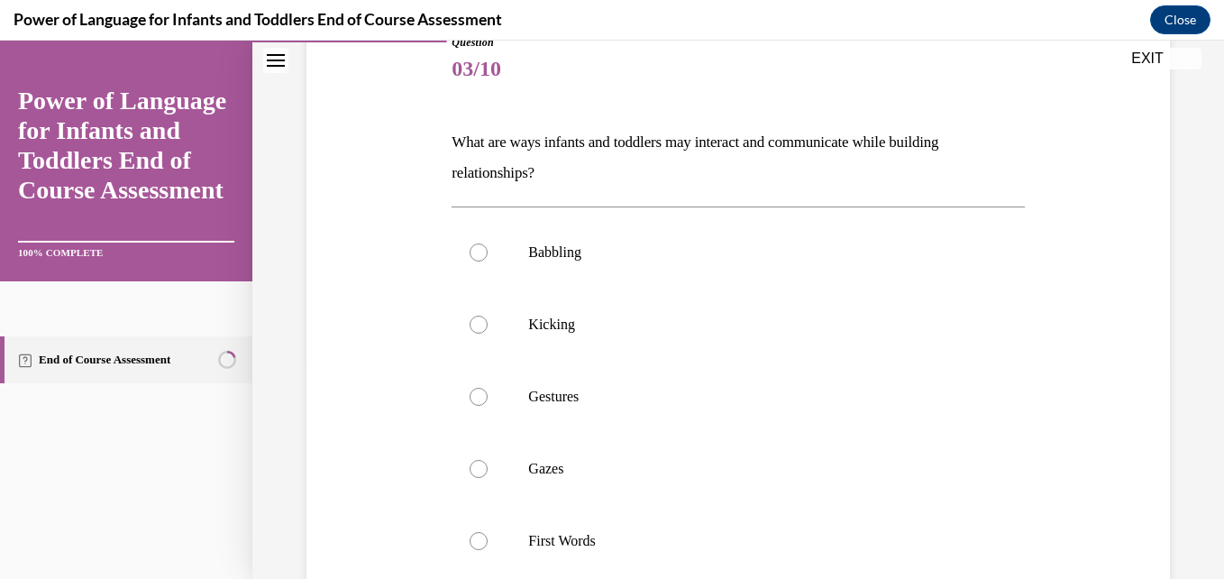
scroll to position [180, 0]
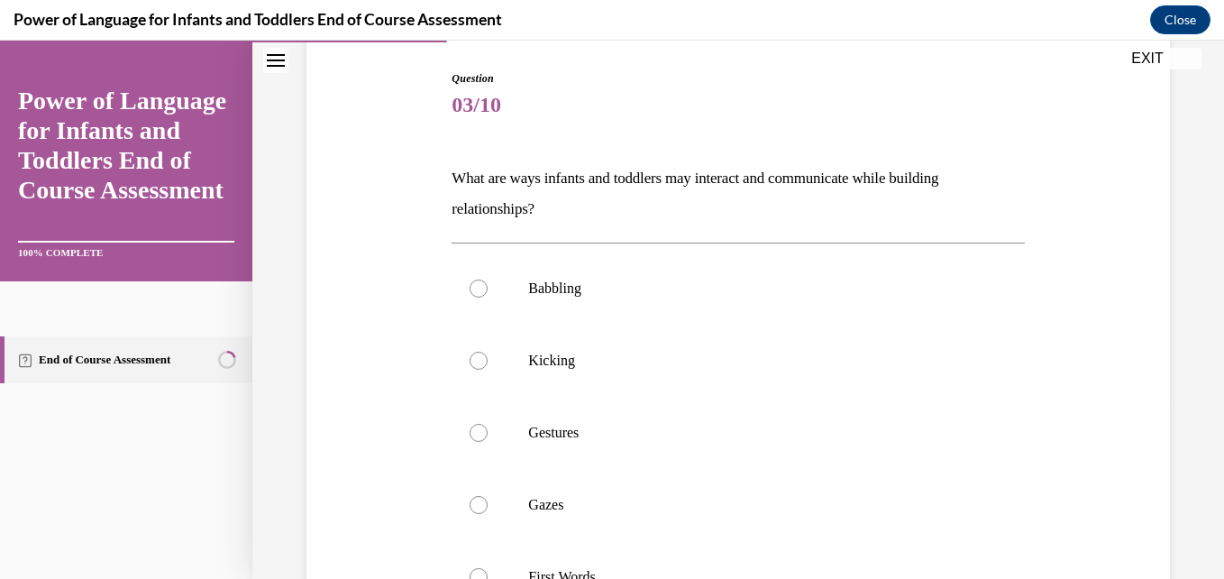
click at [953, 285] on p "Babbling" at bounding box center [753, 288] width 451 height 18
click at [488, 285] on input "Babbling" at bounding box center [478, 288] width 18 height 18
radio input "true"
click at [651, 432] on p "Gestures" at bounding box center [753, 433] width 451 height 18
click at [488, 432] on input "Gestures" at bounding box center [478, 433] width 18 height 18
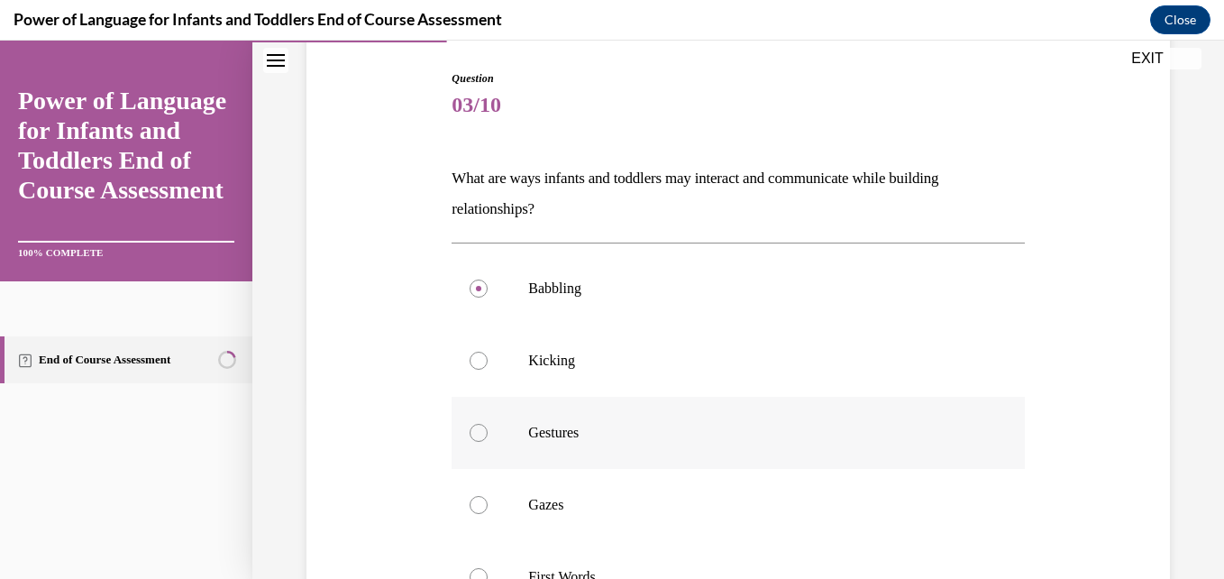
radio input "true"
click at [624, 503] on p "Gazes" at bounding box center [753, 505] width 451 height 18
click at [488, 503] on input "Gazes" at bounding box center [478, 505] width 18 height 18
radio input "true"
click at [601, 569] on p "First Words" at bounding box center [753, 577] width 451 height 18
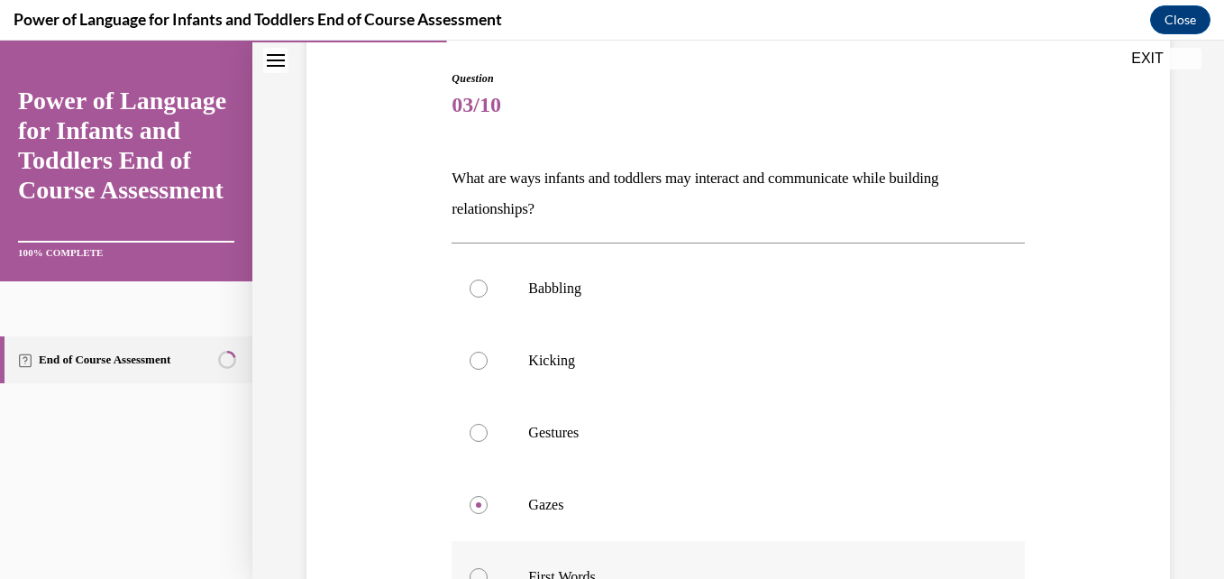
click at [488, 569] on input "First Words" at bounding box center [478, 577] width 18 height 18
radio input "true"
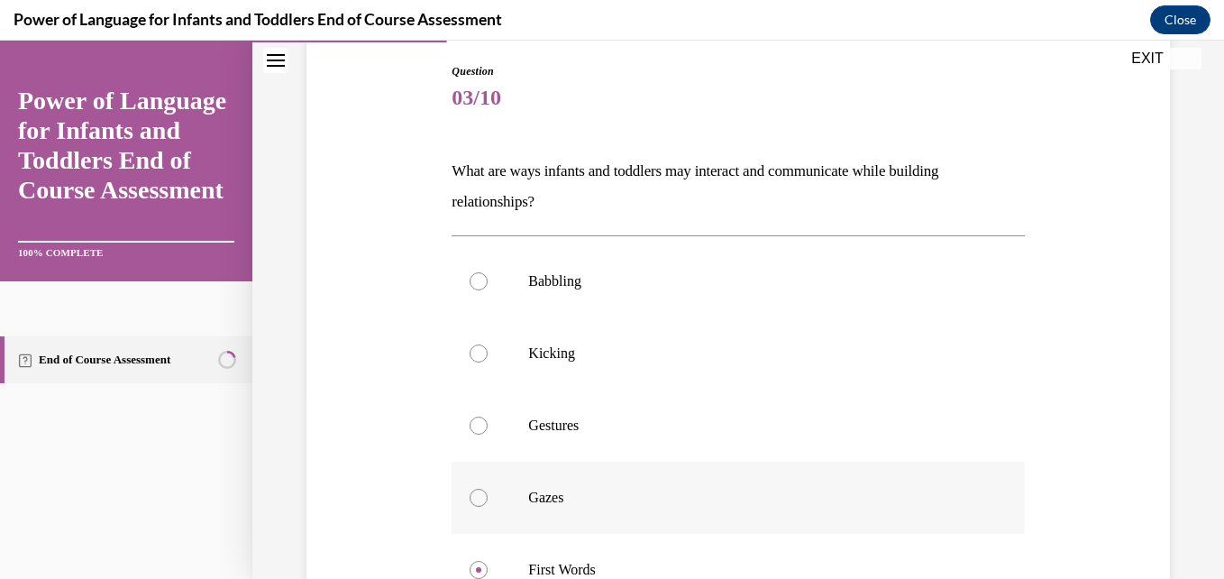
click at [591, 515] on label "Gazes" at bounding box center [737, 497] width 572 height 72
click at [488, 506] on input "Gazes" at bounding box center [478, 497] width 18 height 18
radio input "true"
click at [469, 561] on input "First Words" at bounding box center [478, 570] width 18 height 18
radio input "true"
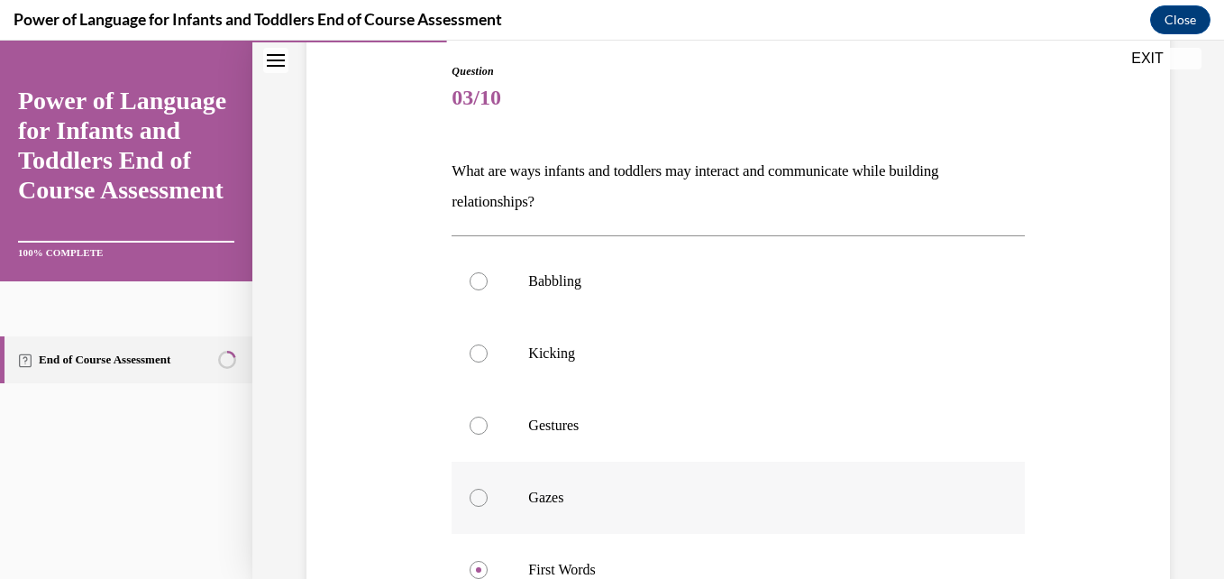
click at [469, 488] on input "Gazes" at bounding box center [478, 497] width 18 height 18
radio input "true"
click at [469, 416] on input "Gestures" at bounding box center [478, 425] width 18 height 18
radio input "true"
click at [469, 344] on input "Kicking" at bounding box center [478, 353] width 18 height 18
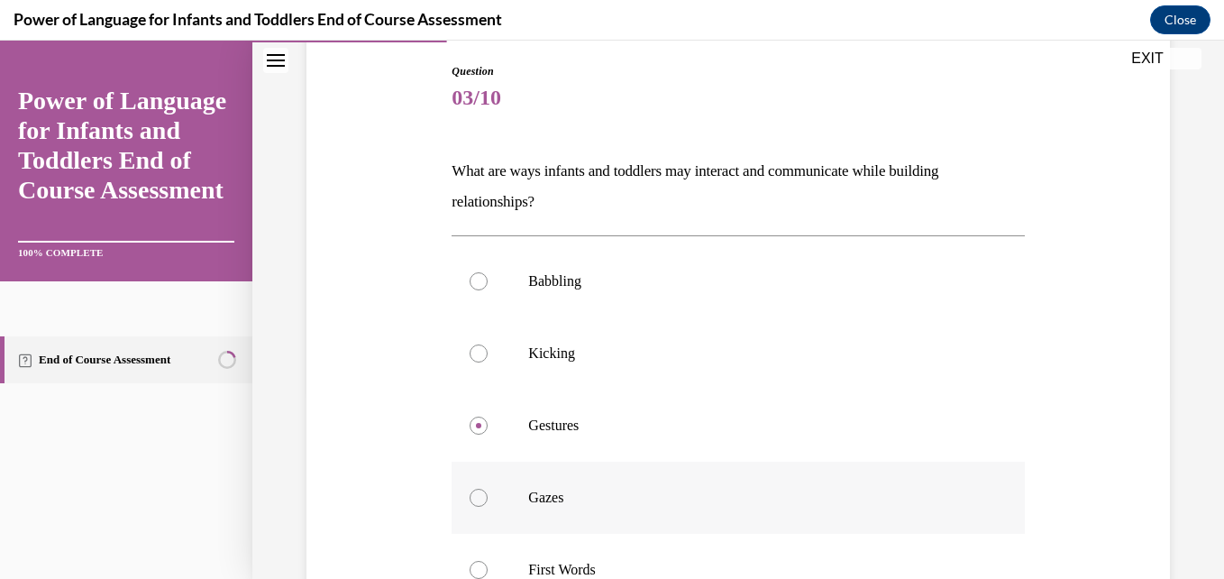
radio input "true"
click at [469, 272] on input "Babbling" at bounding box center [478, 281] width 18 height 18
radio input "true"
click at [469, 344] on input "Kicking" at bounding box center [478, 353] width 18 height 18
radio input "true"
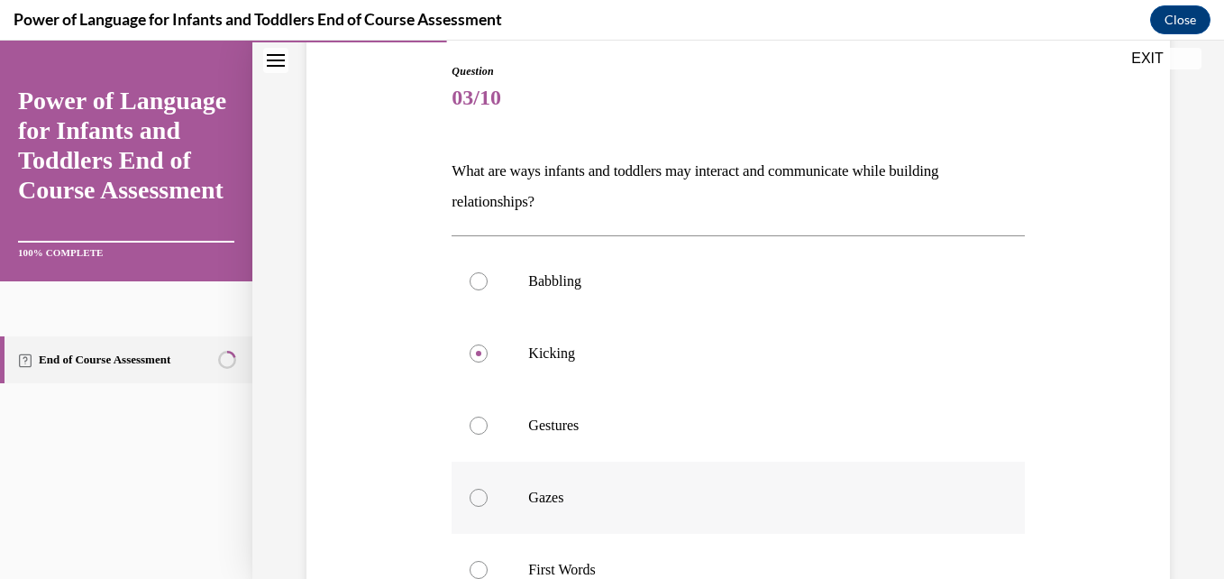
click at [469, 416] on input "Gestures" at bounding box center [478, 425] width 18 height 18
radio input "true"
click at [469, 488] on input "Gazes" at bounding box center [478, 497] width 18 height 18
radio input "true"
click at [469, 561] on input "First Words" at bounding box center [478, 570] width 18 height 18
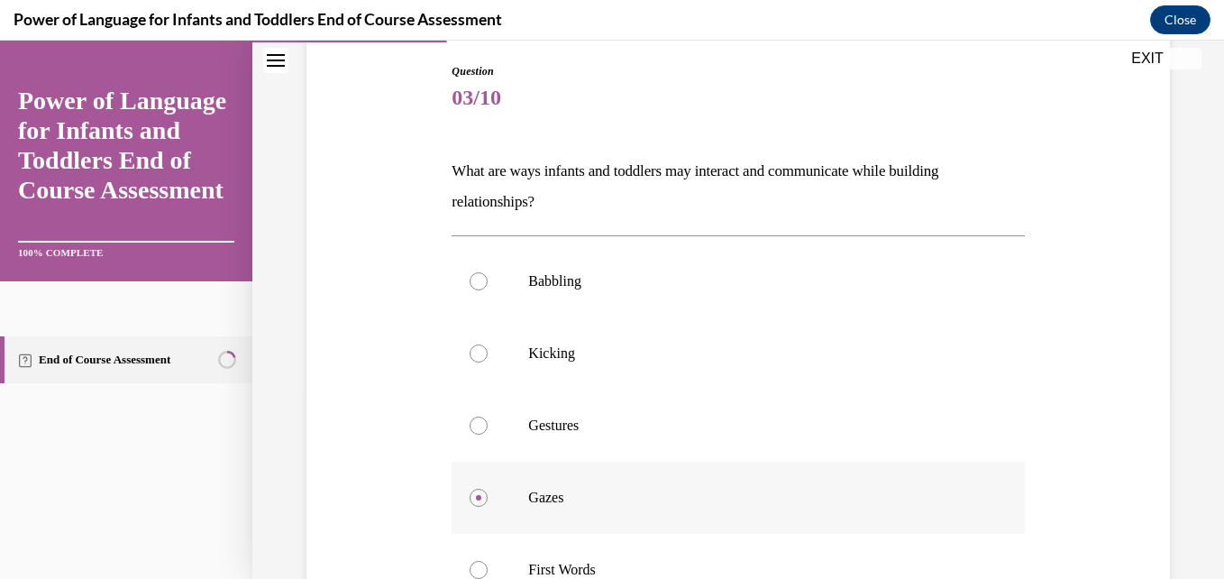
radio input "true"
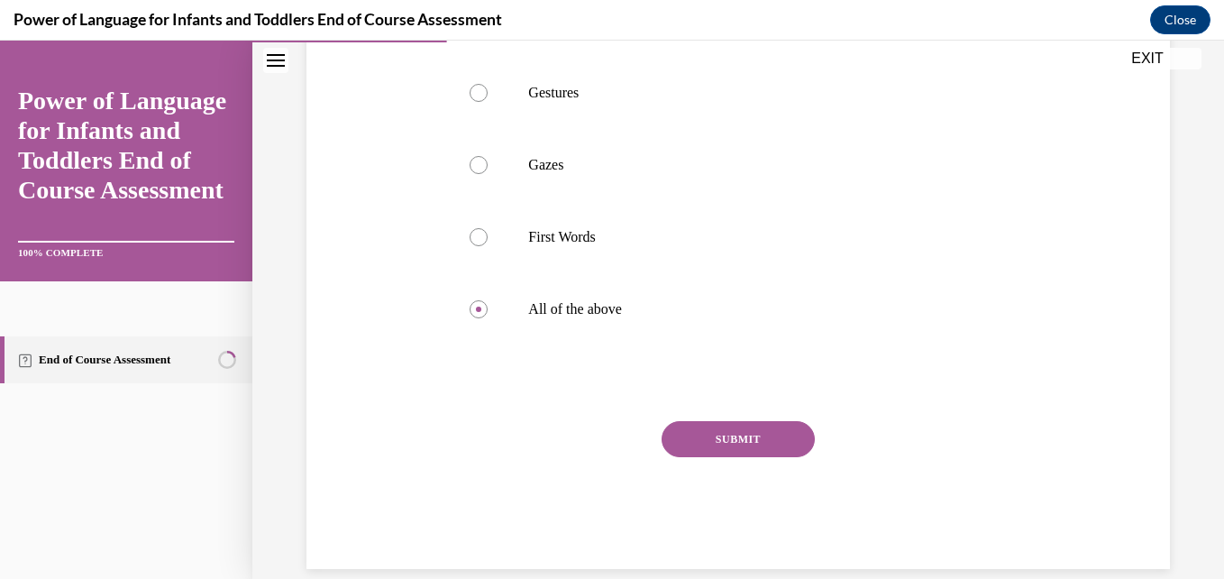
click at [694, 431] on button "SUBMIT" at bounding box center [737, 439] width 153 height 36
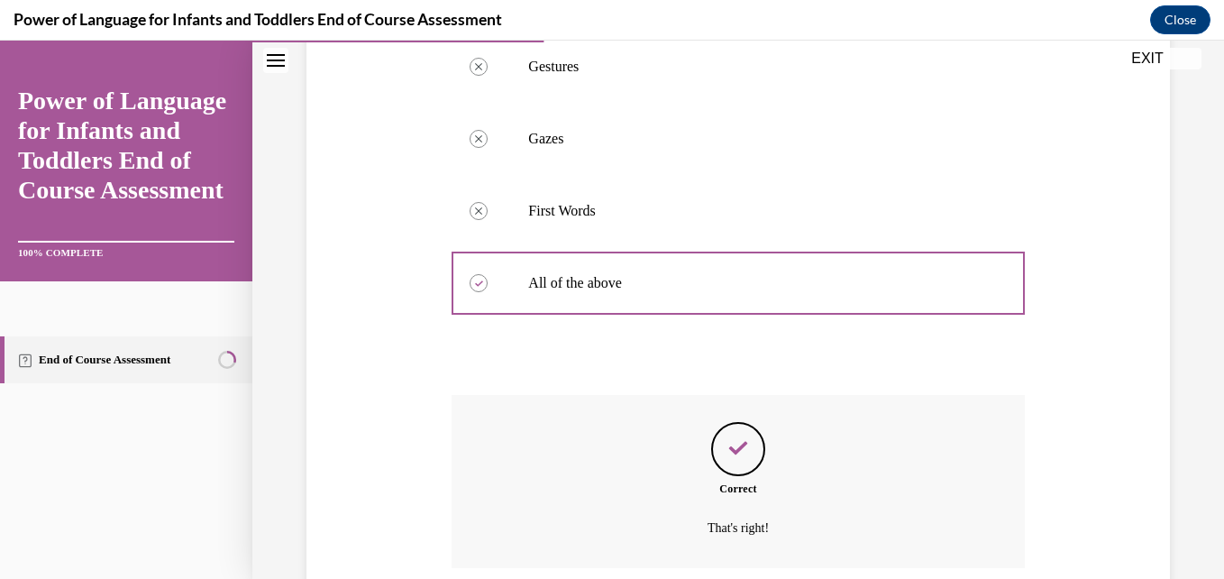
scroll to position [692, 0]
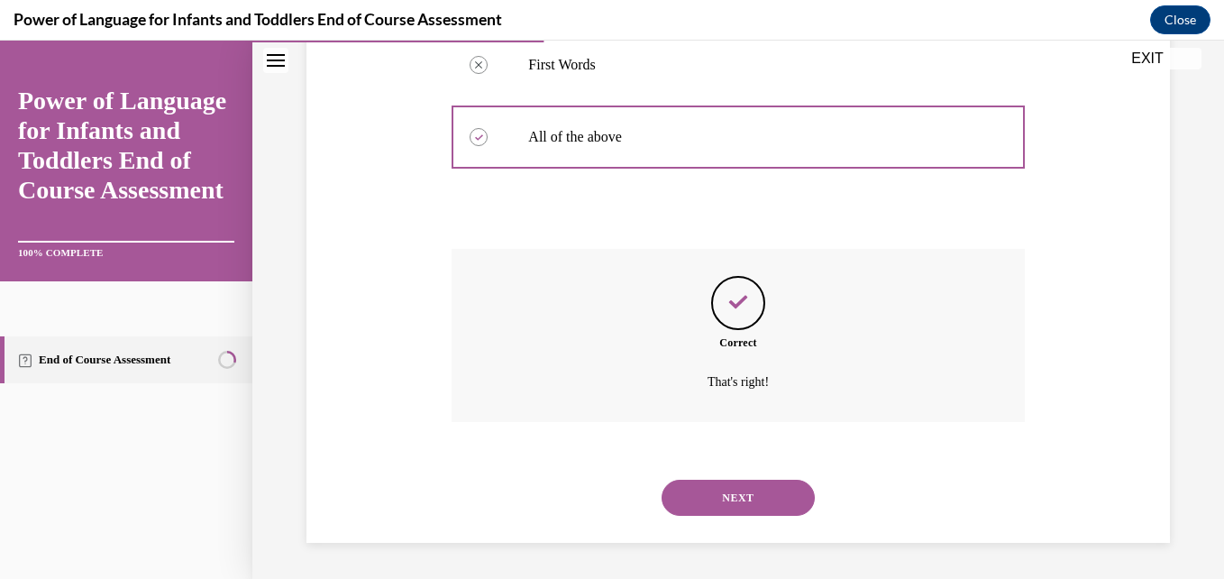
click at [702, 502] on button "NEXT" at bounding box center [737, 497] width 153 height 36
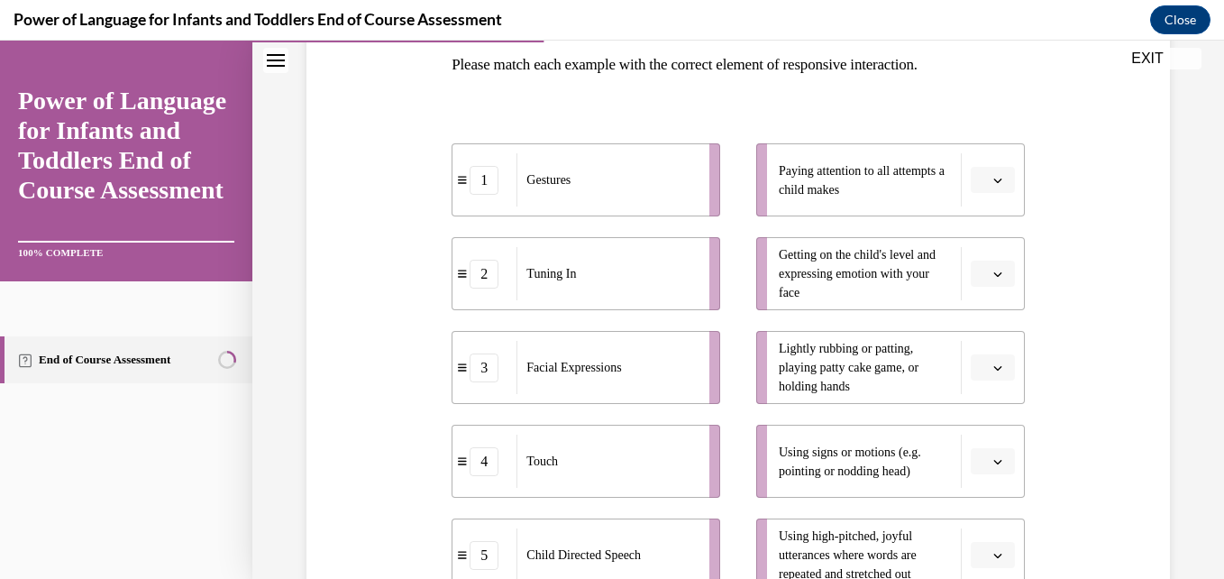
scroll to position [290, 0]
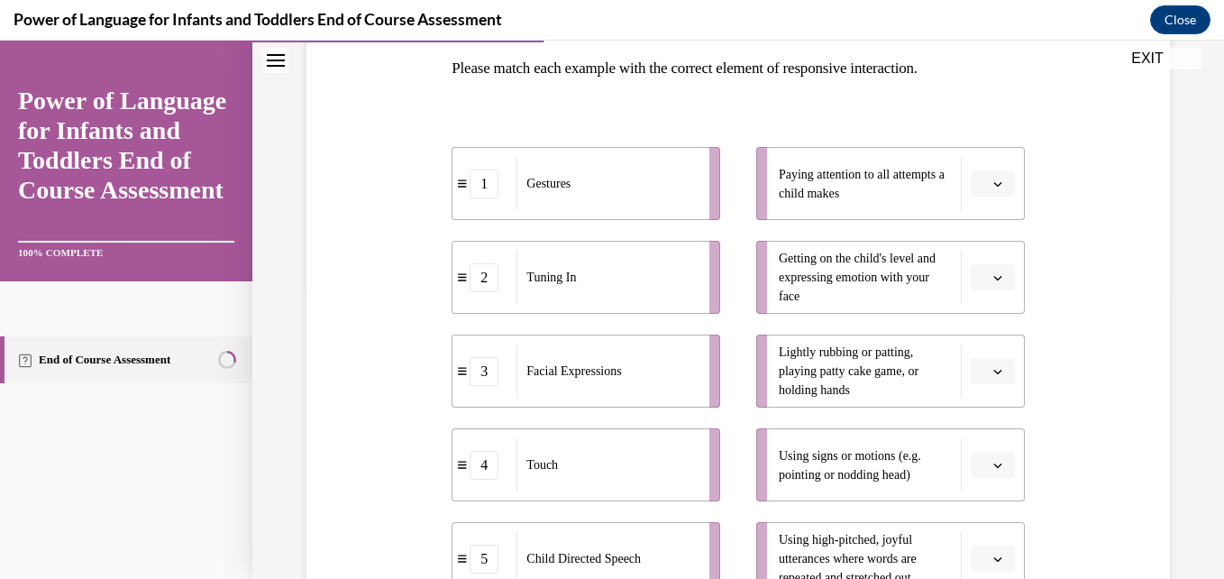
click at [983, 472] on button "button" at bounding box center [993, 464] width 44 height 27
click at [972, 270] on div "1" at bounding box center [978, 280] width 45 height 36
click at [981, 181] on span "Please select an option" at bounding box center [984, 184] width 6 height 18
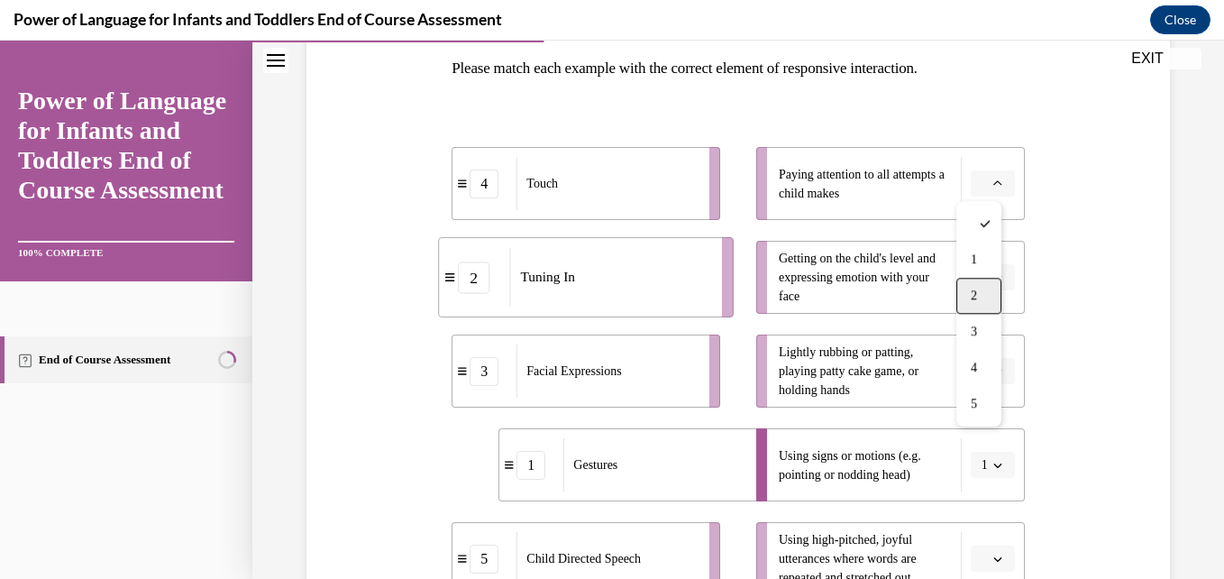
click at [968, 291] on div "2" at bounding box center [978, 296] width 45 height 36
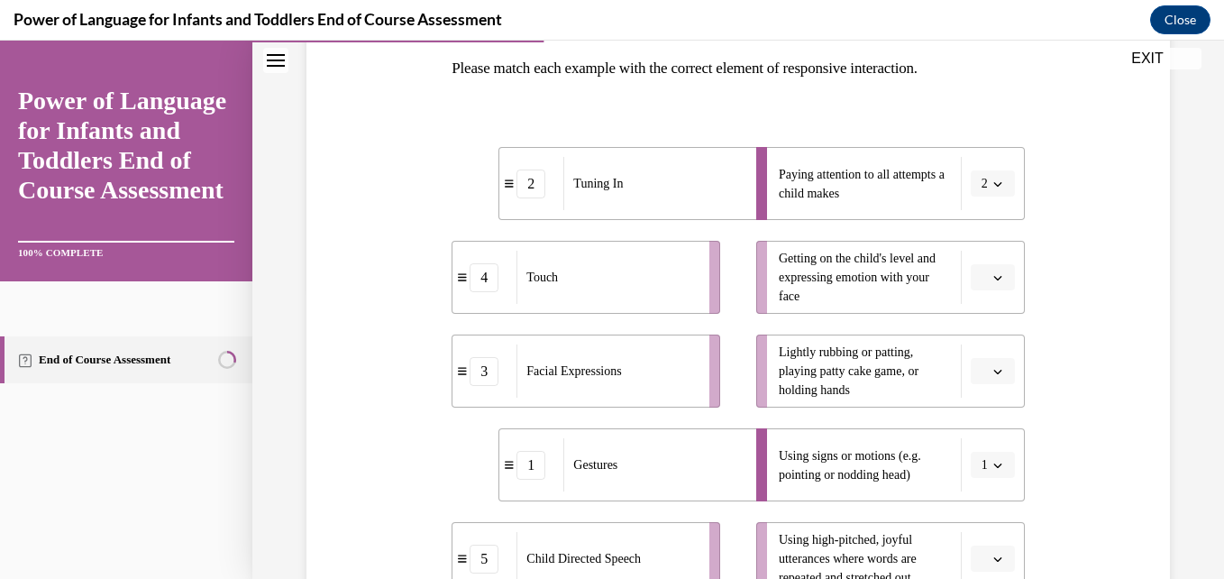
click at [982, 288] on button "button" at bounding box center [993, 277] width 44 height 27
click at [982, 426] on div "3" at bounding box center [978, 425] width 45 height 36
click at [991, 370] on span "button" at bounding box center [997, 371] width 13 height 13
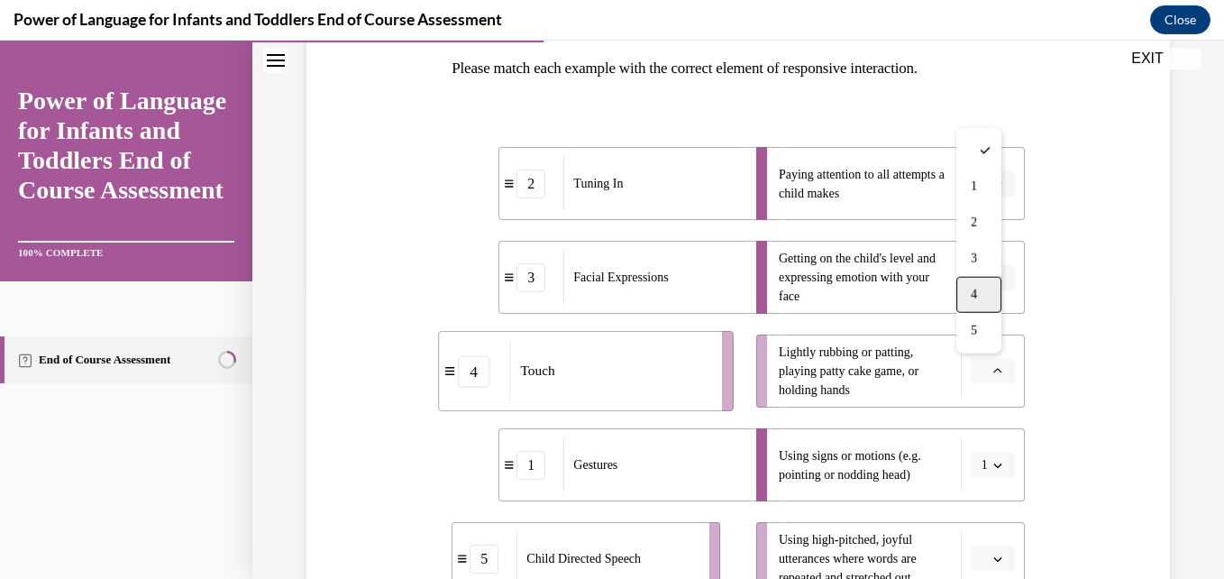
click at [977, 301] on span "4" at bounding box center [974, 294] width 6 height 14
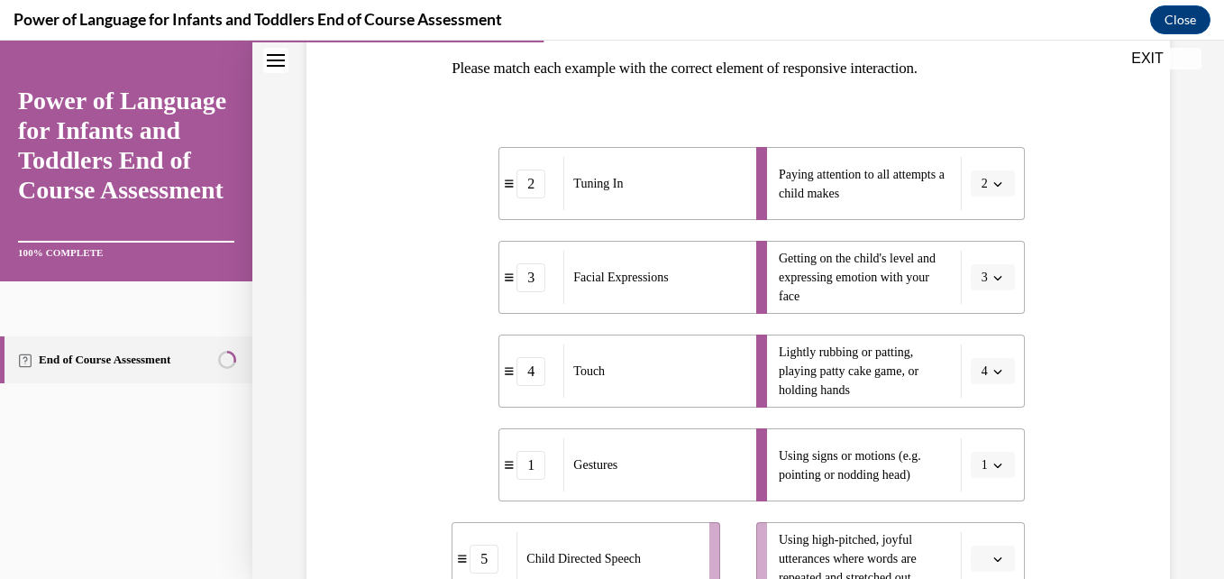
click at [993, 558] on icon "button" at bounding box center [997, 558] width 9 height 9
click at [990, 524] on div "5" at bounding box center [978, 518] width 45 height 36
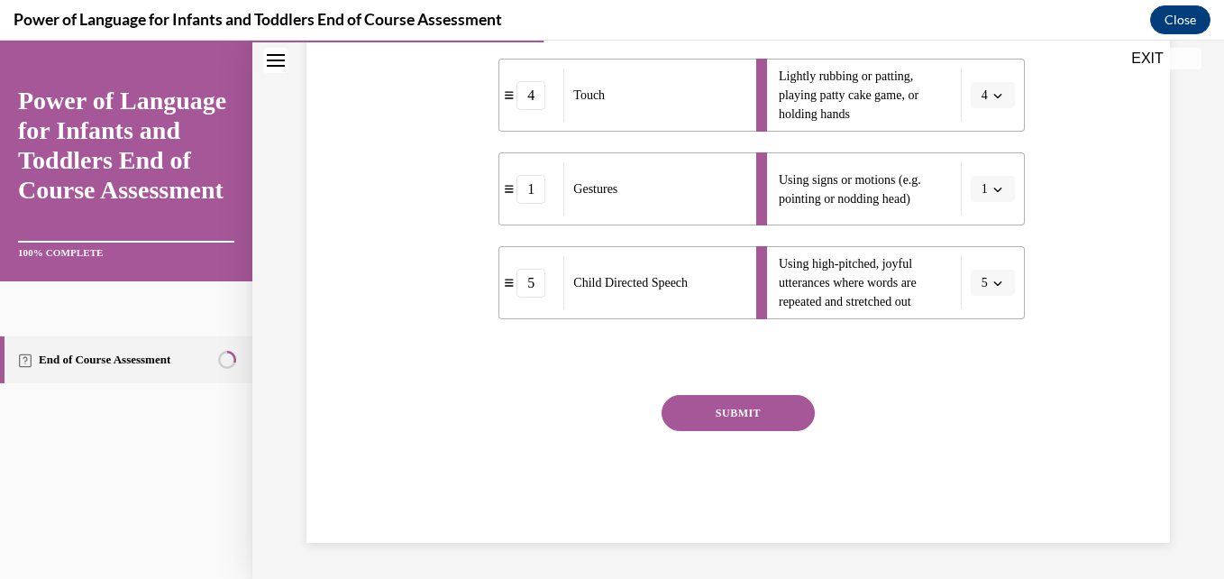
click at [761, 398] on button "SUBMIT" at bounding box center [737, 413] width 153 height 36
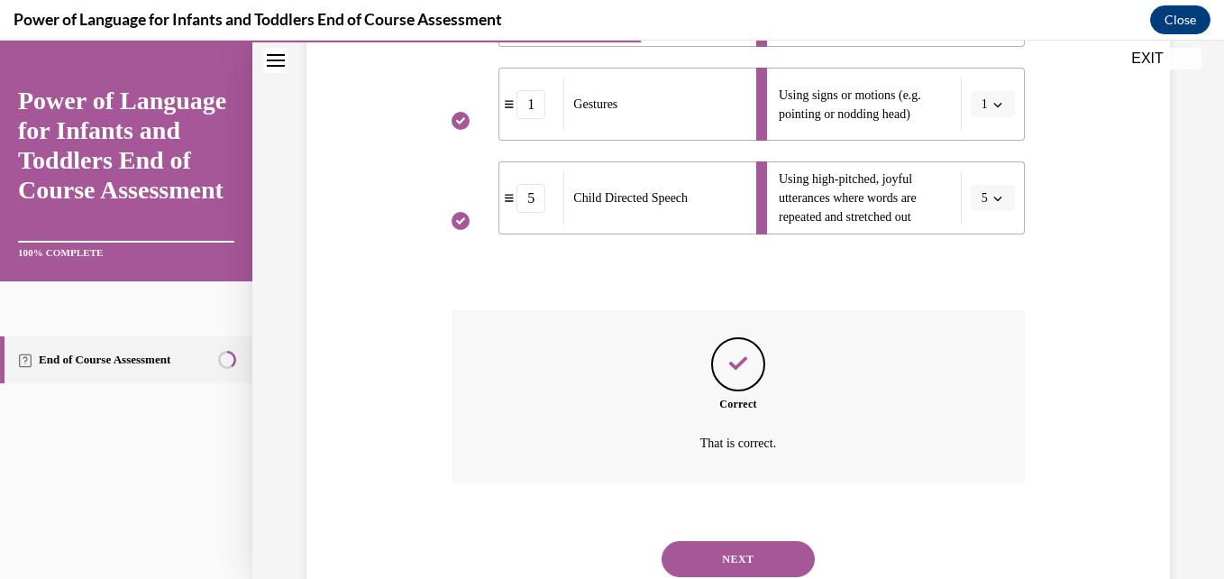
scroll to position [712, 0]
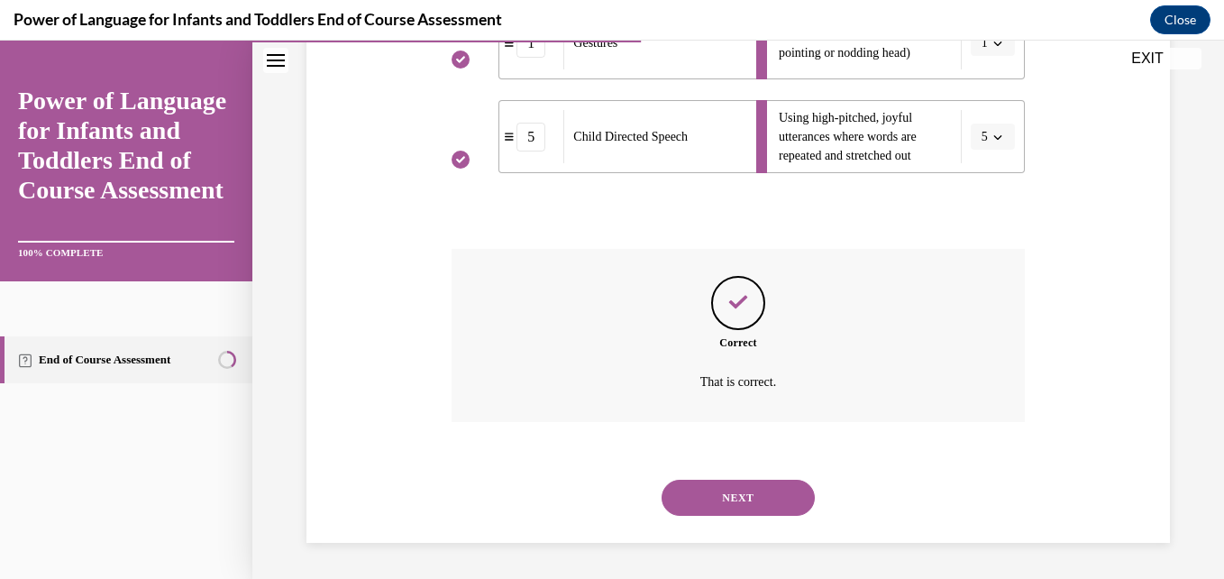
click at [712, 488] on button "NEXT" at bounding box center [737, 497] width 153 height 36
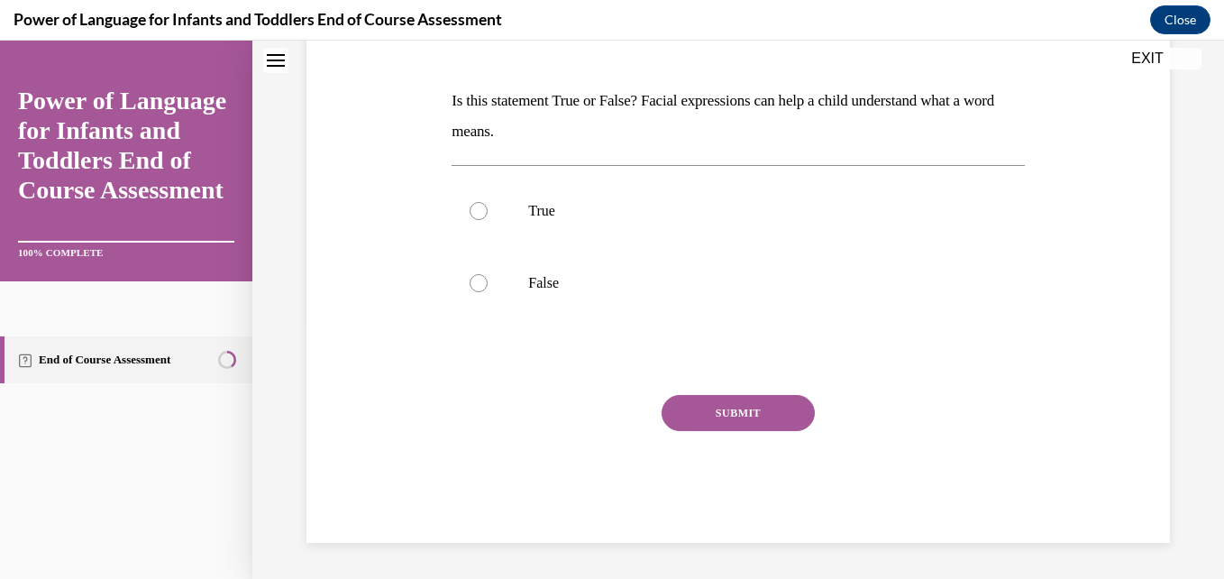
scroll to position [0, 0]
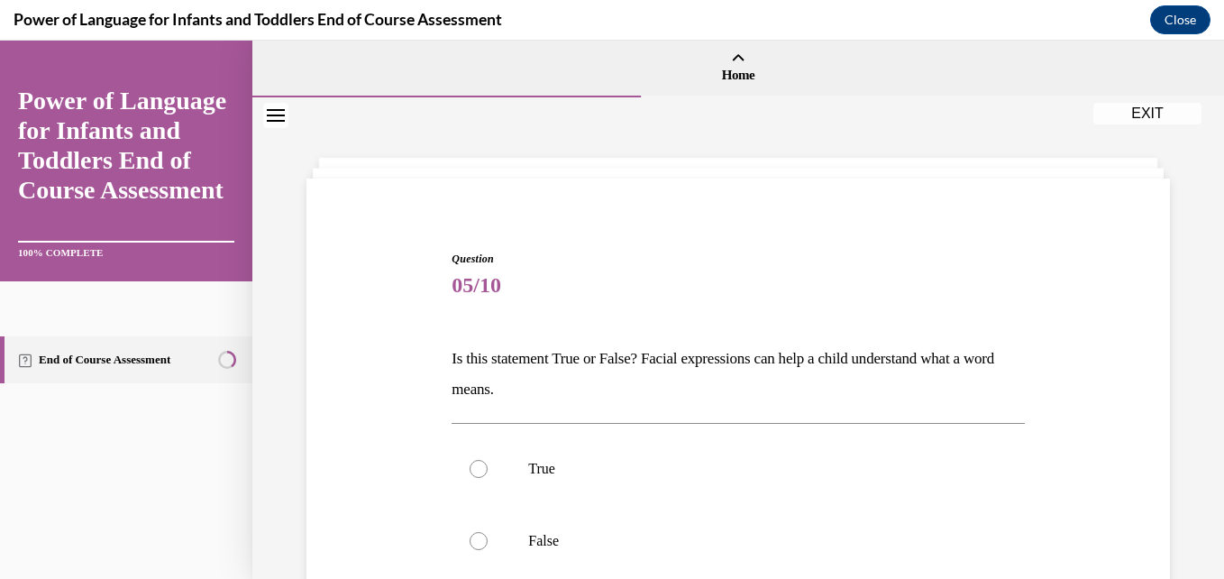
click at [712, 488] on label "True" at bounding box center [737, 469] width 572 height 72
click at [488, 478] on input "True" at bounding box center [478, 469] width 18 height 18
radio input "true"
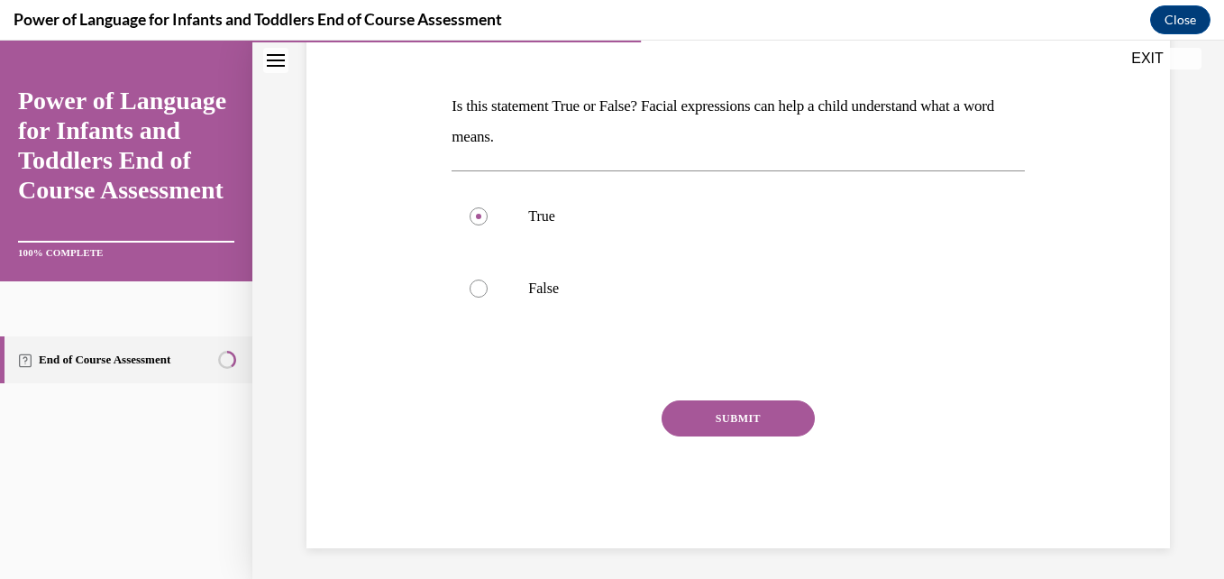
scroll to position [258, 0]
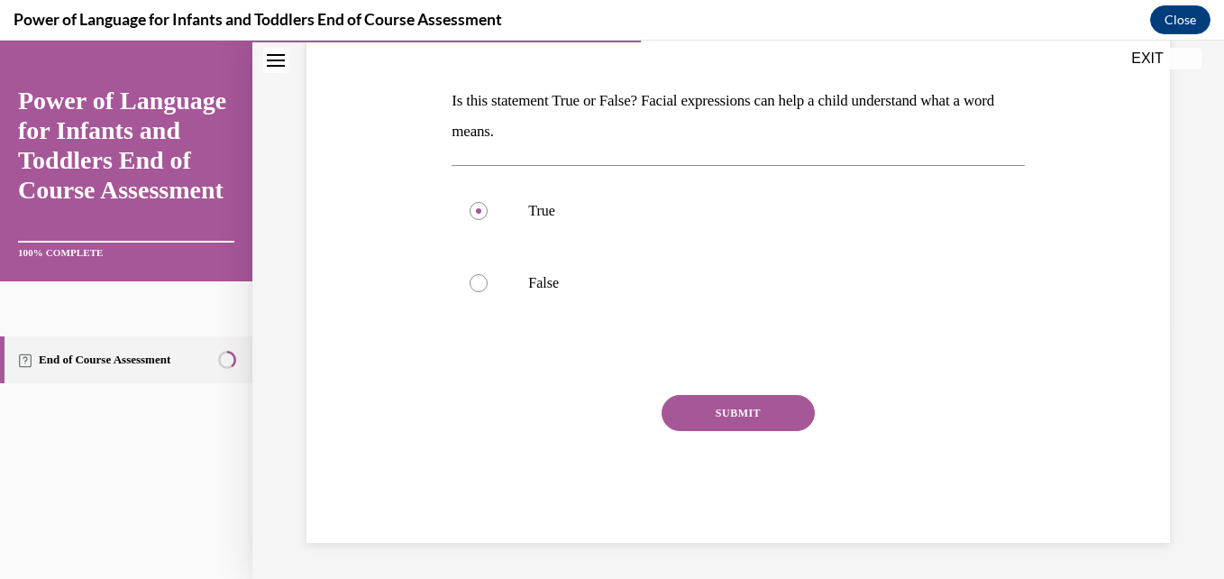
click at [745, 411] on button "SUBMIT" at bounding box center [737, 413] width 153 height 36
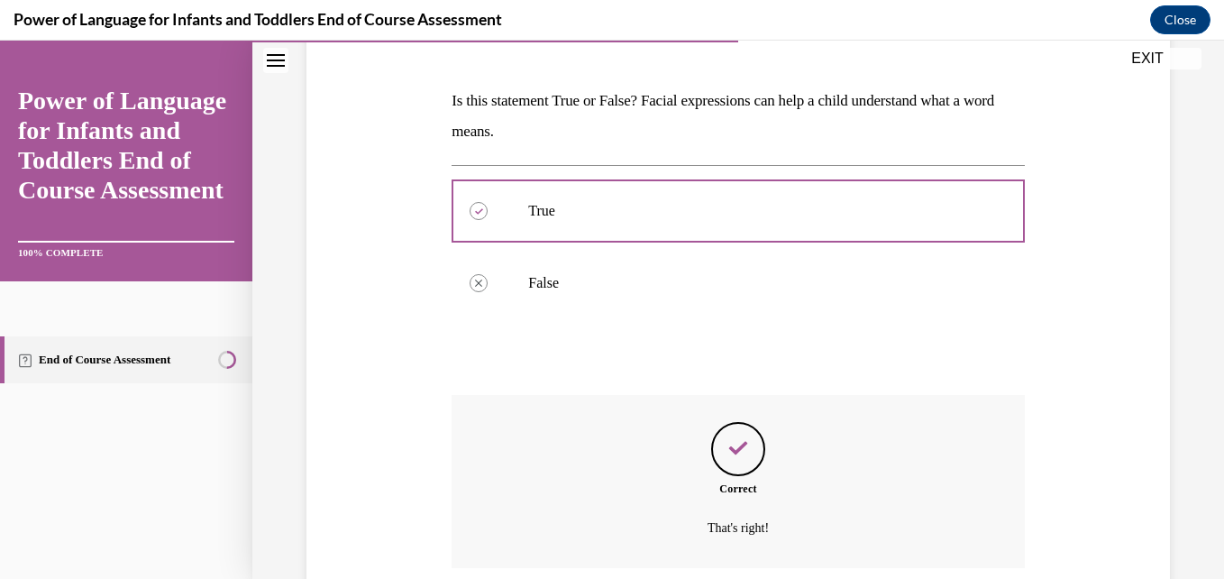
scroll to position [404, 0]
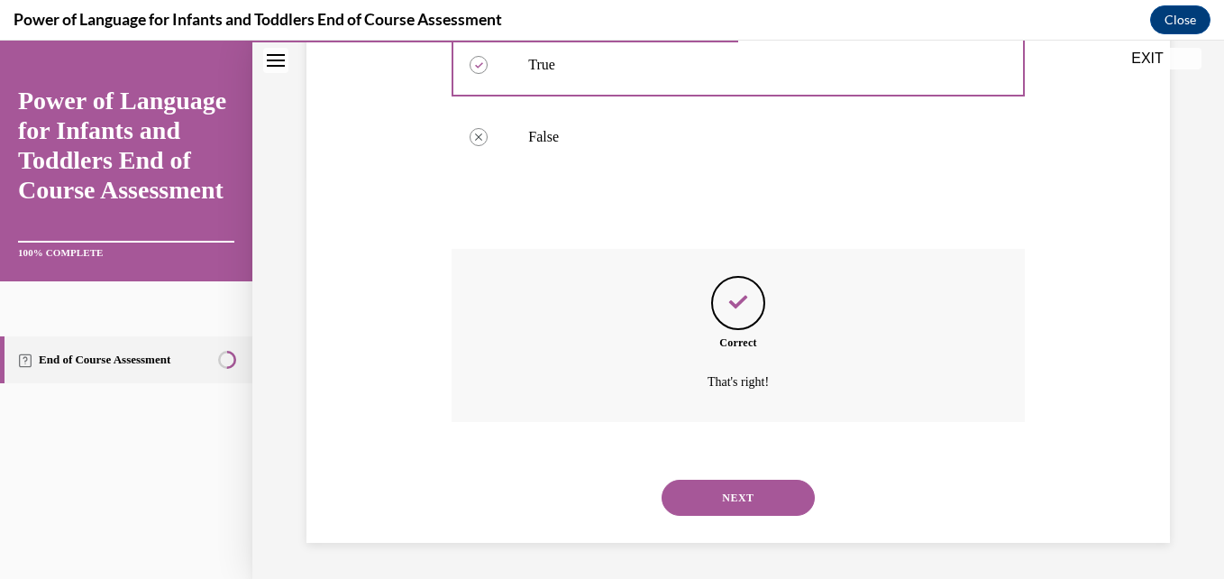
click at [772, 495] on button "NEXT" at bounding box center [737, 497] width 153 height 36
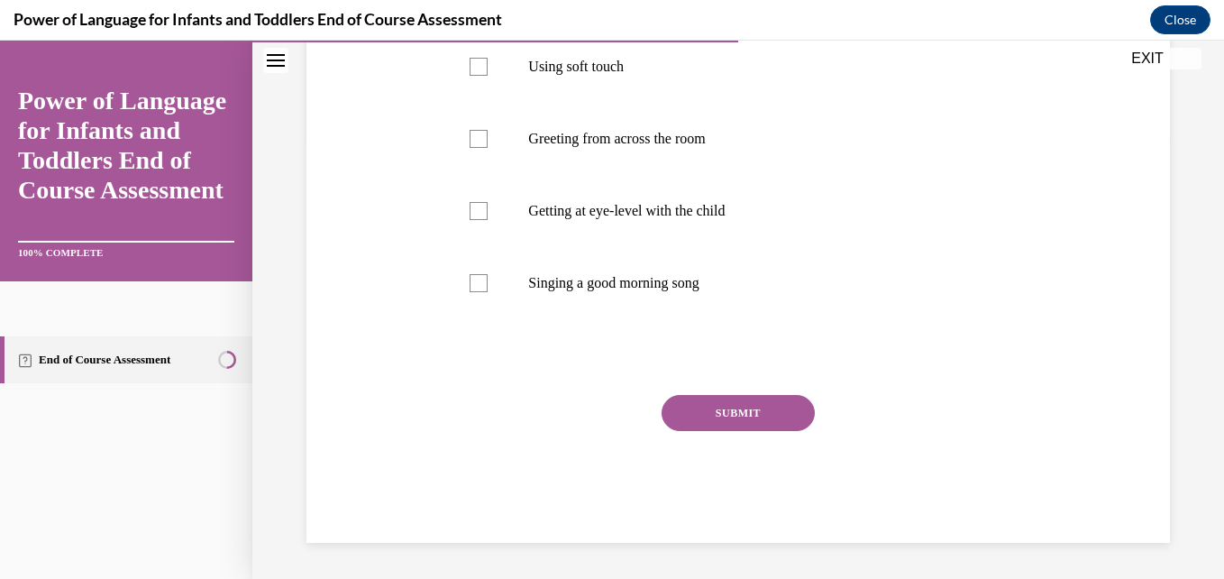
scroll to position [0, 0]
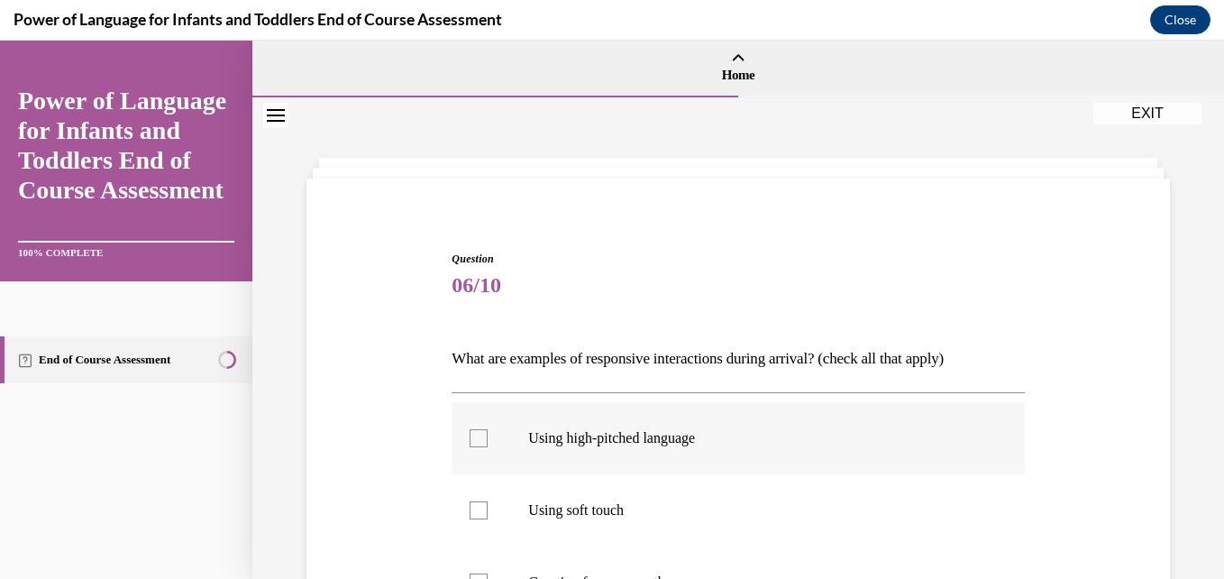
click at [656, 432] on p "Using high-pitched language" at bounding box center [753, 438] width 451 height 18
click at [488, 432] on input "Using high-pitched language" at bounding box center [478, 438] width 18 height 18
checkbox input "true"
click at [593, 504] on p "Using soft touch" at bounding box center [753, 510] width 451 height 18
click at [488, 504] on input "Using soft touch" at bounding box center [478, 510] width 18 height 18
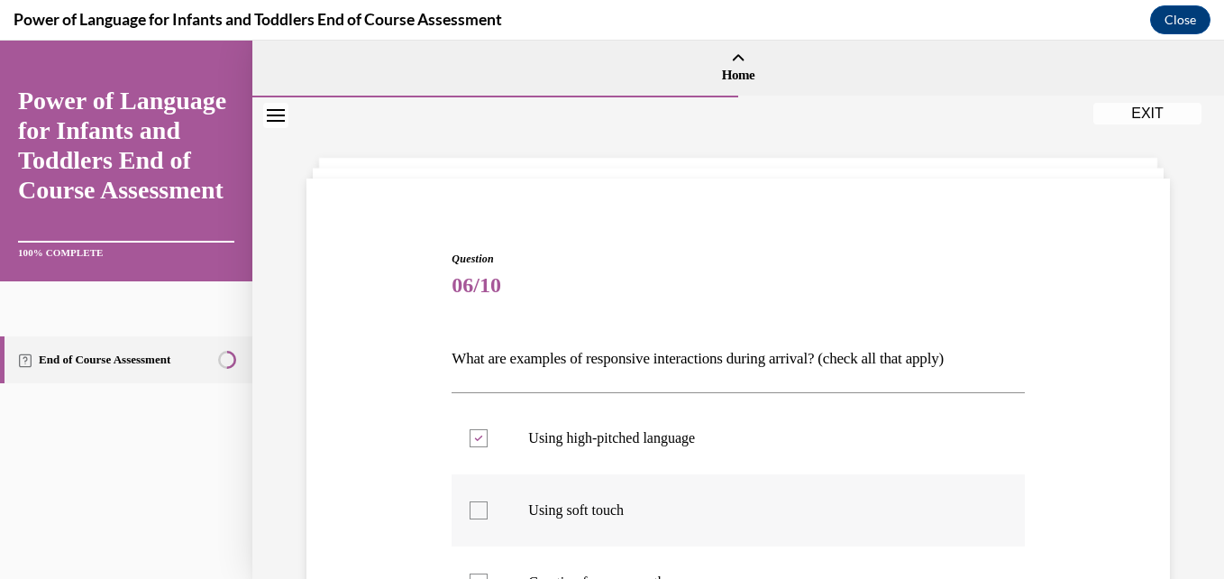
checkbox input "true"
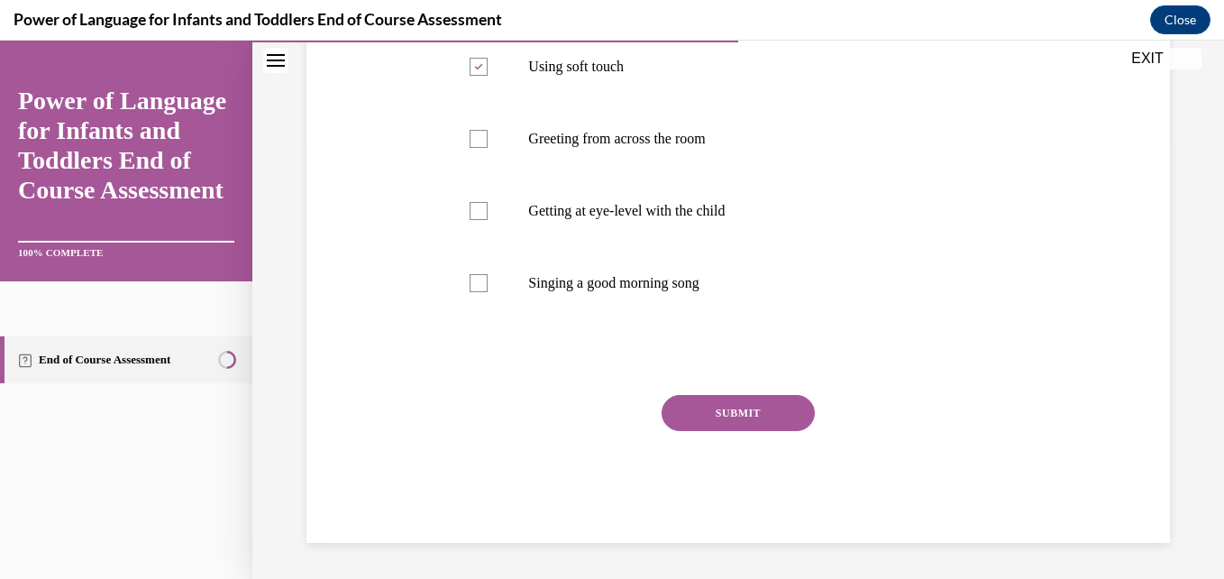
click at [769, 397] on button "SUBMIT" at bounding box center [737, 413] width 153 height 36
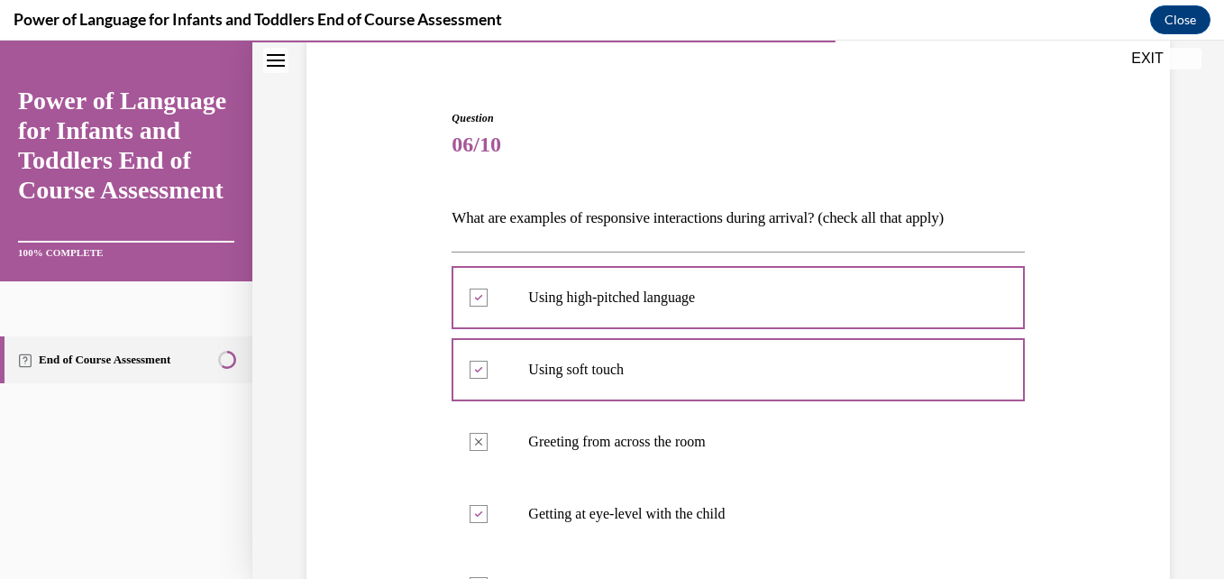
scroll to position [611, 0]
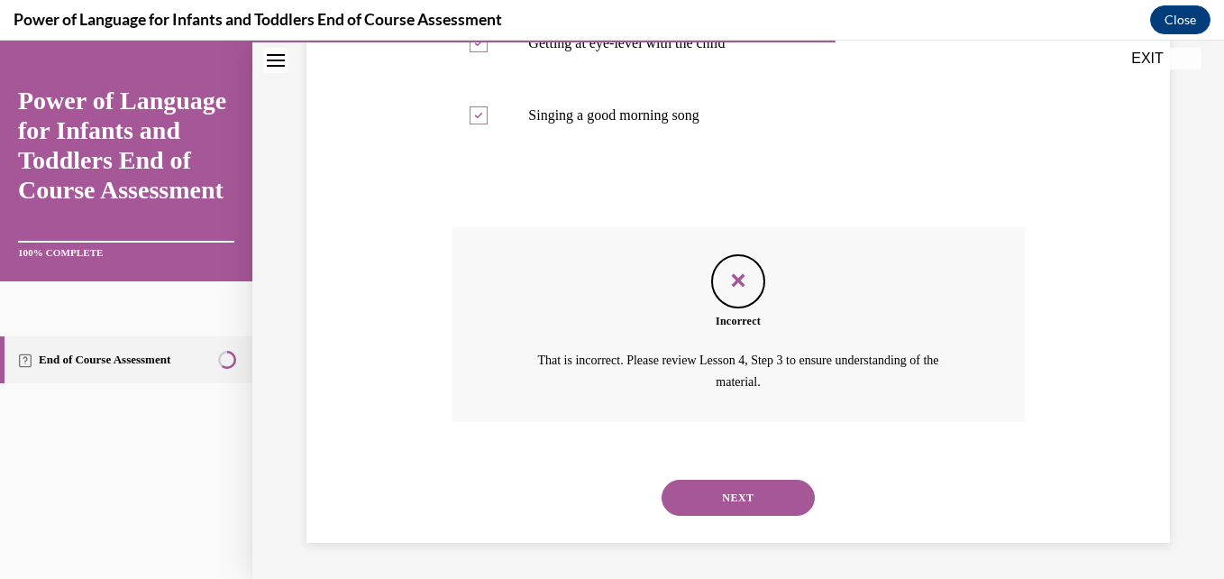
click at [691, 505] on button "NEXT" at bounding box center [737, 497] width 153 height 36
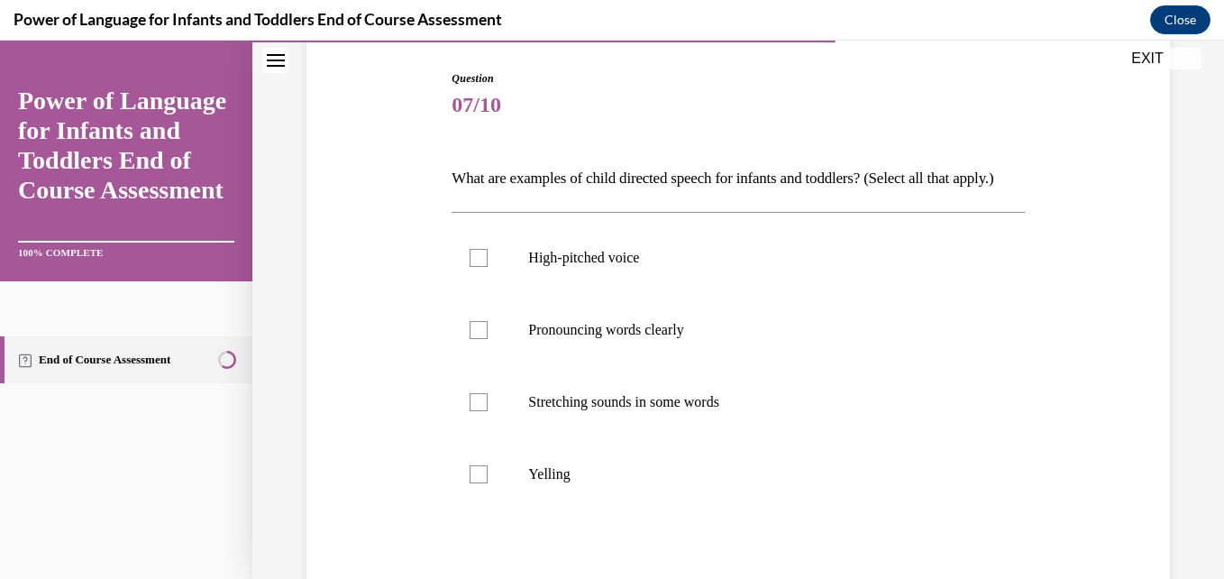
scroll to position [216, 0]
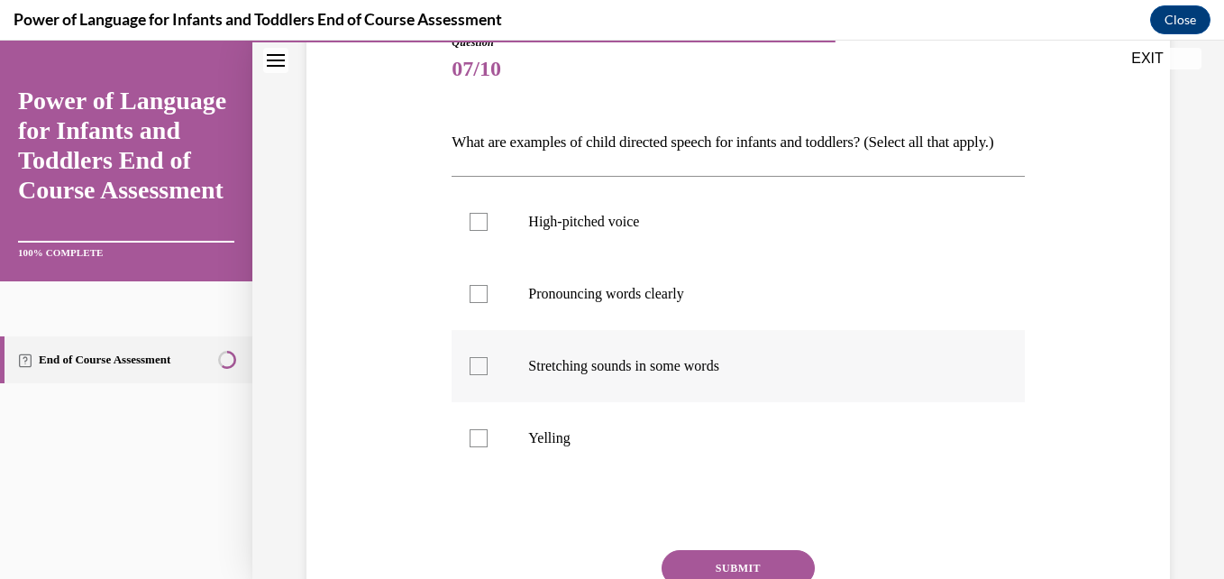
click at [657, 375] on p "Stretching sounds in some words" at bounding box center [753, 366] width 451 height 18
click at [488, 375] on input "Stretching sounds in some words" at bounding box center [478, 366] width 18 height 18
checkbox input "true"
click at [597, 303] on p "Pronouncing words clearly" at bounding box center [753, 294] width 451 height 18
click at [488, 303] on input "Pronouncing words clearly" at bounding box center [478, 294] width 18 height 18
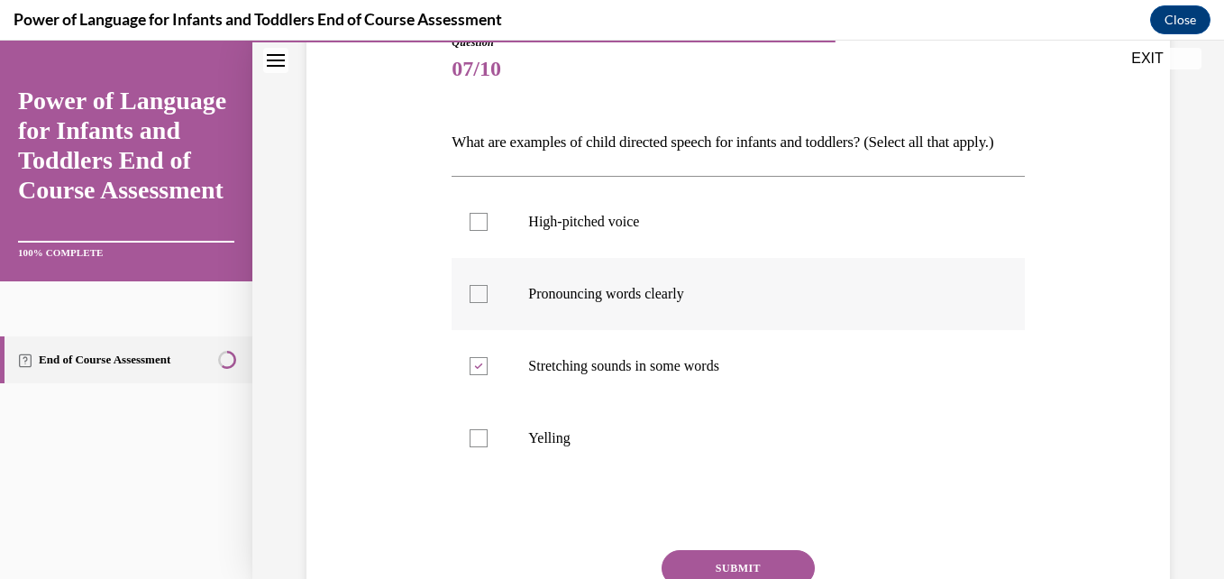
checkbox input "true"
click at [566, 231] on p "High-pitched voice" at bounding box center [753, 222] width 451 height 18
click at [488, 231] on input "High-pitched voice" at bounding box center [478, 222] width 18 height 18
checkbox input "true"
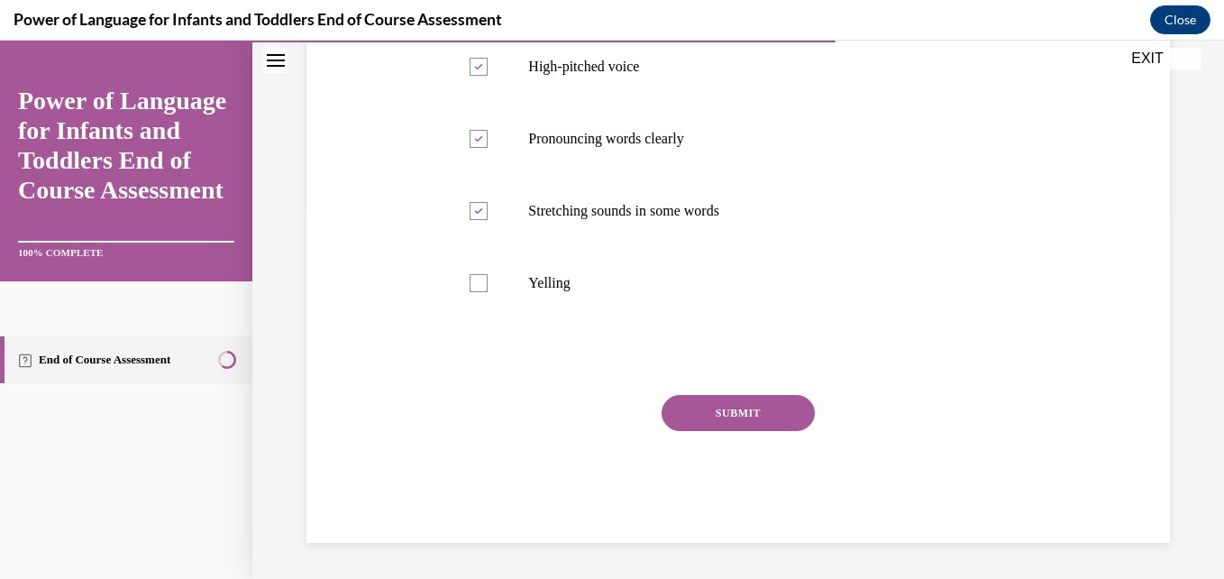
scroll to position [402, 0]
click at [741, 403] on button "SUBMIT" at bounding box center [737, 413] width 153 height 36
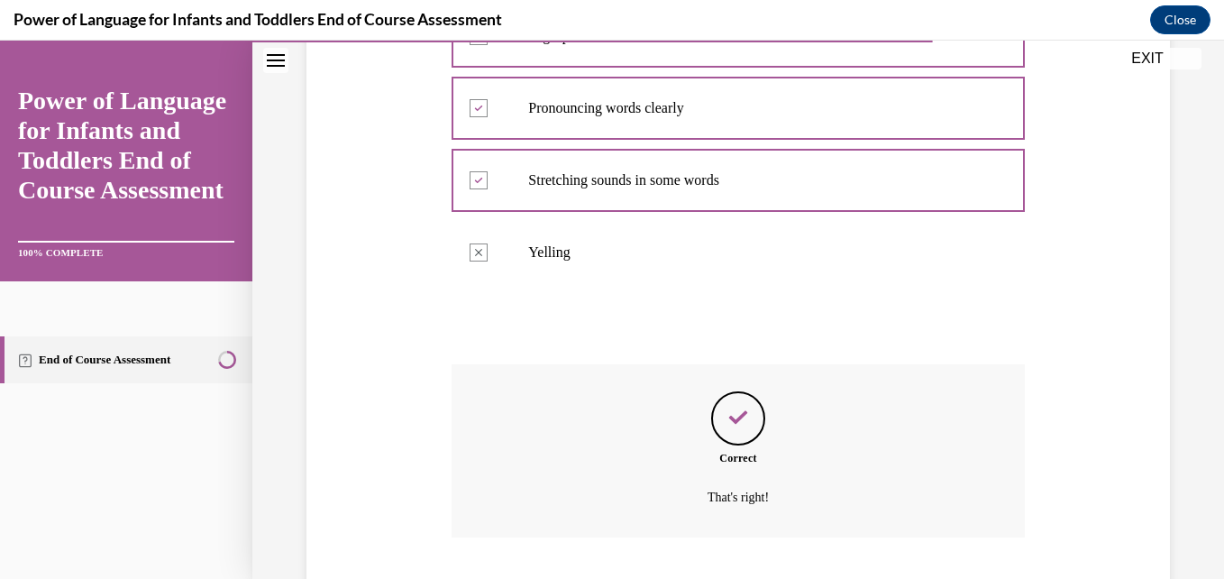
scroll to position [548, 0]
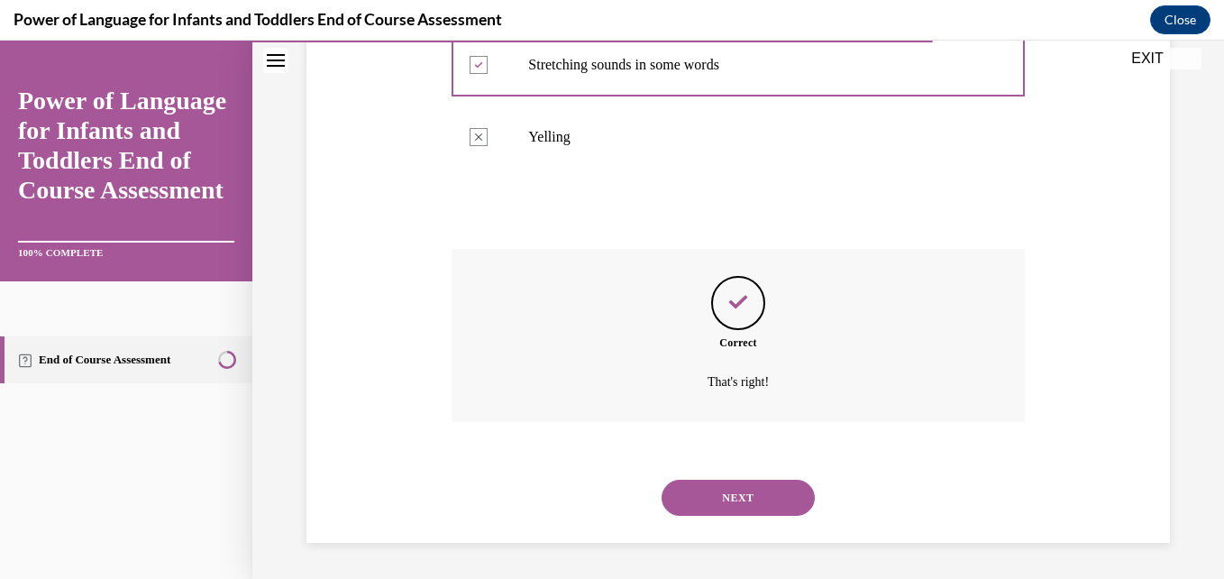
click at [744, 493] on button "NEXT" at bounding box center [737, 497] width 153 height 36
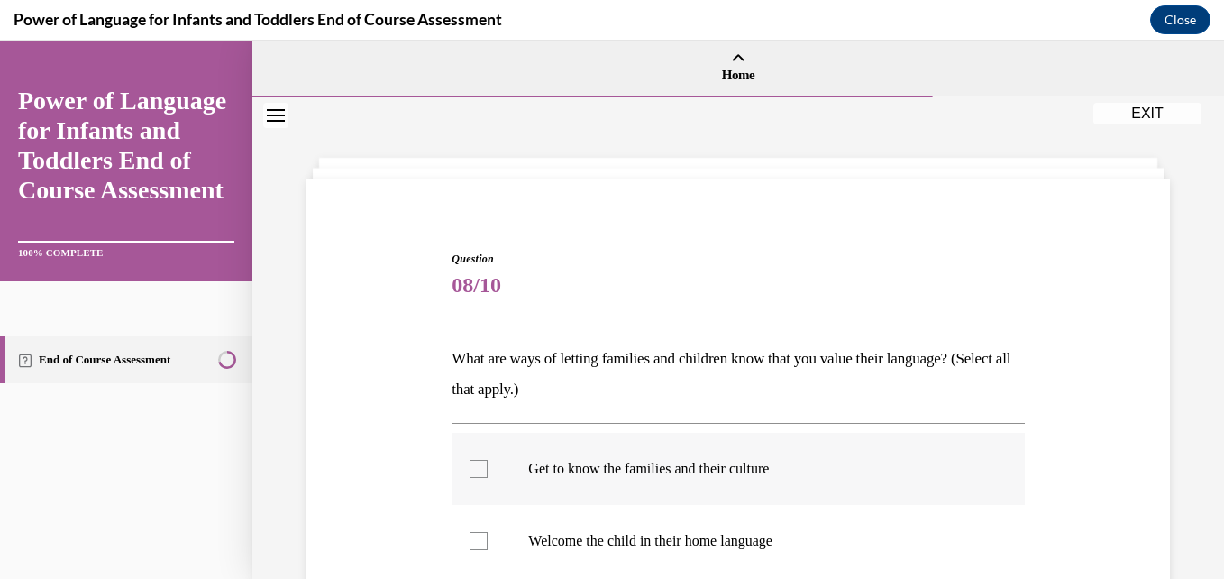
click at [548, 489] on label "Get to know the families and their culture" at bounding box center [737, 469] width 572 height 72
click at [488, 478] on input "Get to know the families and their culture" at bounding box center [478, 469] width 18 height 18
checkbox input "true"
click at [570, 532] on p "Welcome the child in their home language" at bounding box center [753, 541] width 451 height 18
click at [488, 532] on input "Welcome the child in their home language" at bounding box center [478, 541] width 18 height 18
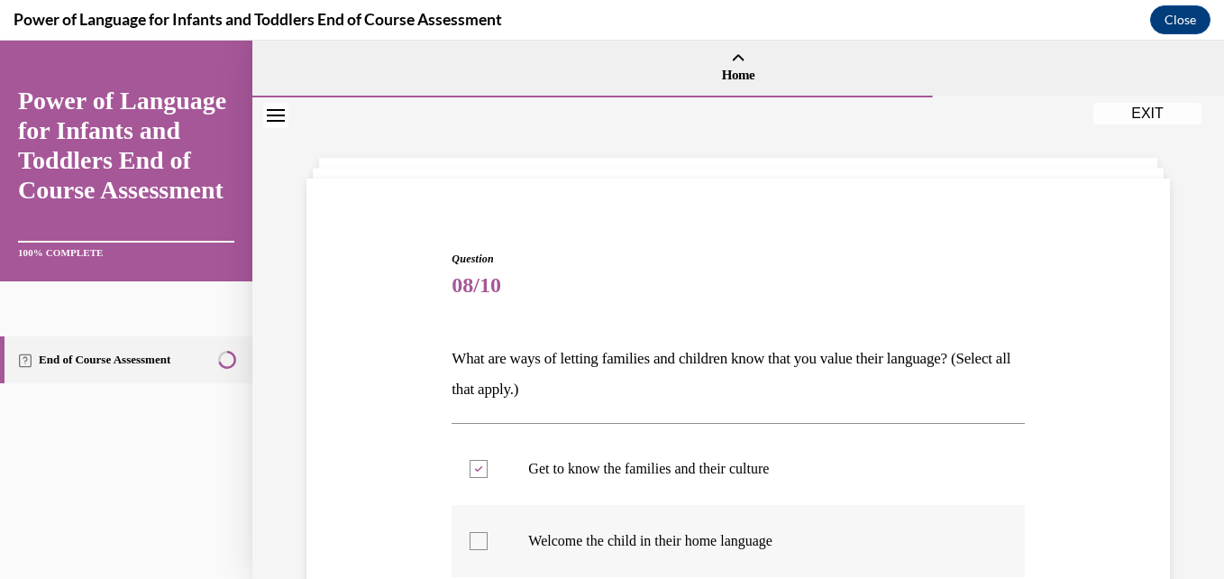
checkbox input "true"
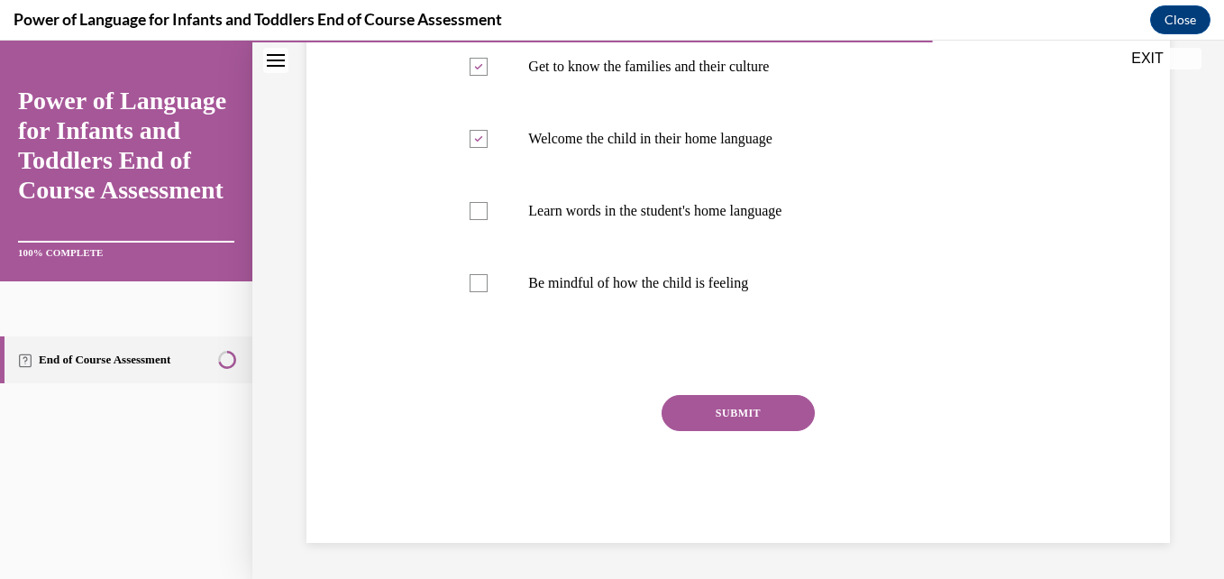
click at [744, 411] on button "SUBMIT" at bounding box center [737, 413] width 153 height 36
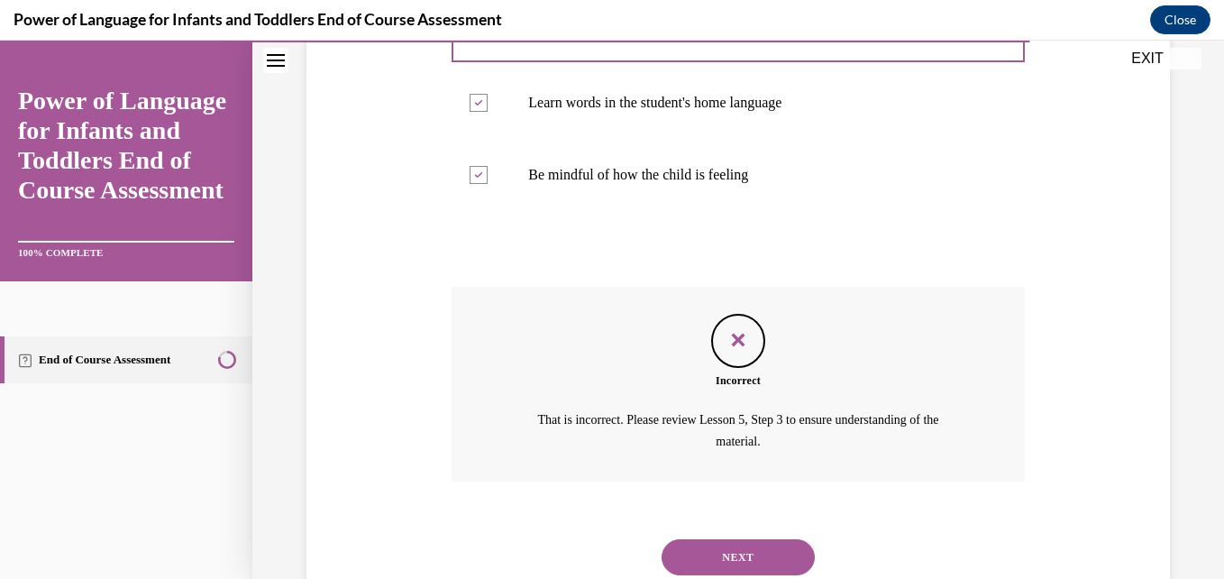
scroll to position [570, 0]
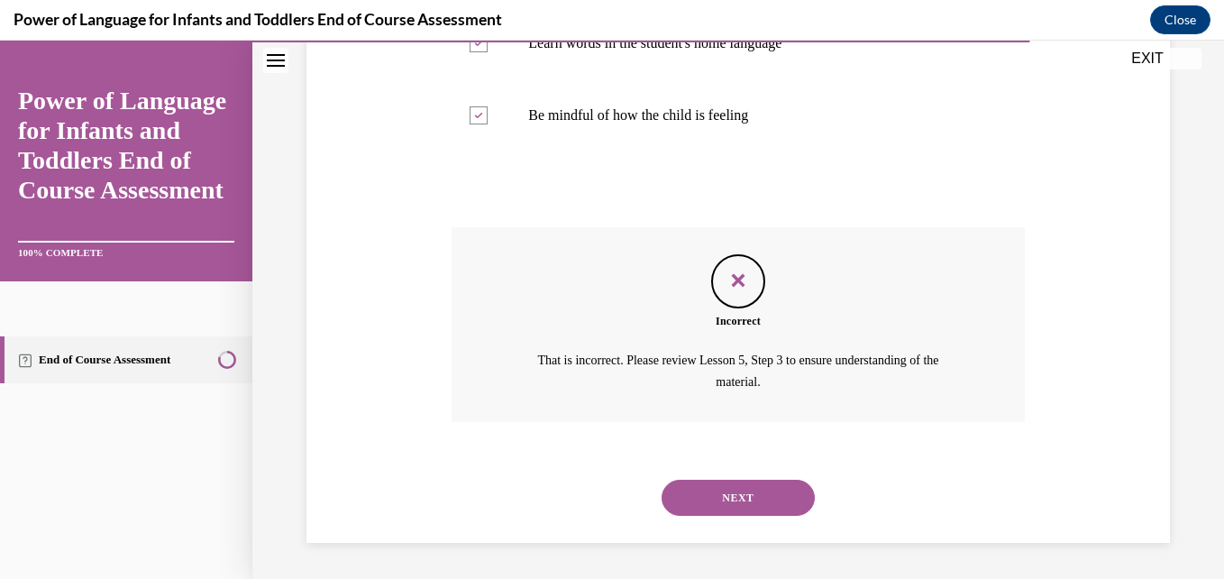
click at [722, 495] on button "NEXT" at bounding box center [737, 497] width 153 height 36
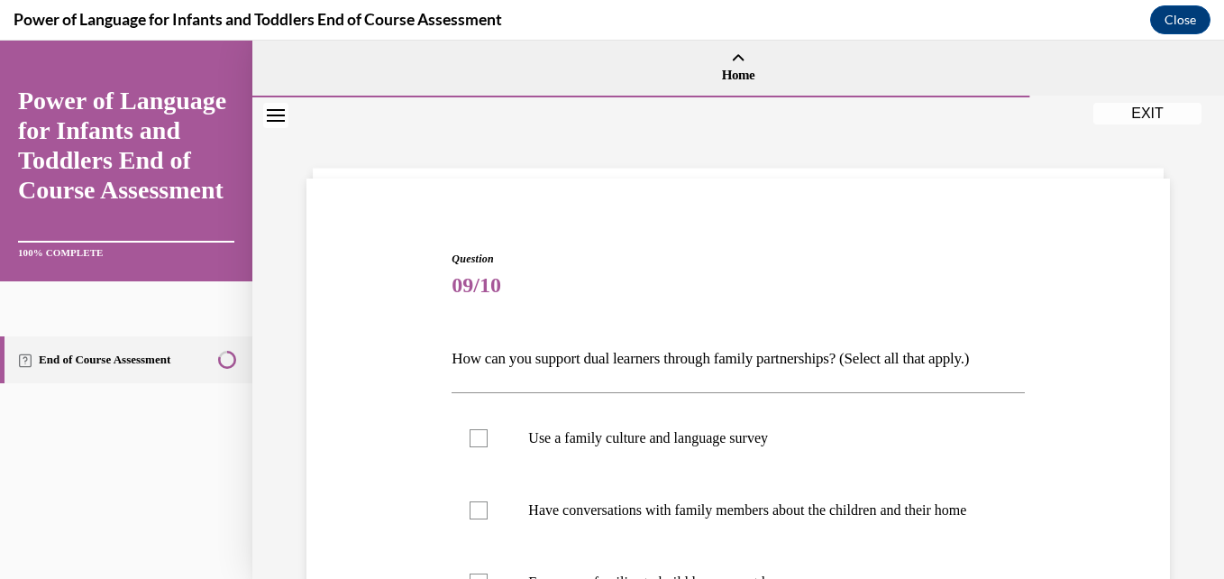
scroll to position [317, 0]
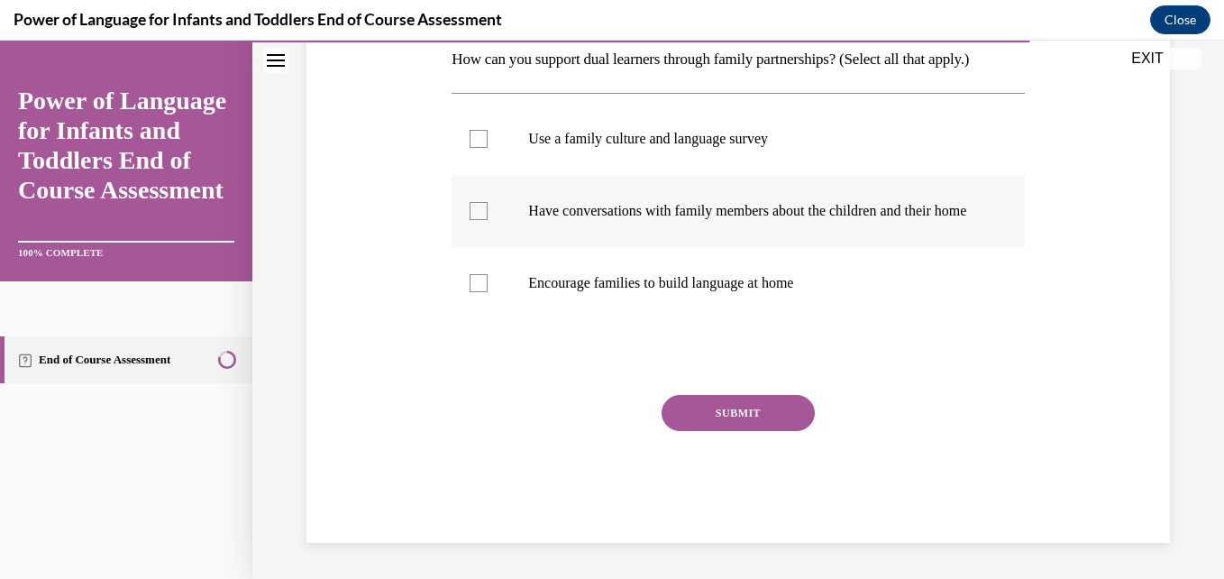
click at [485, 202] on div at bounding box center [478, 211] width 18 height 18
click at [485, 202] on input "Have conversations with family members about the children and their home" at bounding box center [478, 211] width 18 height 18
checkbox input "true"
click at [470, 130] on div at bounding box center [478, 139] width 18 height 18
click at [470, 130] on input "Use a family culture and language survey" at bounding box center [478, 139] width 18 height 18
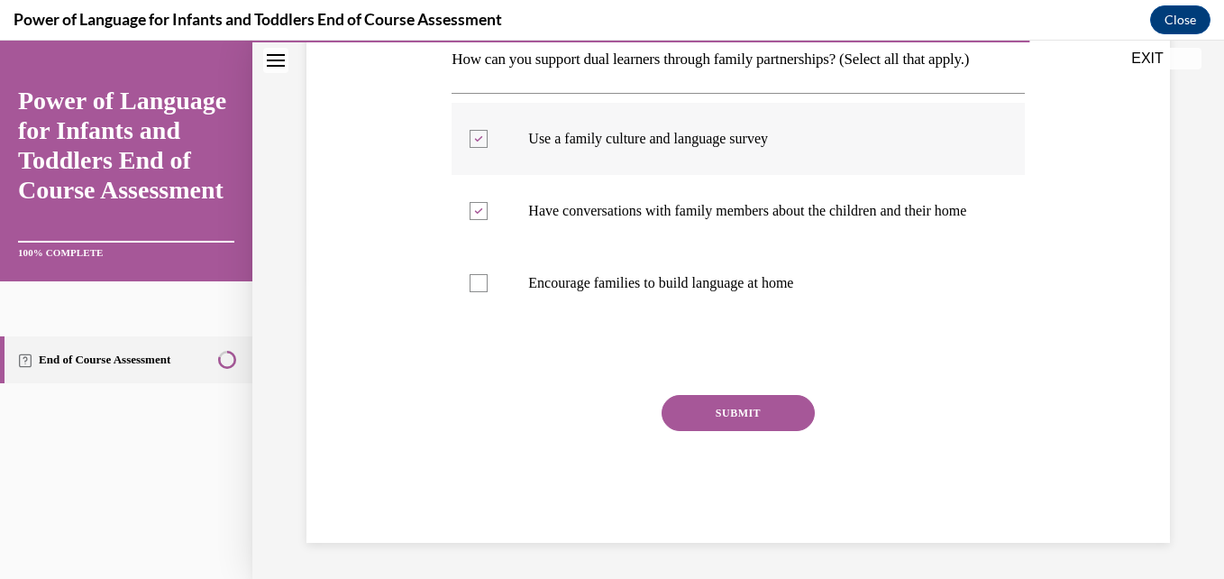
click at [466, 121] on label "Use a family culture and language survey" at bounding box center [737, 139] width 572 height 72
click at [469, 130] on input "Use a family culture and language survey" at bounding box center [478, 139] width 18 height 18
checkbox input "false"
click at [702, 419] on button "SUBMIT" at bounding box center [737, 413] width 153 height 36
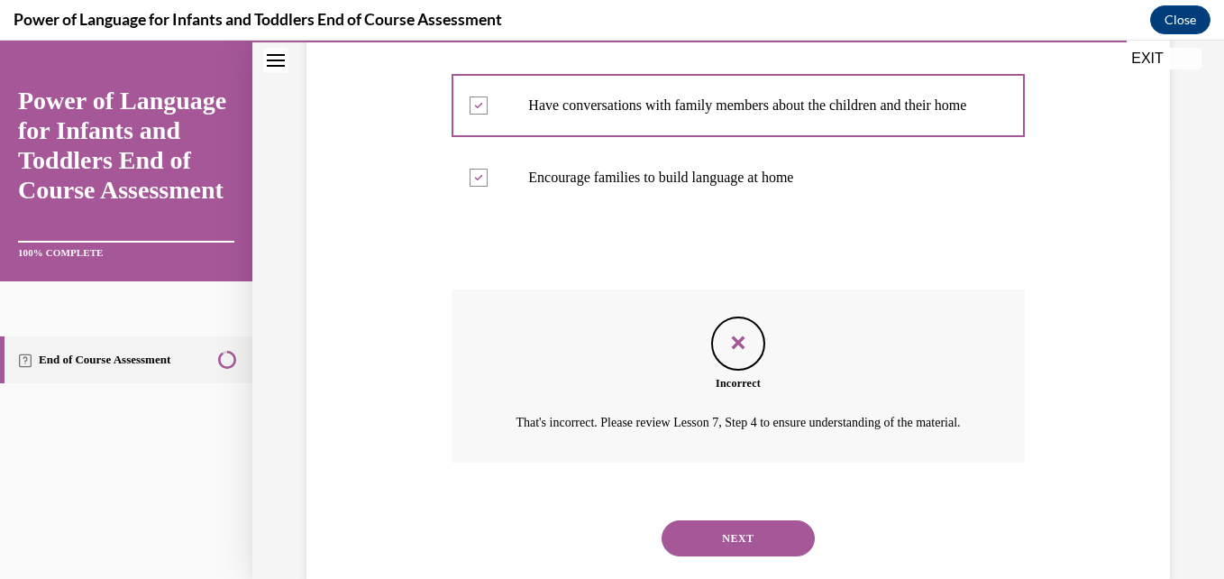
scroll to position [485, 0]
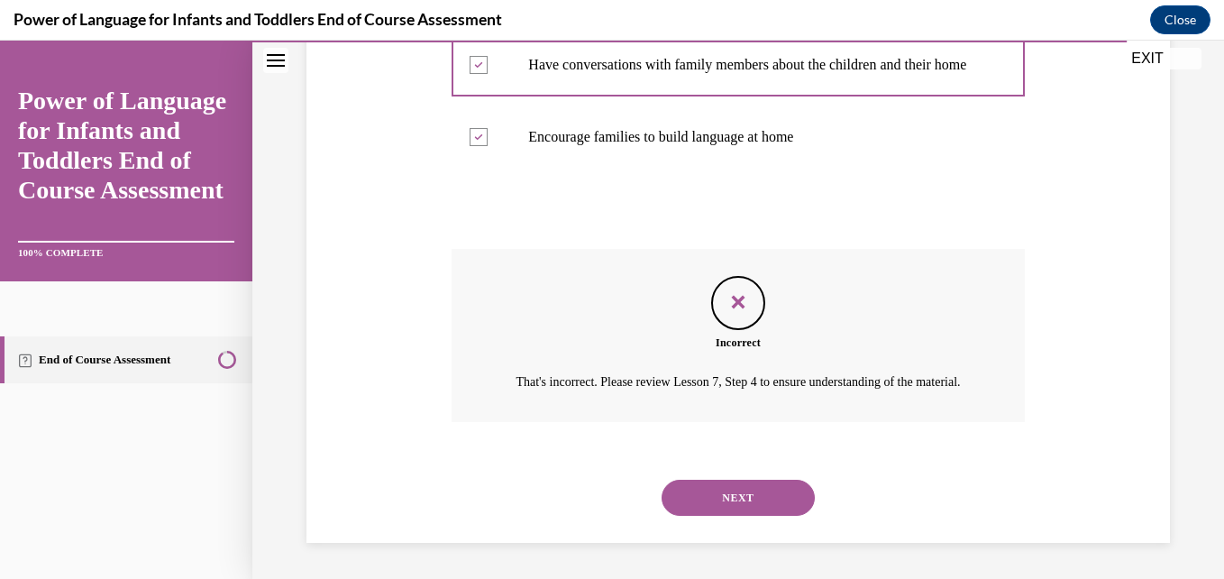
click at [736, 499] on button "NEXT" at bounding box center [737, 497] width 153 height 36
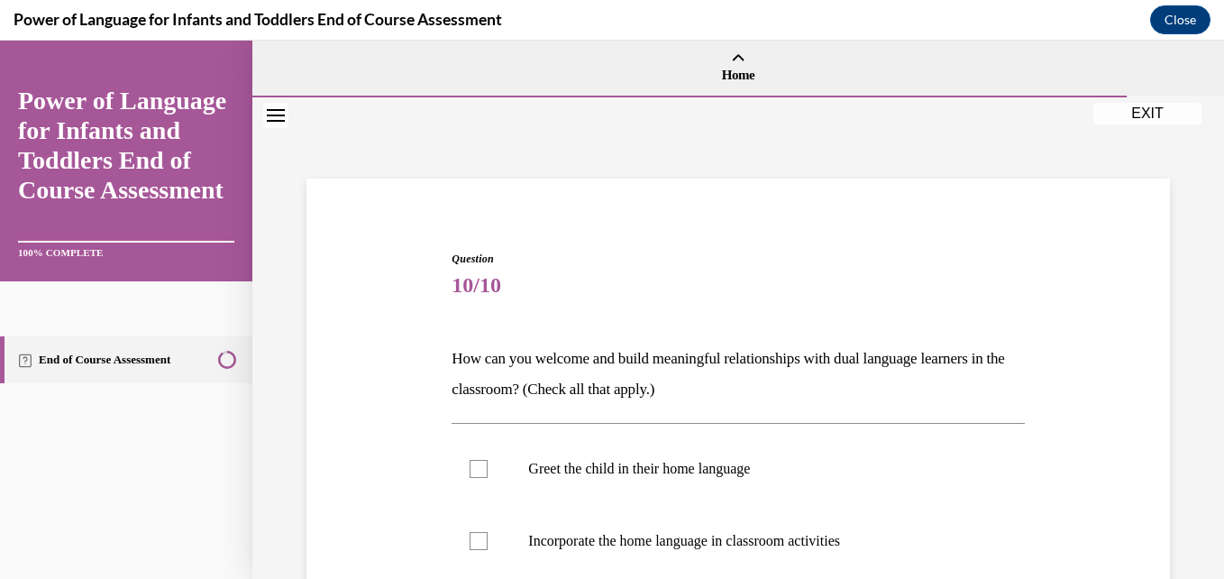
scroll to position [402, 0]
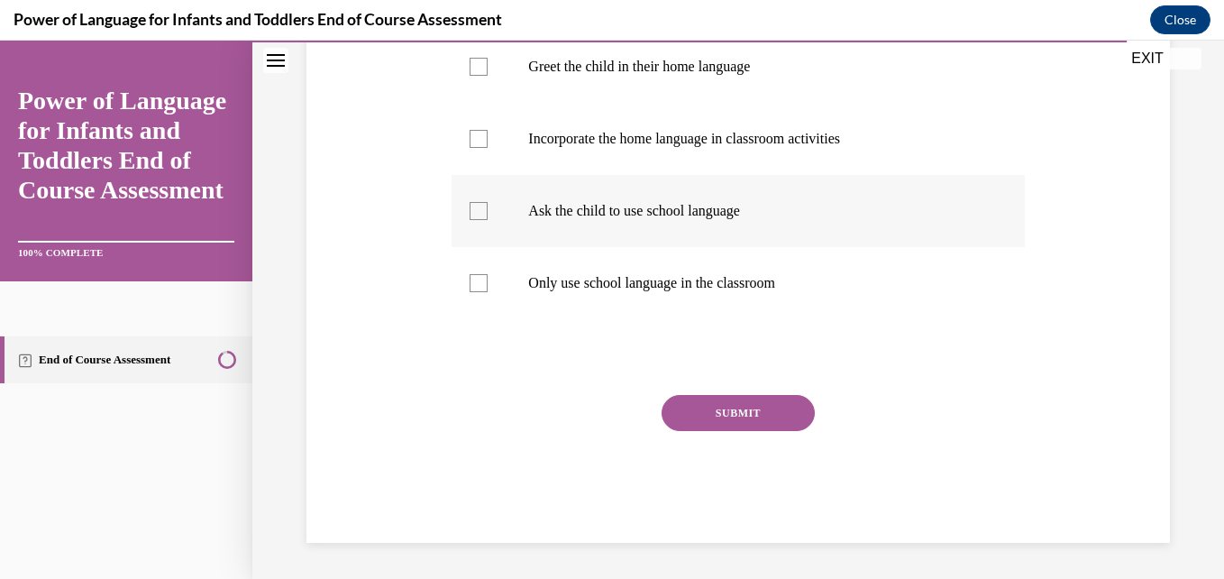
click at [555, 195] on label "Ask the child to use school language" at bounding box center [737, 211] width 572 height 72
click at [488, 202] on input "Ask the child to use school language" at bounding box center [478, 211] width 18 height 18
checkbox input "true"
click at [595, 78] on label "Greet the child in their home language" at bounding box center [737, 67] width 572 height 72
click at [488, 76] on input "Greet the child in their home language" at bounding box center [478, 67] width 18 height 18
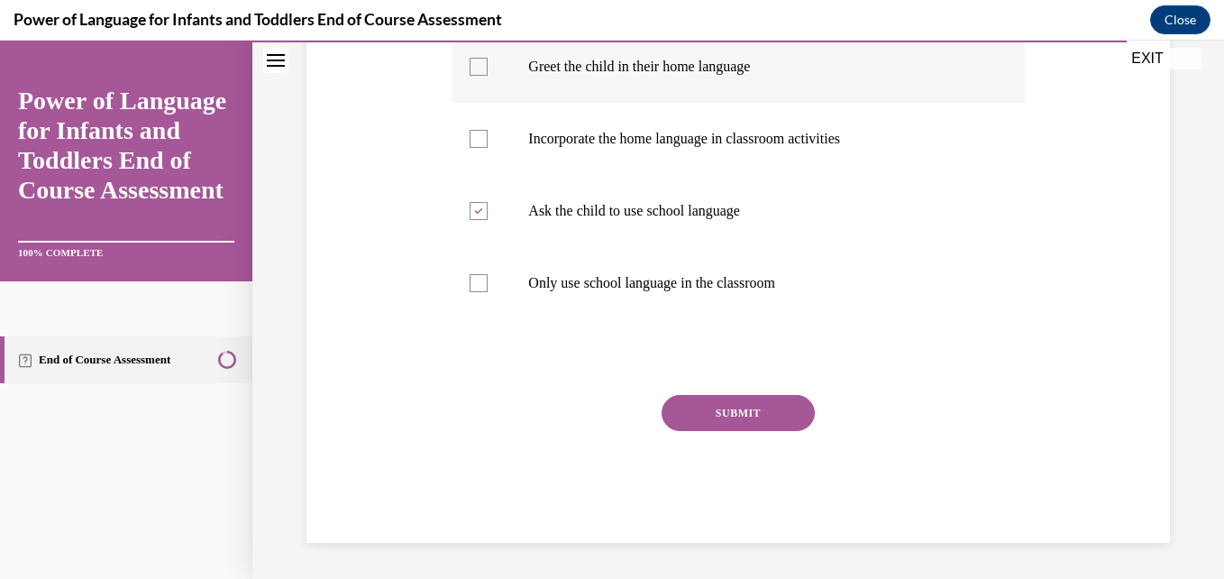
checkbox input "true"
click at [598, 132] on p "Incorporate the home language in classroom activities" at bounding box center [753, 139] width 451 height 18
click at [488, 132] on input "Incorporate the home language in classroom activities" at bounding box center [478, 139] width 18 height 18
checkbox input "true"
click at [727, 422] on button "SUBMIT" at bounding box center [737, 413] width 153 height 36
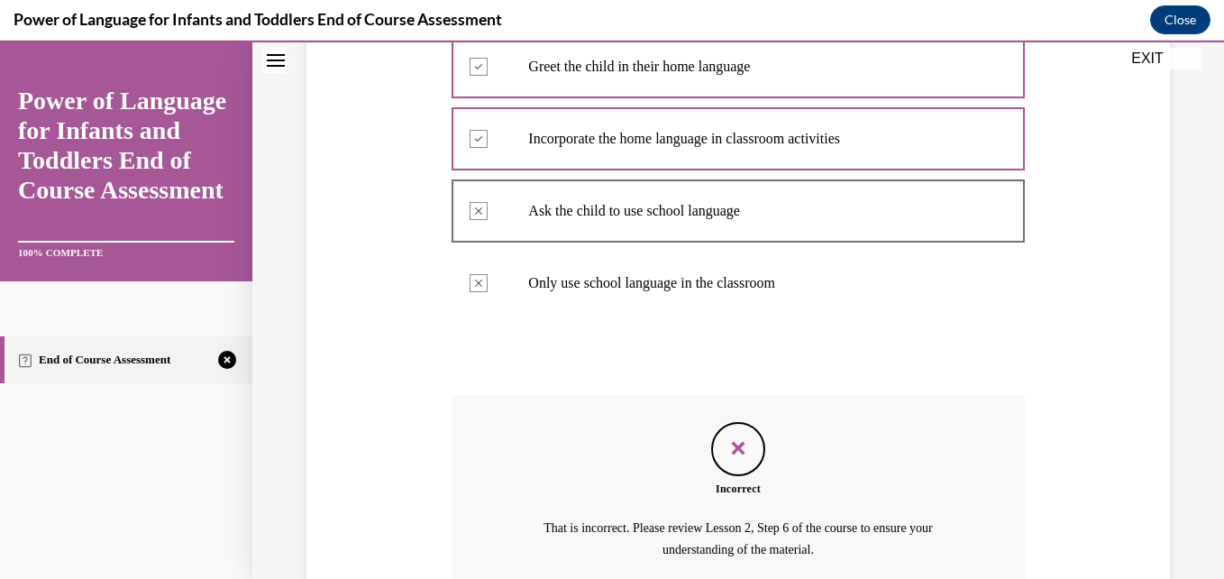
scroll to position [570, 0]
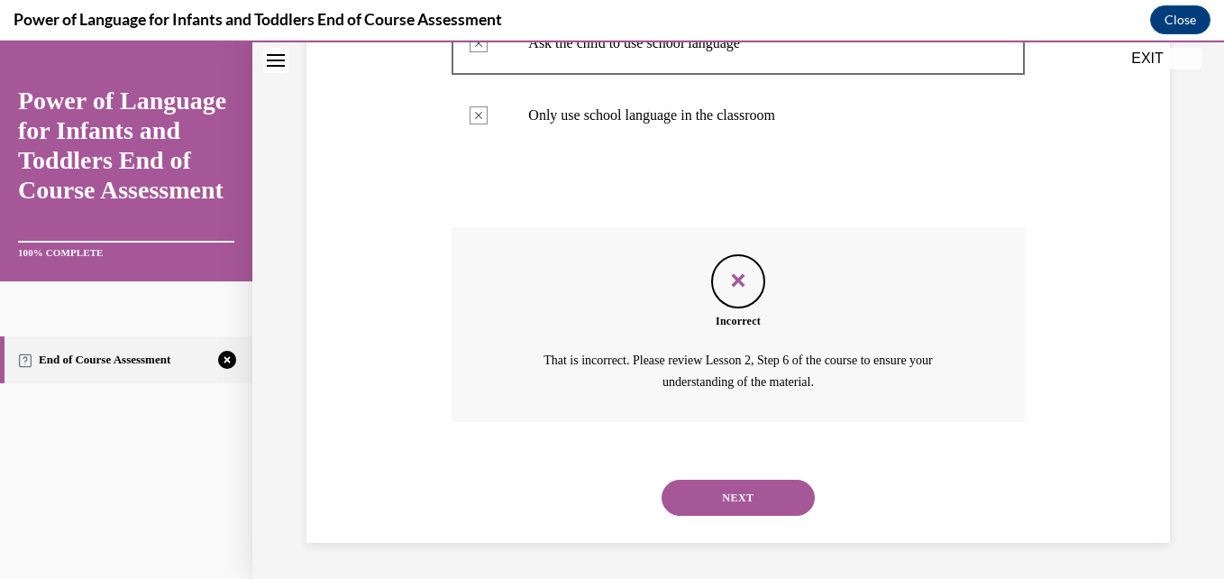
click at [764, 497] on button "NEXT" at bounding box center [737, 497] width 153 height 36
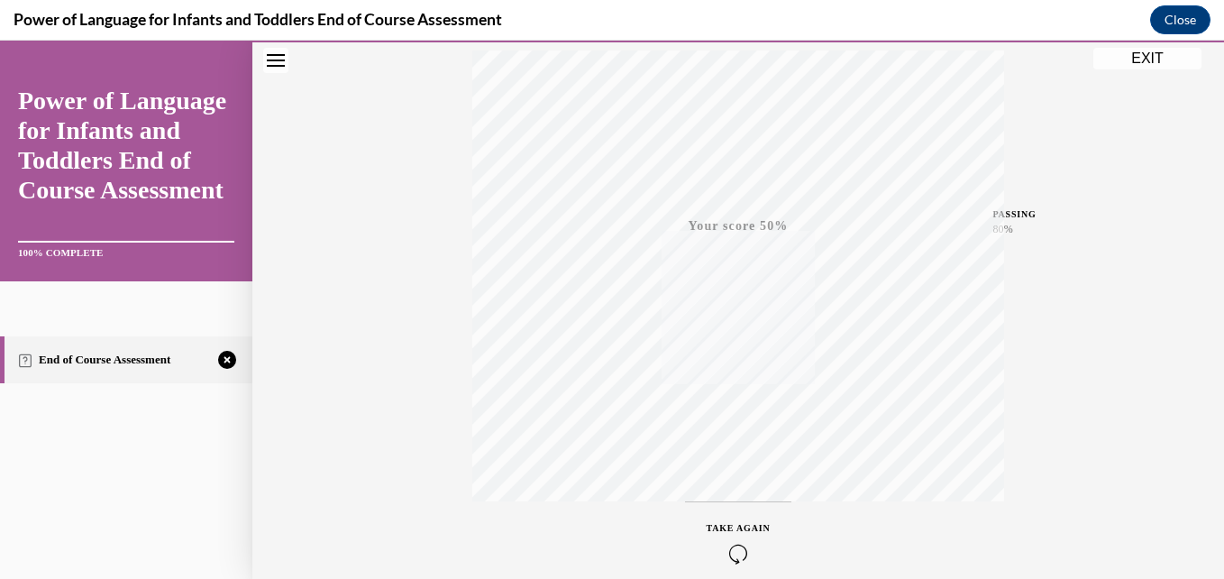
scroll to position [386, 0]
click at [734, 466] on icon "button" at bounding box center [738, 469] width 64 height 20
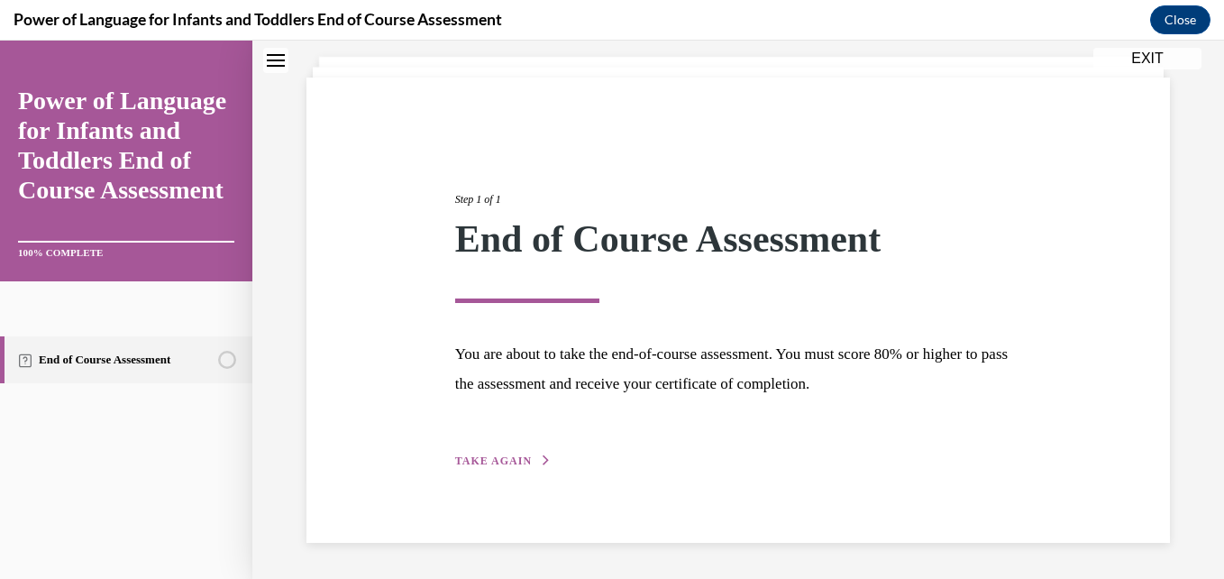
click at [483, 457] on span "TAKE AGAIN" at bounding box center [493, 460] width 77 height 13
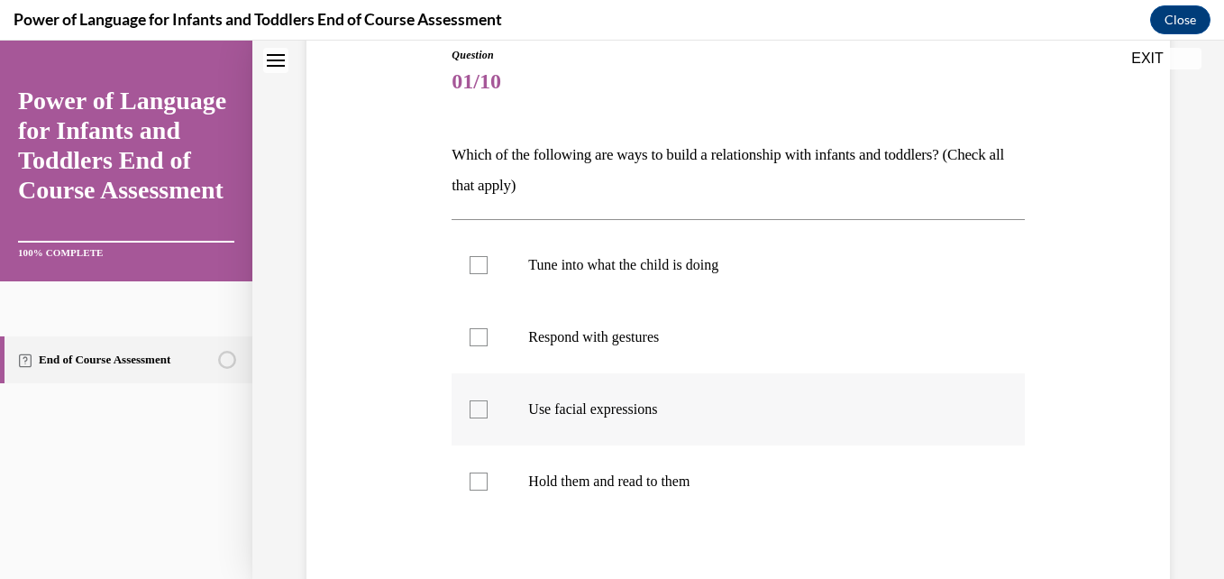
scroll to position [245, 0]
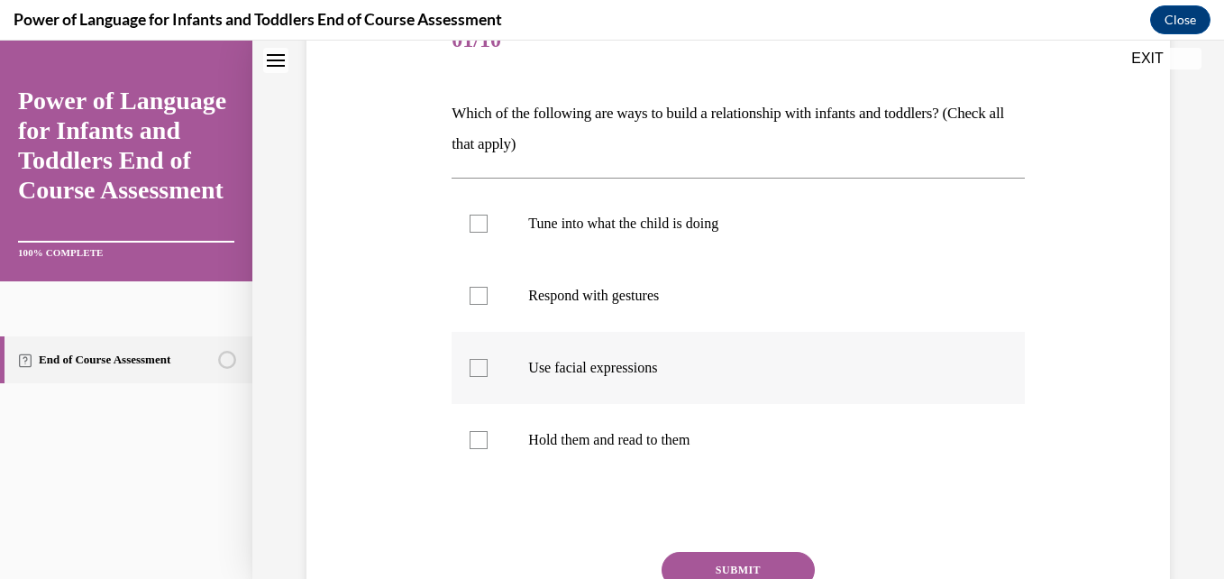
click at [472, 361] on div at bounding box center [478, 368] width 18 height 18
click at [472, 361] on input "Use facial expressions" at bounding box center [478, 368] width 18 height 18
checkbox input "true"
click at [472, 299] on div at bounding box center [478, 296] width 18 height 18
click at [472, 299] on input "Respond with gestures" at bounding box center [478, 296] width 18 height 18
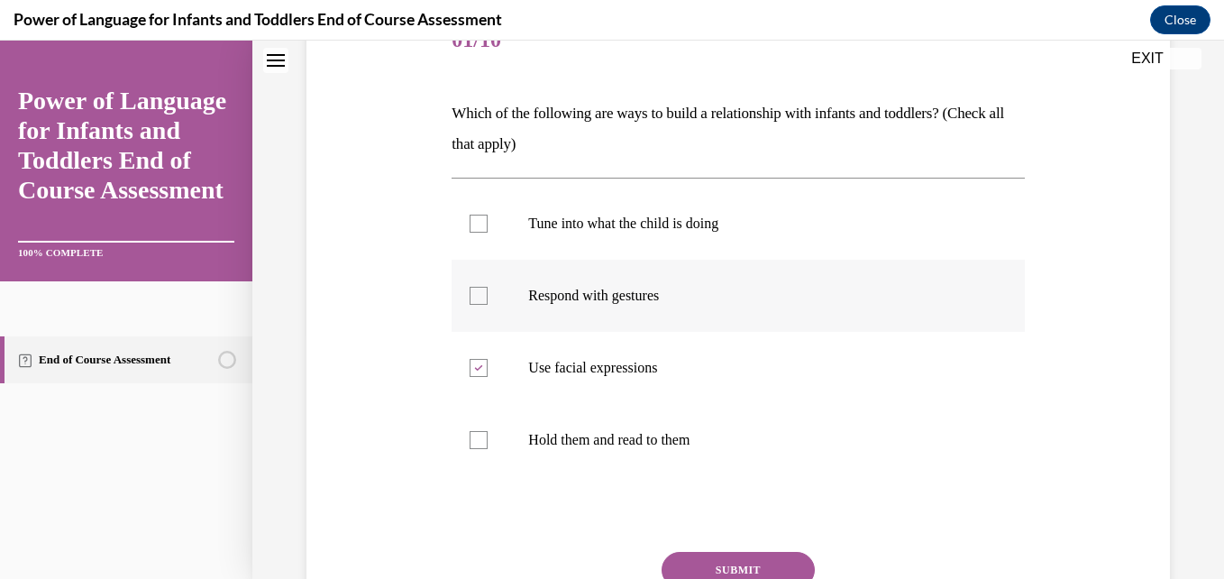
checkbox input "true"
click at [767, 557] on button "SUBMIT" at bounding box center [737, 570] width 153 height 36
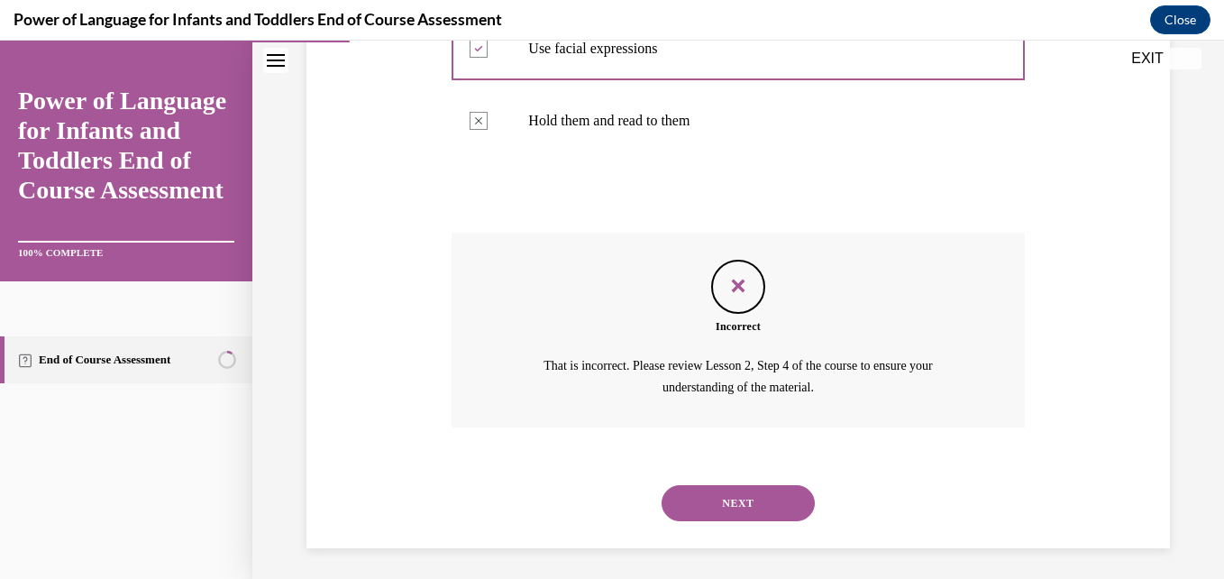
scroll to position [570, 0]
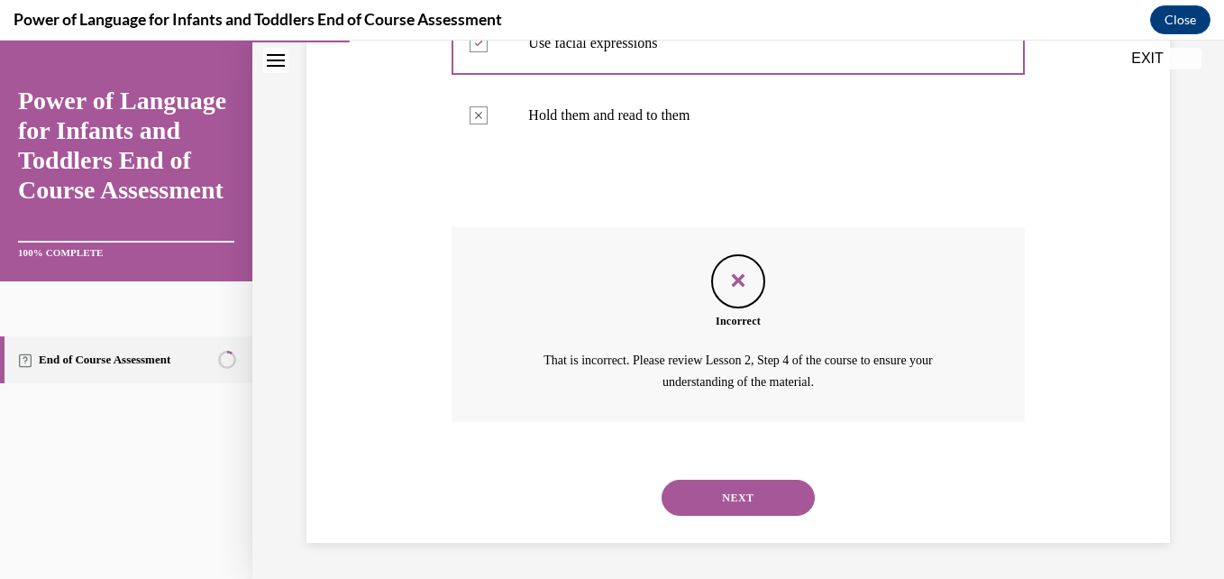
click at [810, 385] on p "That is incorrect. Please review Lesson 2, Step 4 of the course to ensure your …" at bounding box center [737, 371] width 445 height 43
click at [742, 497] on button "NEXT" at bounding box center [737, 497] width 153 height 36
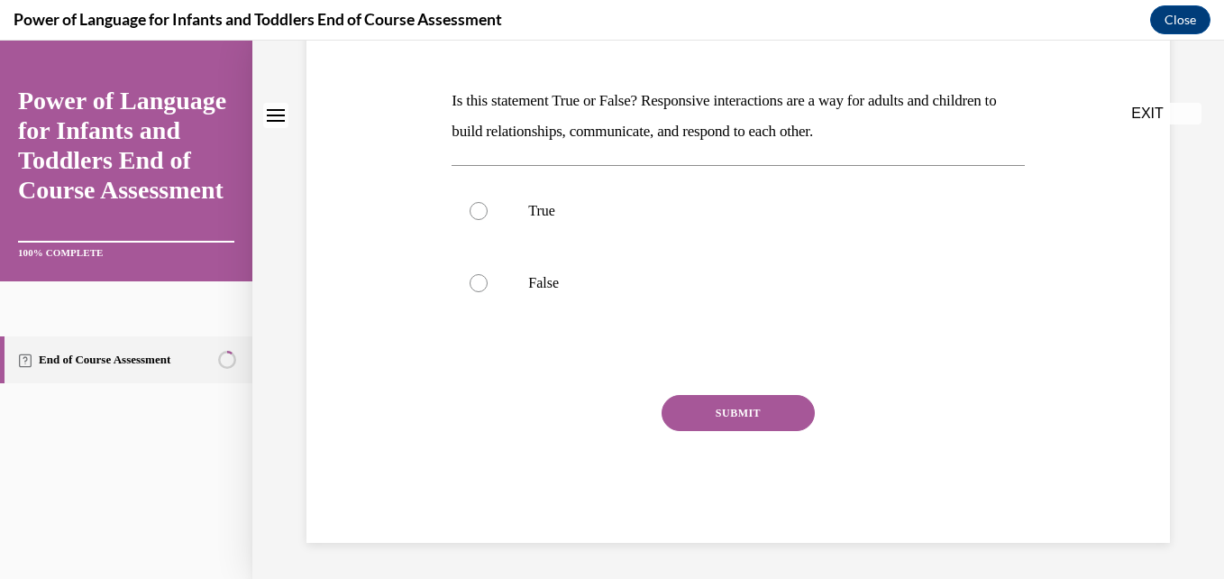
scroll to position [0, 0]
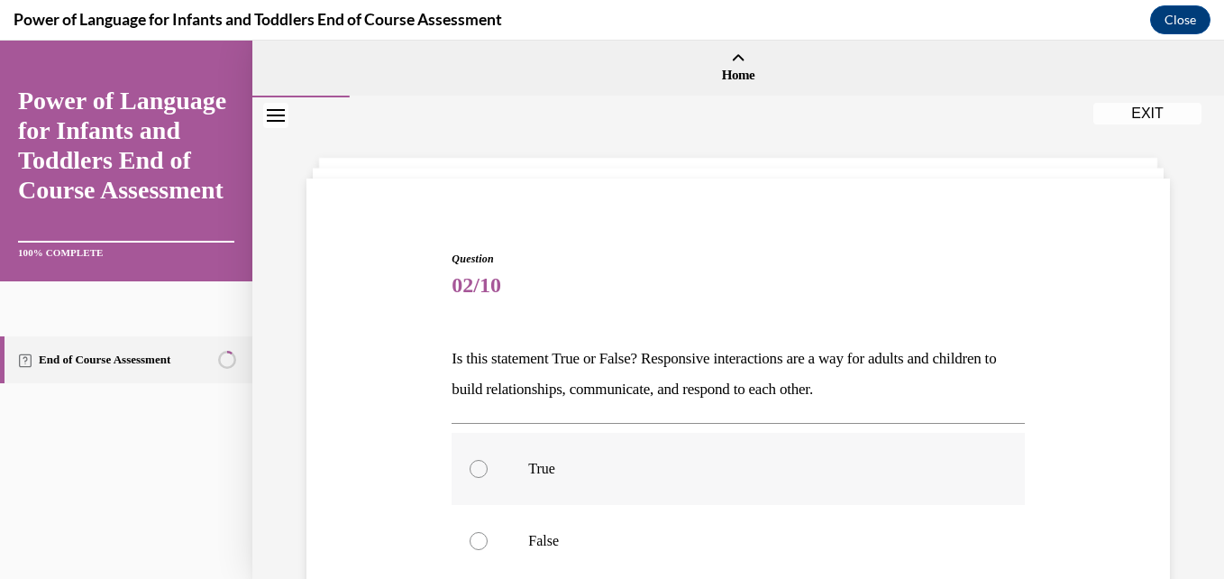
click at [520, 458] on label "True" at bounding box center [737, 469] width 572 height 72
click at [488, 460] on input "True" at bounding box center [478, 469] width 18 height 18
radio input "true"
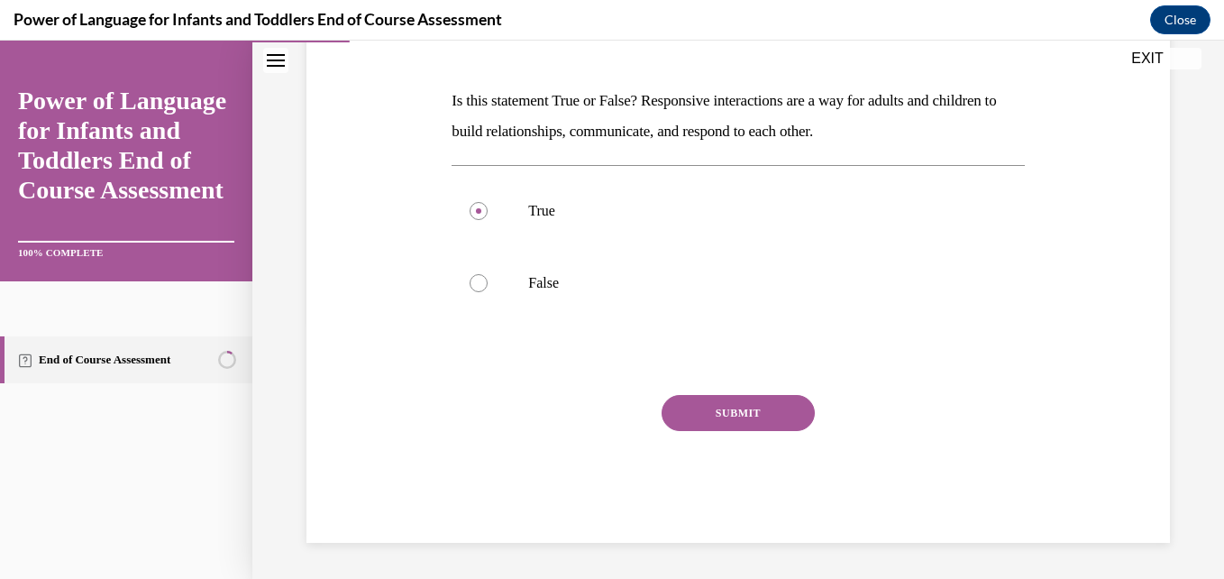
click at [730, 430] on button "SUBMIT" at bounding box center [737, 413] width 153 height 36
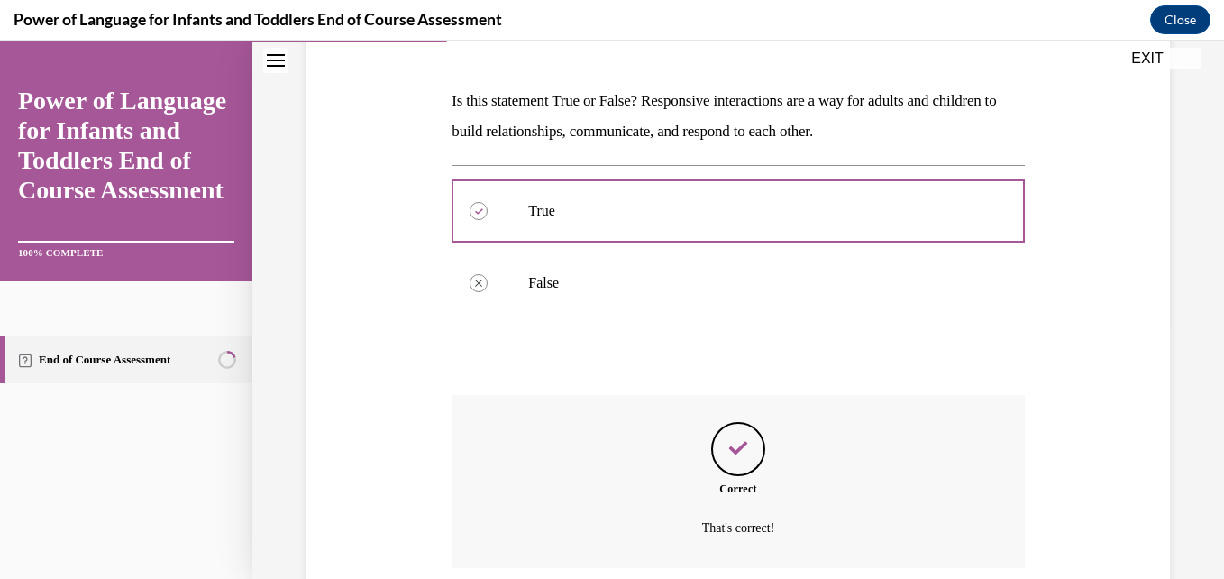
scroll to position [404, 0]
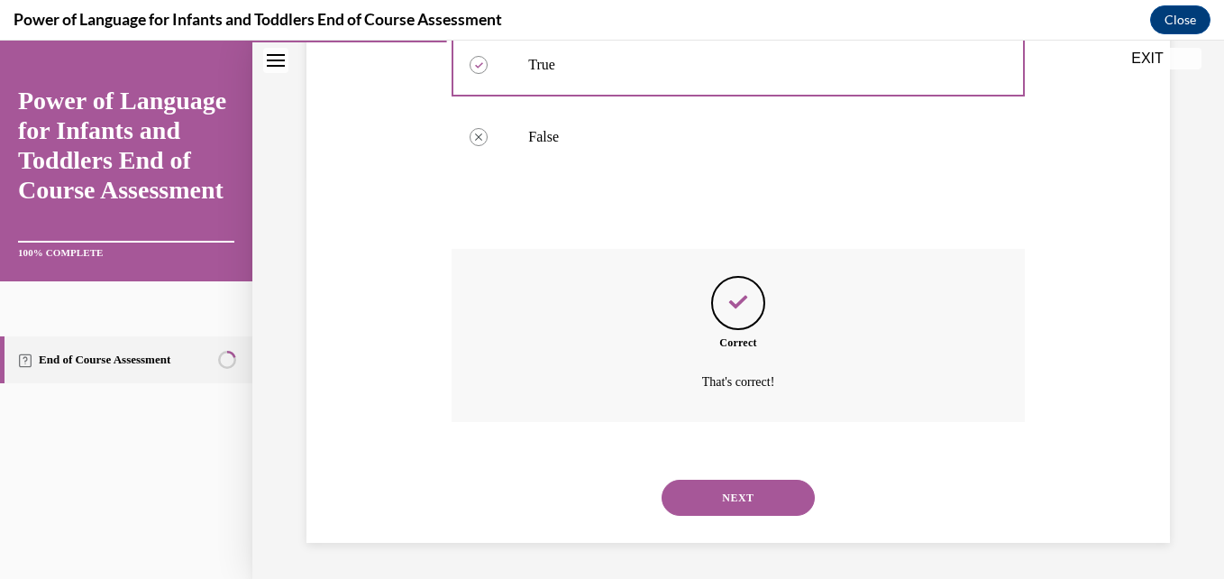
click at [731, 486] on button "NEXT" at bounding box center [737, 497] width 153 height 36
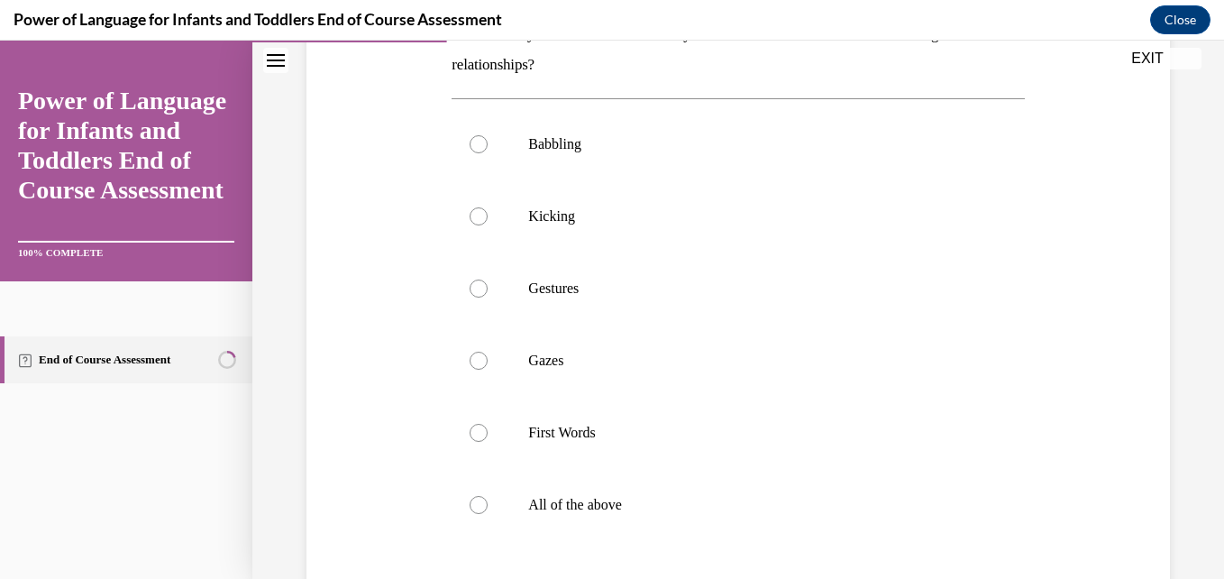
scroll to position [360, 0]
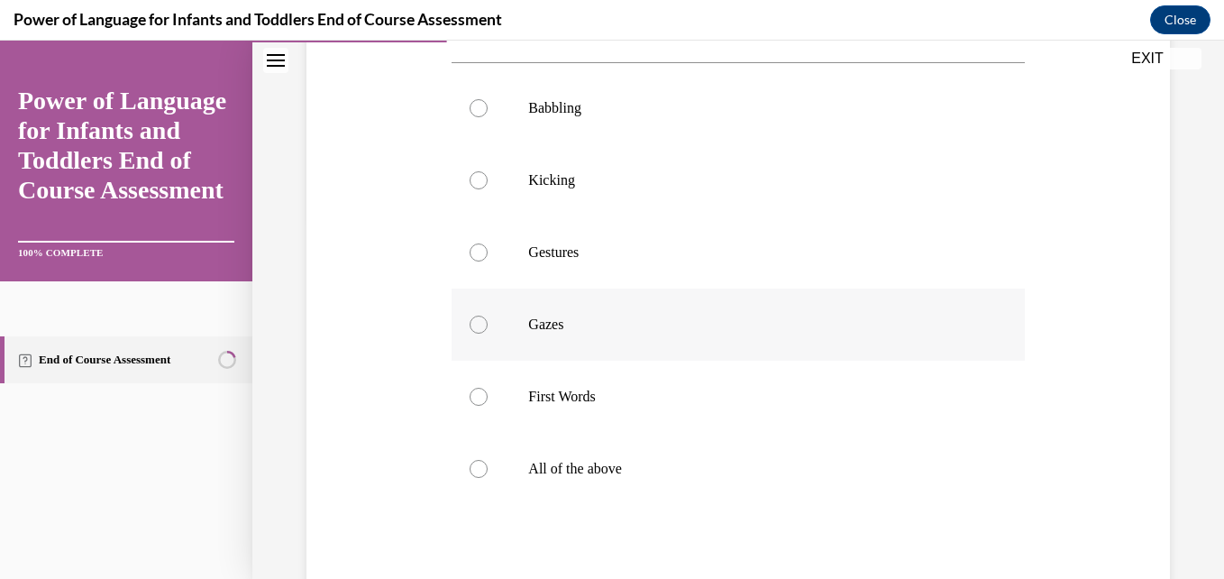
click at [531, 328] on p "Gazes" at bounding box center [753, 324] width 451 height 18
click at [488, 328] on input "Gazes" at bounding box center [478, 324] width 18 height 18
radio input "true"
click at [473, 400] on div at bounding box center [478, 396] width 18 height 18
click at [473, 400] on input "First Words" at bounding box center [478, 396] width 18 height 18
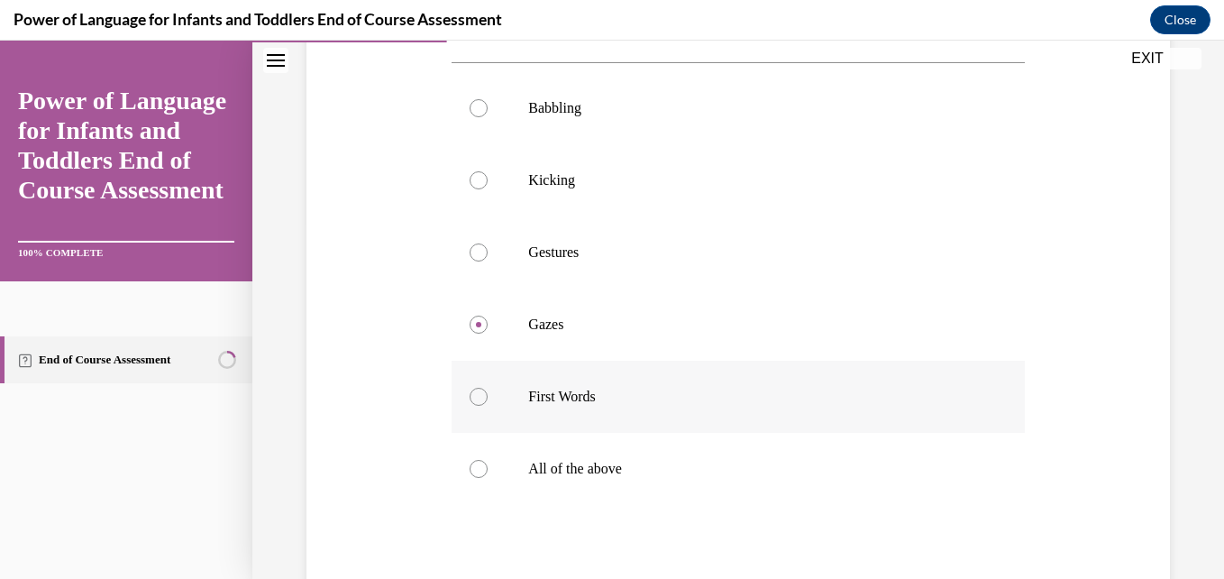
radio input "true"
click at [477, 469] on div at bounding box center [478, 469] width 18 height 18
click at [477, 469] on input "All of the above" at bounding box center [478, 469] width 18 height 18
radio input "true"
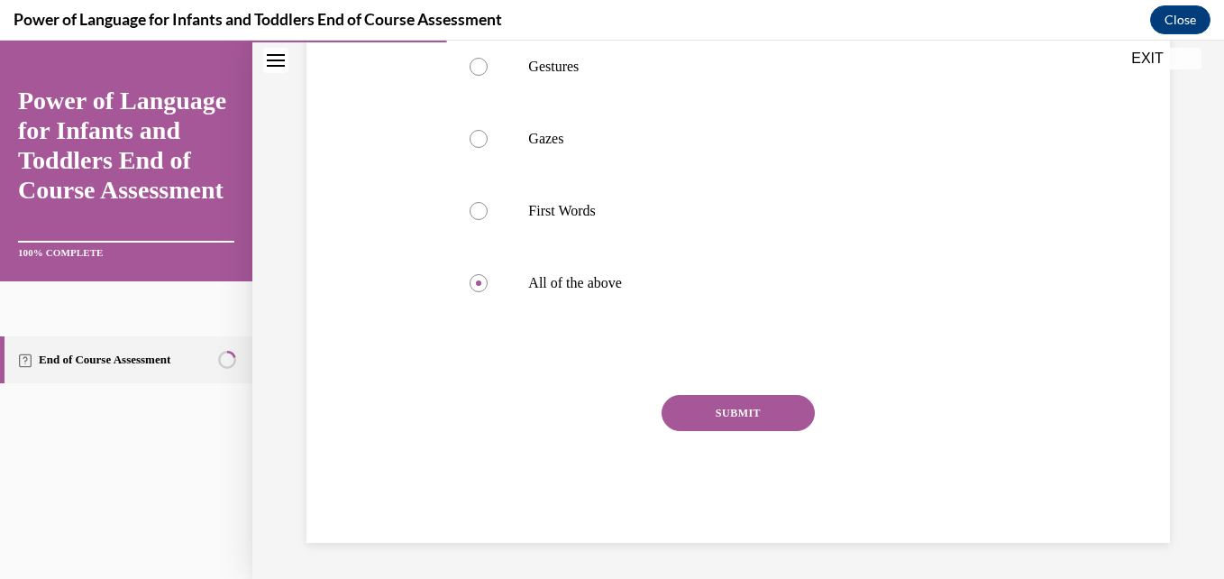
click at [720, 402] on button "SUBMIT" at bounding box center [737, 413] width 153 height 36
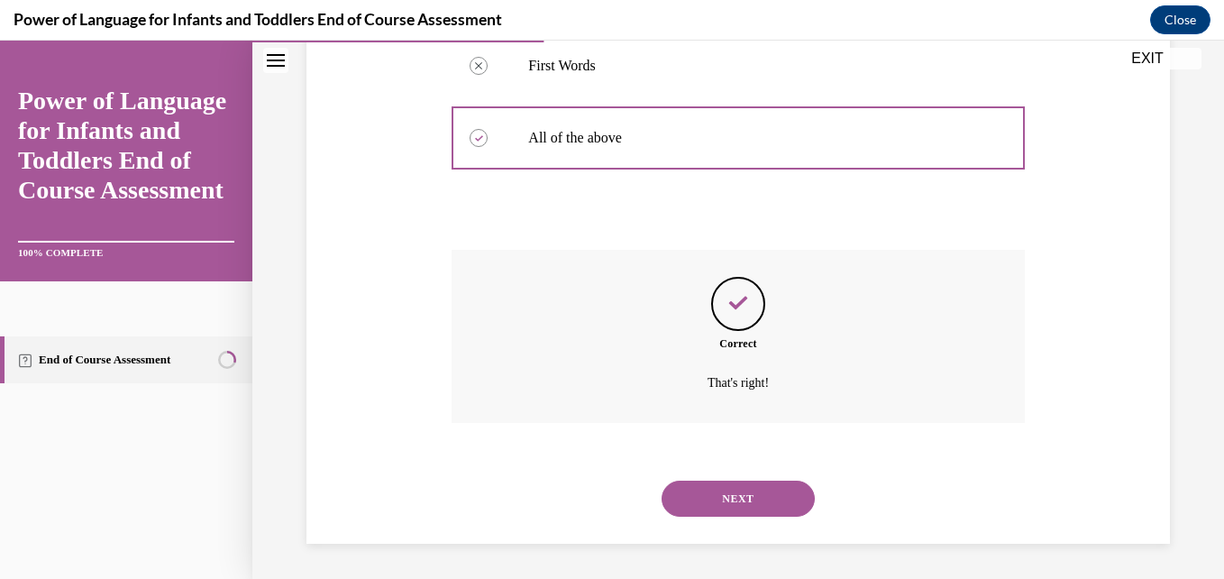
scroll to position [692, 0]
click at [725, 504] on button "NEXT" at bounding box center [737, 497] width 153 height 36
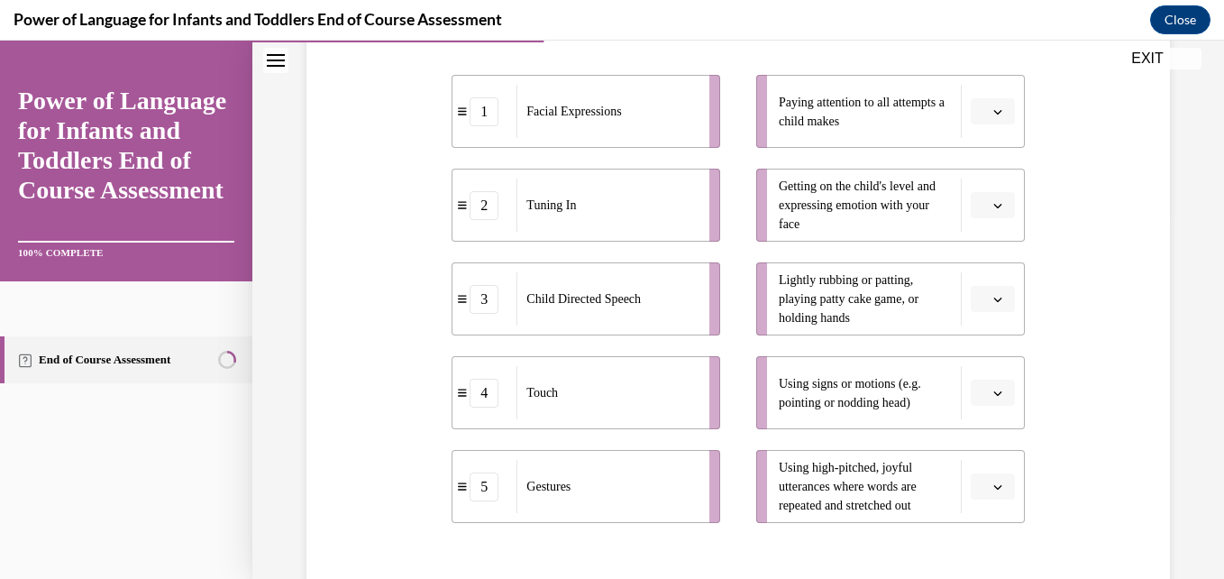
scroll to position [326, 0]
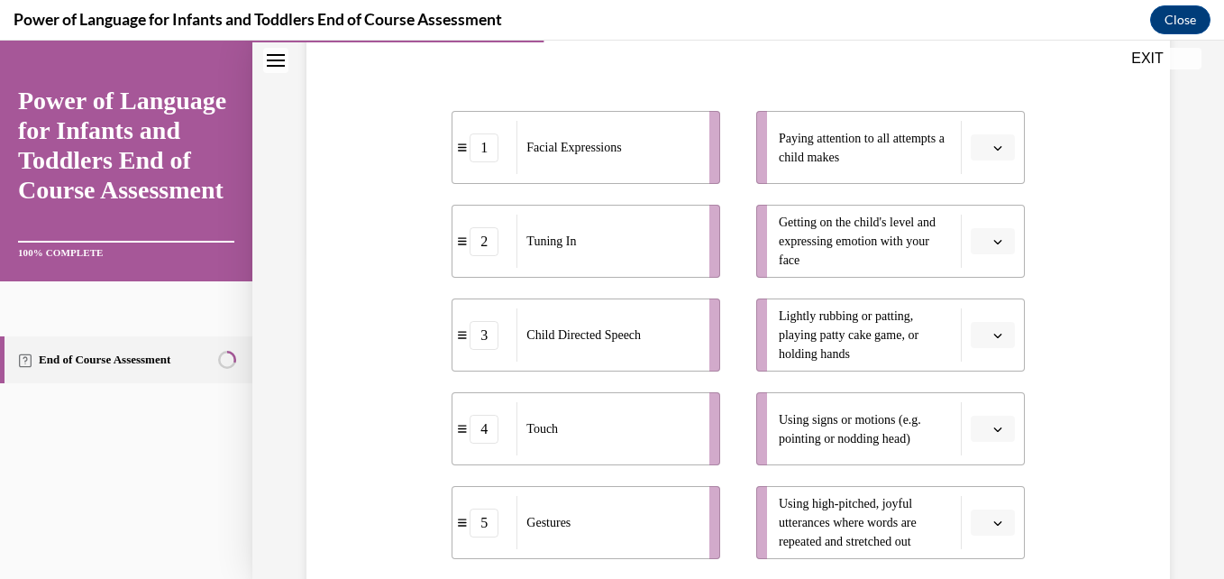
click at [977, 236] on button "button" at bounding box center [993, 241] width 44 height 27
click at [967, 316] on div "1" at bounding box center [978, 317] width 45 height 36
click at [977, 149] on button "button" at bounding box center [993, 147] width 44 height 27
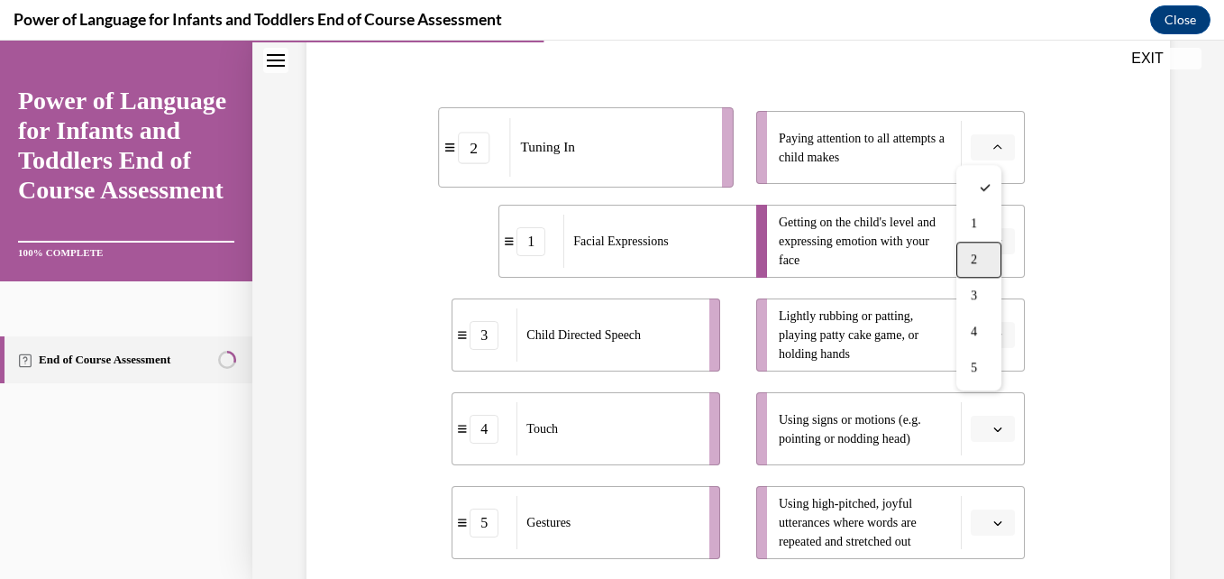
click at [977, 255] on span "2" at bounding box center [974, 259] width 6 height 14
click at [990, 324] on button "button" at bounding box center [993, 335] width 44 height 27
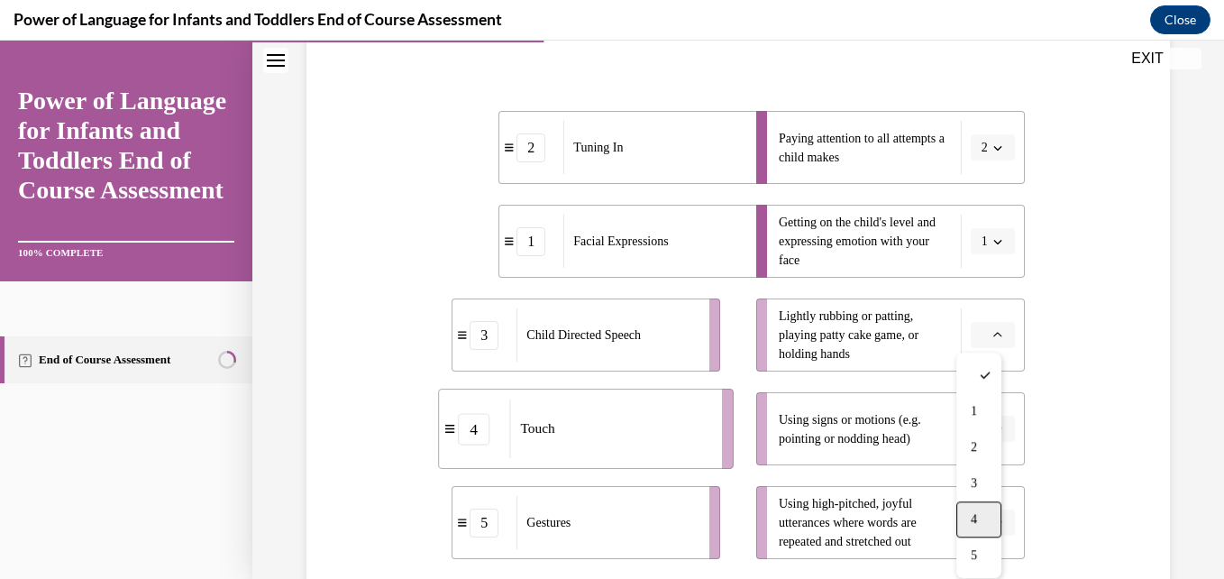
click at [972, 524] on span "4" at bounding box center [974, 519] width 6 height 14
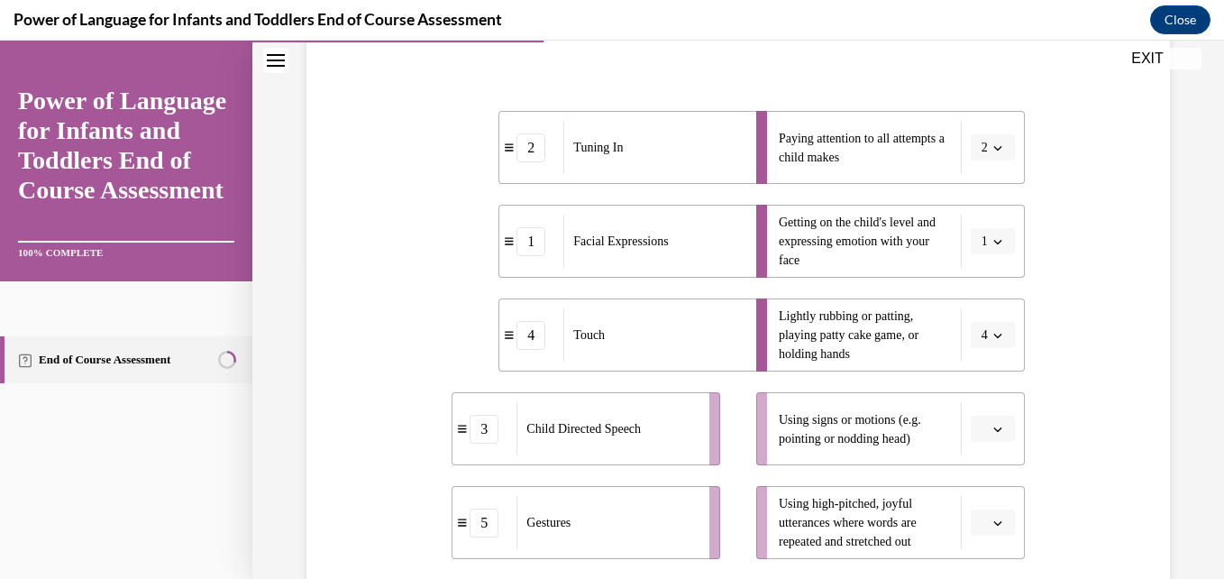
click at [979, 521] on button "button" at bounding box center [993, 522] width 44 height 27
click at [823, 442] on span "Using signs or motions (e.g. pointing or nodding head)" at bounding box center [850, 429] width 142 height 32
click at [993, 429] on icon "button" at bounding box center [997, 428] width 9 height 9
click at [983, 394] on div "5" at bounding box center [978, 388] width 45 height 36
click at [991, 528] on span "button" at bounding box center [997, 522] width 13 height 13
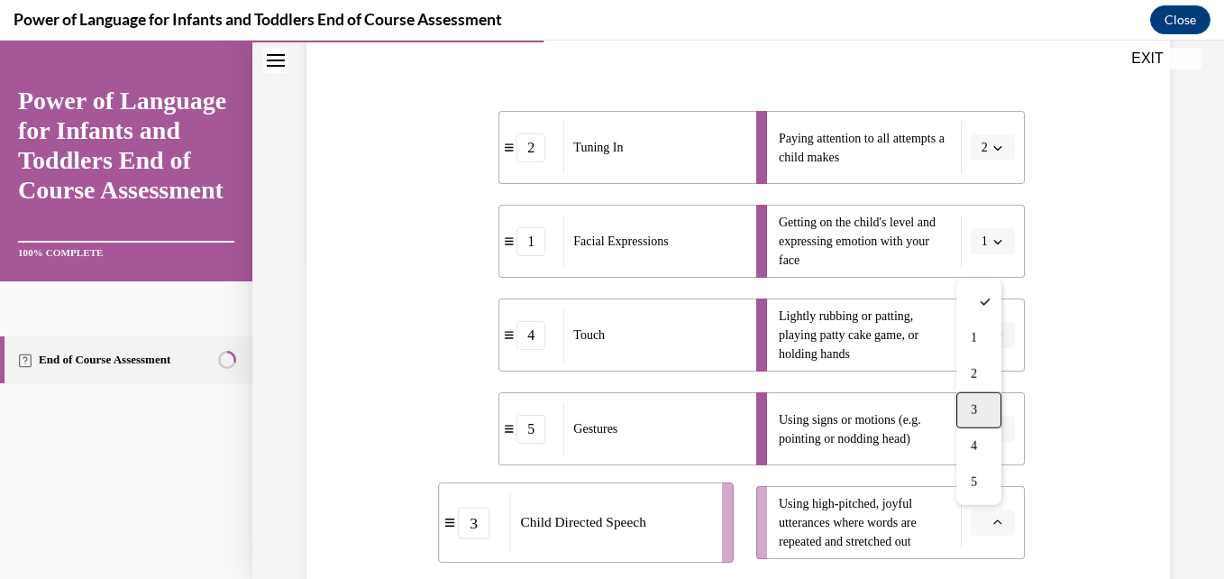
click at [971, 401] on div "3" at bounding box center [978, 410] width 45 height 36
click at [1209, 529] on div "Question 04/10 Please match each example with the correct element of responsive…" at bounding box center [737, 294] width 971 height 1047
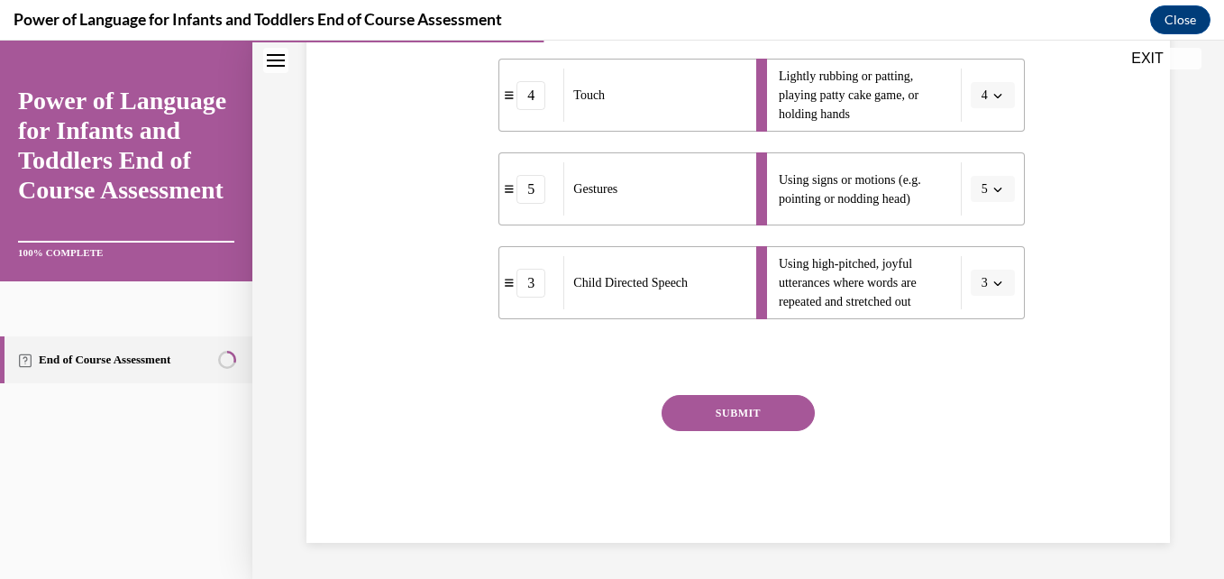
click at [755, 397] on button "SUBMIT" at bounding box center [737, 413] width 153 height 36
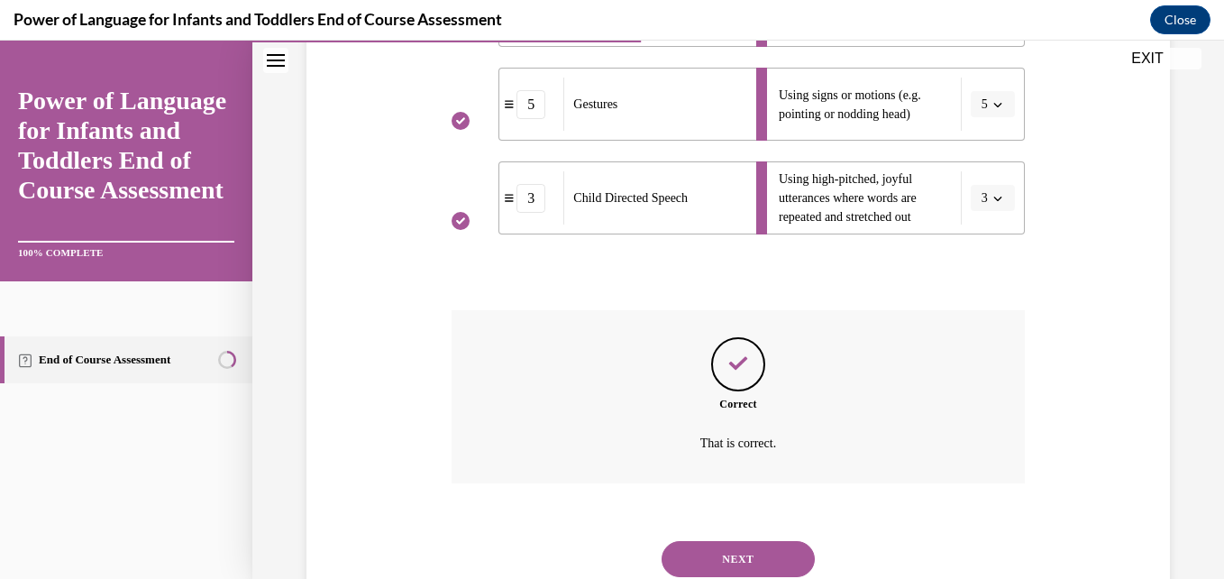
scroll to position [712, 0]
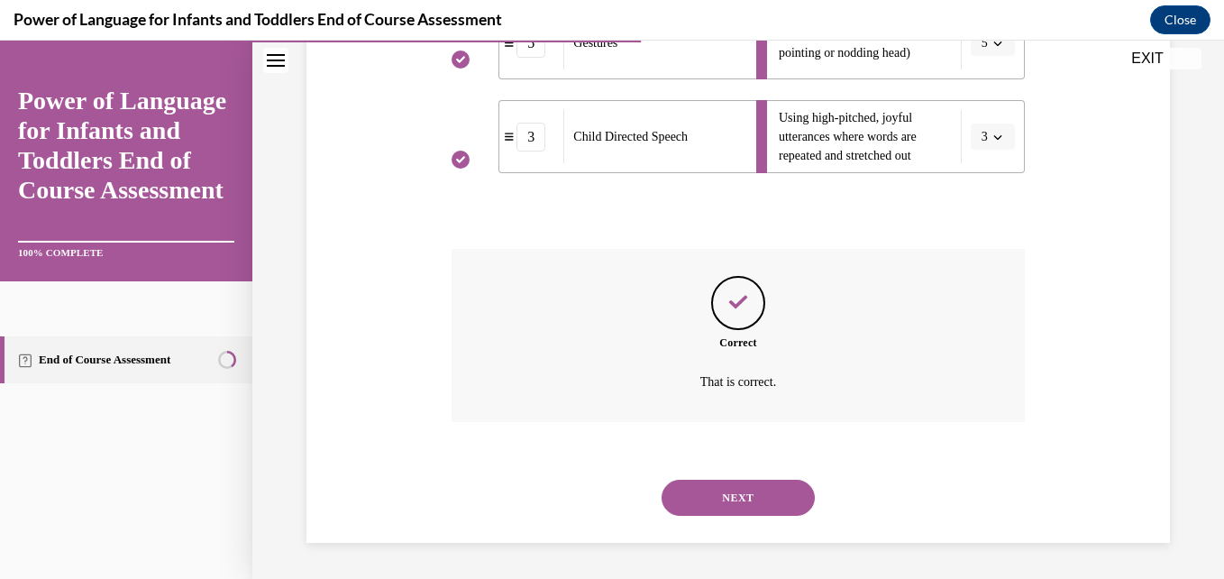
click at [755, 488] on button "NEXT" at bounding box center [737, 497] width 153 height 36
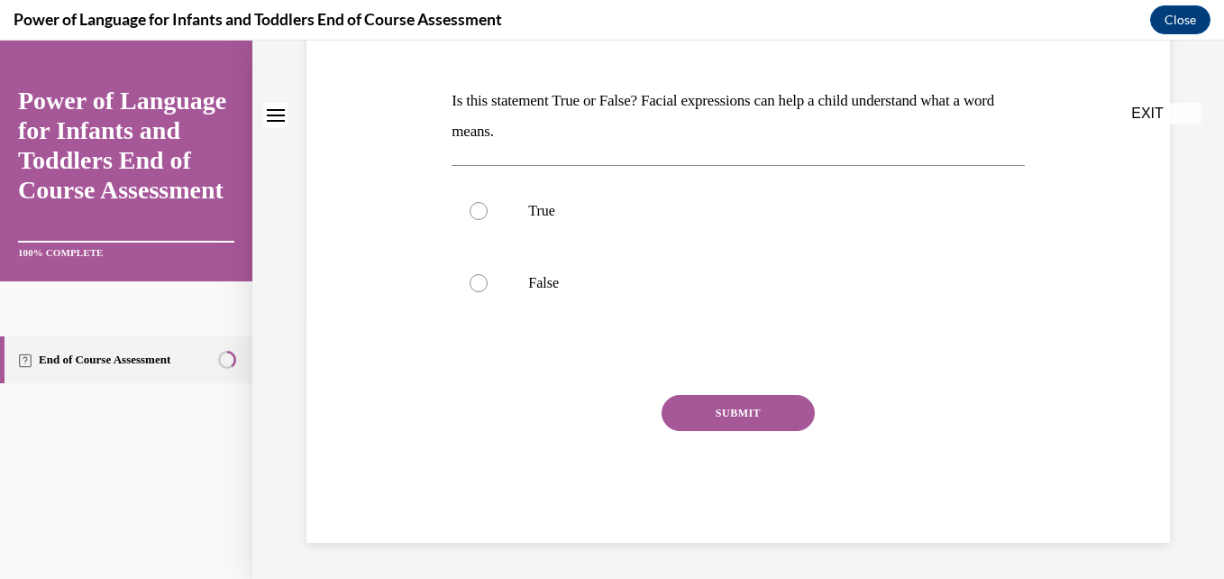
scroll to position [0, 0]
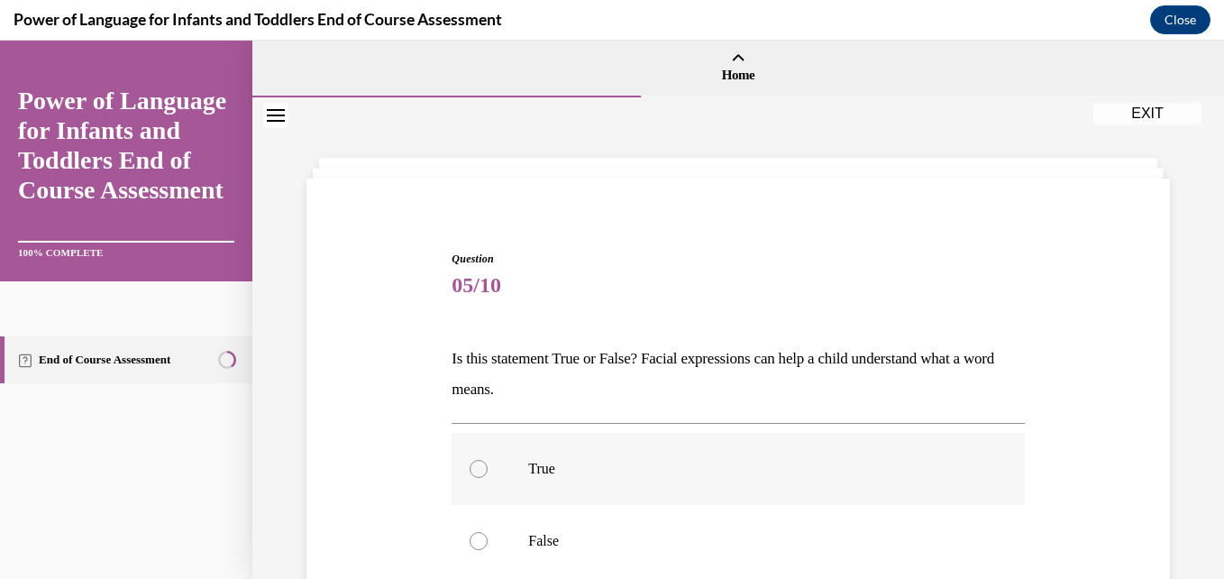
click at [577, 462] on p "True" at bounding box center [753, 469] width 451 height 18
click at [488, 462] on input "True" at bounding box center [478, 469] width 18 height 18
radio input "true"
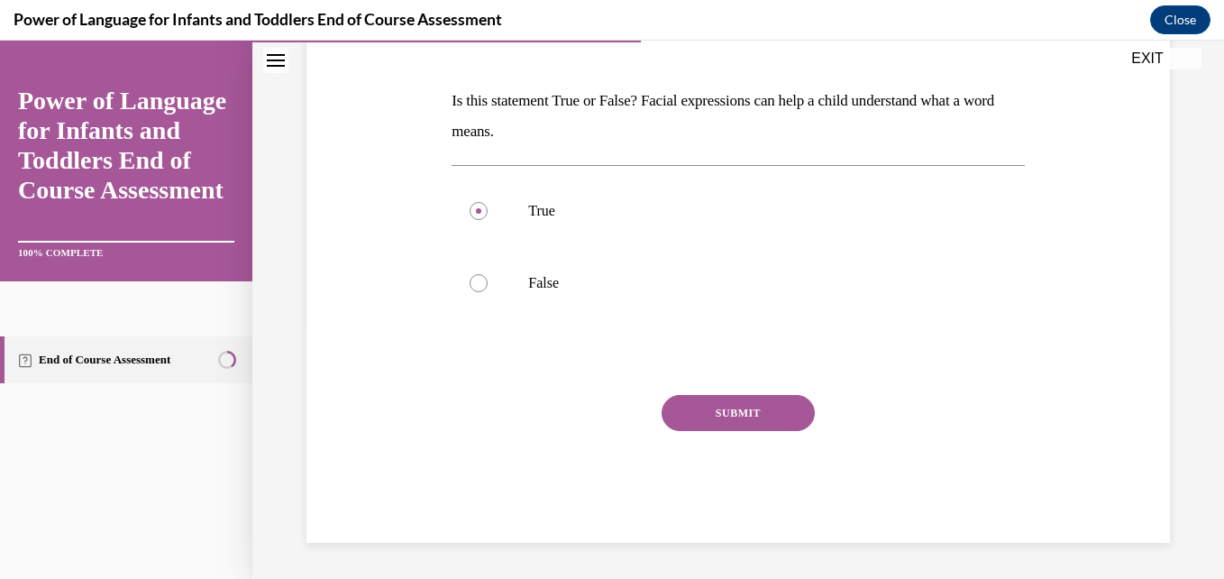
click at [763, 393] on div "Question 05/10 Is this statement True or False? Facial expressions can help a c…" at bounding box center [737, 268] width 572 height 550
click at [749, 415] on button "SUBMIT" at bounding box center [737, 413] width 153 height 36
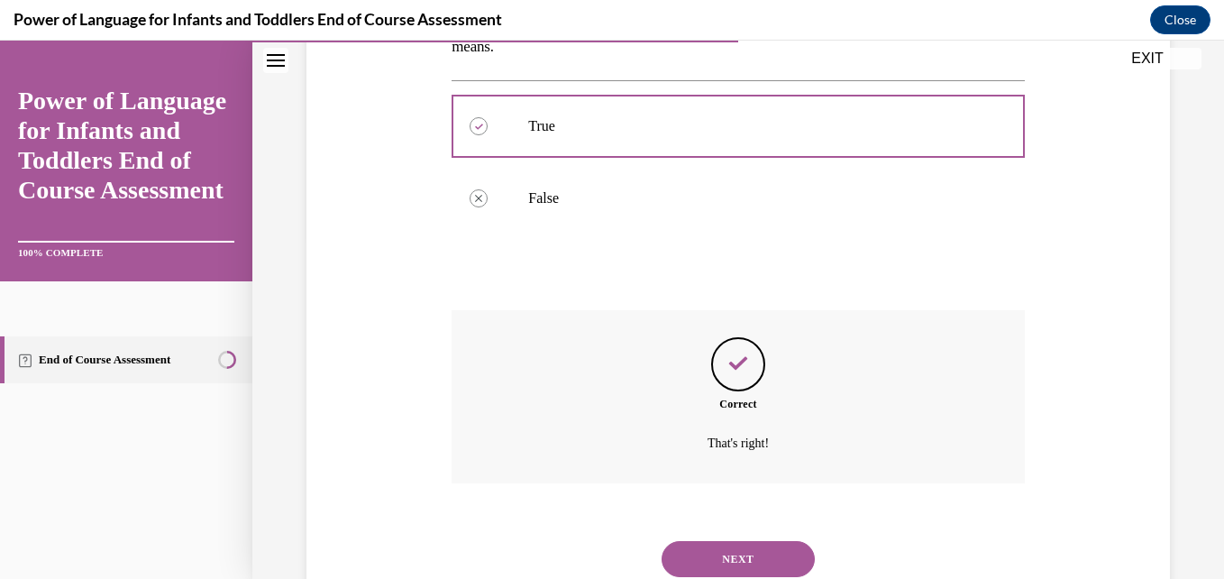
scroll to position [404, 0]
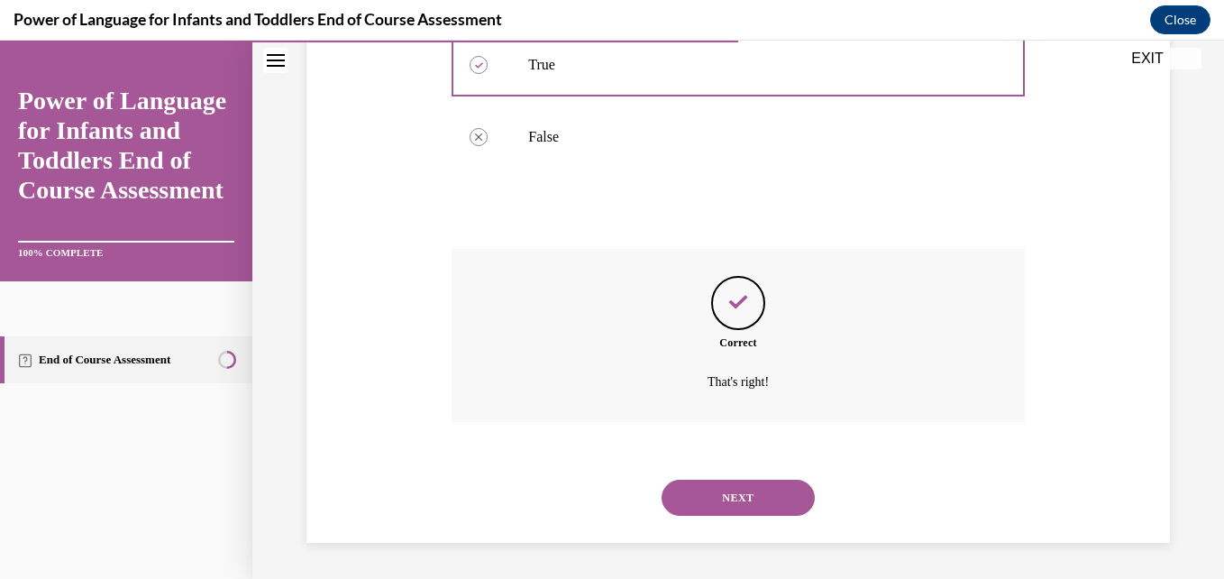
click at [731, 510] on button "NEXT" at bounding box center [737, 497] width 153 height 36
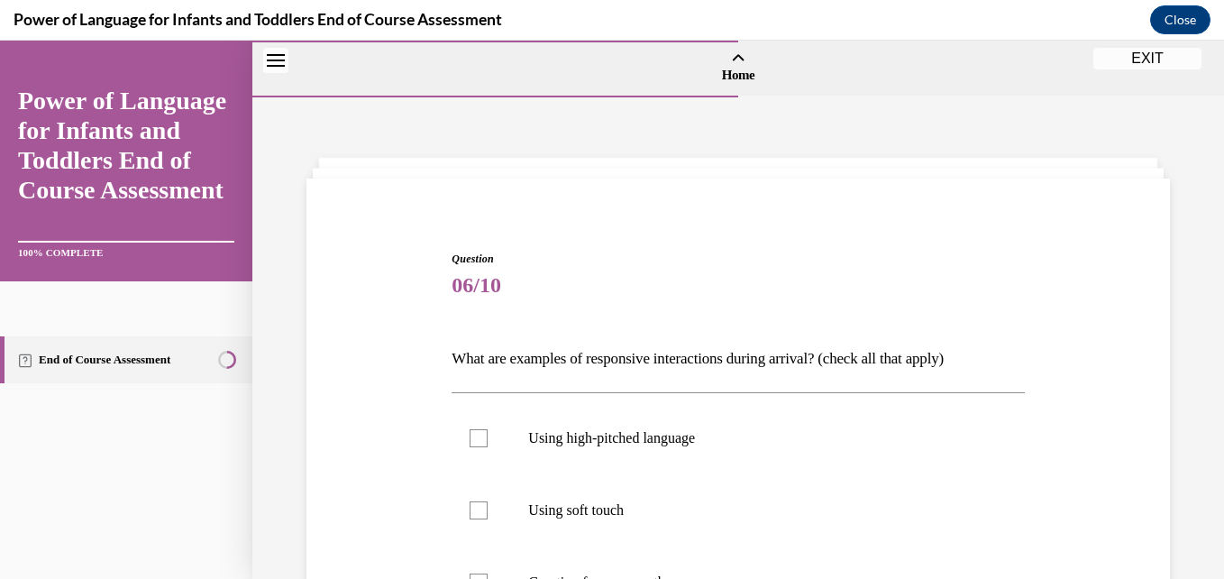
scroll to position [443, 0]
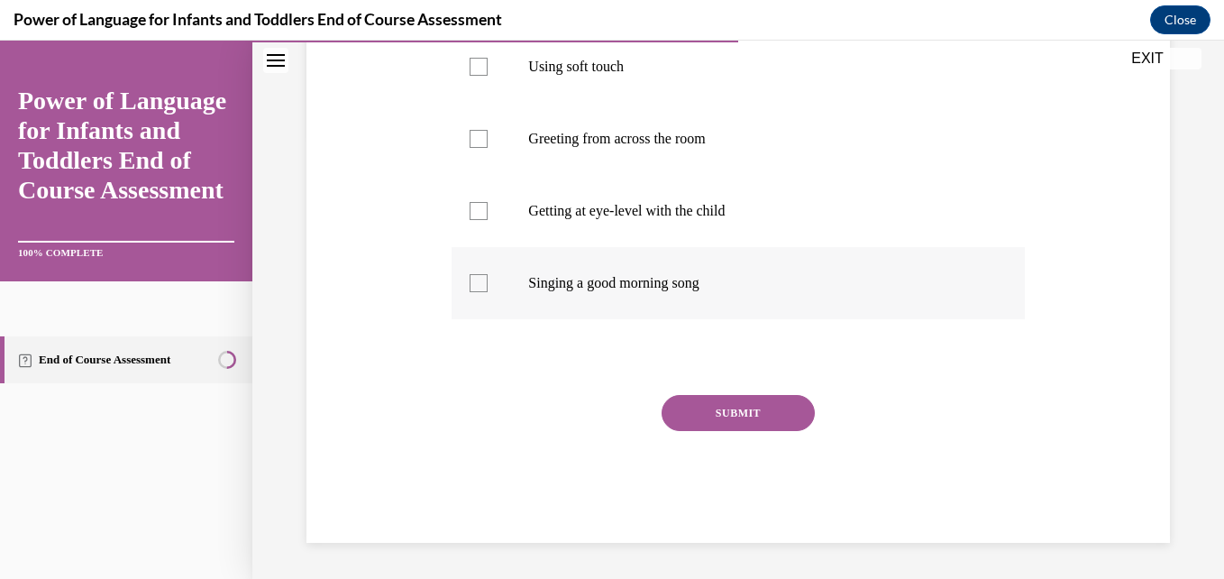
click at [493, 279] on label "Singing a good morning song" at bounding box center [737, 283] width 572 height 72
click at [488, 279] on input "Singing a good morning song" at bounding box center [478, 283] width 18 height 18
checkbox input "true"
click at [484, 208] on div at bounding box center [478, 211] width 18 height 18
click at [484, 208] on input "Getting at eye-level with the child" at bounding box center [478, 211] width 18 height 18
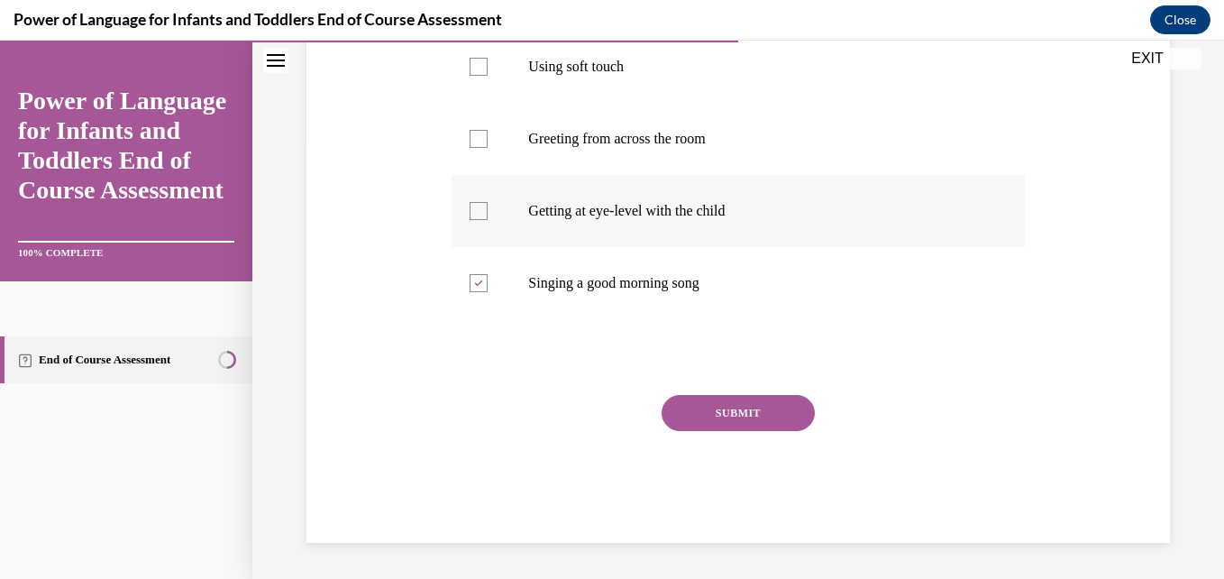
checkbox input "true"
click at [482, 134] on div at bounding box center [478, 139] width 18 height 18
click at [482, 134] on input "Greeting from across the room" at bounding box center [478, 139] width 18 height 18
checkbox input "true"
click at [697, 397] on button "SUBMIT" at bounding box center [737, 413] width 153 height 36
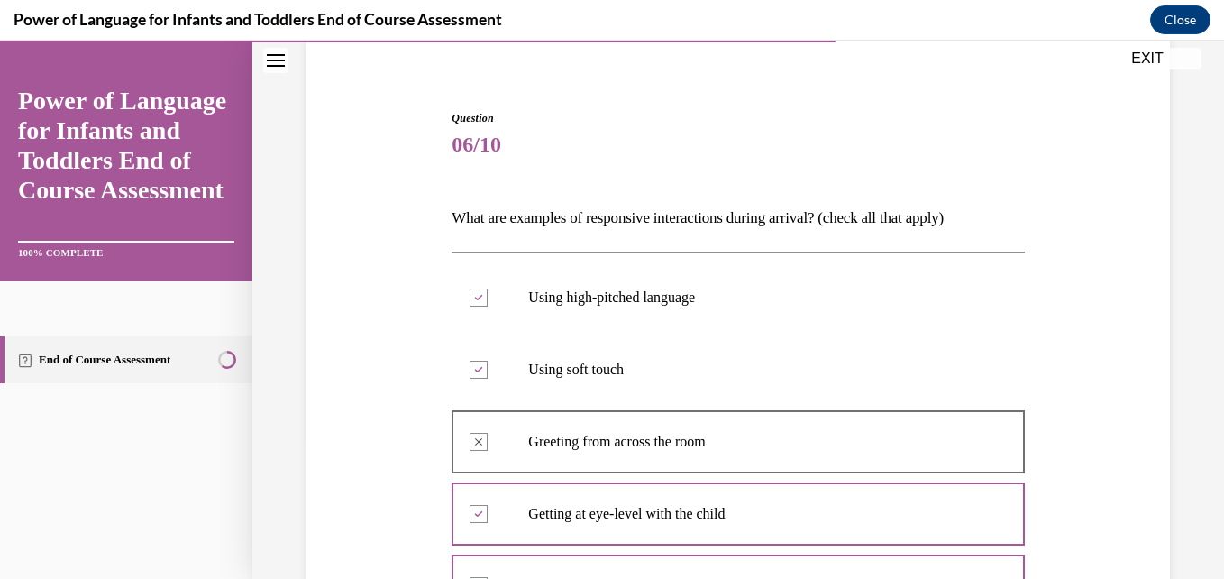
scroll to position [611, 0]
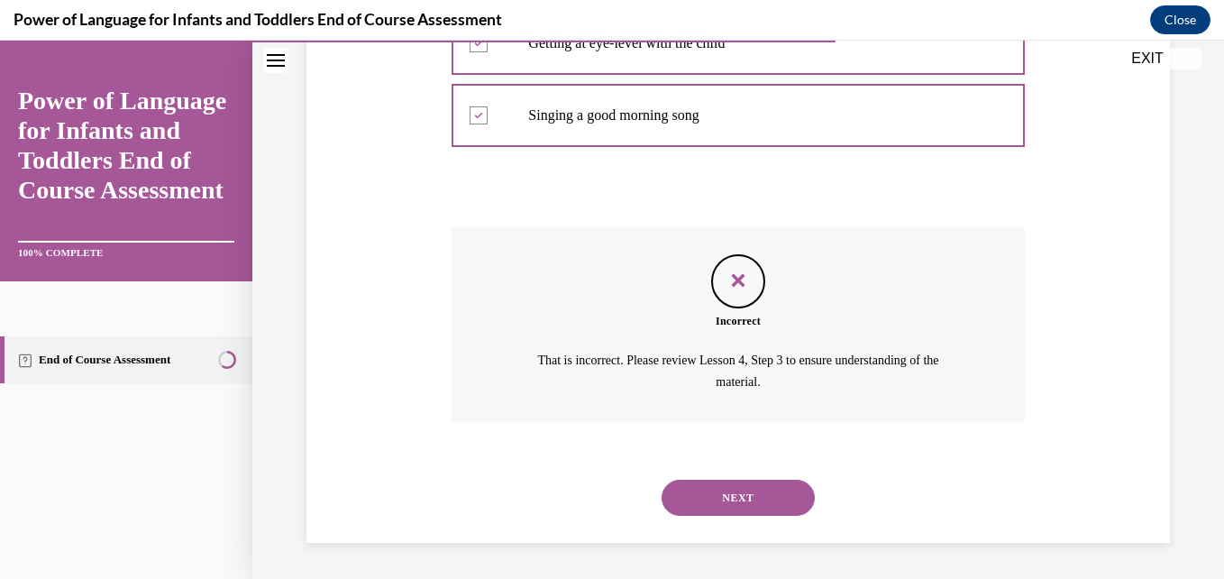
click at [769, 483] on button "NEXT" at bounding box center [737, 497] width 153 height 36
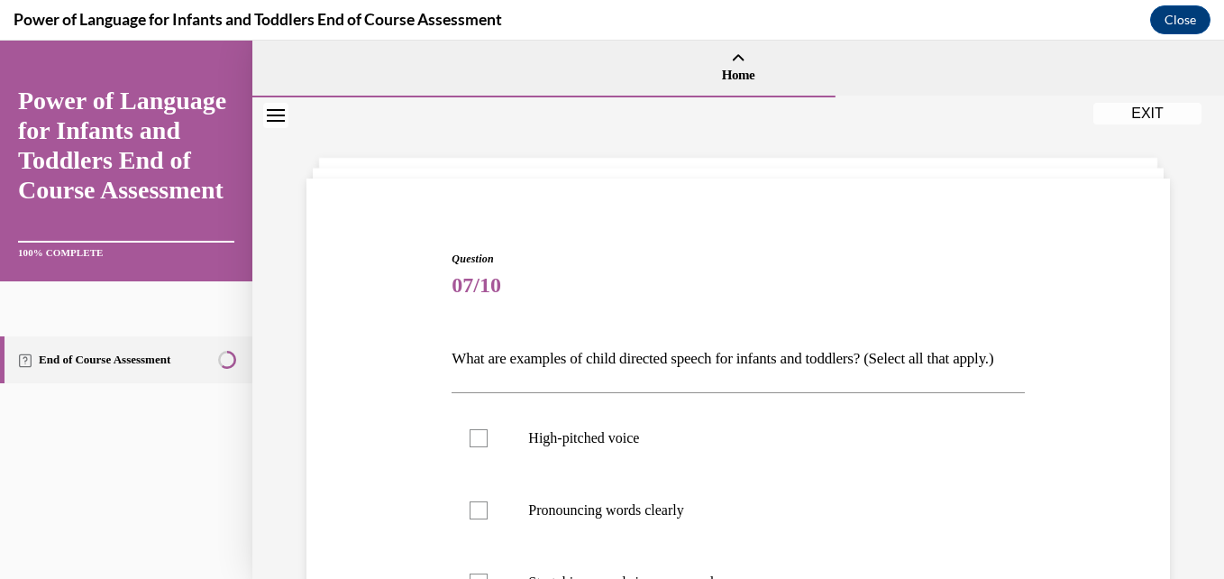
scroll to position [402, 0]
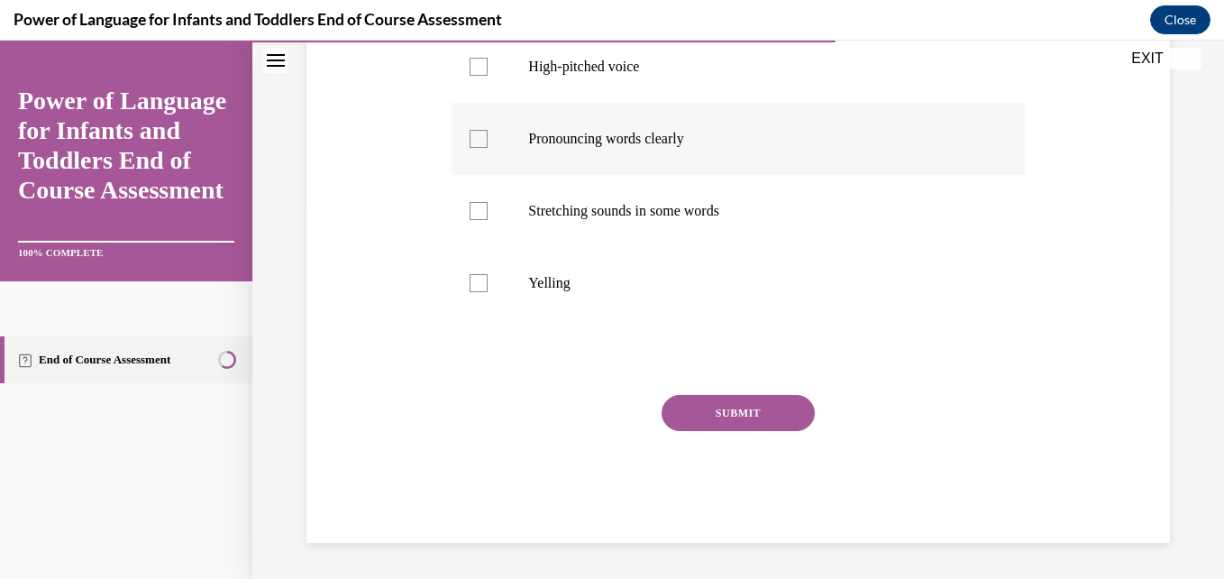
click at [663, 143] on p "Pronouncing words clearly" at bounding box center [753, 139] width 451 height 18
click at [488, 143] on input "Pronouncing words clearly" at bounding box center [478, 139] width 18 height 18
checkbox input "true"
click at [615, 63] on p "High-pitched voice" at bounding box center [753, 67] width 451 height 18
click at [488, 63] on input "High-pitched voice" at bounding box center [478, 67] width 18 height 18
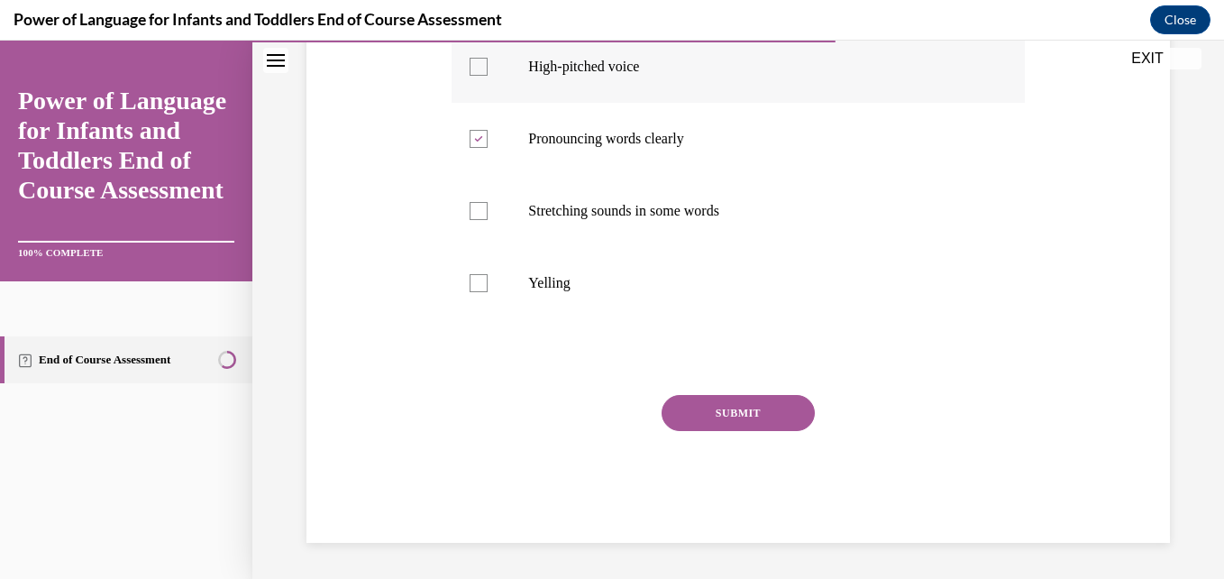
checkbox input "true"
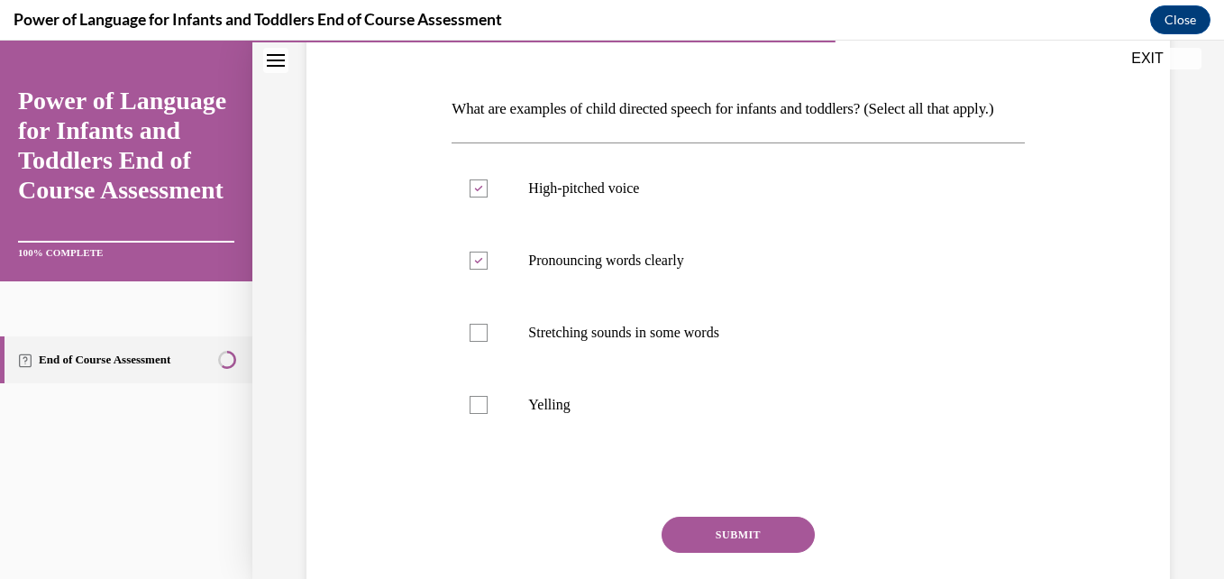
scroll to position [252, 0]
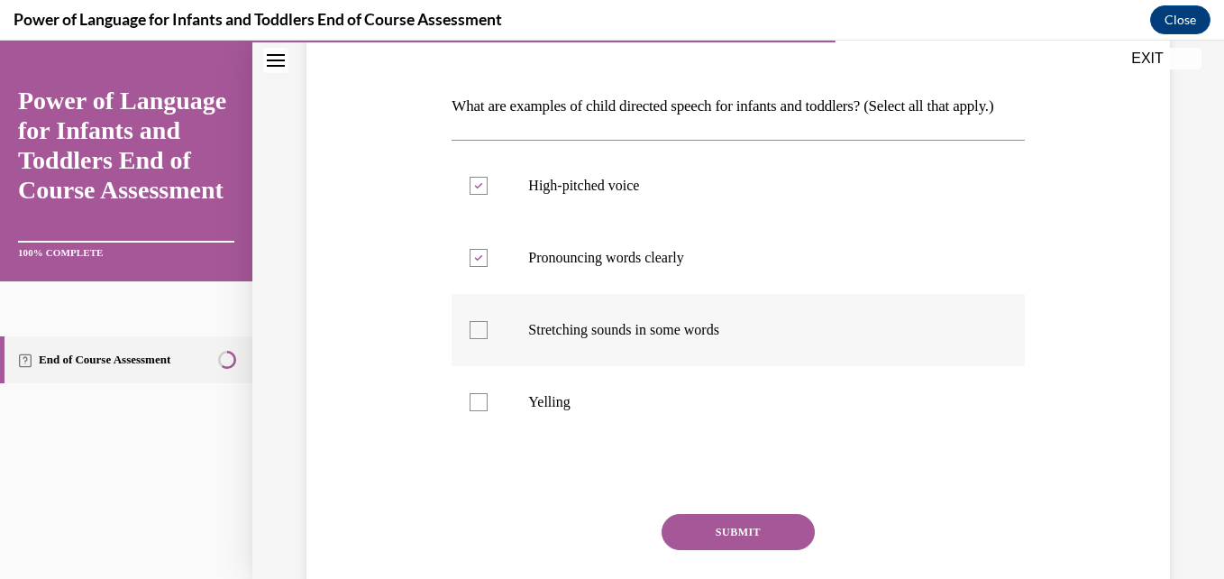
click at [637, 339] on p "Stretching sounds in some words" at bounding box center [753, 330] width 451 height 18
click at [488, 339] on input "Stretching sounds in some words" at bounding box center [478, 330] width 18 height 18
checkbox input "true"
click at [552, 411] on p "Yelling" at bounding box center [753, 402] width 451 height 18
click at [488, 411] on input "Yelling" at bounding box center [478, 402] width 18 height 18
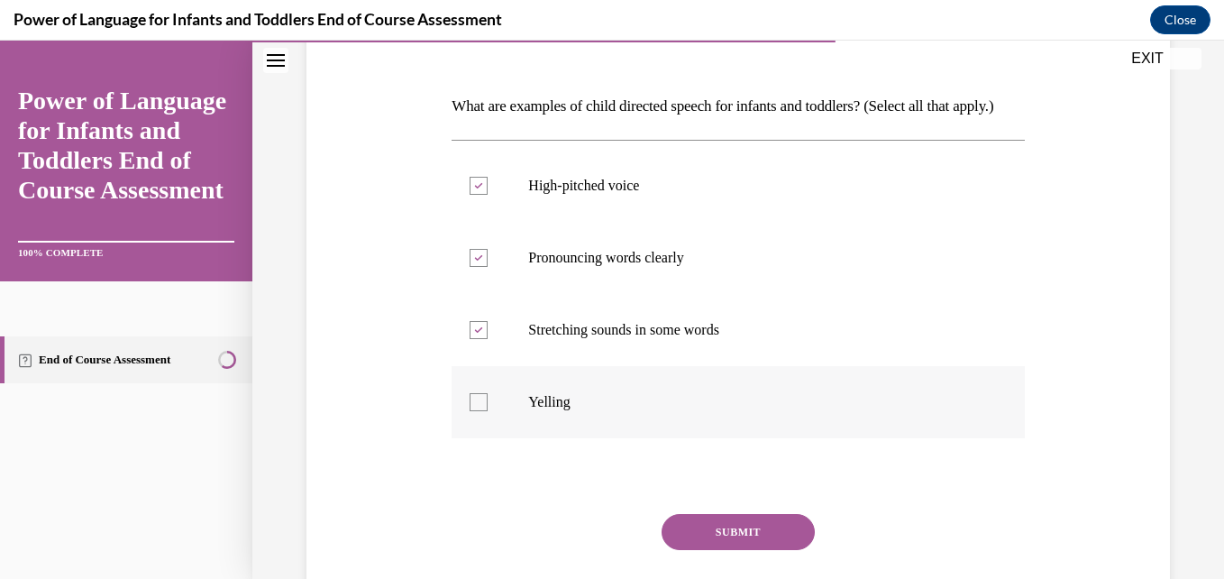
checkbox input "true"
click at [624, 339] on p "Stretching sounds in some words" at bounding box center [753, 330] width 451 height 18
click at [488, 339] on input "Stretching sounds in some words" at bounding box center [478, 330] width 18 height 18
checkbox input "false"
click at [561, 438] on label "Yelling" at bounding box center [737, 402] width 572 height 72
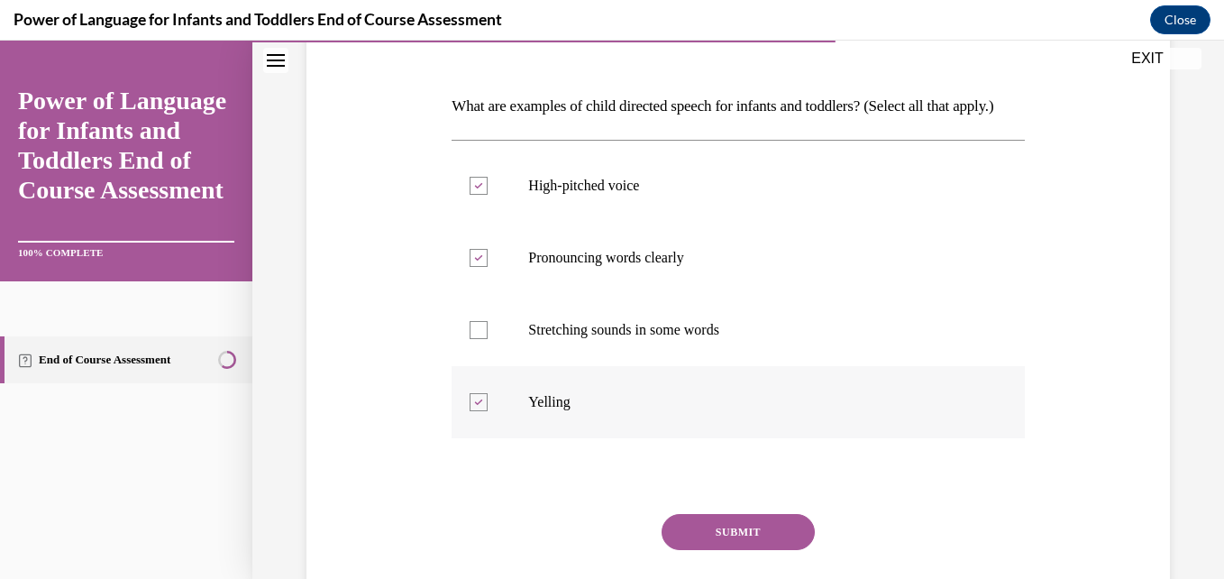
click at [488, 411] on input "Yelling" at bounding box center [478, 402] width 18 height 18
click at [534, 419] on label "Yelling" at bounding box center [737, 402] width 572 height 72
click at [488, 411] on input "Yelling" at bounding box center [478, 402] width 18 height 18
checkbox input "true"
click at [704, 550] on button "SUBMIT" at bounding box center [737, 532] width 153 height 36
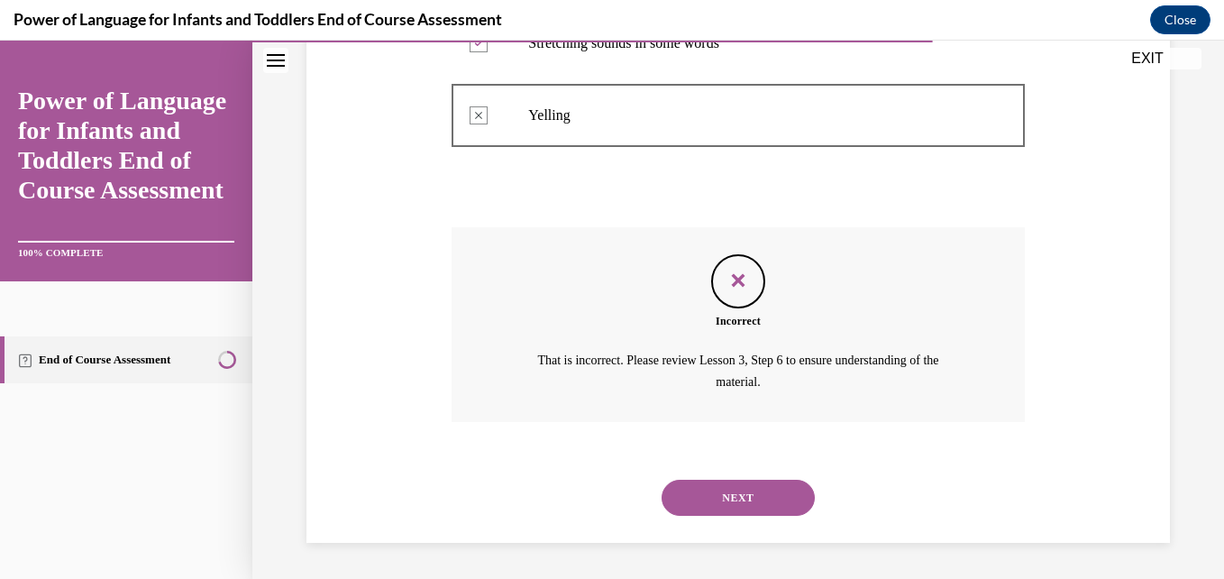
scroll to position [570, 0]
click at [705, 493] on button "NEXT" at bounding box center [737, 497] width 153 height 36
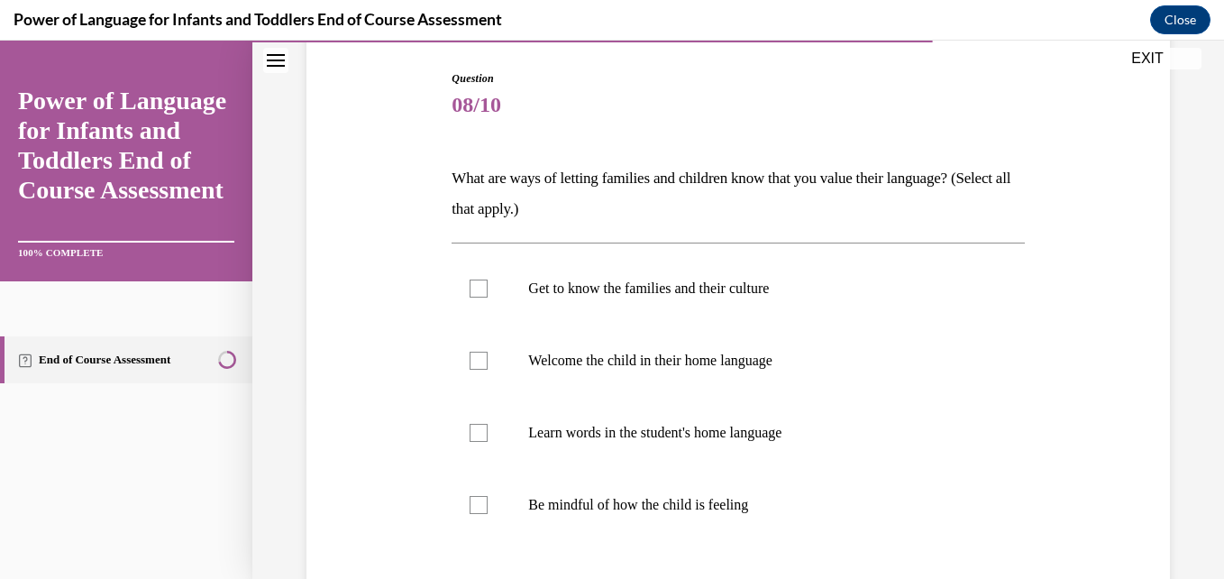
scroll to position [216, 0]
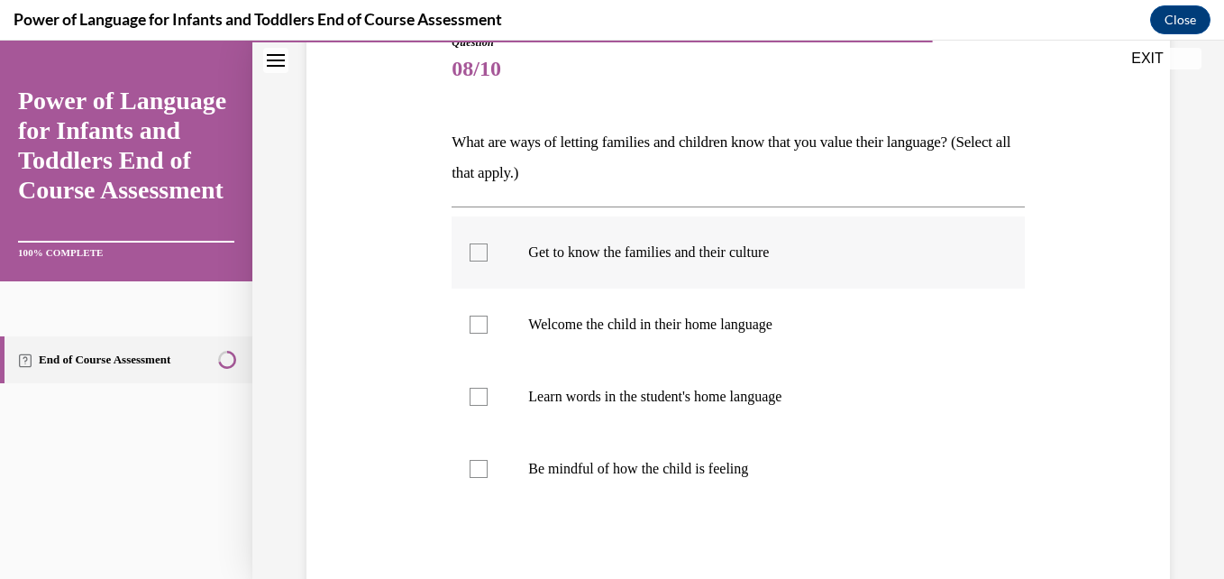
click at [665, 261] on label "Get to know the families and their culture" at bounding box center [737, 252] width 572 height 72
click at [488, 261] on input "Get to know the families and their culture" at bounding box center [478, 252] width 18 height 18
checkbox input "true"
click at [626, 337] on label "Welcome the child in their home language" at bounding box center [737, 324] width 572 height 72
click at [488, 333] on input "Welcome the child in their home language" at bounding box center [478, 324] width 18 height 18
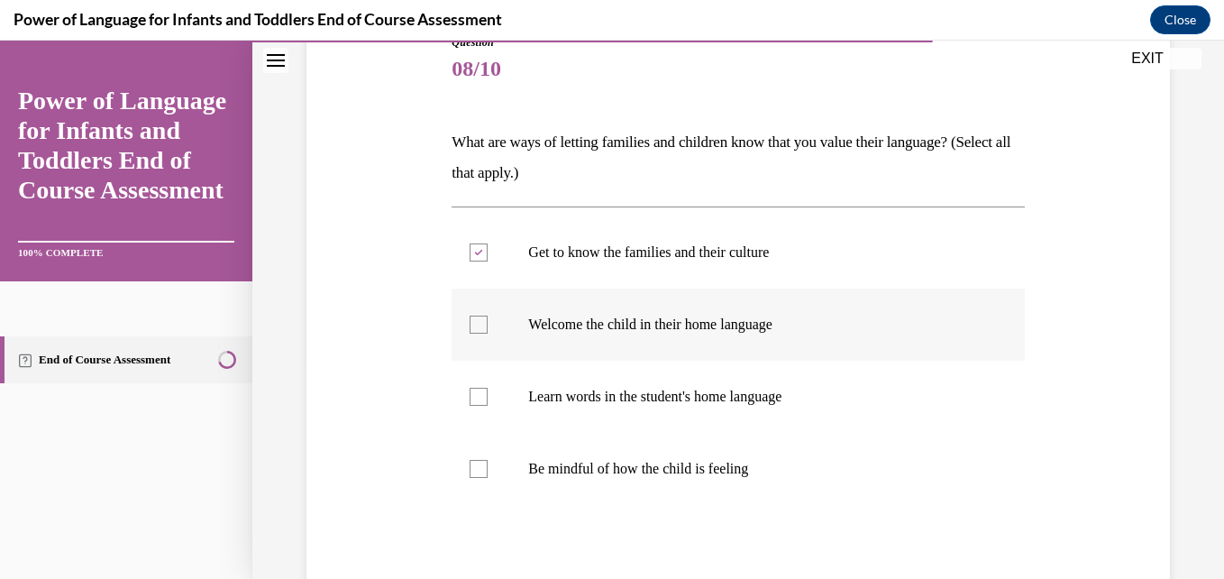
checkbox input "true"
drag, startPoint x: 716, startPoint y: 384, endPoint x: 989, endPoint y: 438, distance: 278.3
click at [989, 438] on ul "Get to know the families and their culture Welcome the child in their home lang…" at bounding box center [737, 360] width 572 height 288
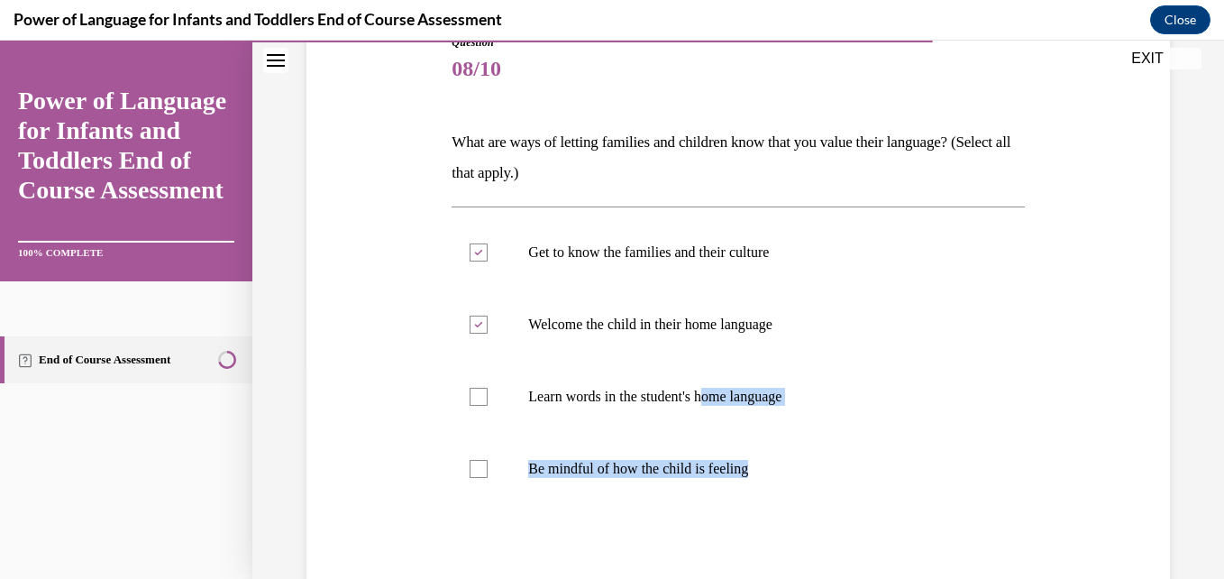
scroll to position [402, 0]
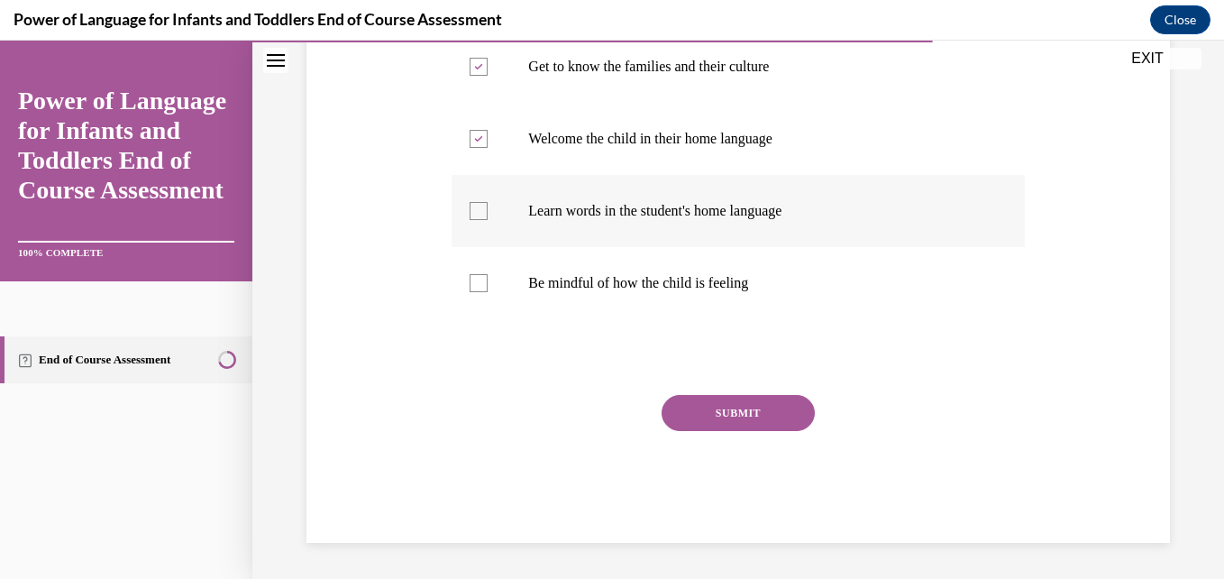
click at [700, 214] on p "Learn words in the student's home language" at bounding box center [753, 211] width 451 height 18
click at [488, 214] on input "Learn words in the student's home language" at bounding box center [478, 211] width 18 height 18
checkbox input "true"
click at [753, 397] on button "SUBMIT" at bounding box center [737, 413] width 153 height 36
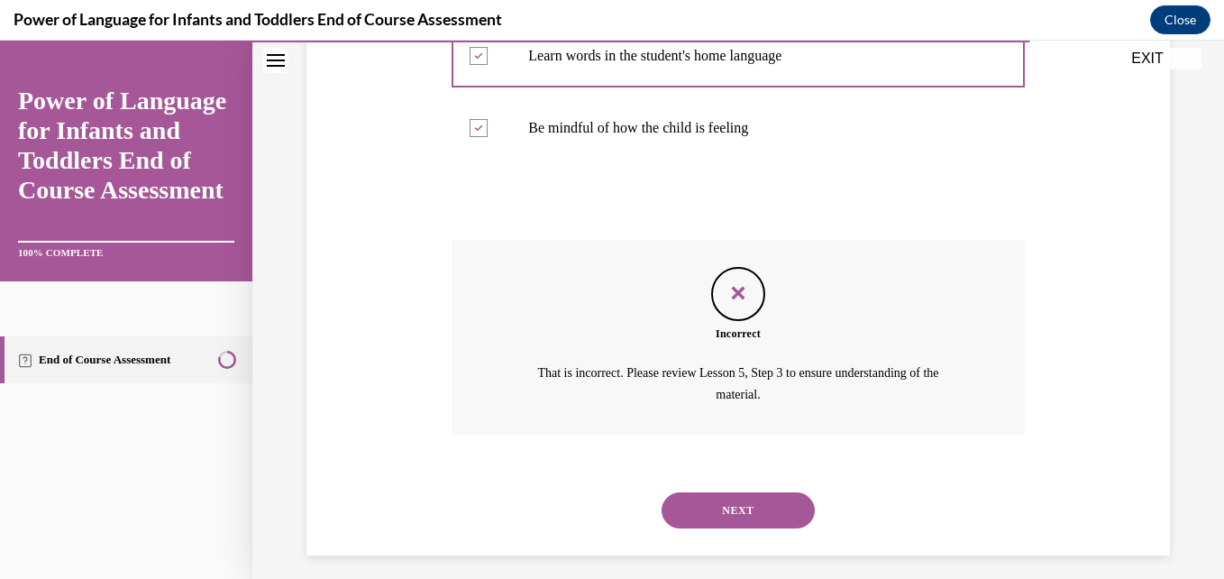
scroll to position [570, 0]
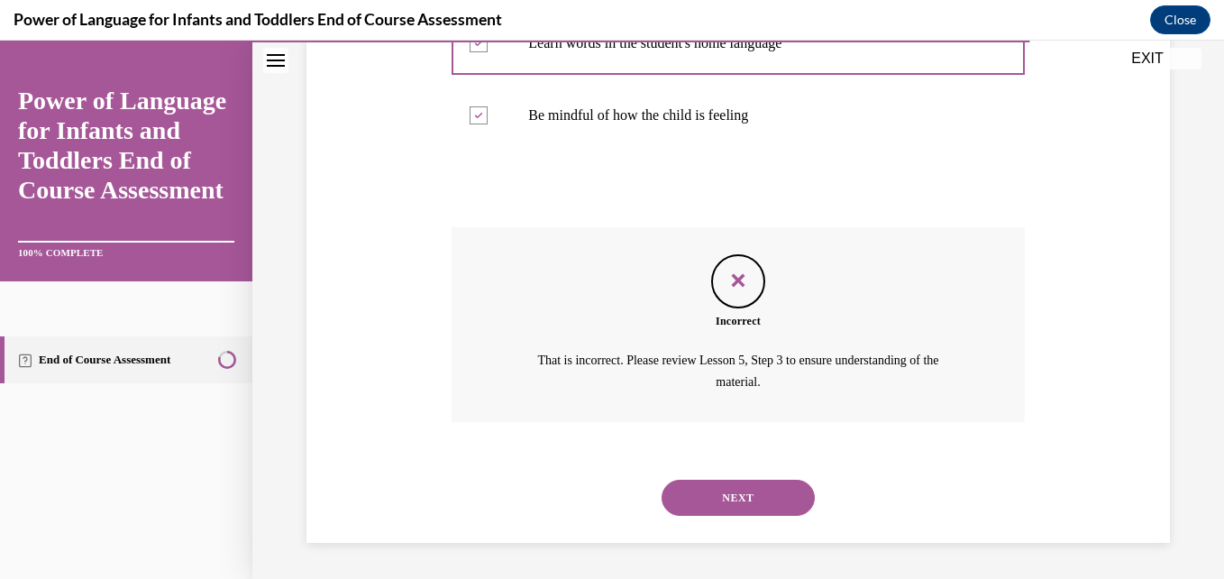
click at [721, 498] on button "NEXT" at bounding box center [737, 497] width 153 height 36
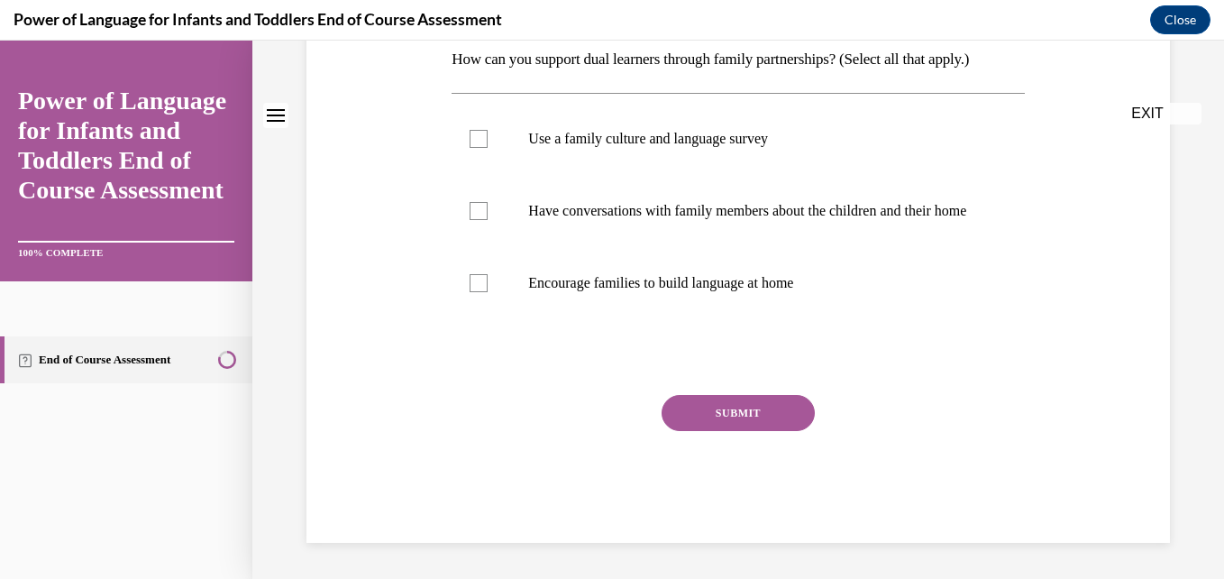
scroll to position [0, 0]
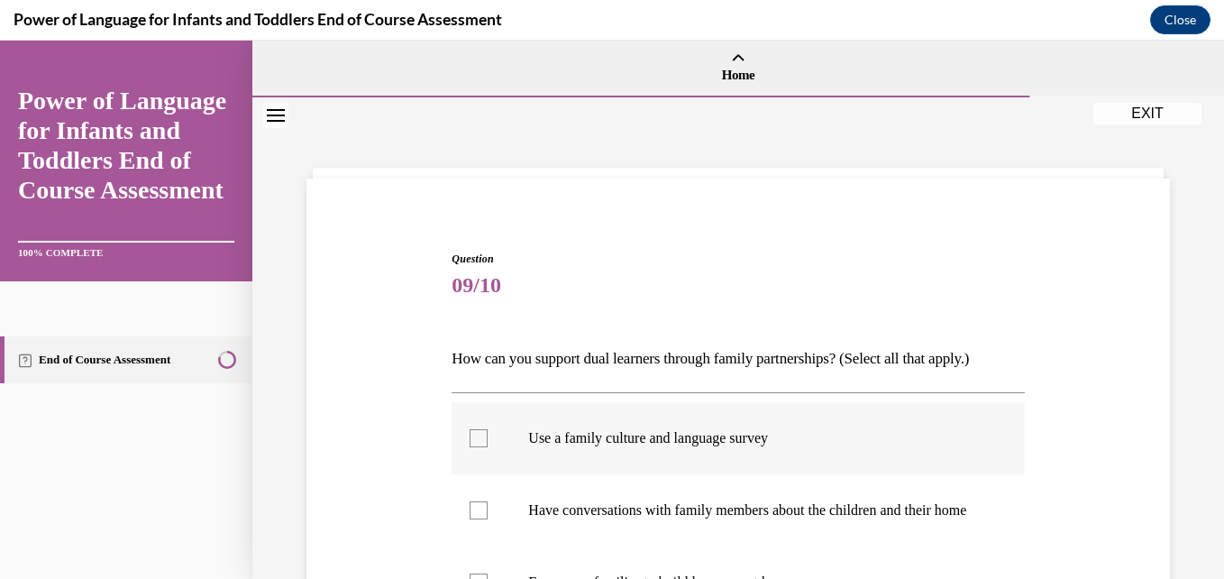
click at [713, 443] on p "Use a family culture and language survey" at bounding box center [753, 438] width 451 height 18
click at [488, 443] on input "Use a family culture and language survey" at bounding box center [478, 438] width 18 height 18
checkbox input "true"
click at [698, 519] on p "Have conversations with family members about the children and their home" at bounding box center [753, 510] width 451 height 18
click at [488, 519] on input "Have conversations with family members about the children and their home" at bounding box center [478, 510] width 18 height 18
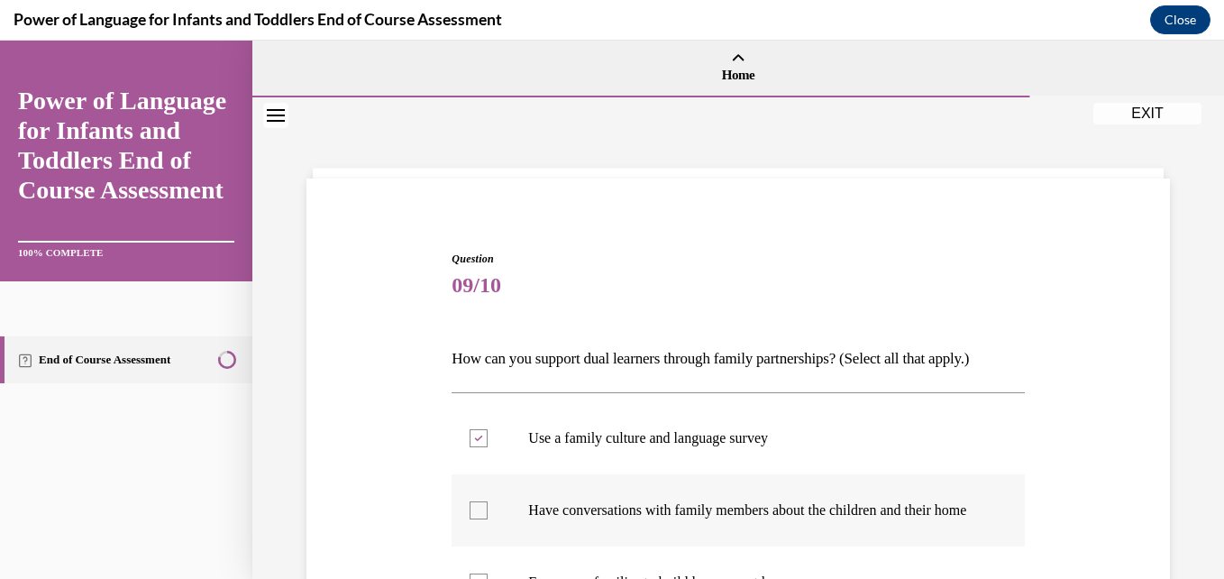
click at [698, 519] on p "Have conversations with family members about the children and their home" at bounding box center [753, 510] width 451 height 18
click at [488, 519] on input "Have conversations with family members about the children and their home" at bounding box center [478, 510] width 18 height 18
checkbox input "false"
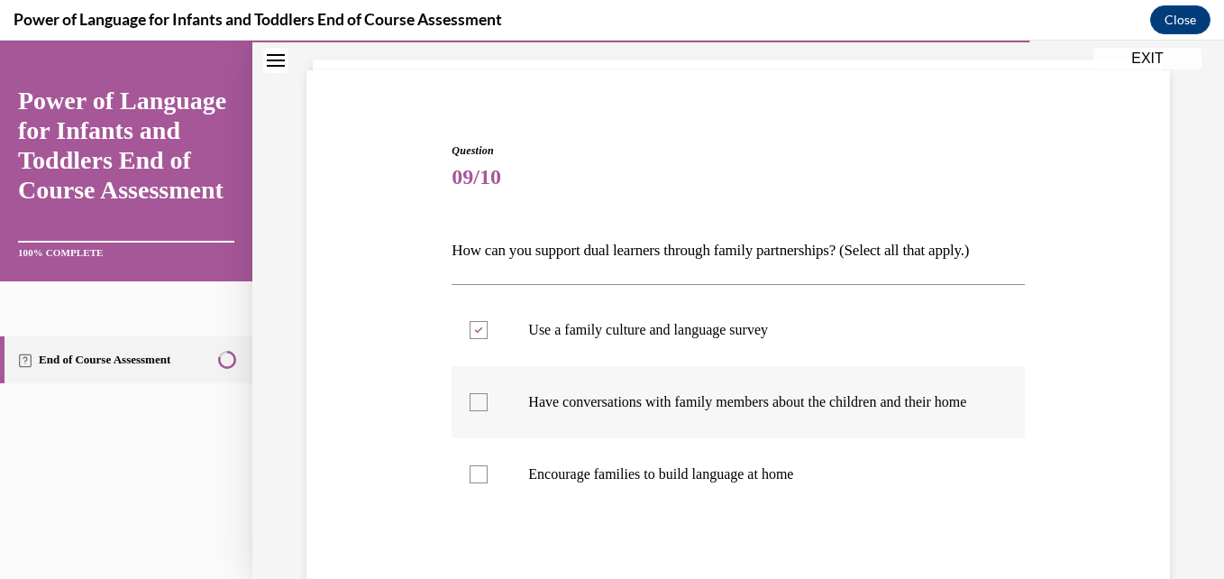
scroll to position [144, 0]
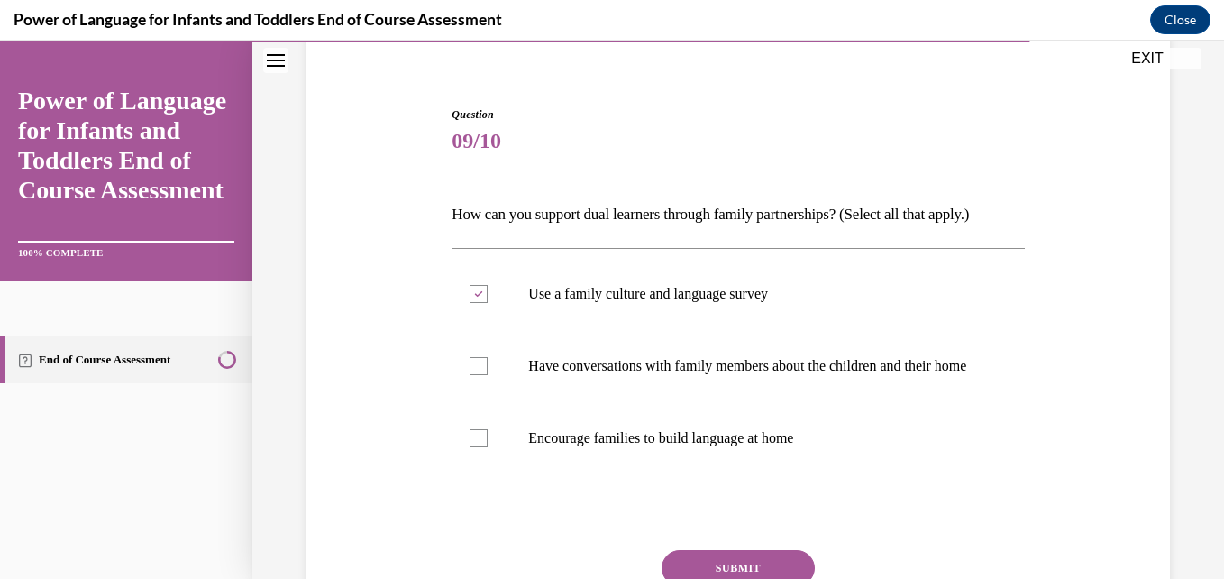
click at [702, 571] on button "SUBMIT" at bounding box center [737, 568] width 153 height 36
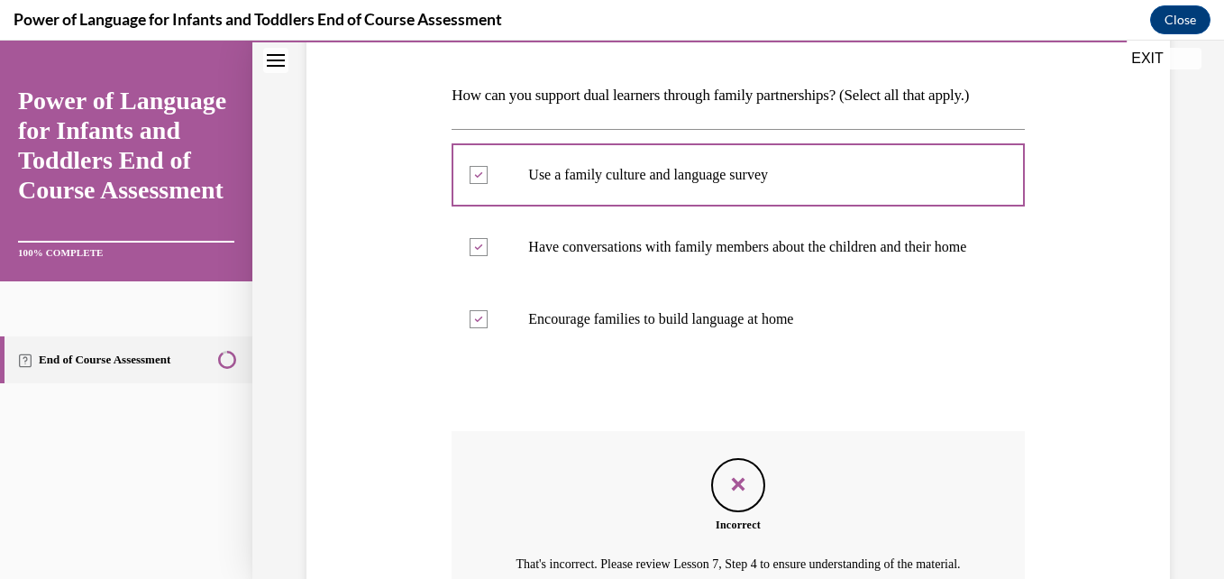
click at [702, 571] on div "Question 09/10 How can you support dual learners through family partnerships? (…" at bounding box center [737, 297] width 971 height 926
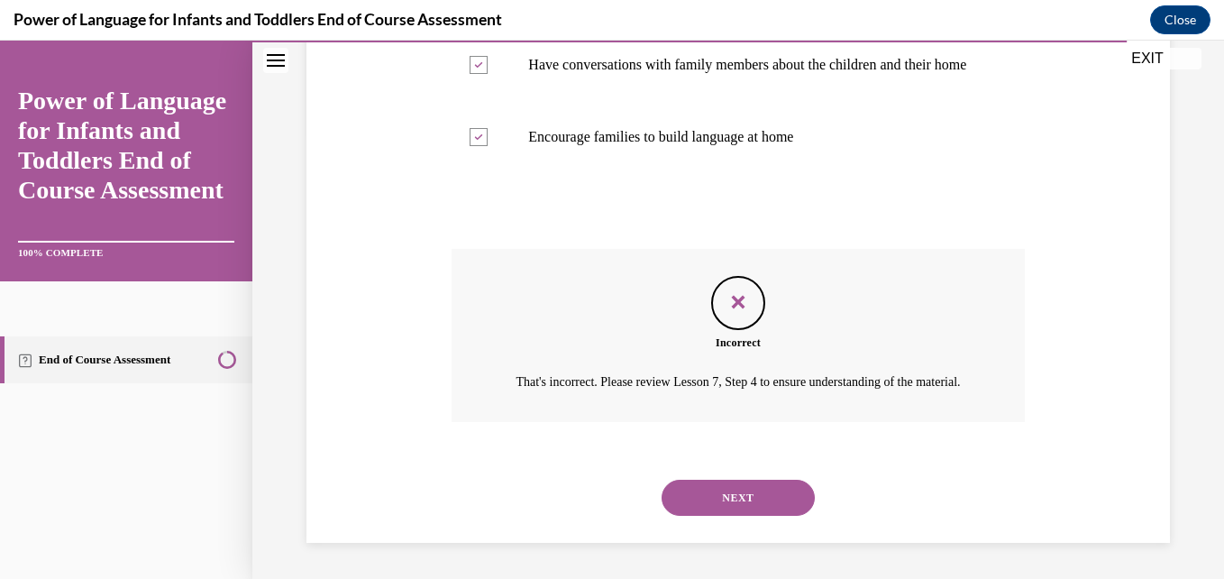
scroll to position [485, 0]
click at [762, 503] on button "NEXT" at bounding box center [737, 497] width 153 height 36
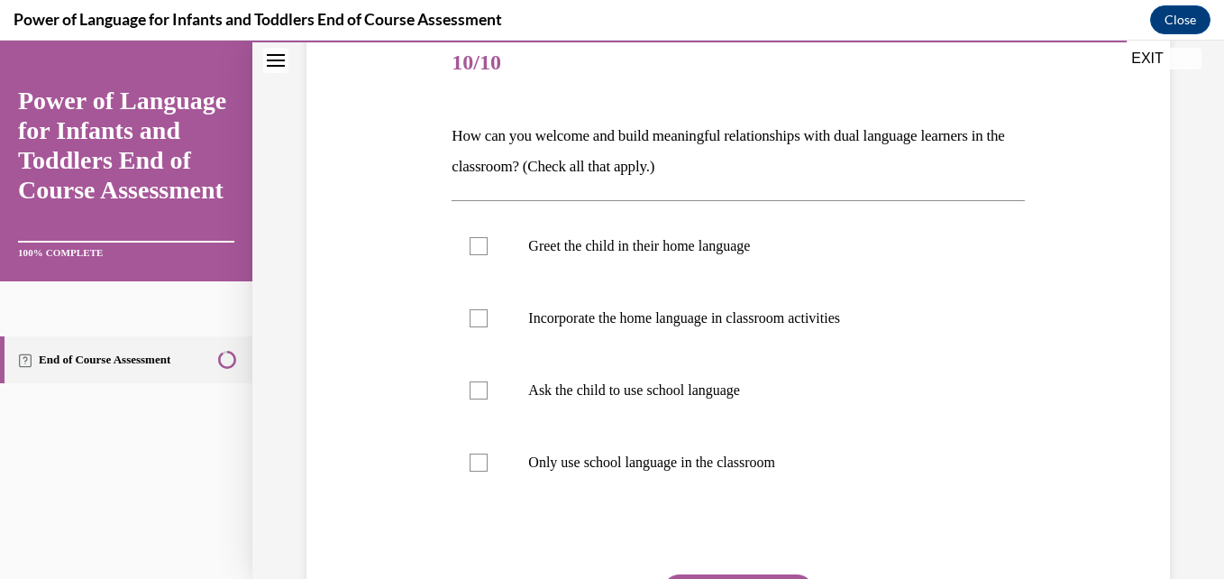
scroll to position [252, 0]
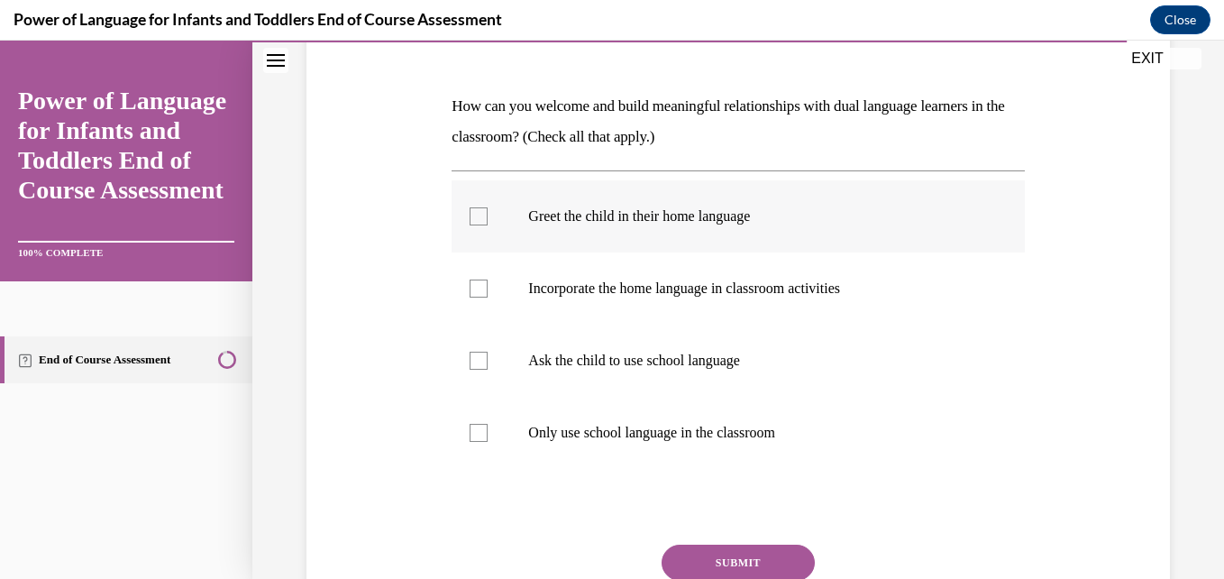
click at [681, 240] on label "Greet the child in their home language" at bounding box center [737, 216] width 572 height 72
click at [488, 225] on input "Greet the child in their home language" at bounding box center [478, 216] width 18 height 18
checkbox input "true"
click at [679, 365] on p "Ask the child to use school language" at bounding box center [753, 360] width 451 height 18
click at [488, 365] on input "Ask the child to use school language" at bounding box center [478, 360] width 18 height 18
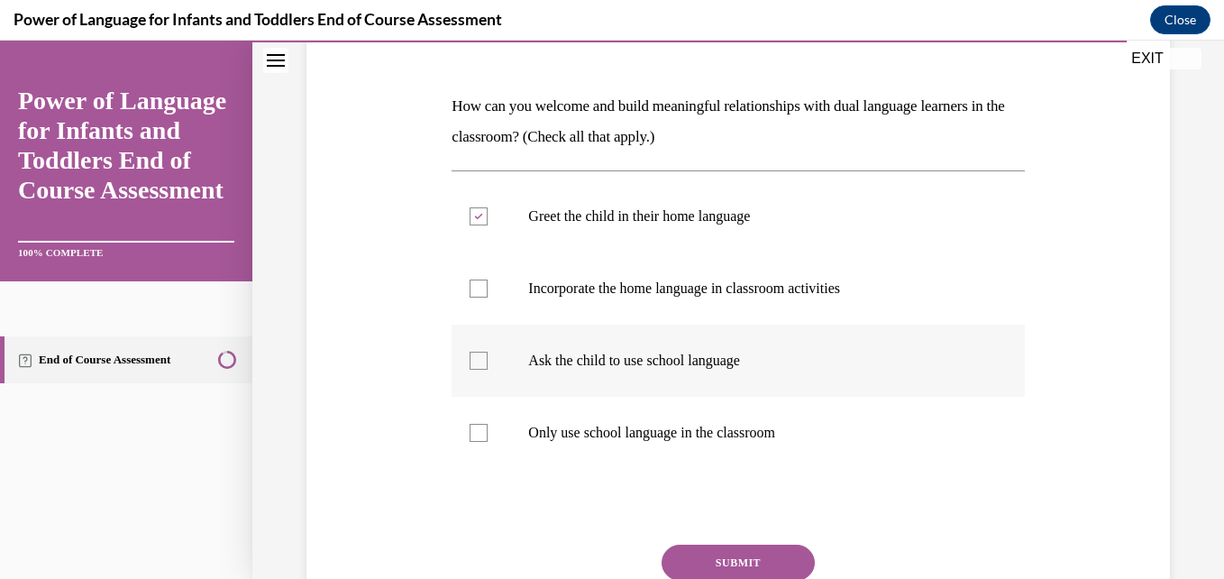
checkbox input "true"
click at [714, 428] on p "Only use school language in the classroom" at bounding box center [753, 433] width 451 height 18
click at [488, 428] on input "Only use school language in the classroom" at bounding box center [478, 433] width 18 height 18
checkbox input "true"
click at [739, 546] on button "SUBMIT" at bounding box center [737, 562] width 153 height 36
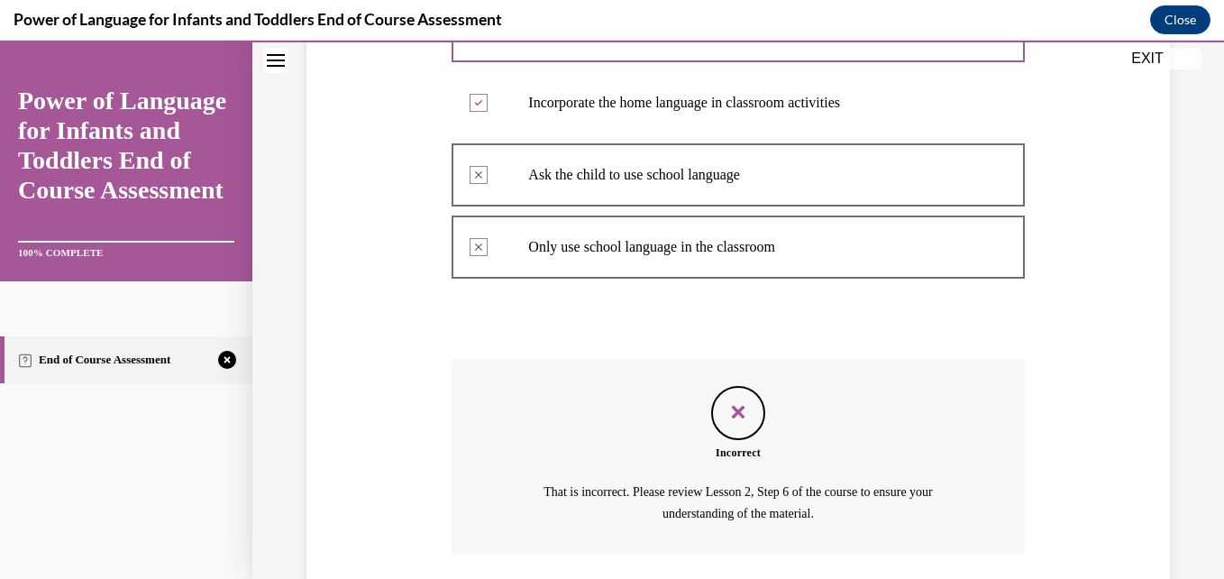
scroll to position [570, 0]
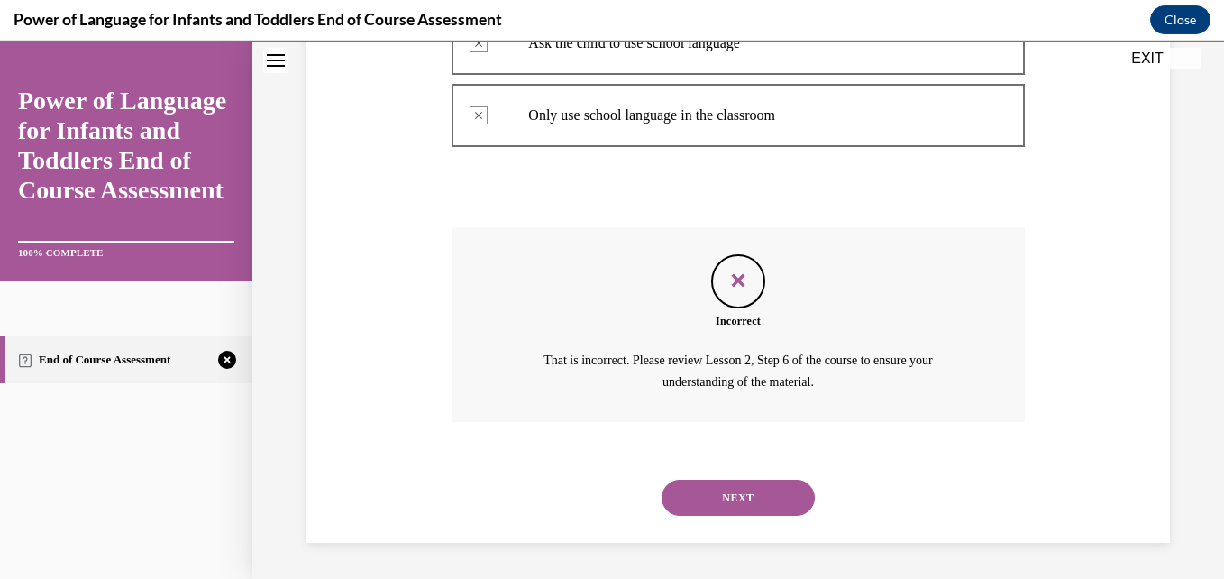
click at [767, 485] on button "NEXT" at bounding box center [737, 497] width 153 height 36
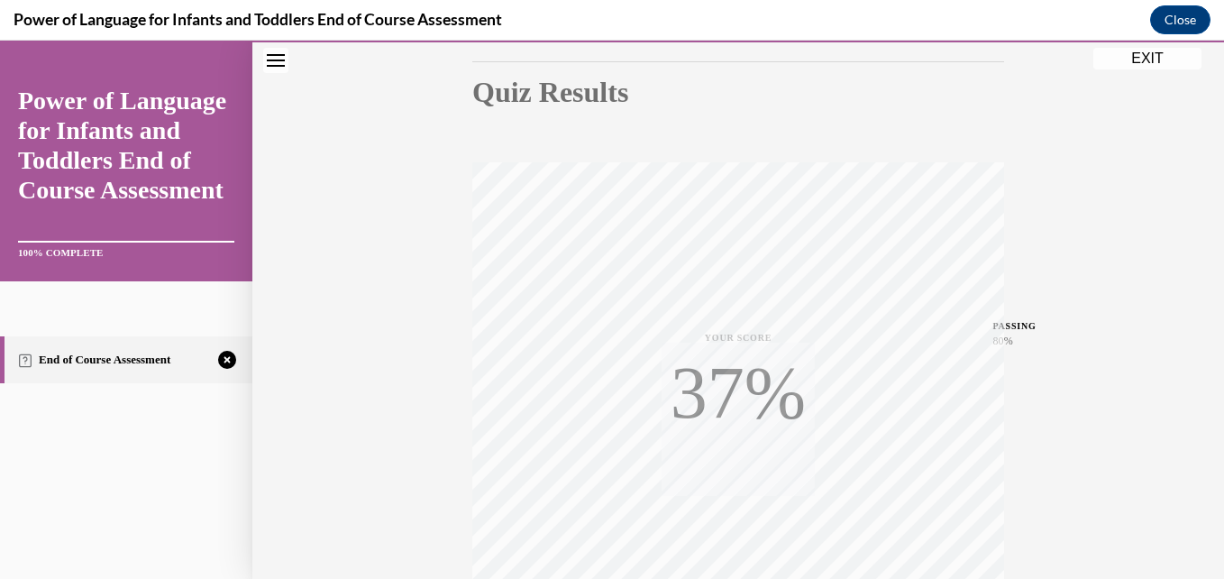
scroll to position [386, 0]
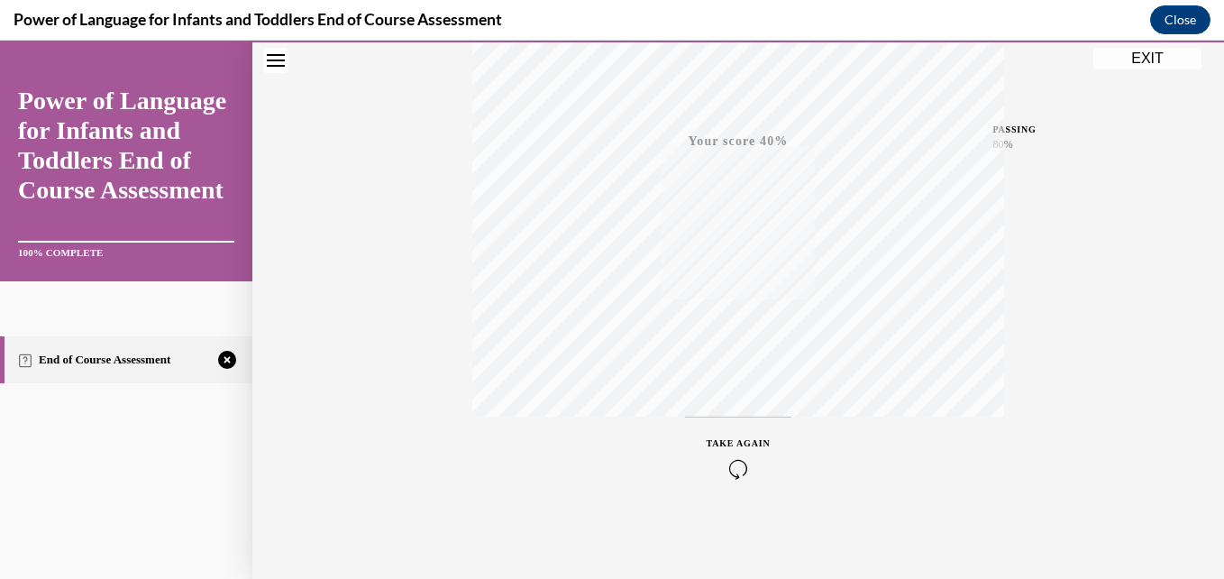
click at [736, 457] on div "TAKE AGAIN" at bounding box center [738, 457] width 64 height 42
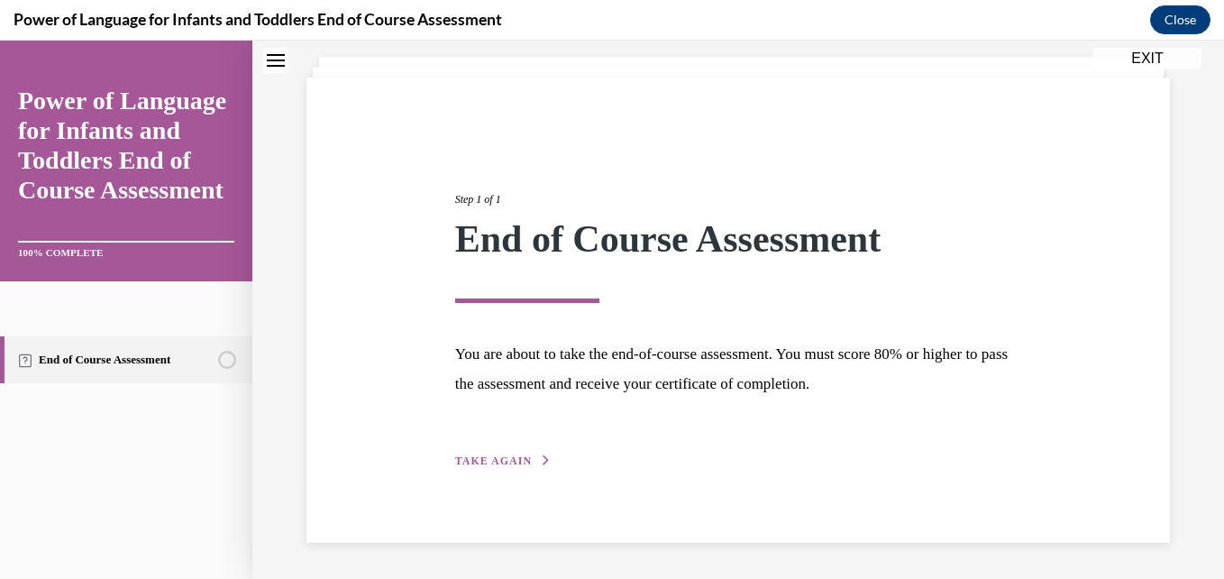
click at [498, 452] on button "TAKE AGAIN" at bounding box center [503, 460] width 96 height 16
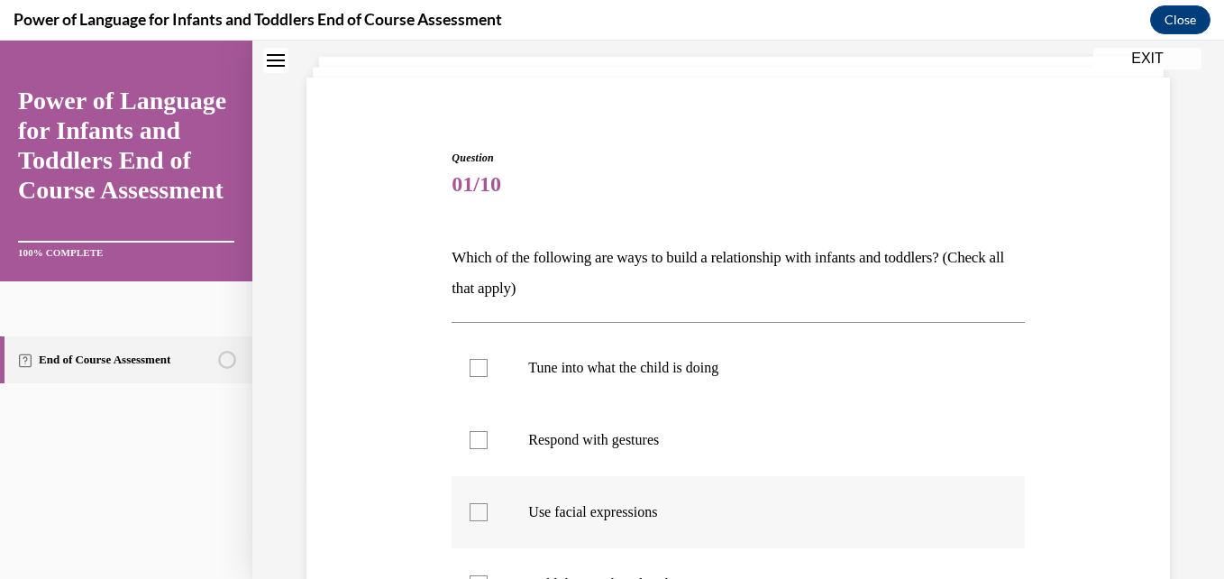
click at [628, 515] on p "Use facial expressions" at bounding box center [753, 512] width 451 height 18
click at [488, 515] on input "Use facial expressions" at bounding box center [478, 512] width 18 height 18
checkbox input "true"
click at [610, 456] on label "Respond with gestures" at bounding box center [737, 440] width 572 height 72
click at [488, 449] on input "Respond with gestures" at bounding box center [478, 440] width 18 height 18
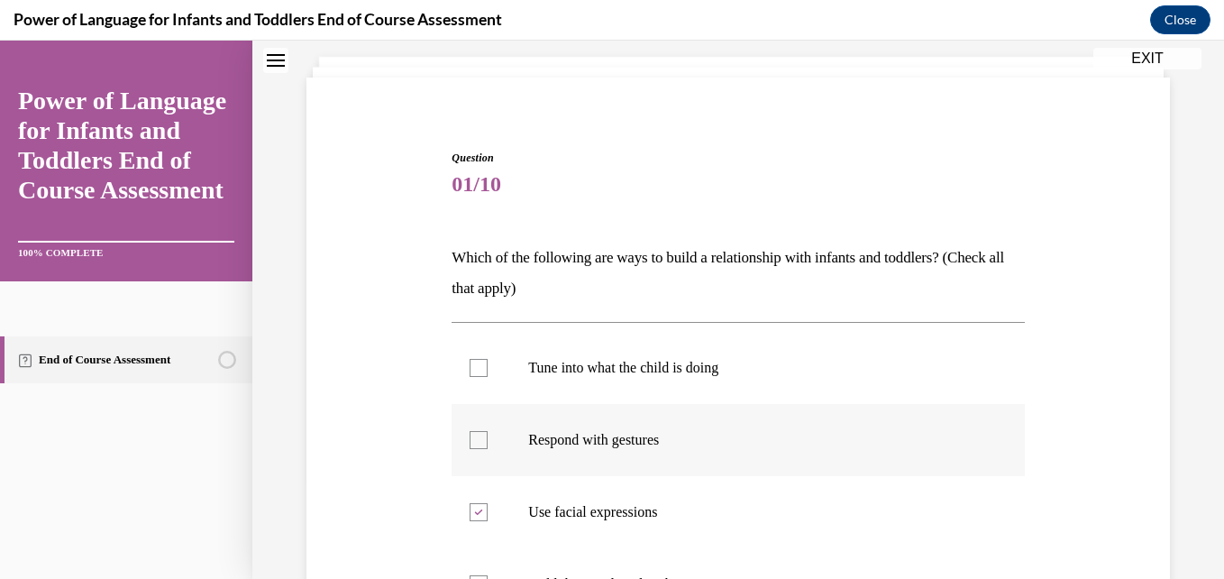
checkbox input "true"
click at [601, 367] on p "Tune into what the child is doing" at bounding box center [753, 368] width 451 height 18
click at [488, 367] on input "Tune into what the child is doing" at bounding box center [478, 368] width 18 height 18
checkbox input "true"
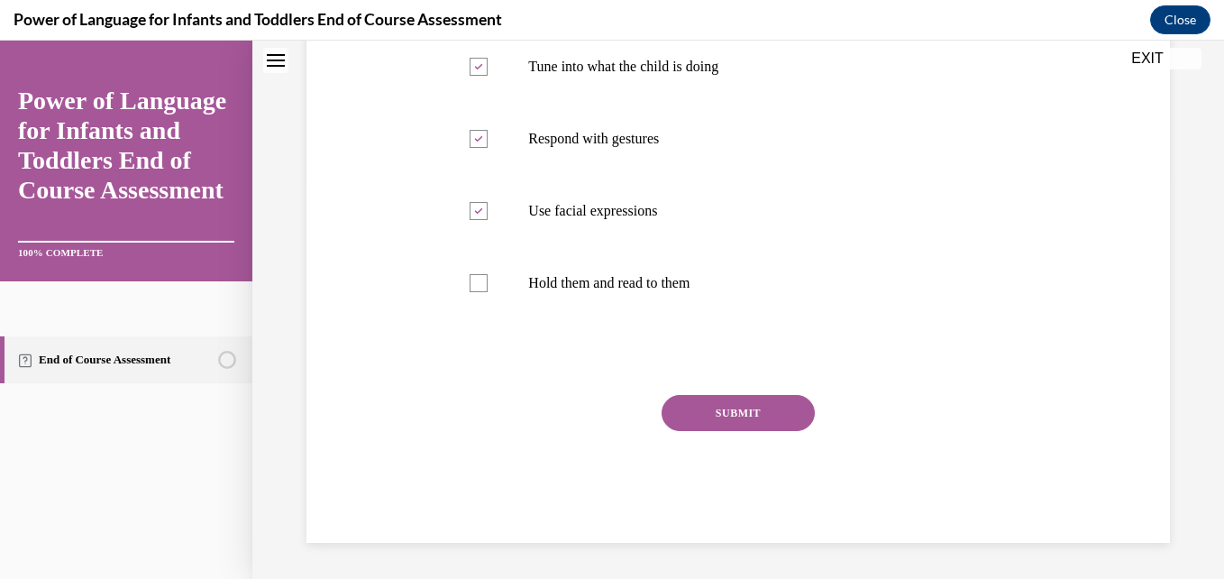
click at [729, 420] on button "SUBMIT" at bounding box center [737, 413] width 153 height 36
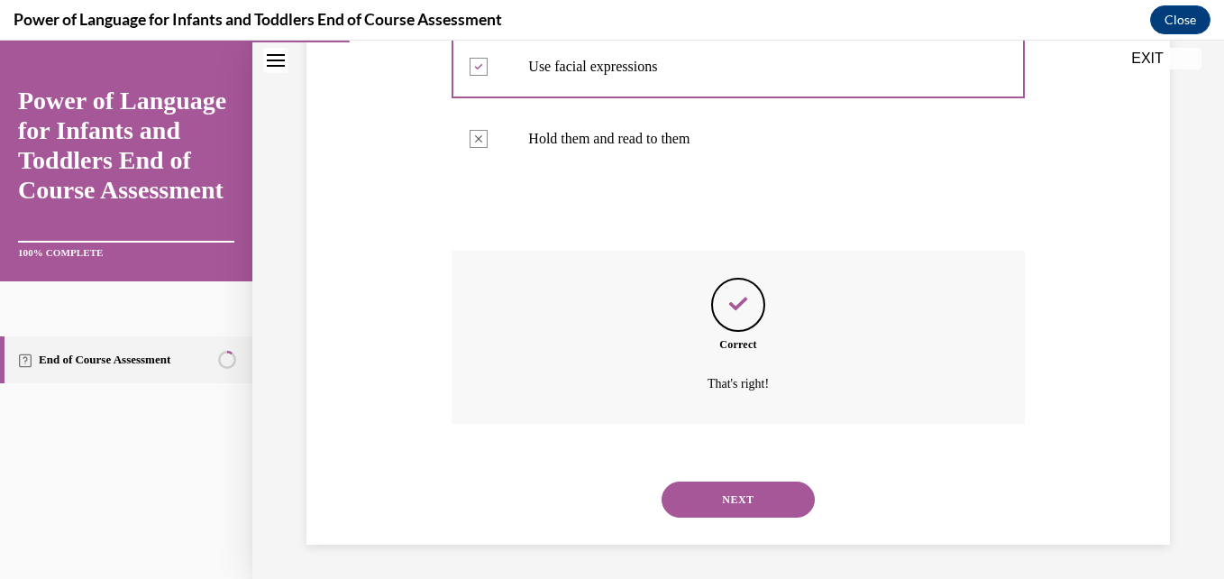
scroll to position [548, 0]
click at [743, 497] on button "NEXT" at bounding box center [737, 497] width 153 height 36
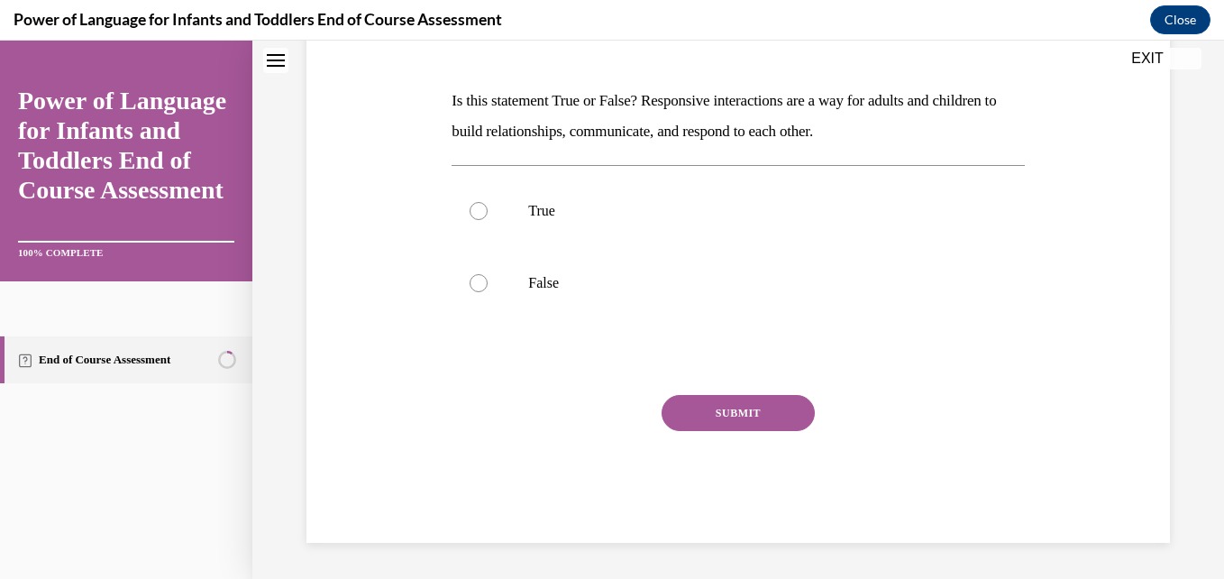
scroll to position [0, 0]
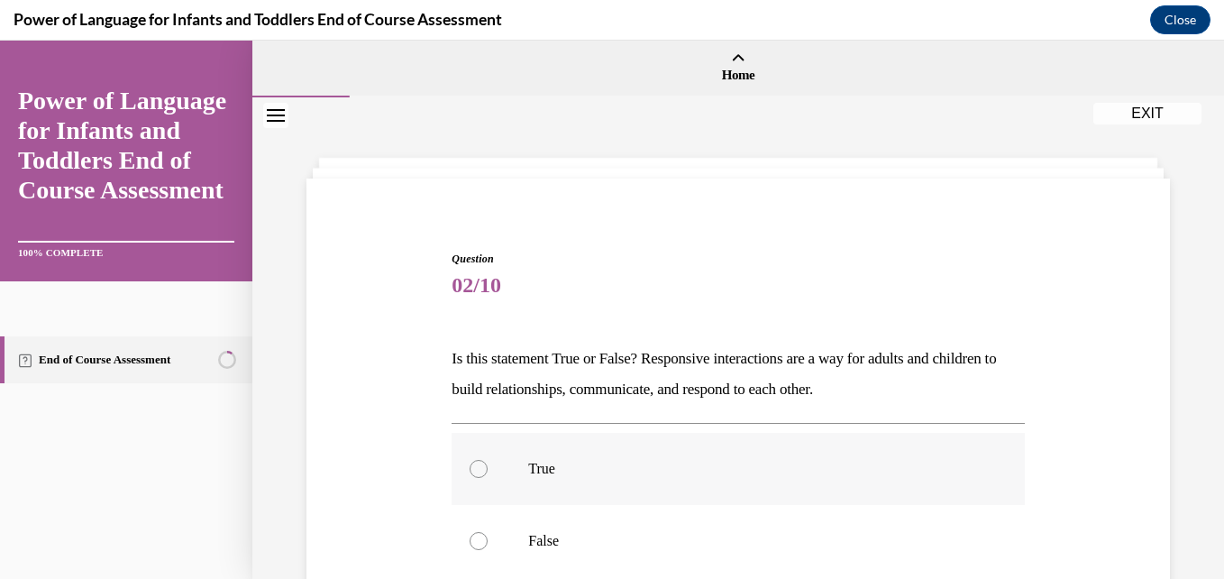
click at [536, 468] on p "True" at bounding box center [753, 469] width 451 height 18
click at [488, 468] on input "True" at bounding box center [478, 469] width 18 height 18
radio input "true"
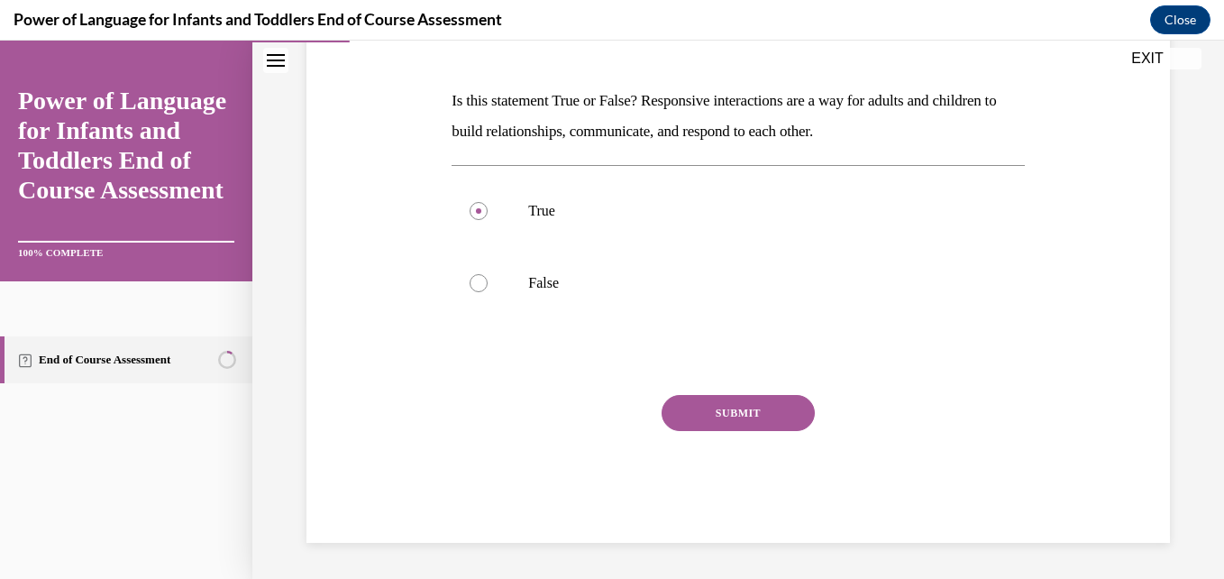
click at [752, 415] on button "SUBMIT" at bounding box center [737, 413] width 153 height 36
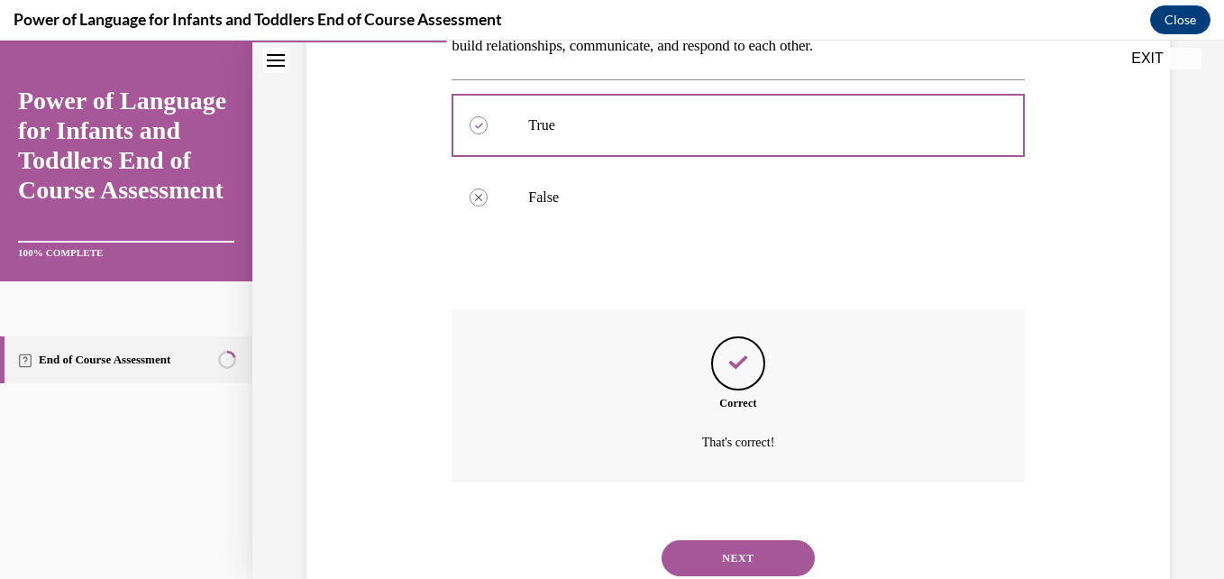
scroll to position [404, 0]
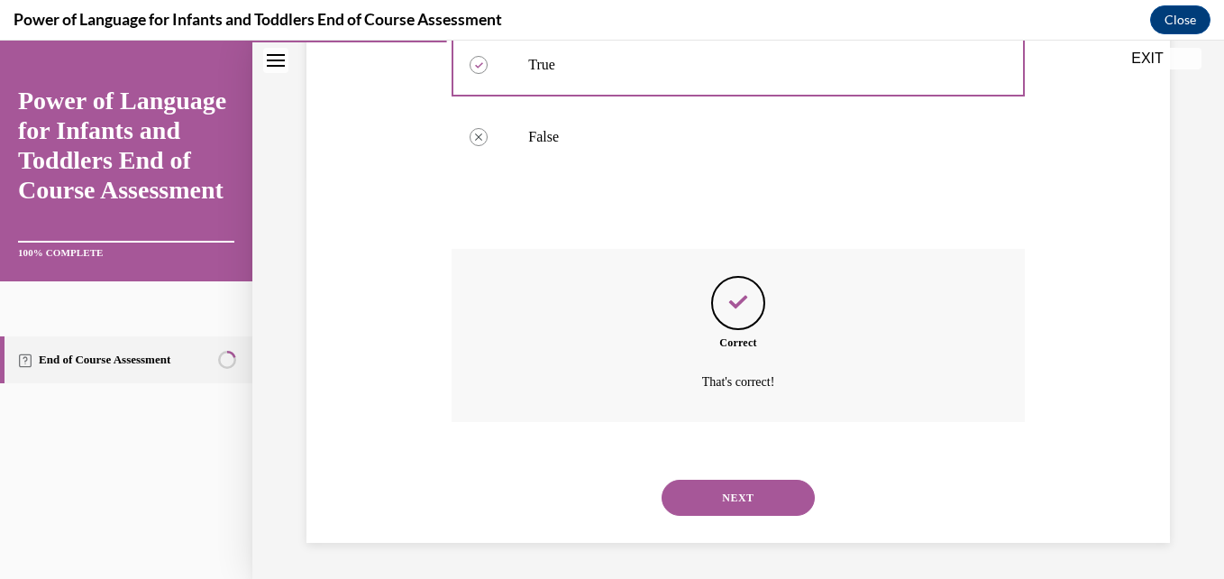
click at [746, 489] on button "NEXT" at bounding box center [737, 497] width 153 height 36
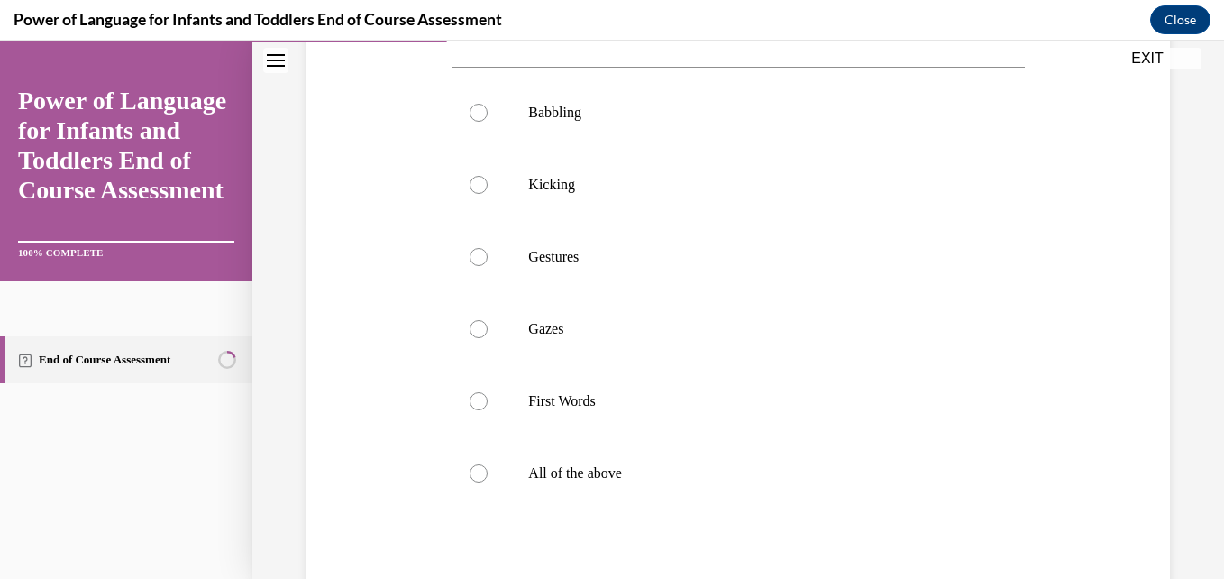
scroll to position [360, 0]
click at [479, 472] on div at bounding box center [478, 469] width 18 height 18
click at [479, 472] on input "All of the above" at bounding box center [478, 469] width 18 height 18
radio input "true"
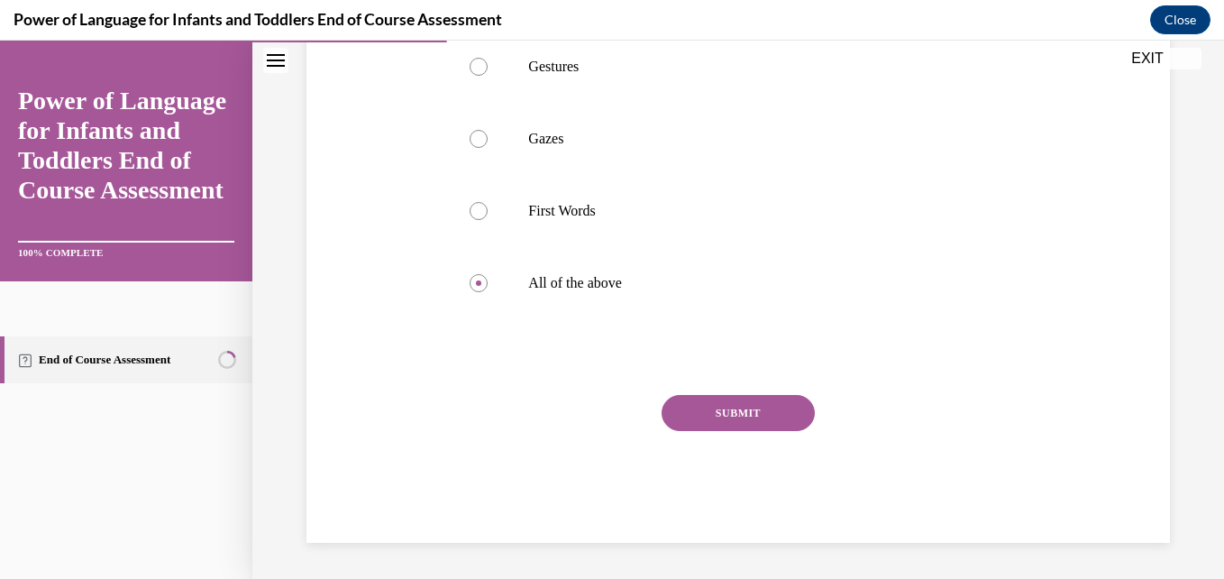
click at [734, 395] on button "SUBMIT" at bounding box center [737, 413] width 153 height 36
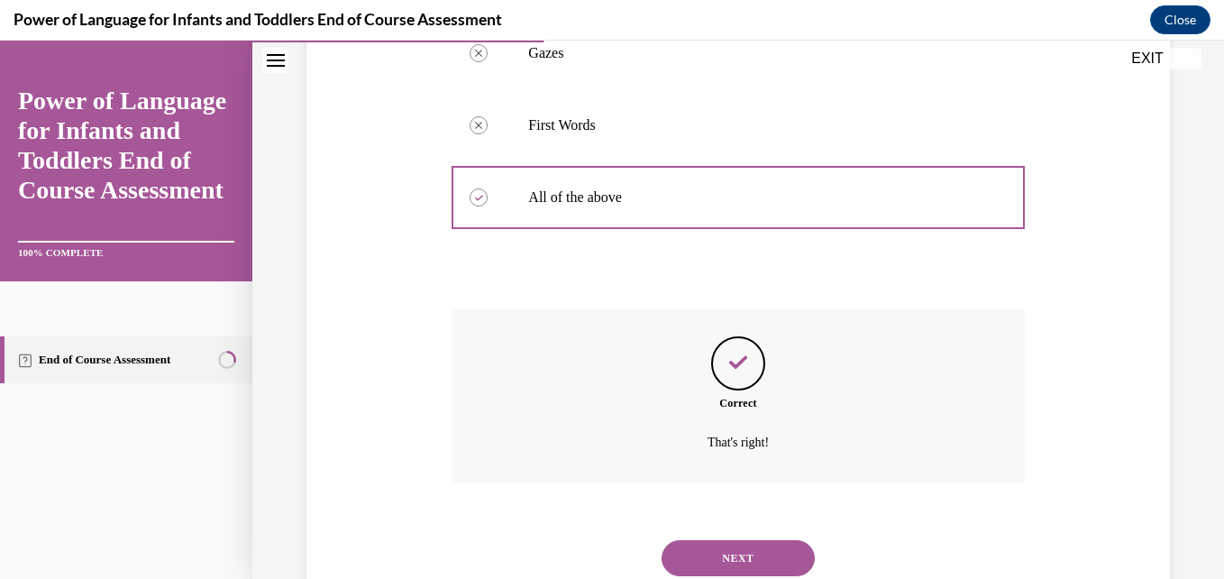
scroll to position [692, 0]
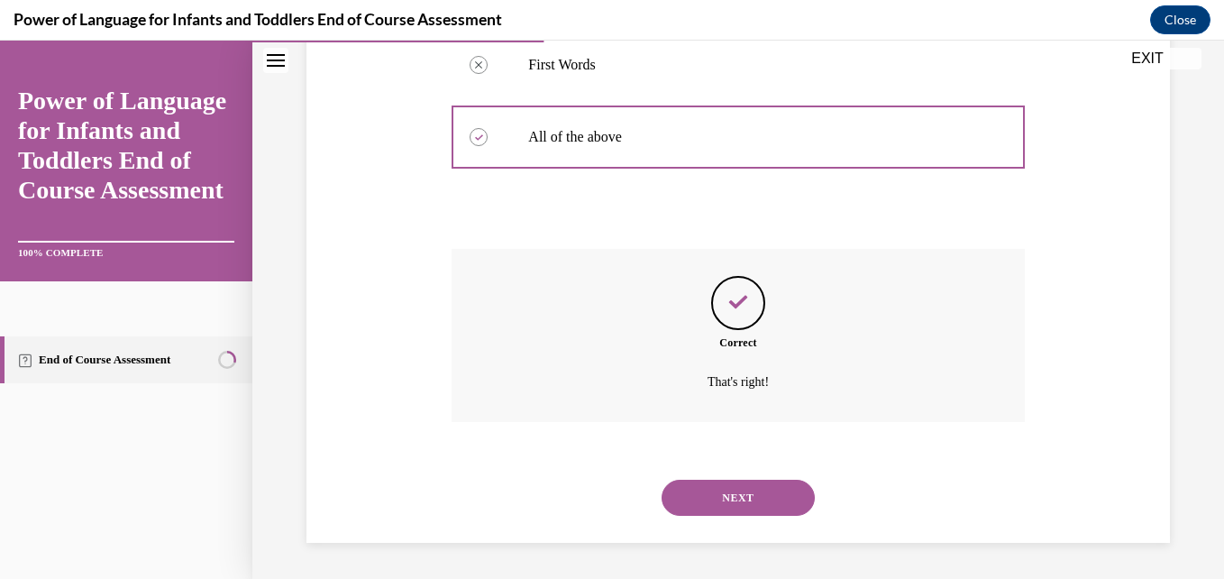
click at [751, 502] on button "NEXT" at bounding box center [737, 497] width 153 height 36
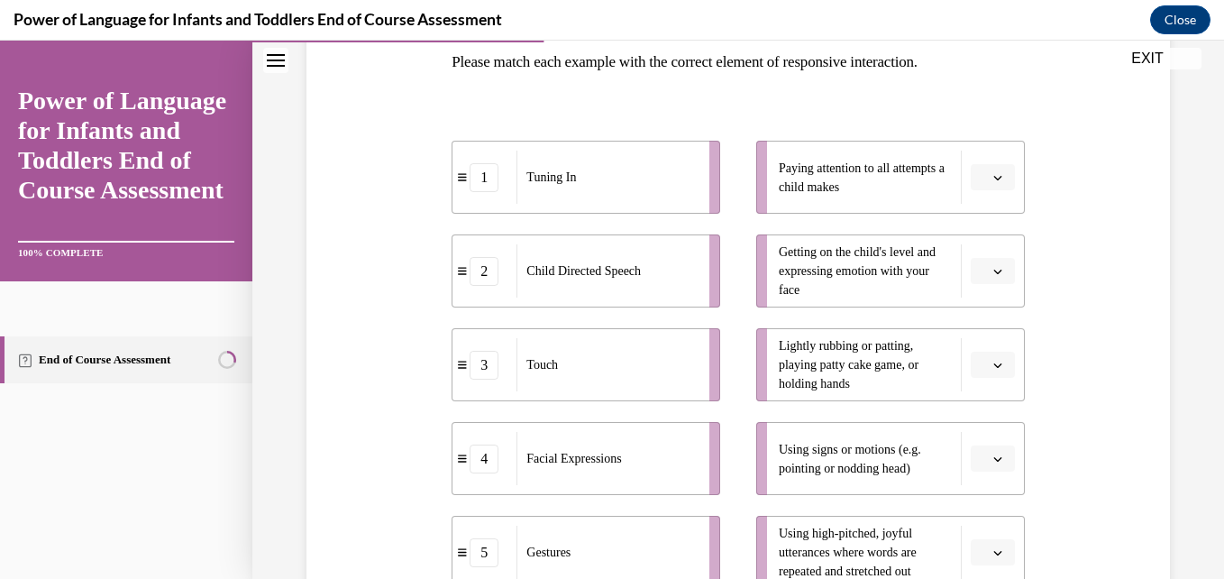
scroll to position [324, 0]
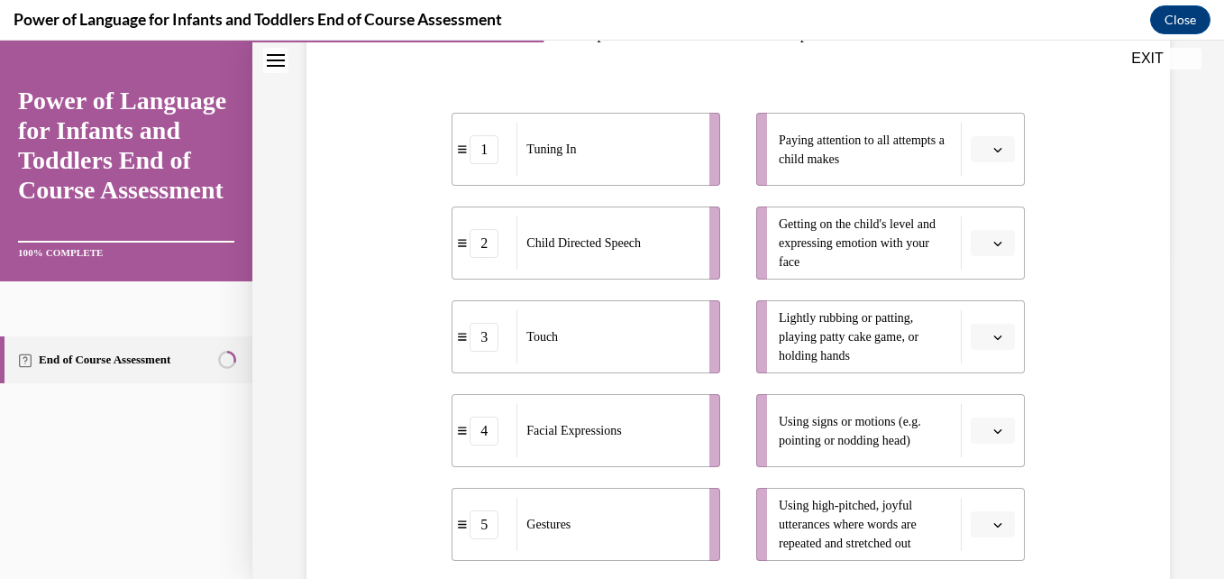
click at [993, 145] on icon "button" at bounding box center [997, 149] width 9 height 9
click at [977, 230] on span "1" at bounding box center [974, 225] width 6 height 14
click at [997, 521] on button "button" at bounding box center [993, 524] width 44 height 27
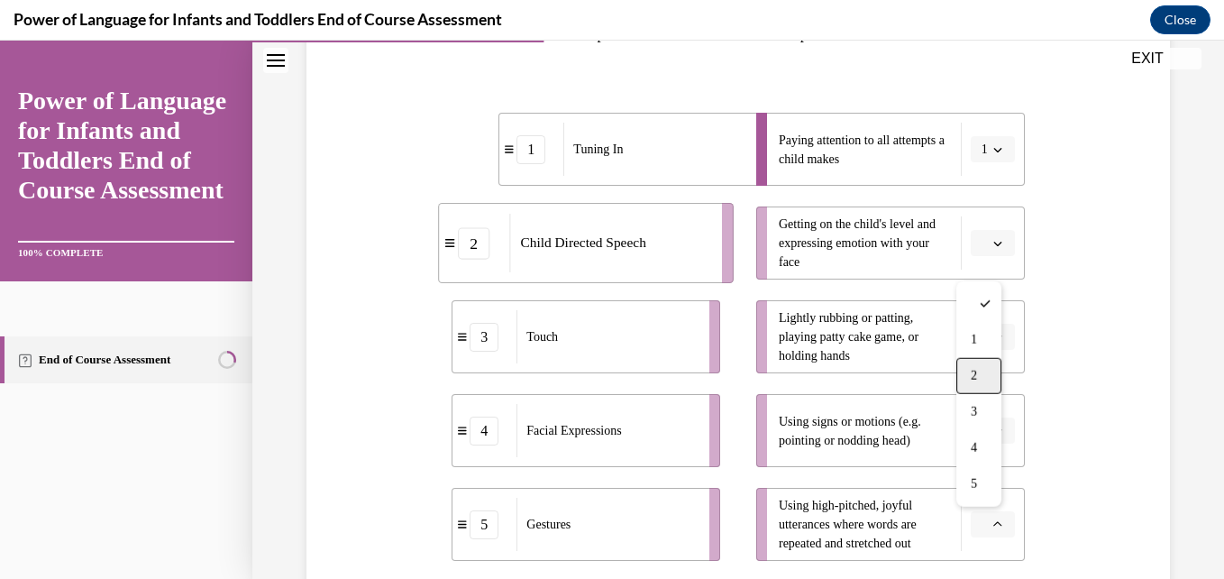
click at [971, 369] on span "2" at bounding box center [974, 376] width 6 height 14
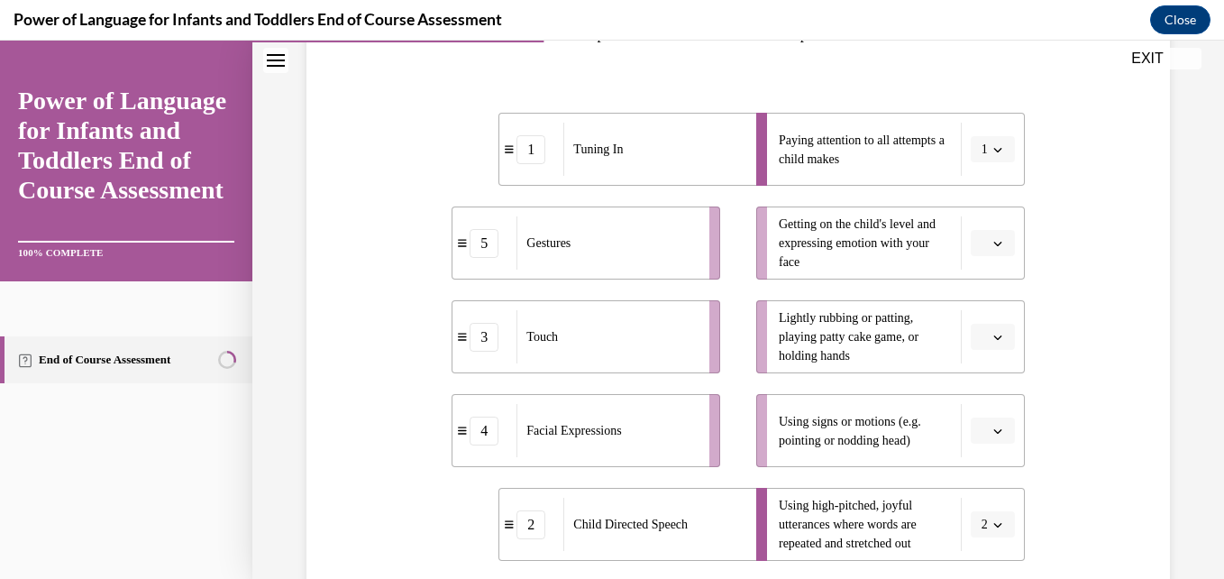
click at [993, 333] on icon "button" at bounding box center [997, 337] width 9 height 9
click at [972, 217] on span "3" at bounding box center [974, 224] width 6 height 14
click at [993, 246] on icon "button" at bounding box center [997, 243] width 9 height 9
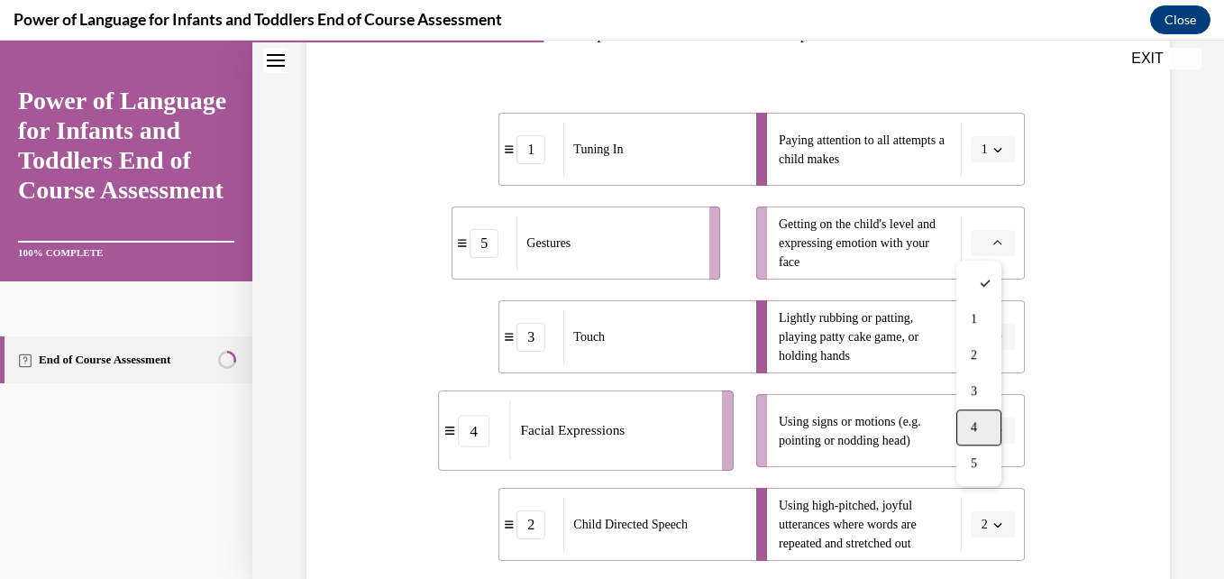
click at [982, 418] on div "4" at bounding box center [978, 427] width 45 height 36
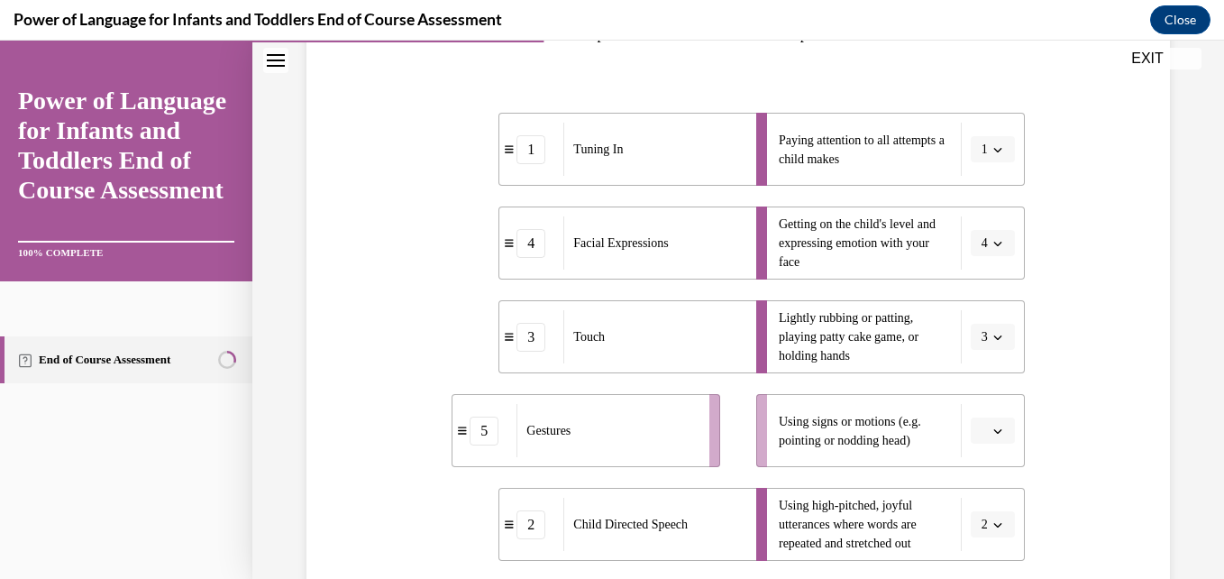
click at [991, 436] on span "button" at bounding box center [997, 430] width 13 height 13
click at [971, 387] on span "5" at bounding box center [974, 390] width 6 height 14
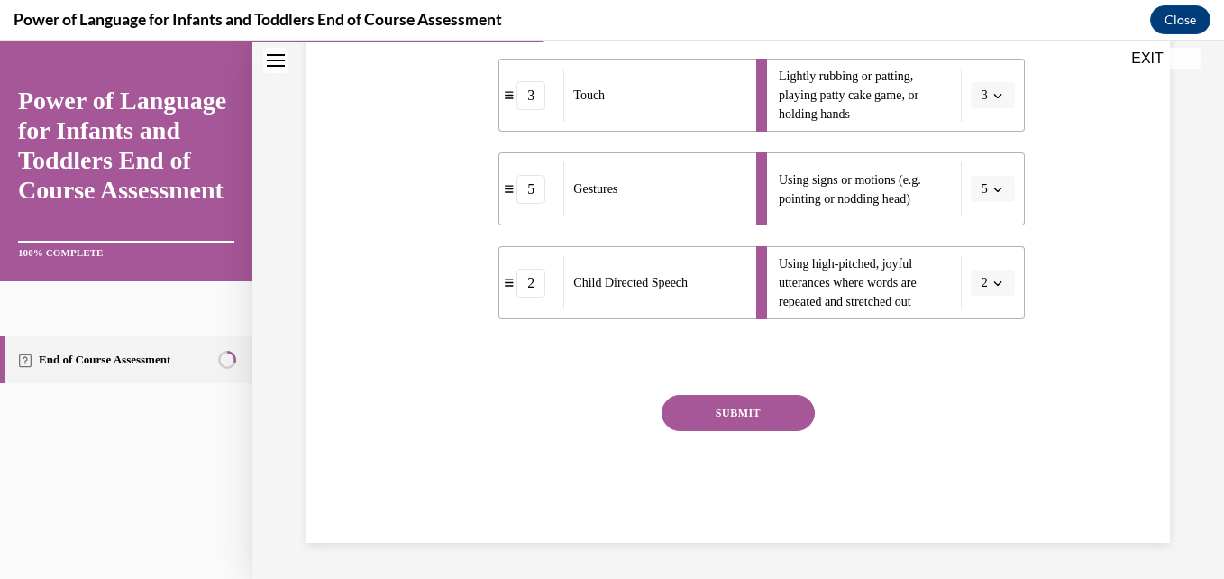
click at [779, 413] on button "SUBMIT" at bounding box center [737, 413] width 153 height 36
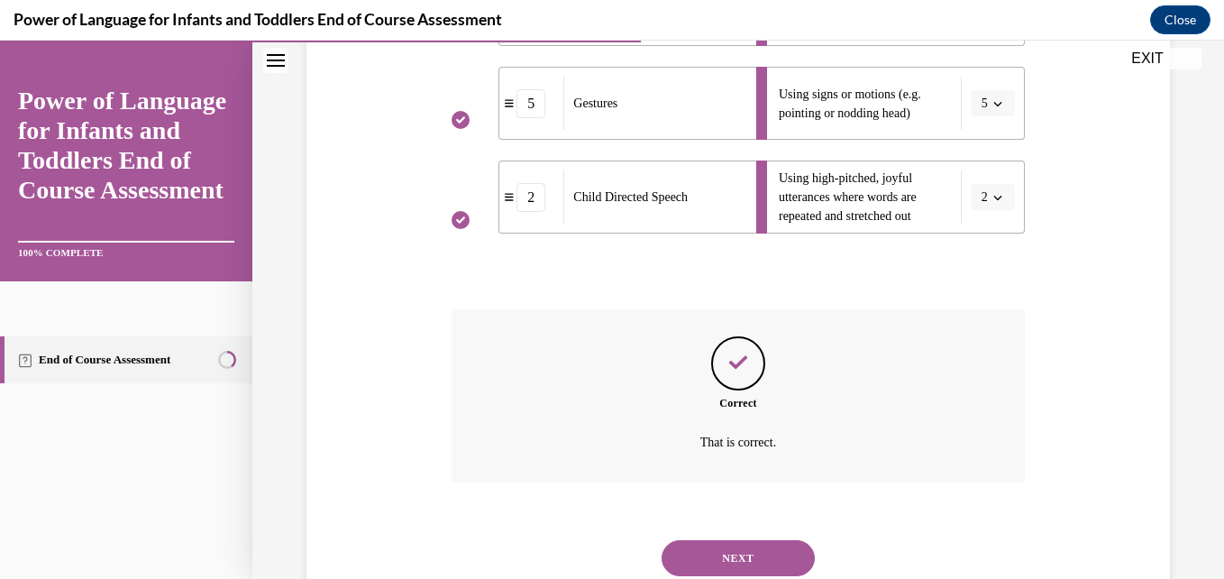
scroll to position [712, 0]
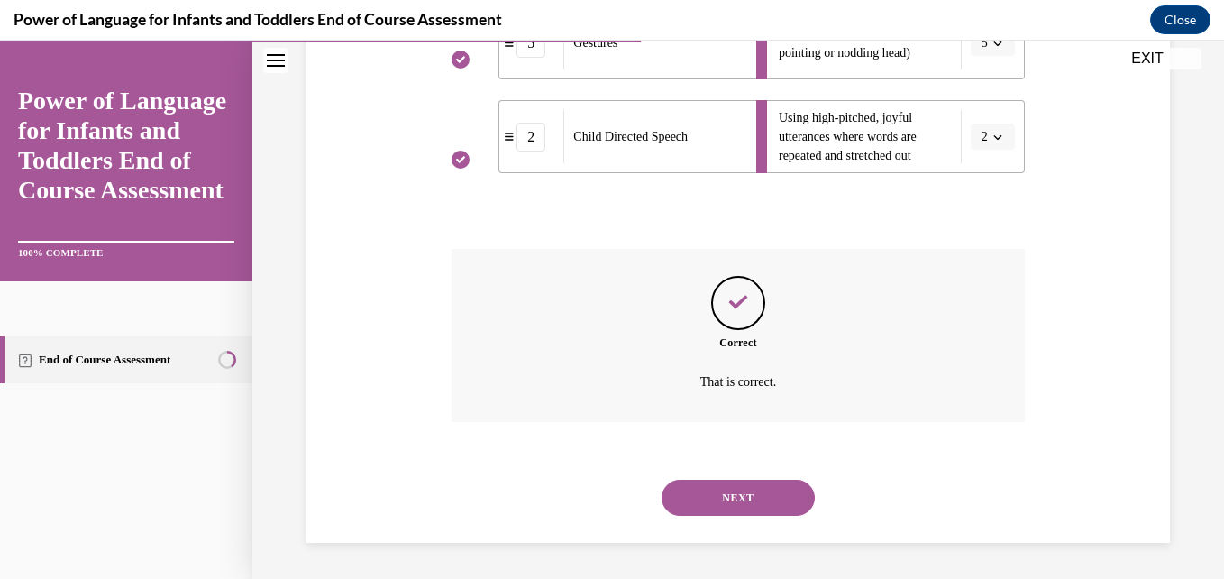
click at [752, 490] on button "NEXT" at bounding box center [737, 497] width 153 height 36
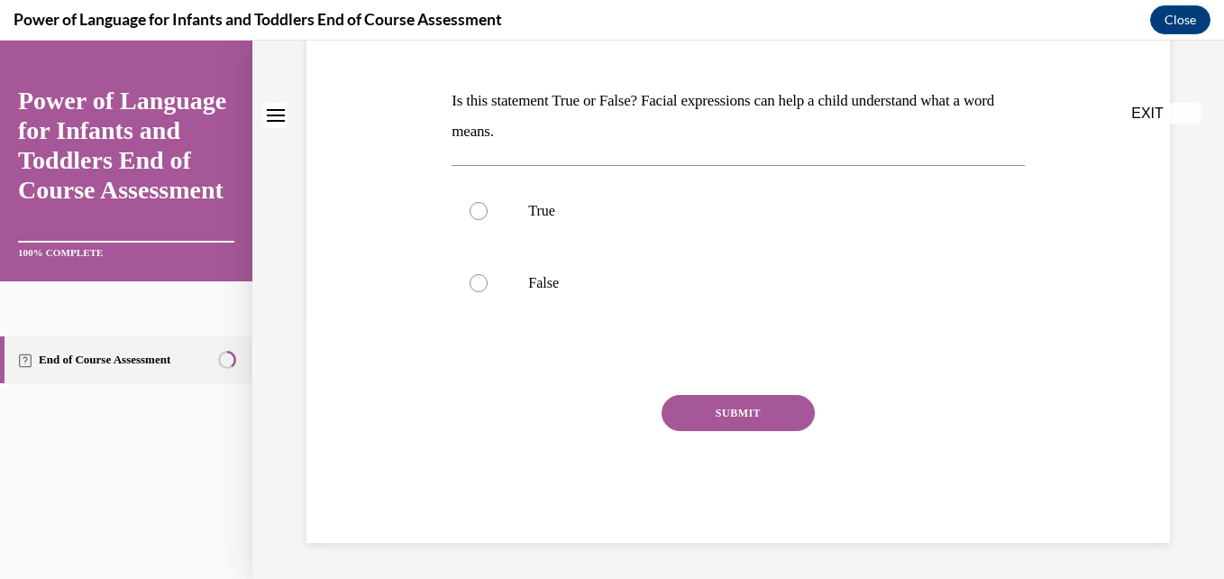
scroll to position [0, 0]
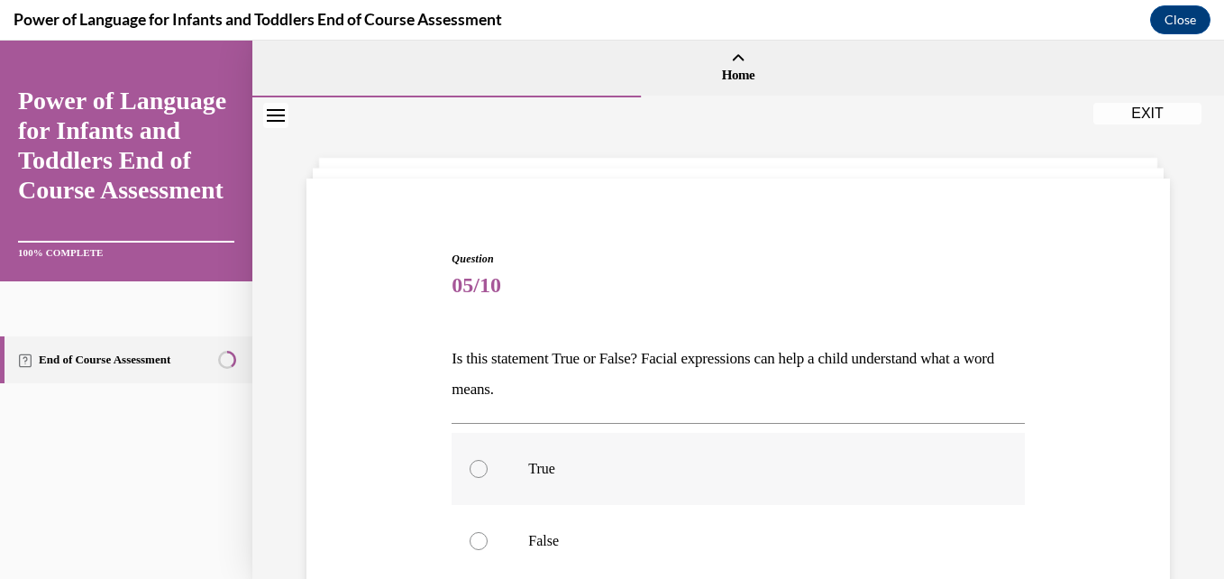
click at [577, 459] on label "True" at bounding box center [737, 469] width 572 height 72
click at [488, 460] on input "True" at bounding box center [478, 469] width 18 height 18
radio input "true"
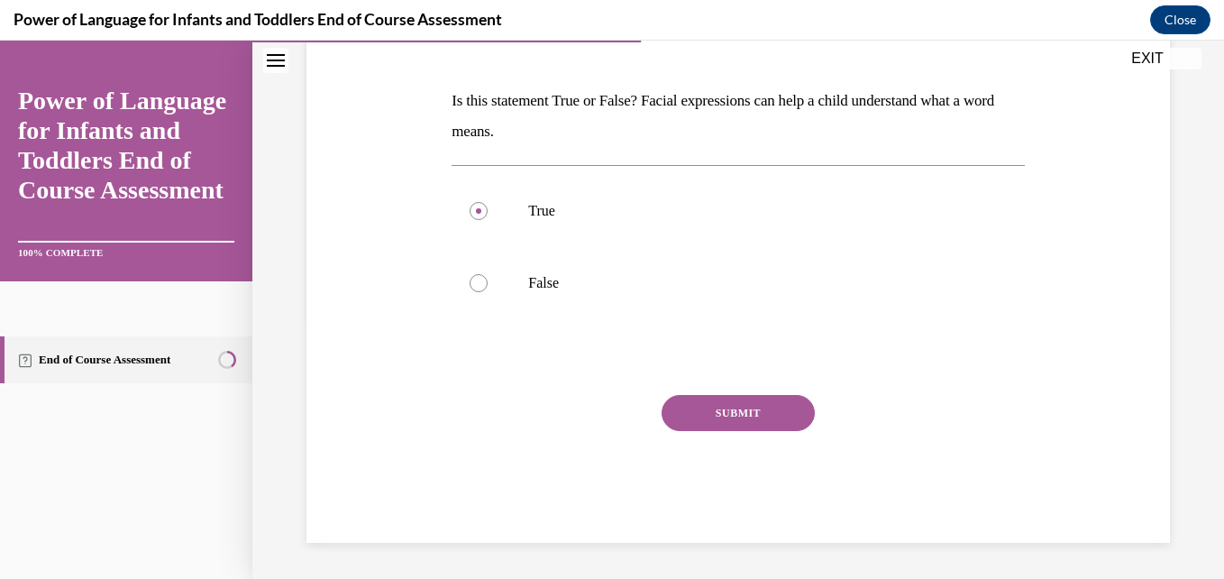
click at [792, 417] on button "SUBMIT" at bounding box center [737, 413] width 153 height 36
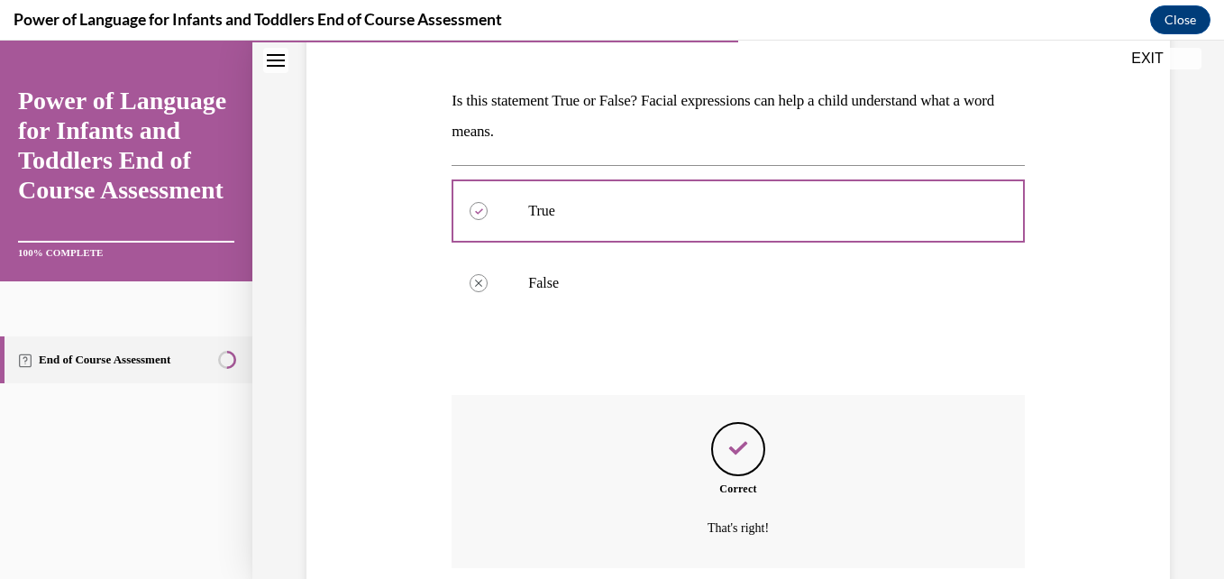
scroll to position [404, 0]
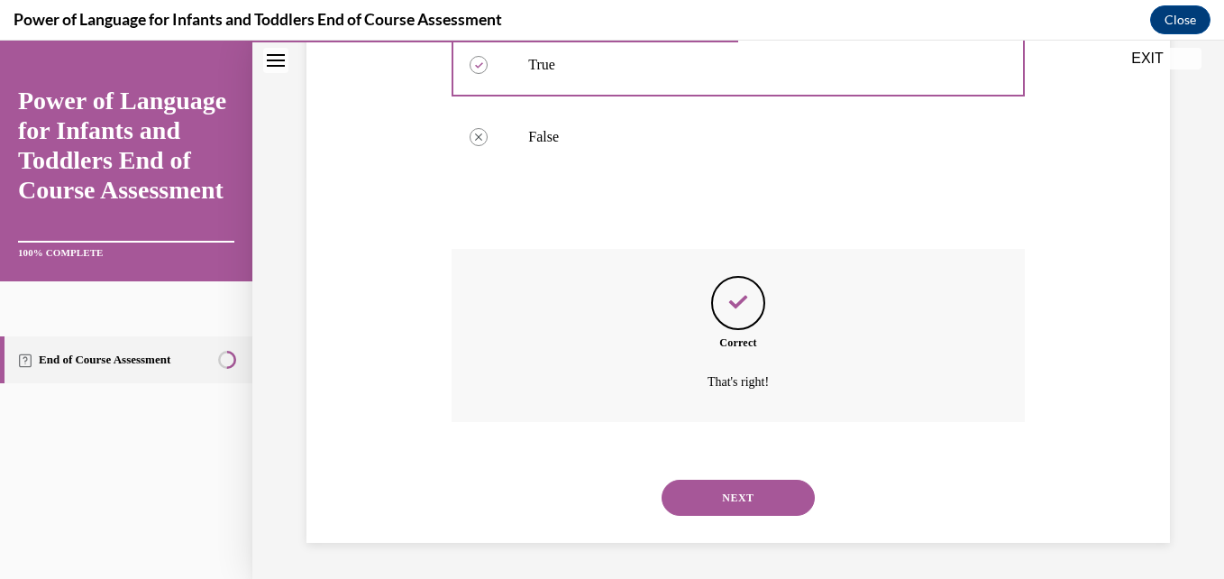
click at [771, 483] on button "NEXT" at bounding box center [737, 497] width 153 height 36
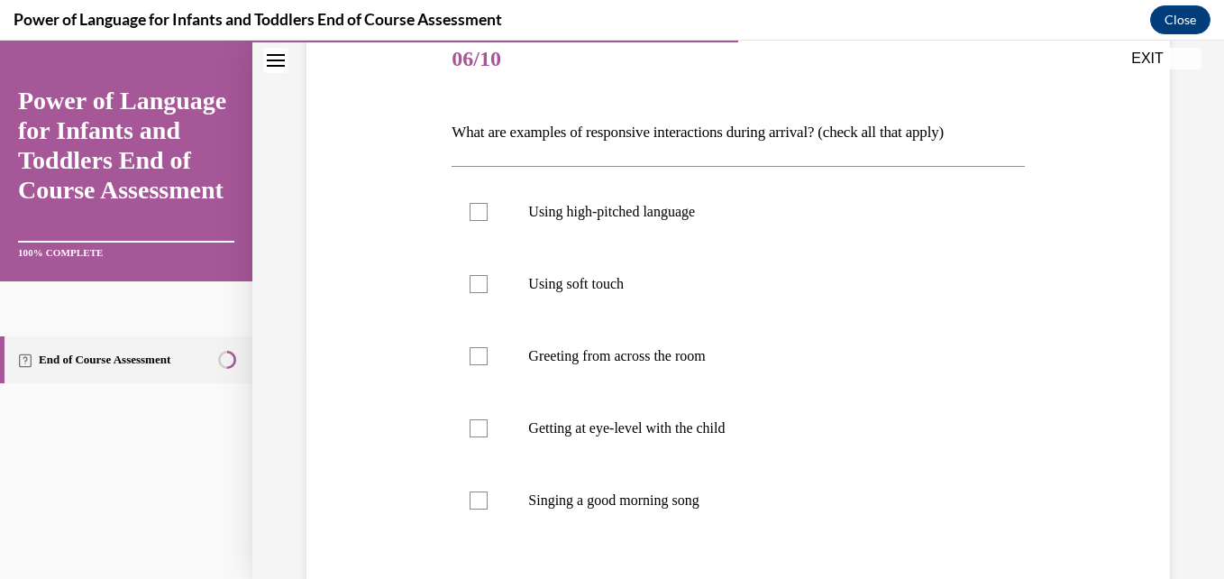
scroll to position [221, 0]
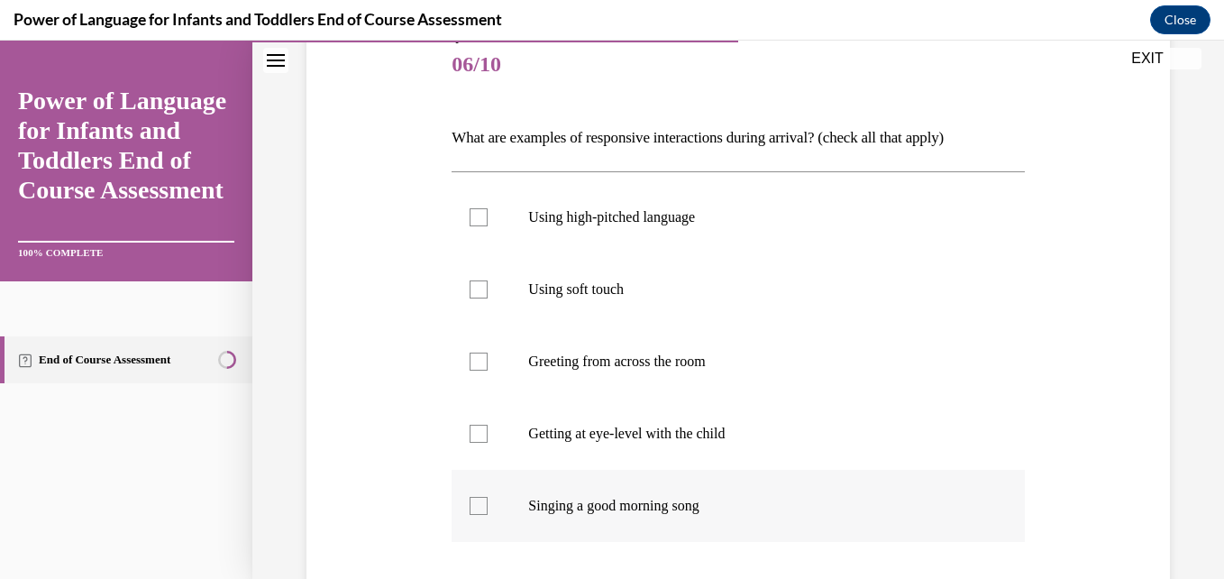
click at [480, 504] on div at bounding box center [478, 506] width 18 height 18
click at [480, 504] on input "Singing a good morning song" at bounding box center [478, 506] width 18 height 18
checkbox input "true"
click at [472, 434] on div at bounding box center [478, 433] width 18 height 18
click at [472, 434] on input "Getting at eye-level with the child" at bounding box center [478, 433] width 18 height 18
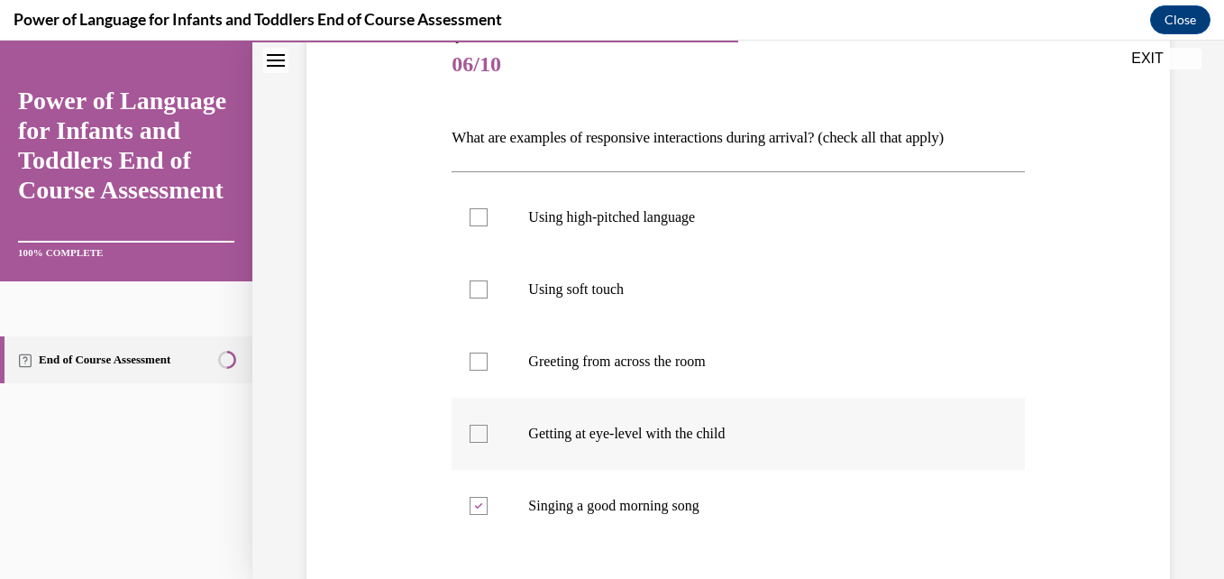
checkbox input "true"
click at [469, 225] on div at bounding box center [478, 217] width 18 height 18
click at [469, 225] on input "Using high-pitched language" at bounding box center [478, 217] width 18 height 18
checkbox input "true"
click at [479, 285] on div at bounding box center [478, 289] width 18 height 18
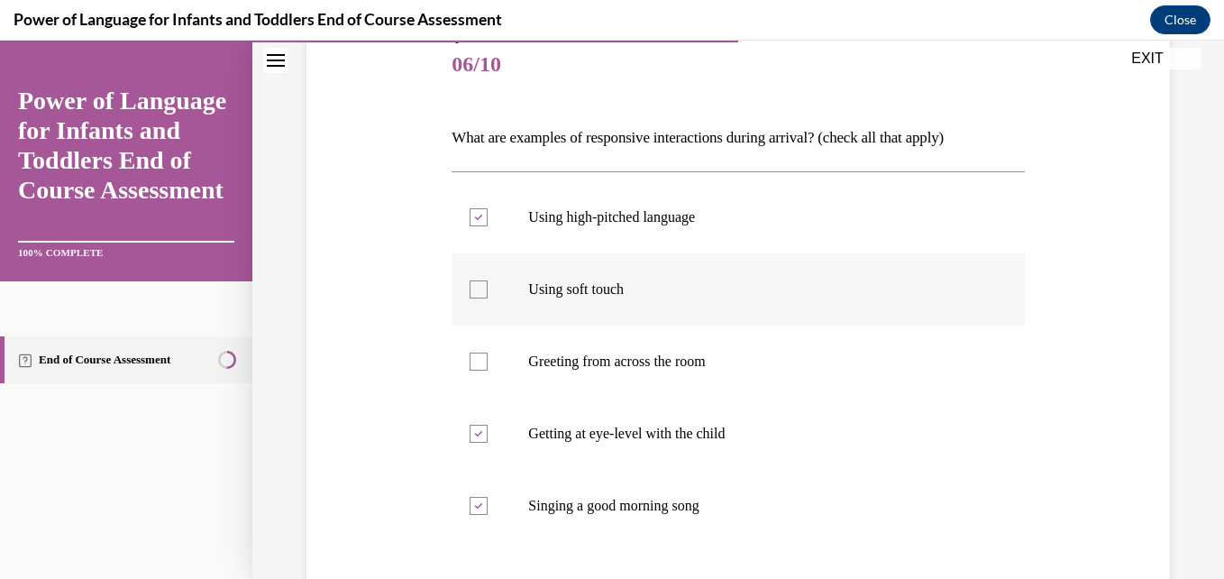
click at [479, 285] on input "Using soft touch" at bounding box center [478, 289] width 18 height 18
checkbox input "true"
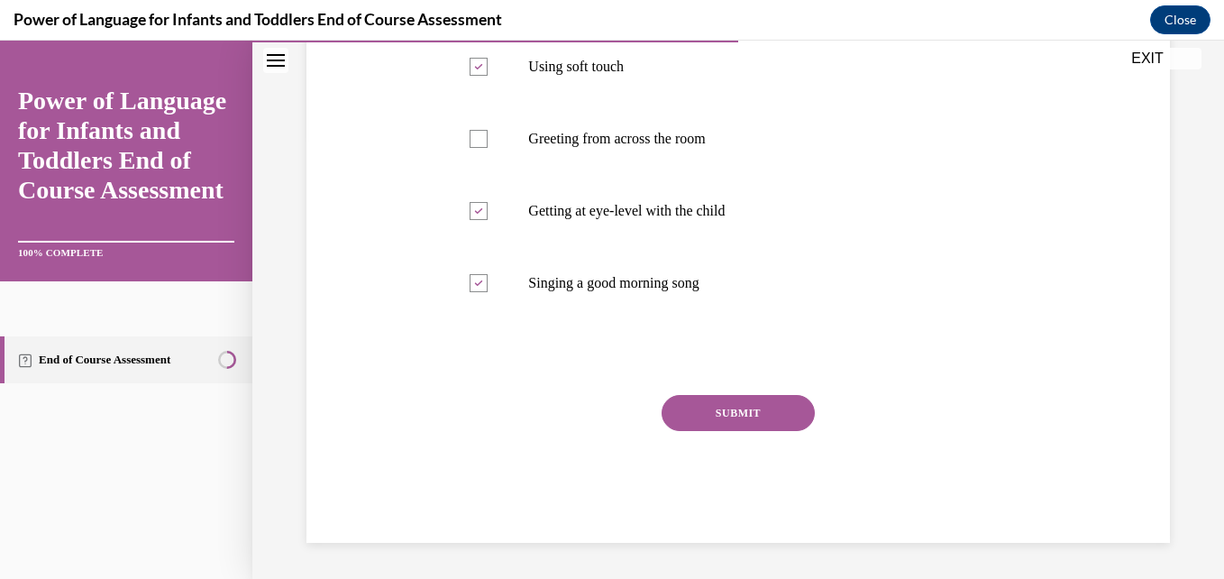
click at [763, 408] on button "SUBMIT" at bounding box center [737, 413] width 153 height 36
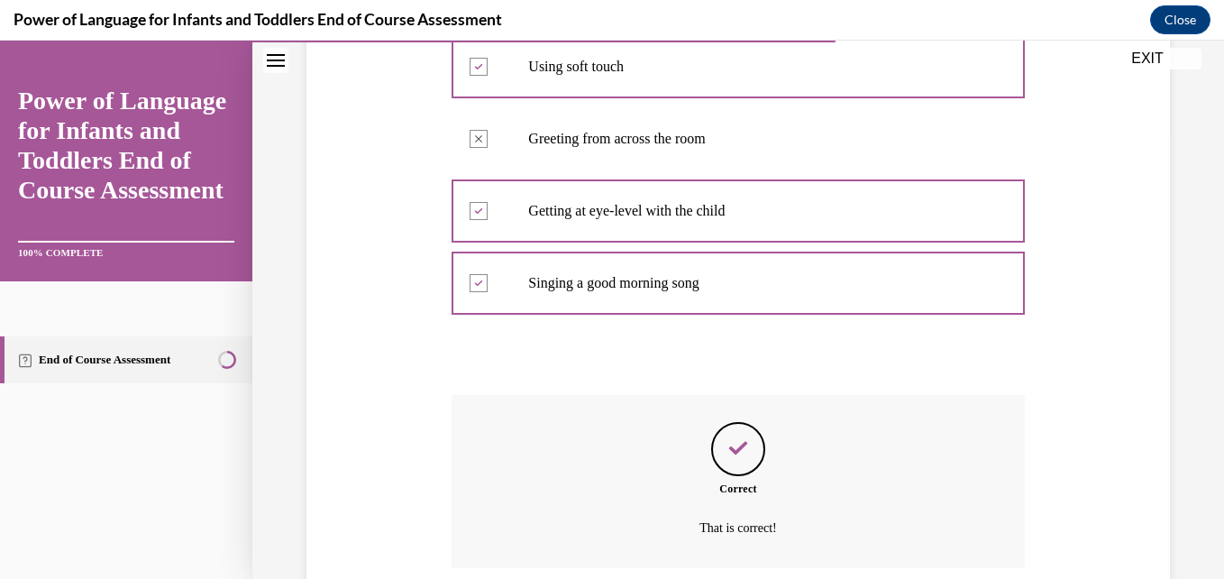
scroll to position [589, 0]
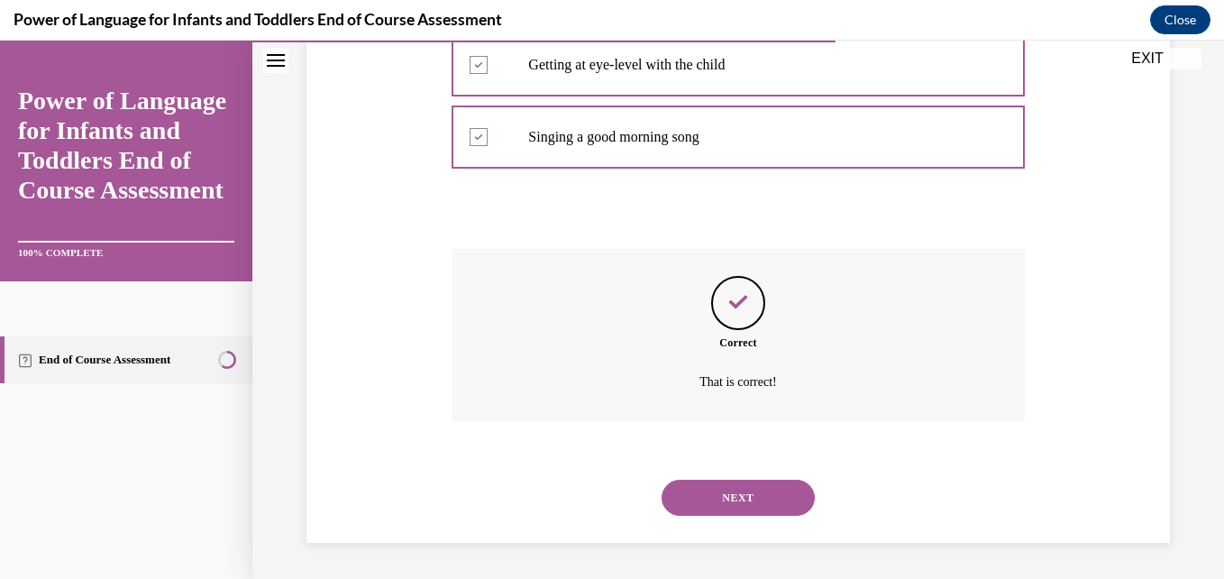
click at [734, 495] on button "NEXT" at bounding box center [737, 497] width 153 height 36
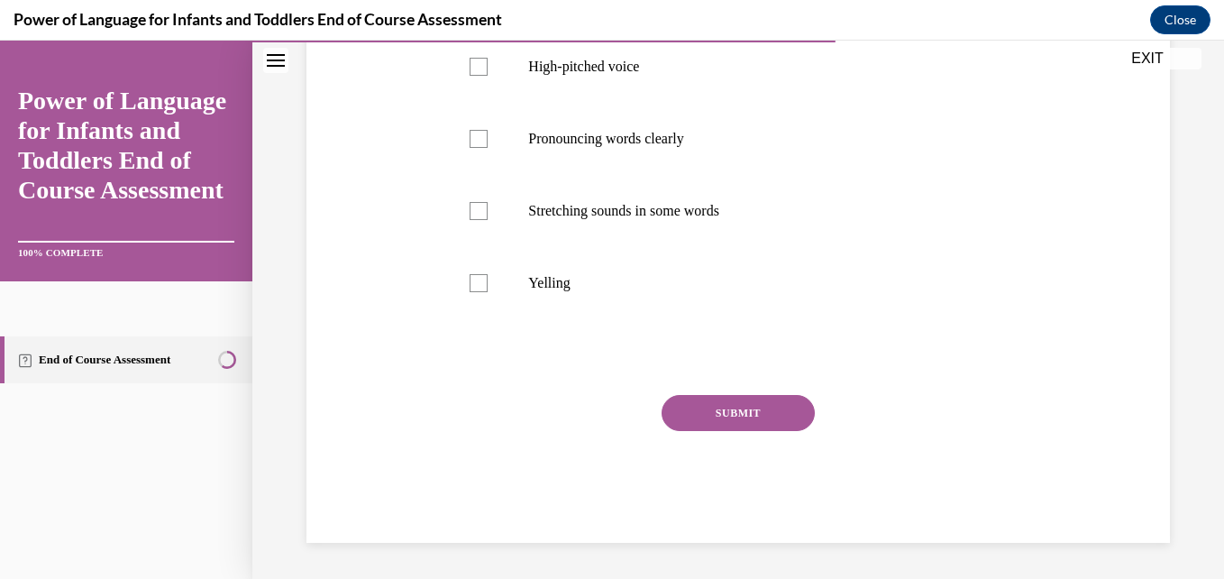
scroll to position [0, 0]
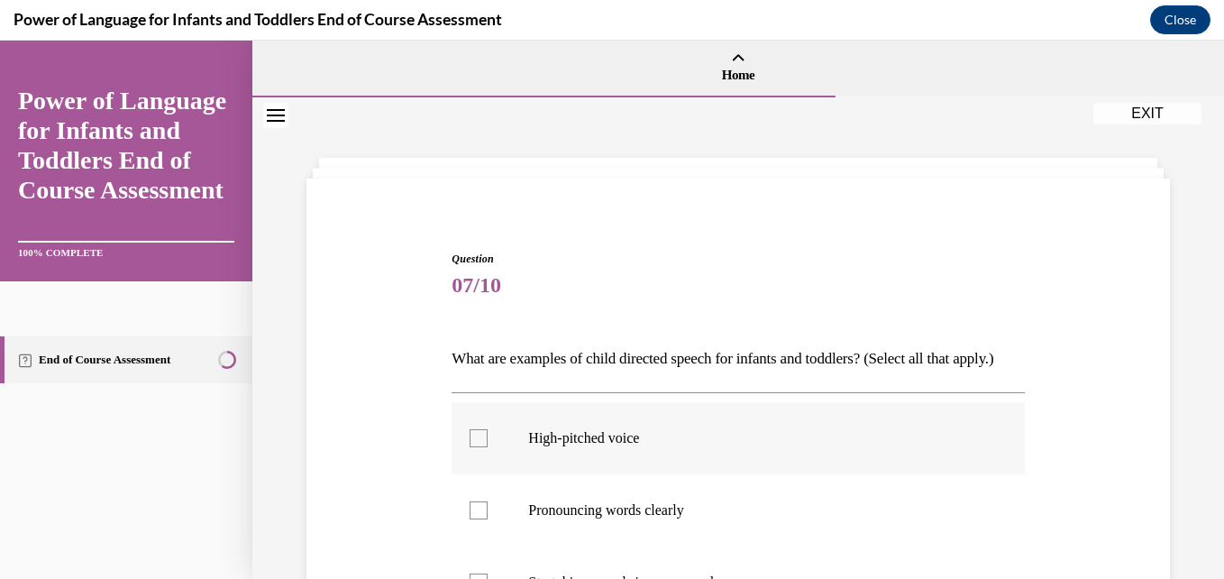
click at [606, 447] on p "High-pitched voice" at bounding box center [753, 438] width 451 height 18
click at [488, 447] on input "High-pitched voice" at bounding box center [478, 438] width 18 height 18
checkbox input "true"
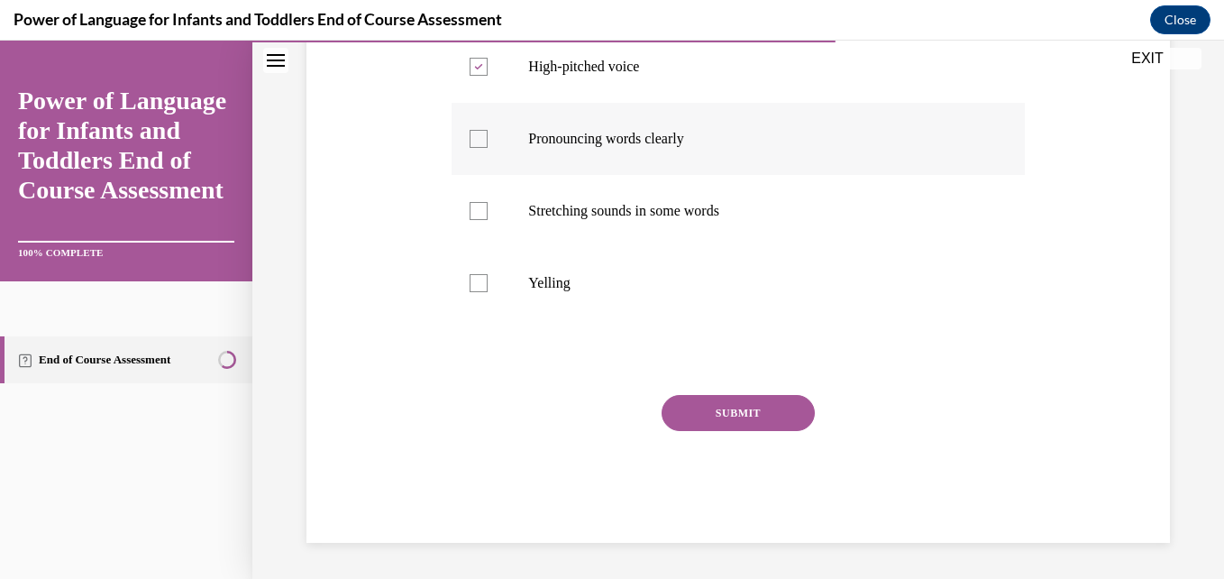
click at [793, 133] on p "Pronouncing words clearly" at bounding box center [753, 139] width 451 height 18
click at [488, 133] on input "Pronouncing words clearly" at bounding box center [478, 139] width 18 height 18
checkbox input "true"
click at [655, 202] on p "Stretching sounds in some words" at bounding box center [753, 211] width 451 height 18
click at [488, 202] on input "Stretching sounds in some words" at bounding box center [478, 211] width 18 height 18
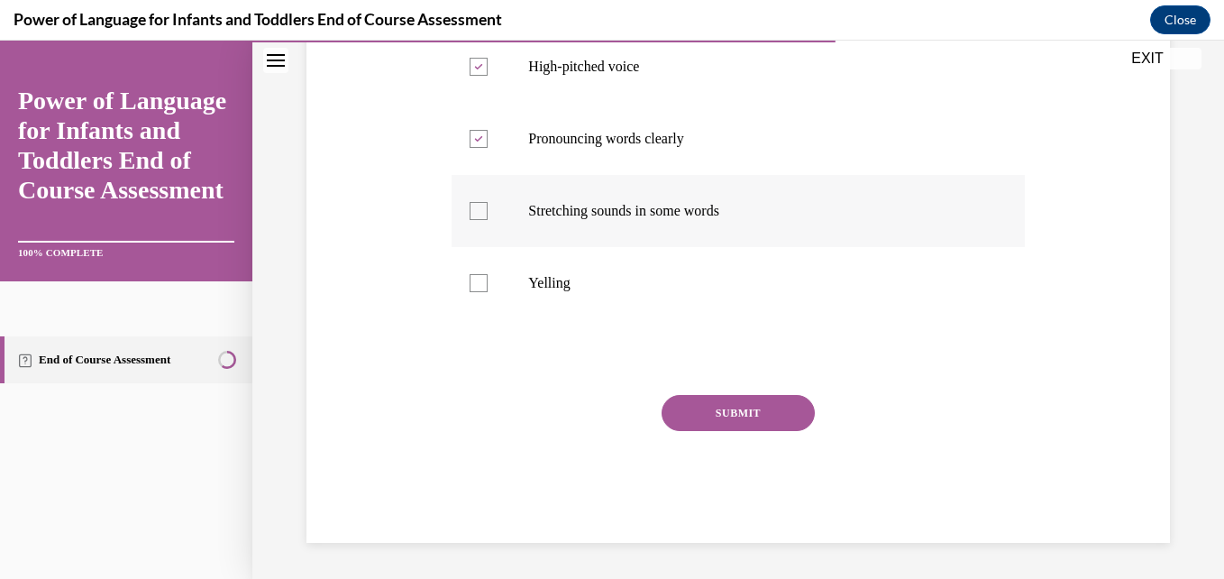
checkbox input "true"
click at [777, 402] on button "SUBMIT" at bounding box center [737, 413] width 153 height 36
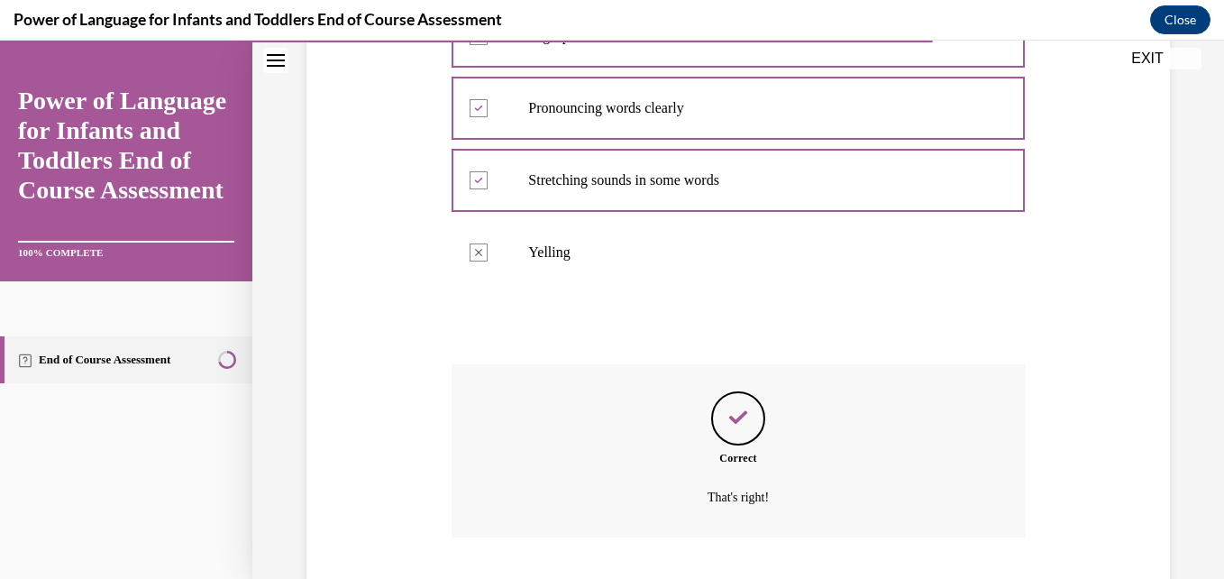
scroll to position [548, 0]
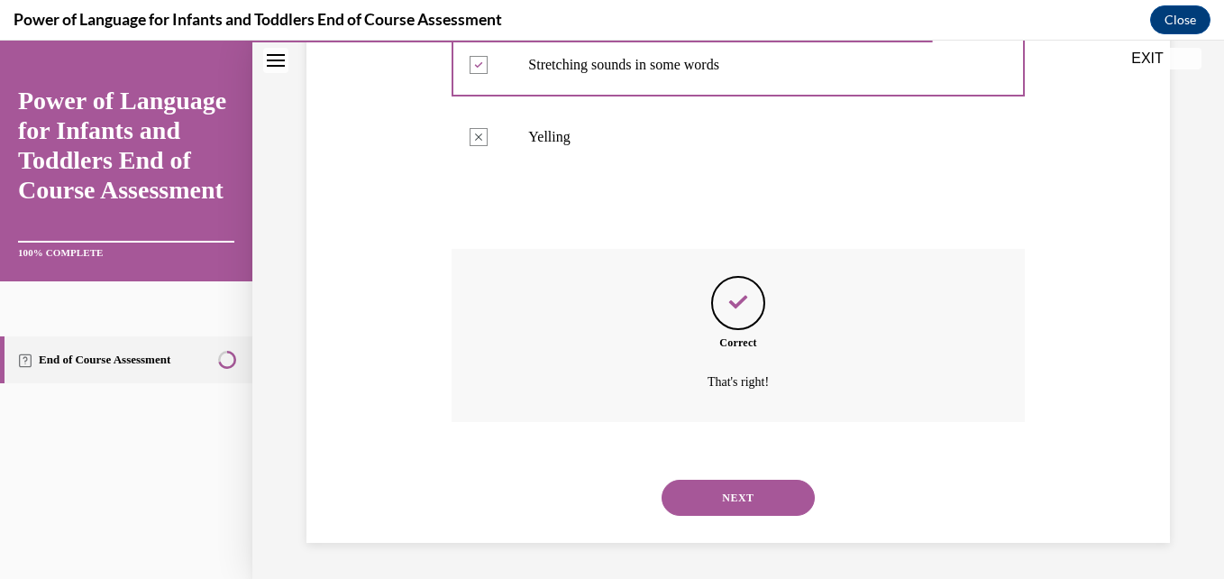
click at [741, 496] on button "NEXT" at bounding box center [737, 497] width 153 height 36
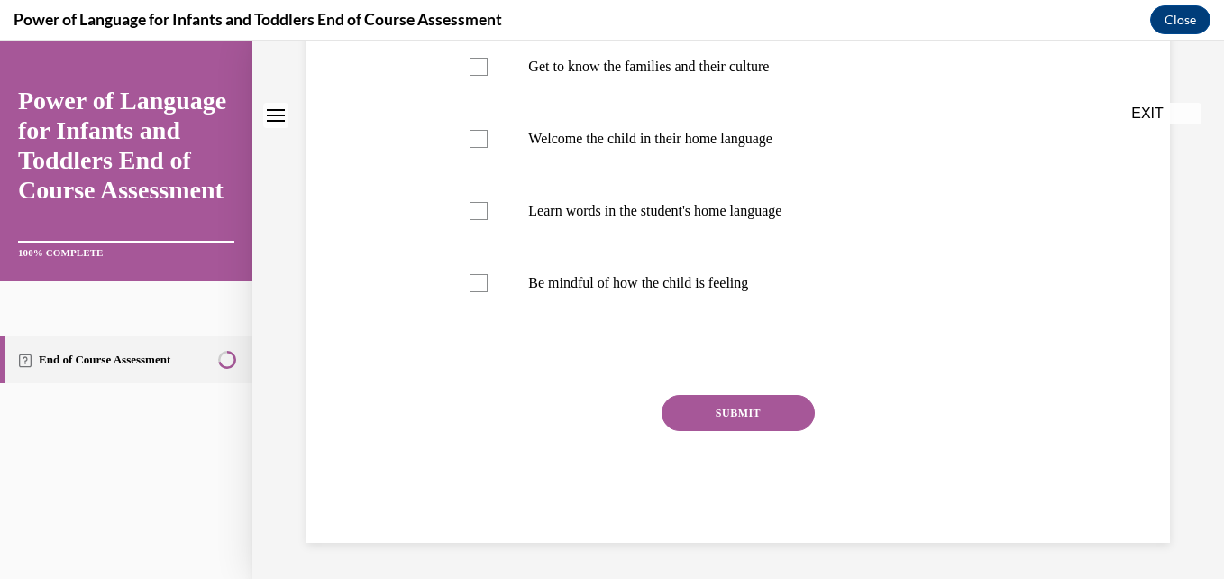
scroll to position [0, 0]
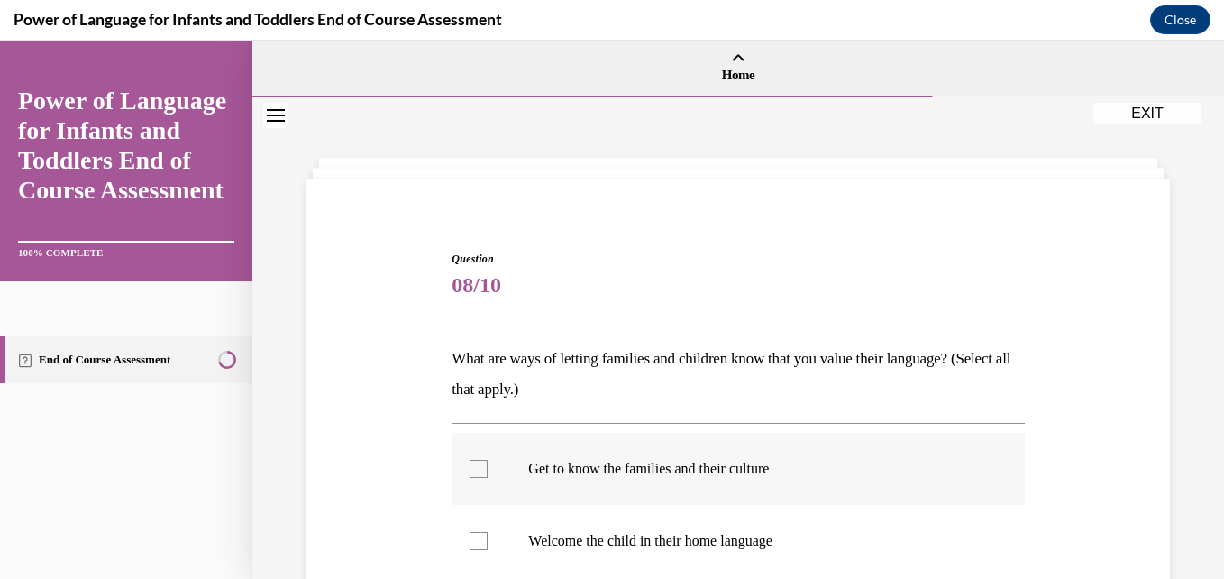
click at [779, 464] on p "Get to know the families and their culture" at bounding box center [753, 469] width 451 height 18
click at [488, 464] on input "Get to know the families and their culture" at bounding box center [478, 469] width 18 height 18
checkbox input "true"
click at [738, 534] on p "Welcome the child in their home language" at bounding box center [753, 541] width 451 height 18
click at [488, 534] on input "Welcome the child in their home language" at bounding box center [478, 541] width 18 height 18
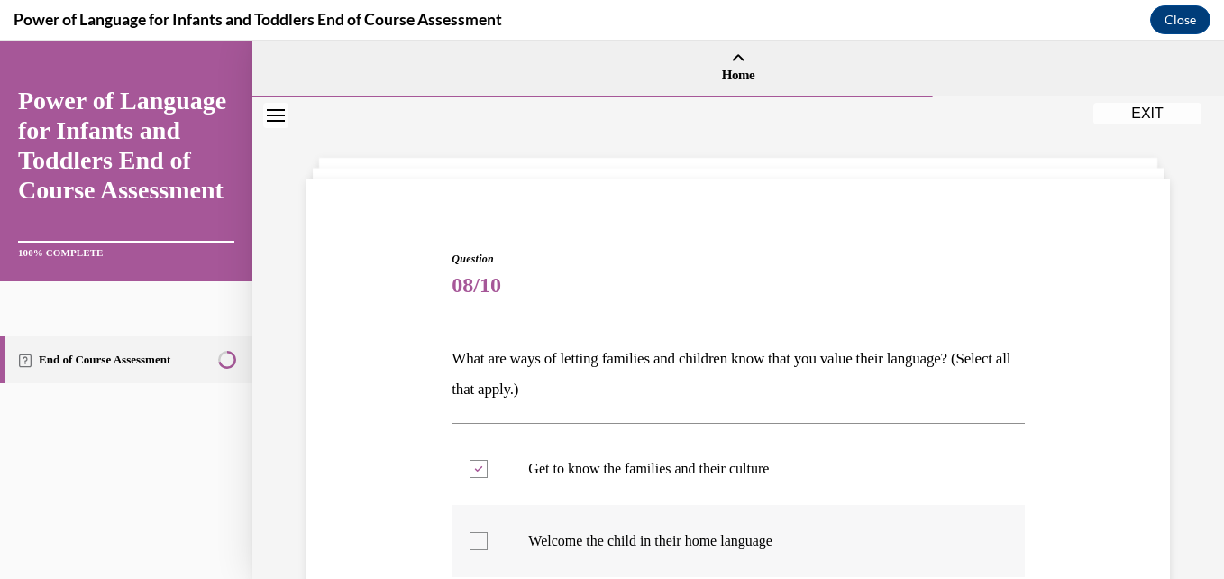
checkbox input "true"
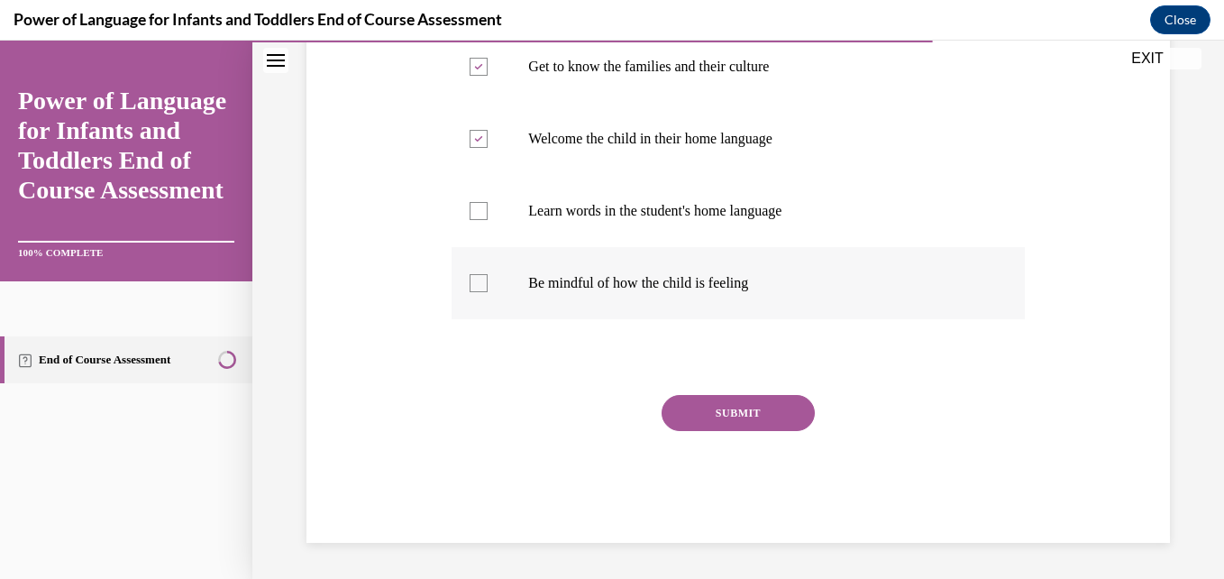
click at [733, 287] on p "Be mindful of how the child is feeling" at bounding box center [753, 283] width 451 height 18
click at [488, 287] on input "Be mindful of how the child is feeling" at bounding box center [478, 283] width 18 height 18
checkbox input "true"
click at [744, 413] on button "SUBMIT" at bounding box center [737, 413] width 153 height 36
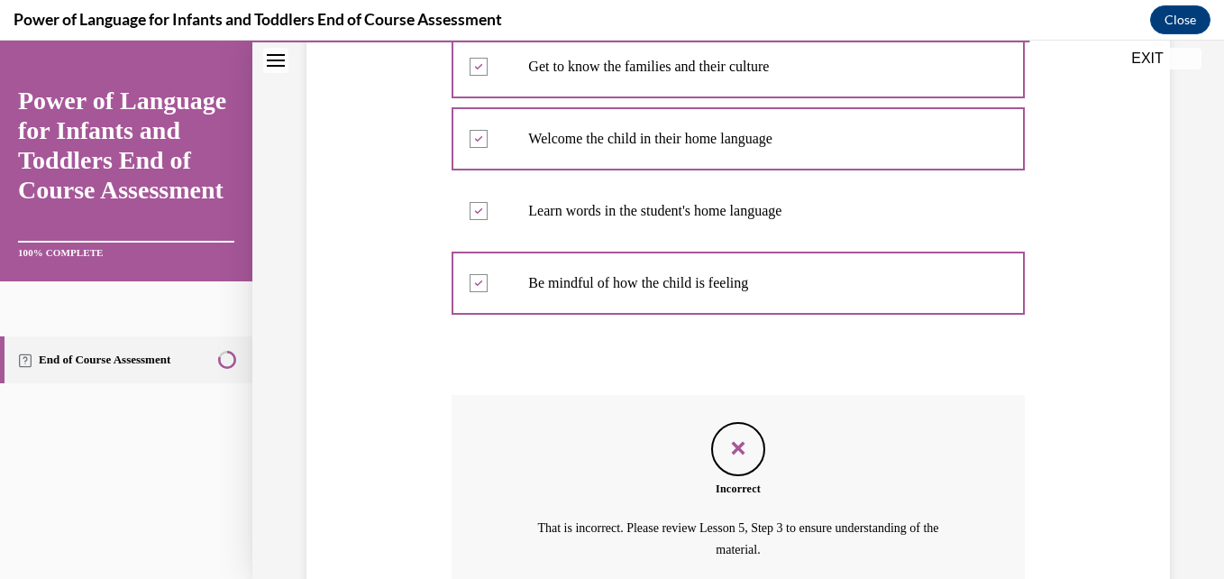
scroll to position [570, 0]
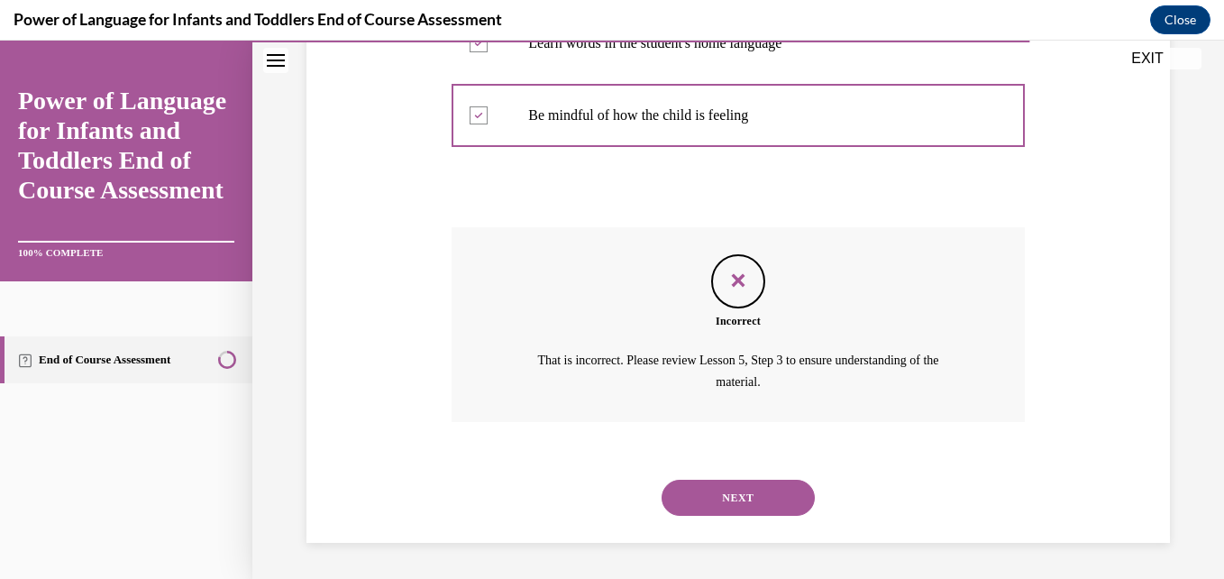
click at [749, 498] on button "NEXT" at bounding box center [737, 497] width 153 height 36
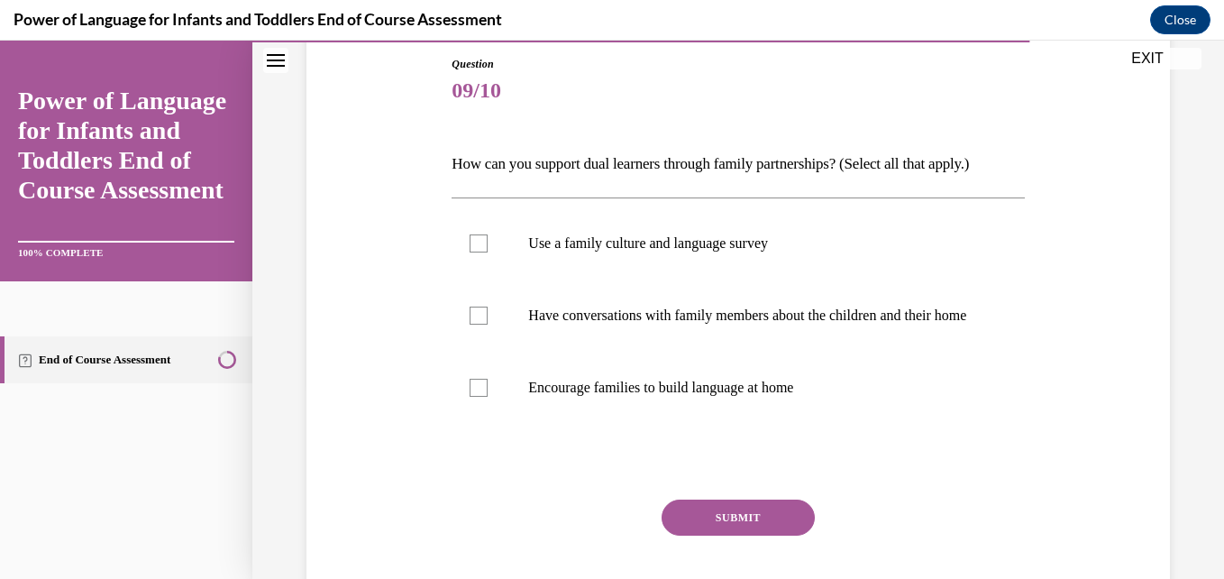
scroll to position [193, 0]
click at [786, 239] on p "Use a family culture and language survey" at bounding box center [753, 245] width 451 height 18
click at [488, 239] on input "Use a family culture and language survey" at bounding box center [478, 245] width 18 height 18
checkbox input "true"
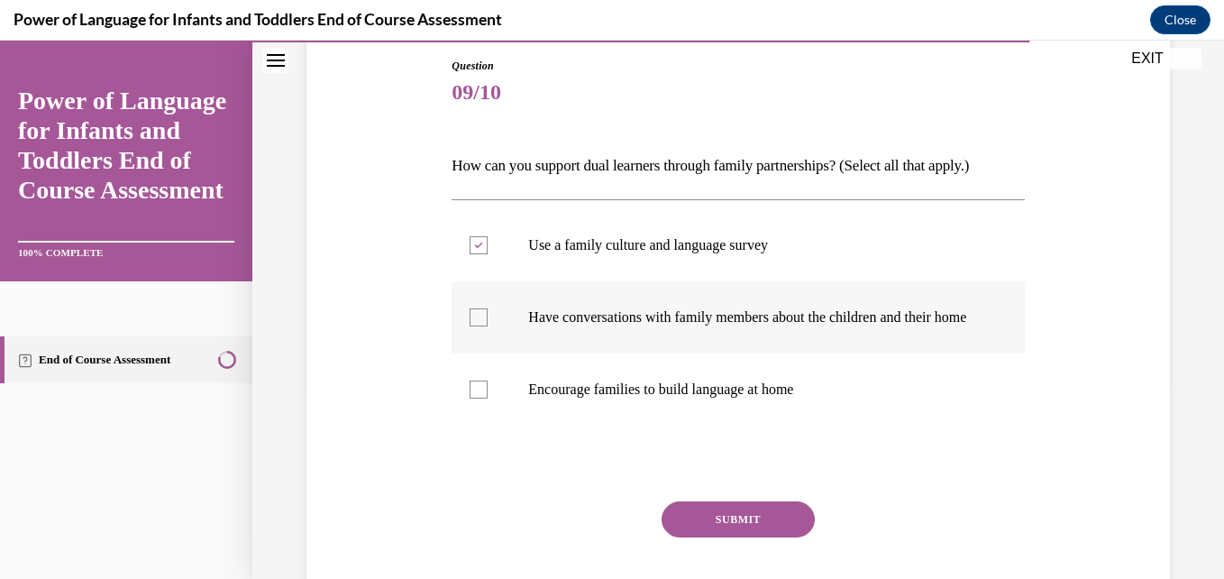
click at [770, 326] on p "Have conversations with family members about the children and their home" at bounding box center [753, 317] width 451 height 18
click at [488, 326] on input "Have conversations with family members about the children and their home" at bounding box center [478, 317] width 18 height 18
checkbox input "true"
click at [654, 398] on p "Encourage families to build language at home" at bounding box center [753, 389] width 451 height 18
click at [488, 398] on input "Encourage families to build language at home" at bounding box center [478, 389] width 18 height 18
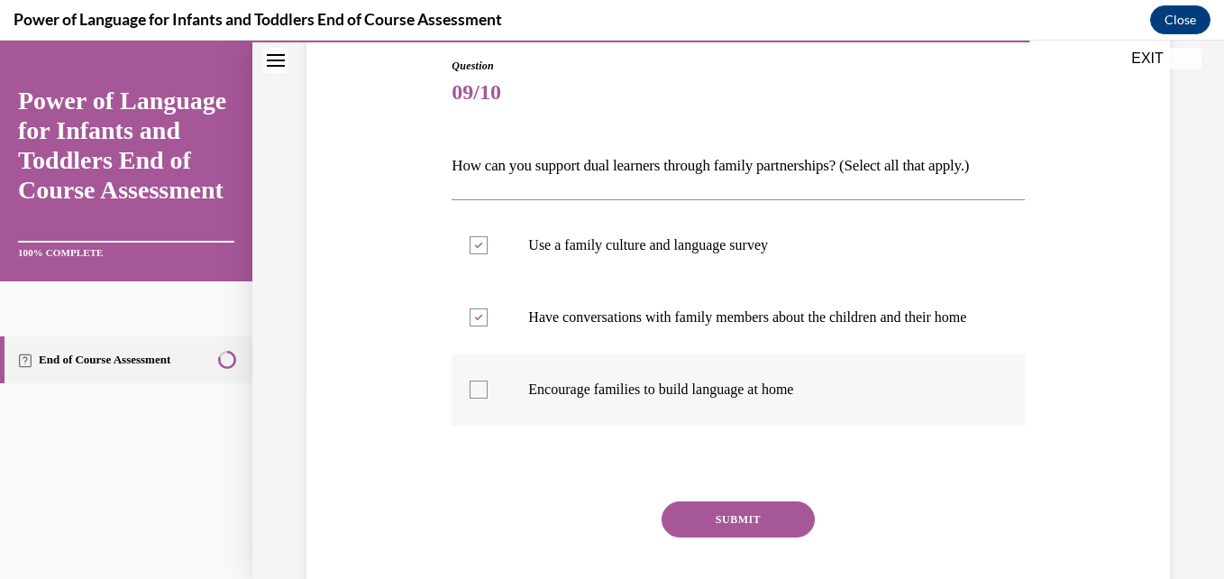
checkbox input "true"
click at [719, 523] on button "SUBMIT" at bounding box center [737, 519] width 153 height 36
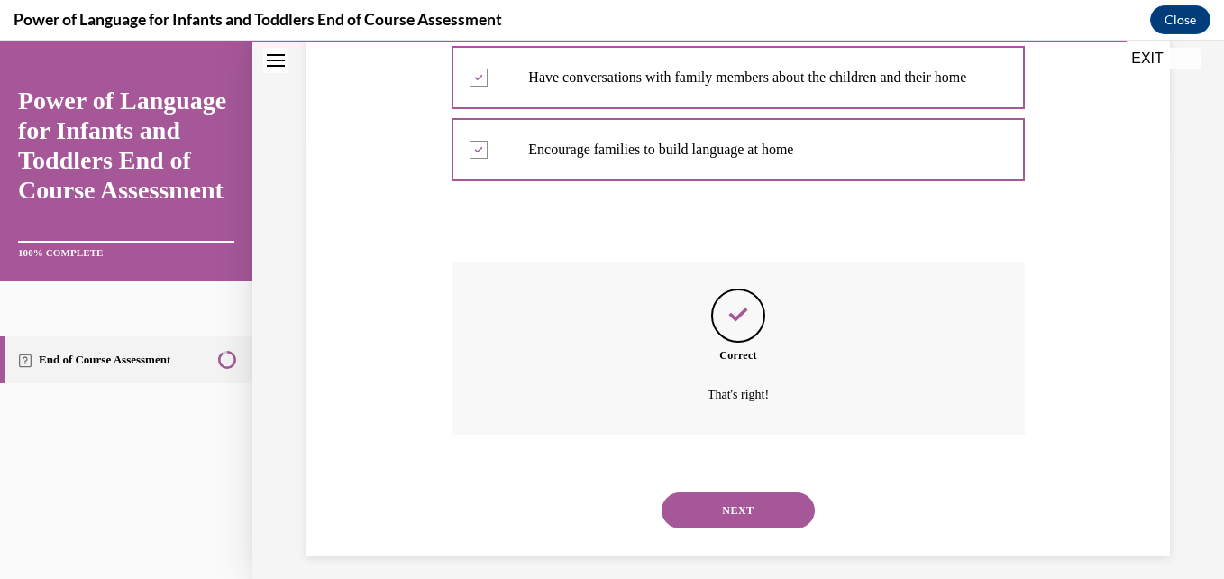
scroll to position [463, 0]
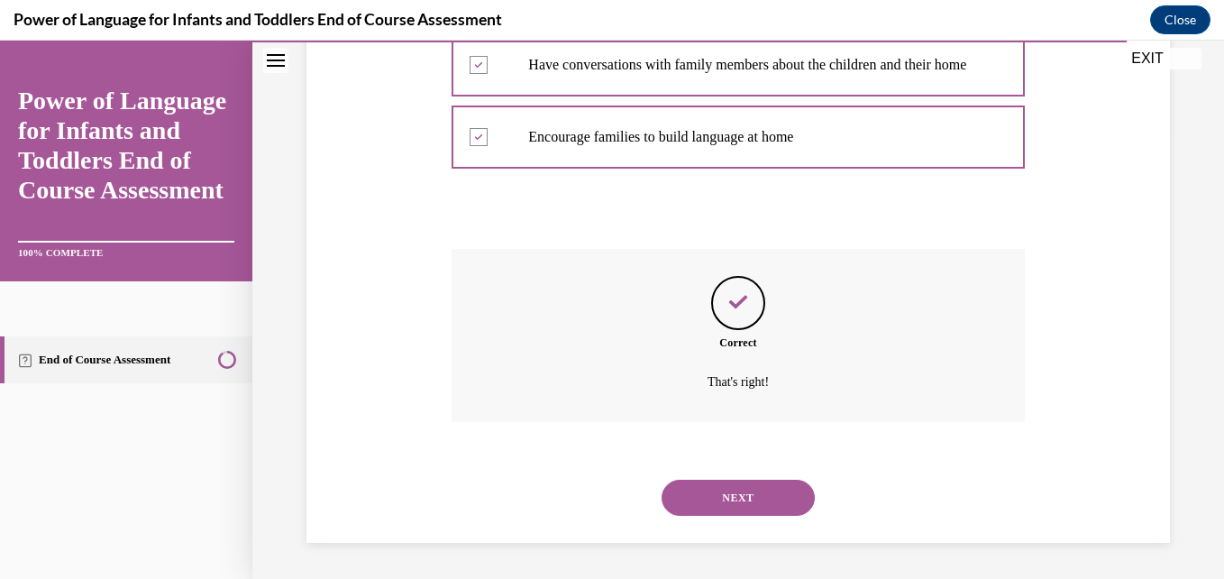
click at [737, 490] on button "NEXT" at bounding box center [737, 497] width 153 height 36
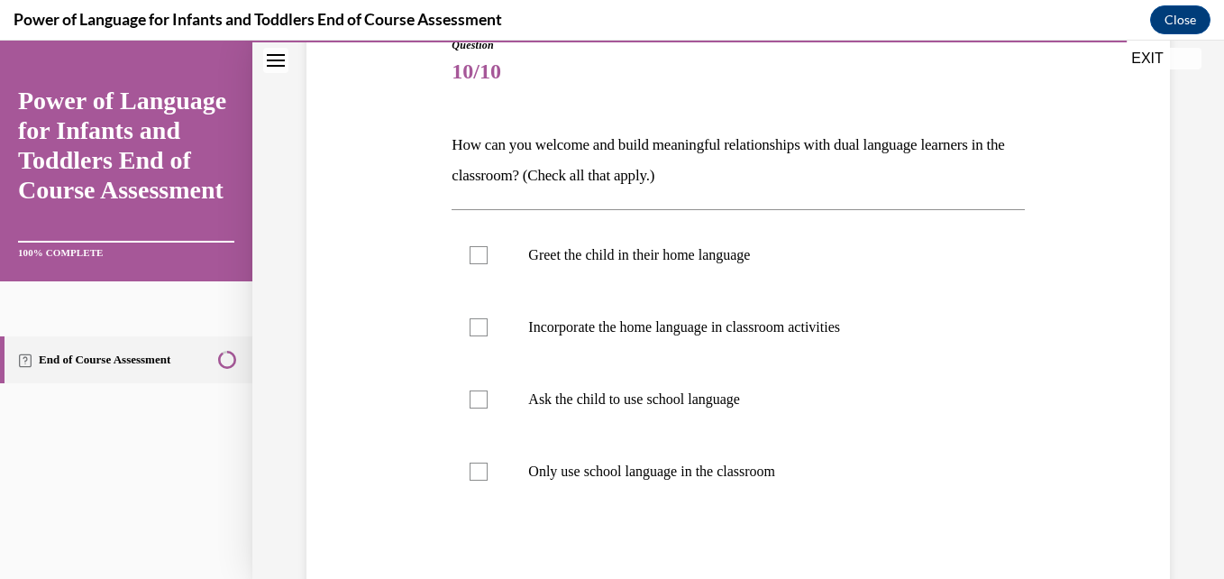
scroll to position [216, 0]
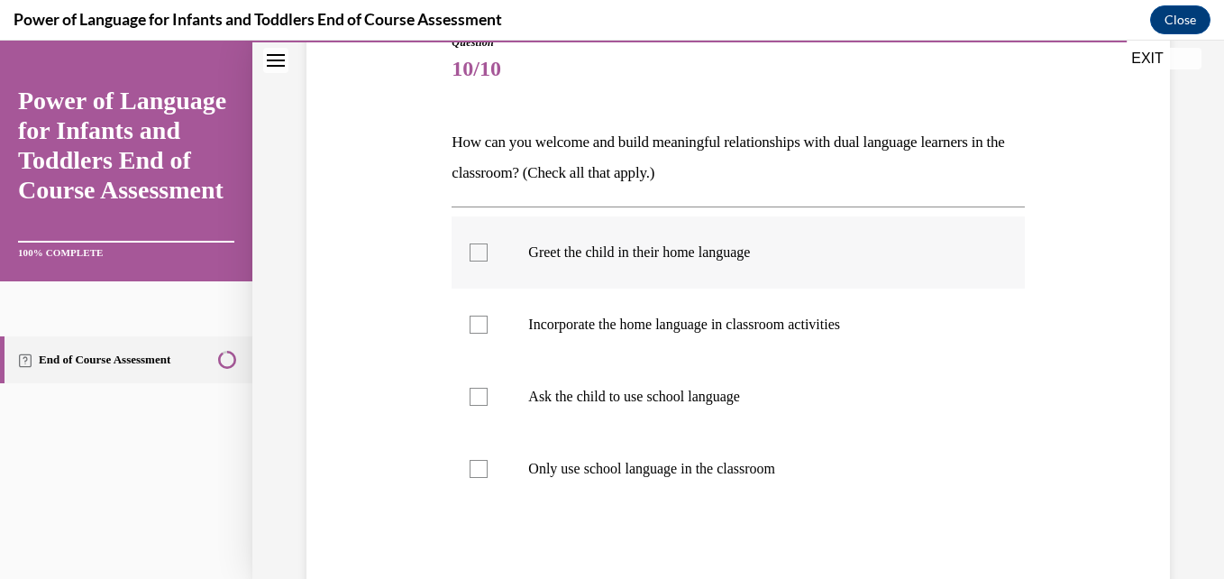
click at [755, 261] on label "Greet the child in their home language" at bounding box center [737, 252] width 572 height 72
click at [488, 261] on input "Greet the child in their home language" at bounding box center [478, 252] width 18 height 18
checkbox input "true"
click at [692, 333] on label "Incorporate the home language in classroom activities" at bounding box center [737, 324] width 572 height 72
click at [488, 333] on input "Incorporate the home language in classroom activities" at bounding box center [478, 324] width 18 height 18
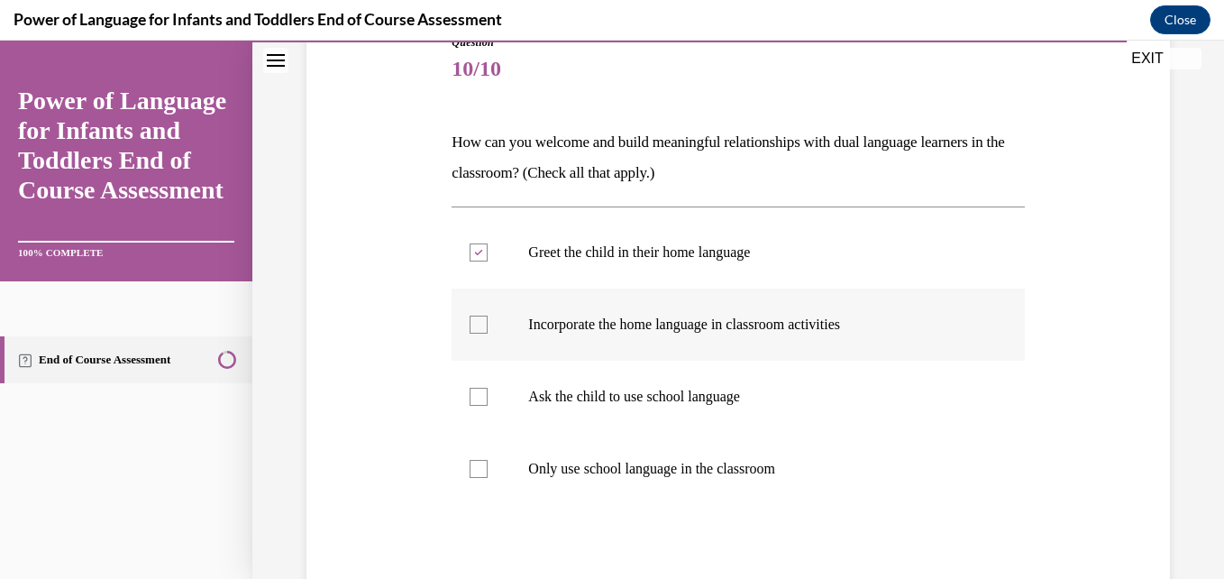
checkbox input "true"
click at [606, 389] on p "Ask the child to use school language" at bounding box center [753, 396] width 451 height 18
click at [488, 389] on input "Ask the child to use school language" at bounding box center [478, 396] width 18 height 18
checkbox input "true"
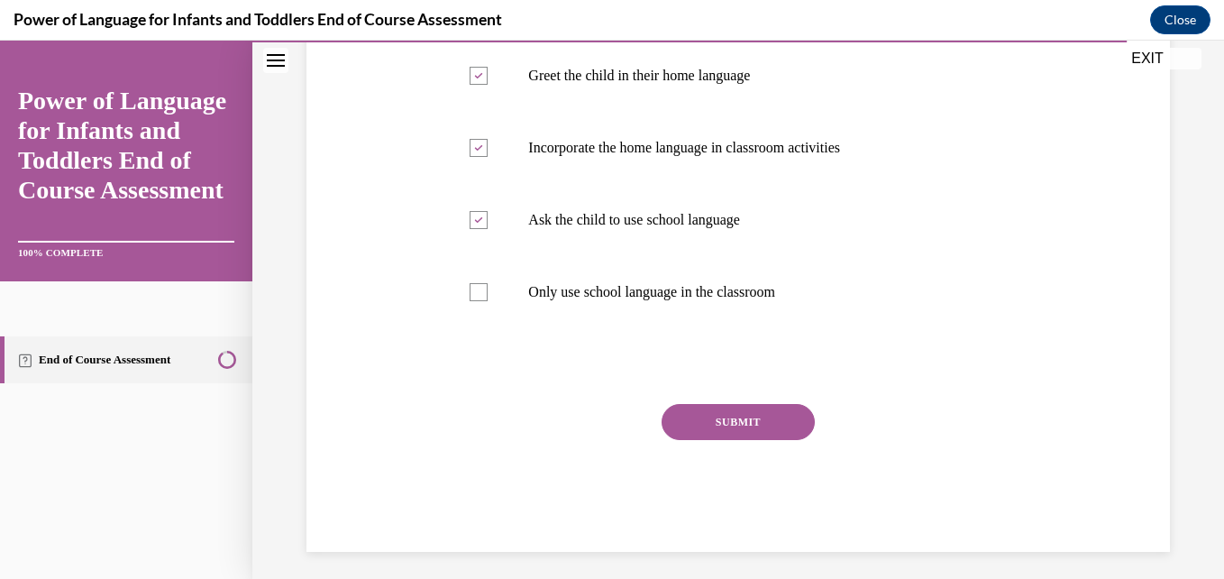
scroll to position [402, 0]
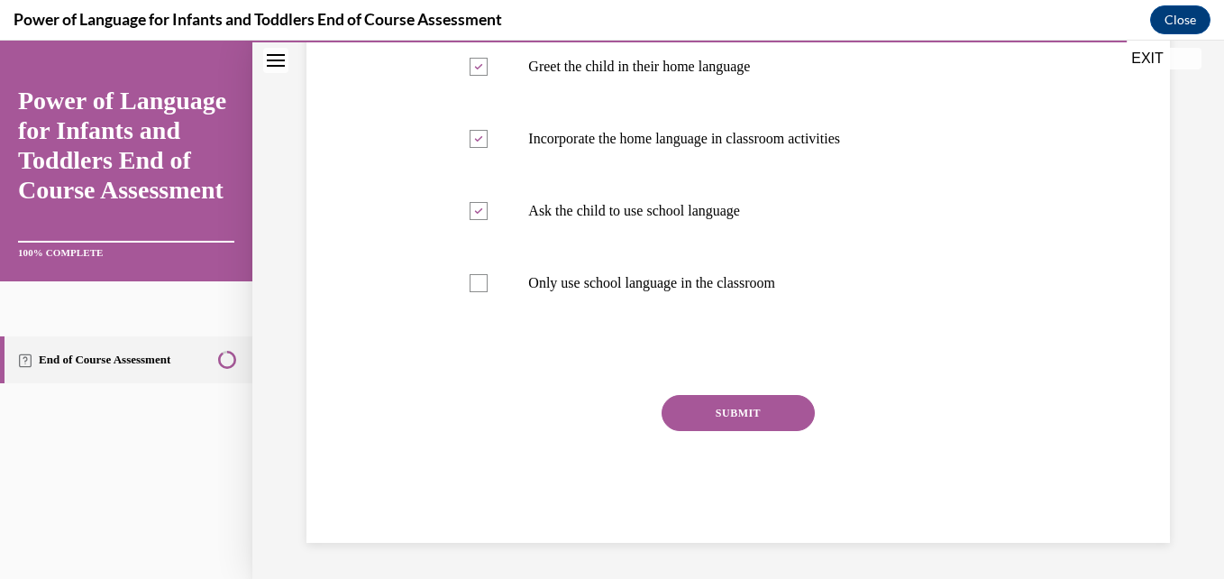
click at [732, 415] on button "SUBMIT" at bounding box center [737, 413] width 153 height 36
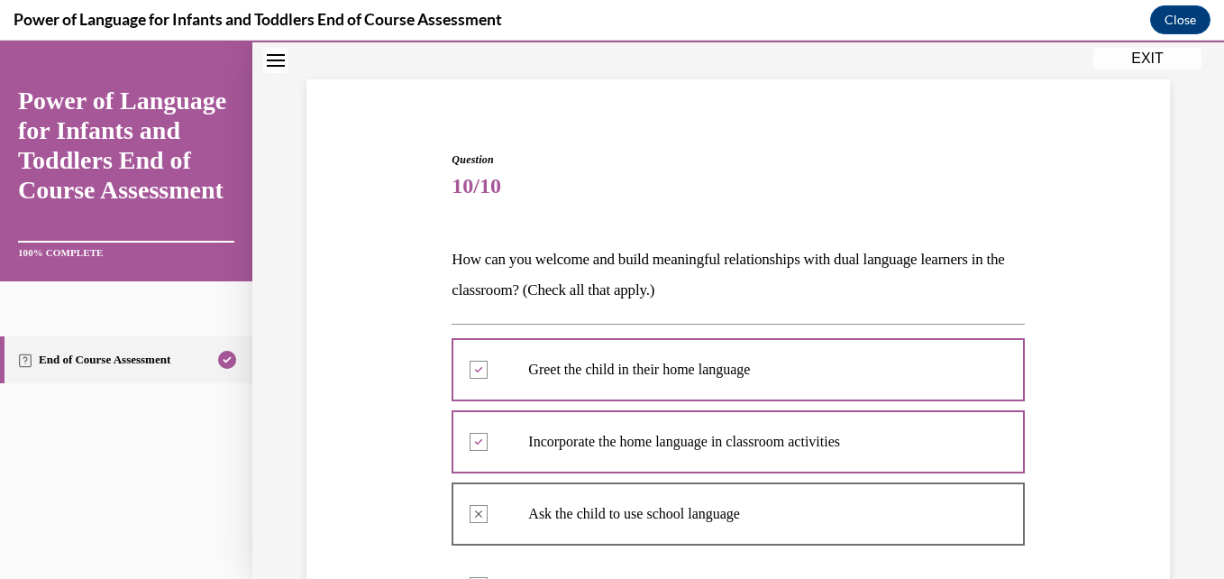
scroll to position [570, 0]
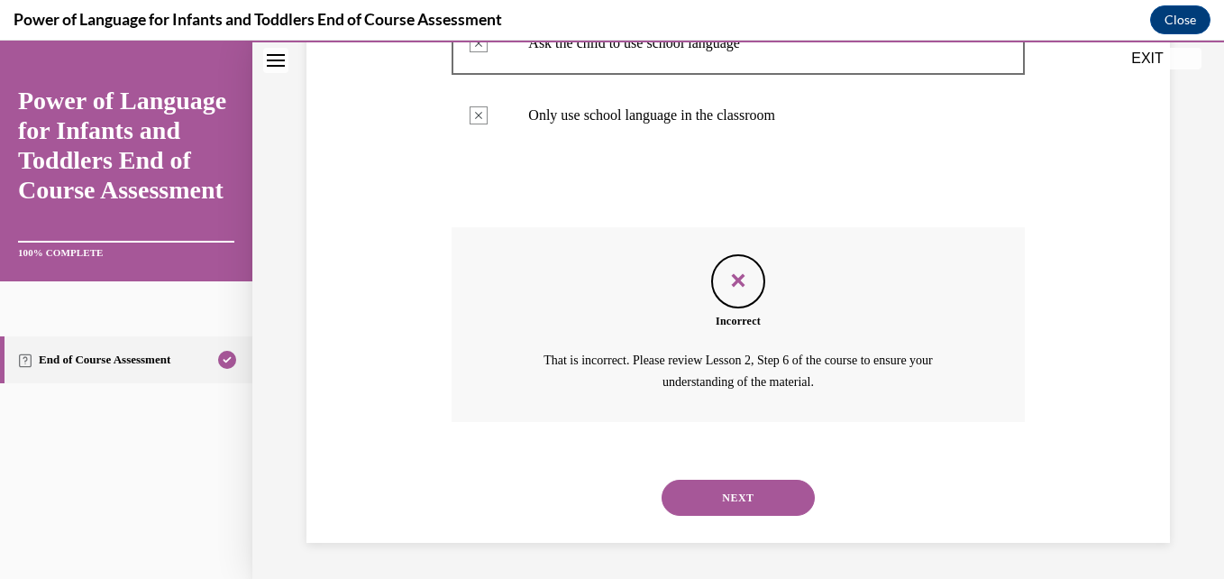
click at [786, 485] on button "NEXT" at bounding box center [737, 497] width 153 height 36
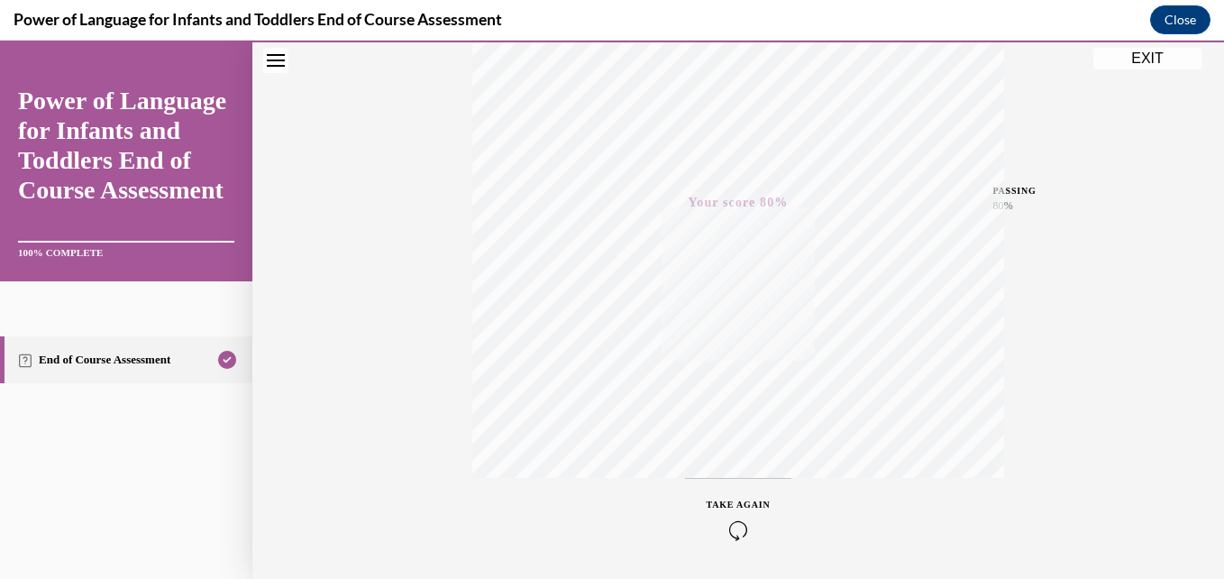
scroll to position [386, 0]
click at [1142, 61] on button "EXIT" at bounding box center [1147, 59] width 108 height 22
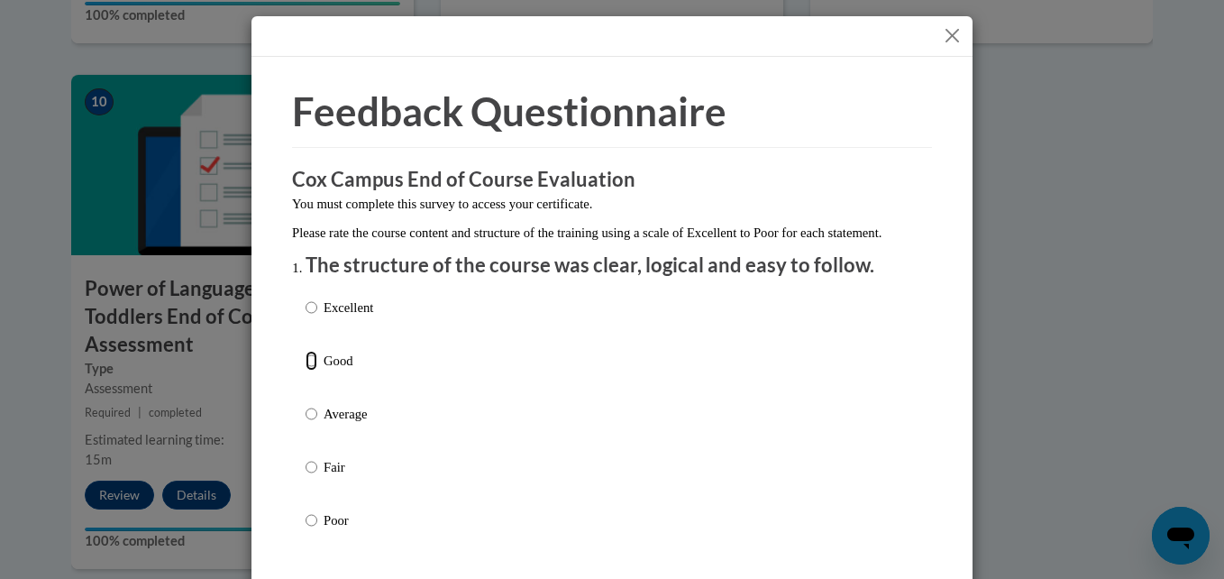
click at [310, 370] on input "Good" at bounding box center [311, 361] width 12 height 20
radio input "true"
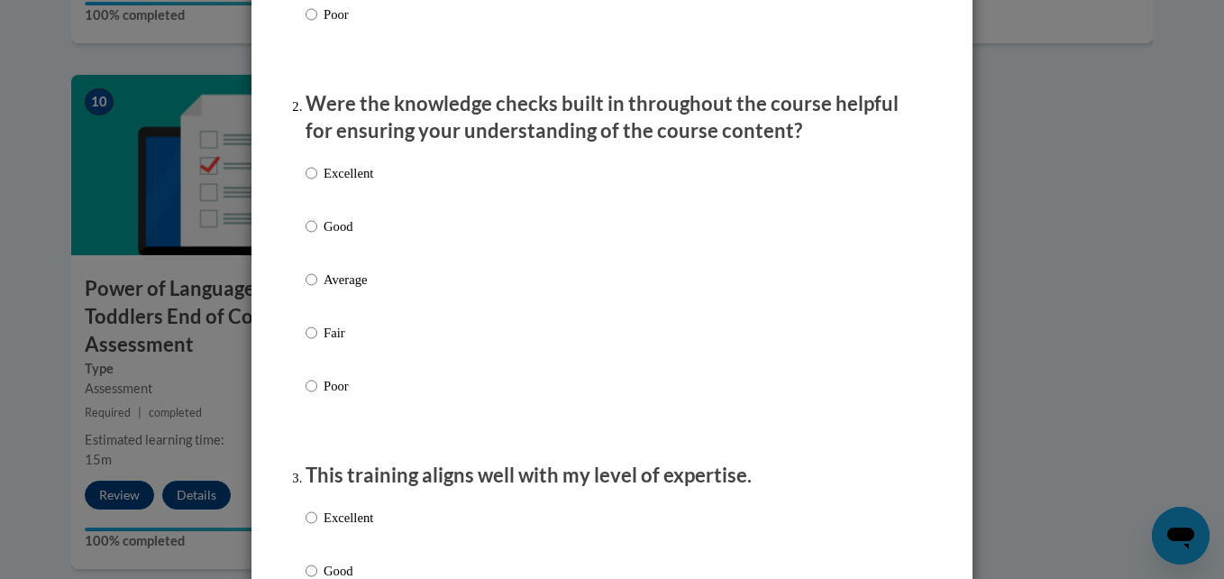
click at [313, 240] on label "Good" at bounding box center [339, 240] width 68 height 49
click at [313, 236] on input "Good" at bounding box center [311, 226] width 12 height 20
radio input "true"
click at [305, 269] on input "Average" at bounding box center [311, 279] width 12 height 20
radio input "true"
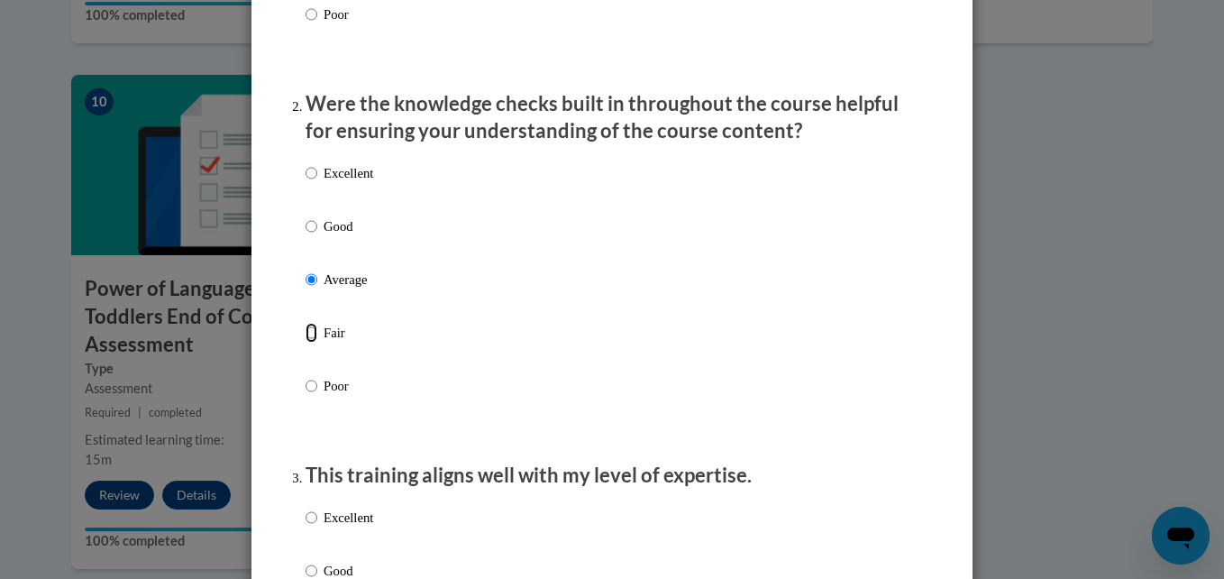
click at [305, 323] on input "Fair" at bounding box center [311, 333] width 12 height 20
radio input "true"
click at [305, 269] on input "Average" at bounding box center [311, 279] width 12 height 20
radio input "true"
click at [305, 216] on input "Good" at bounding box center [311, 226] width 12 height 20
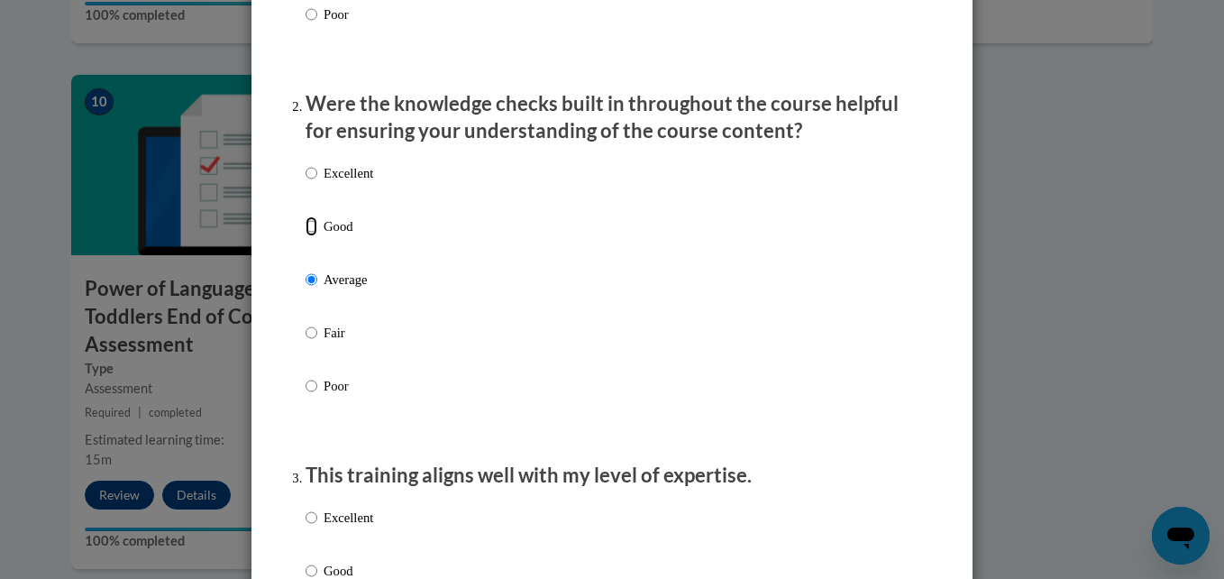
radio input "true"
click at [305, 269] on input "Average" at bounding box center [311, 279] width 12 height 20
radio input "true"
click at [326, 233] on div "Excellent Good Average Fair Poor" at bounding box center [339, 293] width 68 height 279
click at [325, 236] on p "Good" at bounding box center [349, 226] width 50 height 20
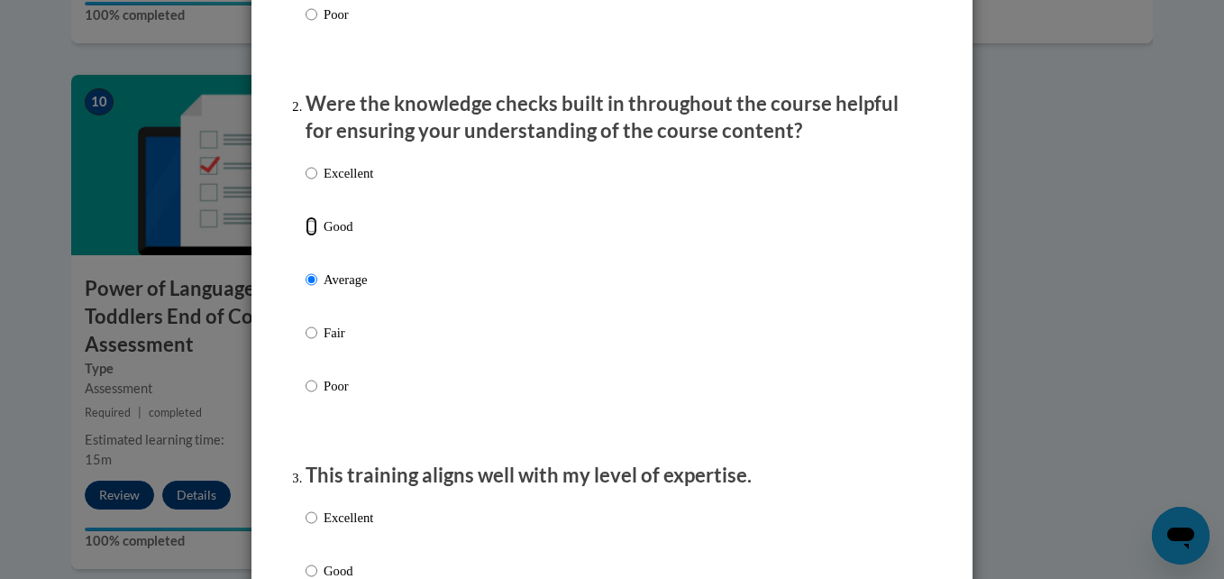
click at [317, 236] on input "Good" at bounding box center [311, 226] width 12 height 20
radio input "true"
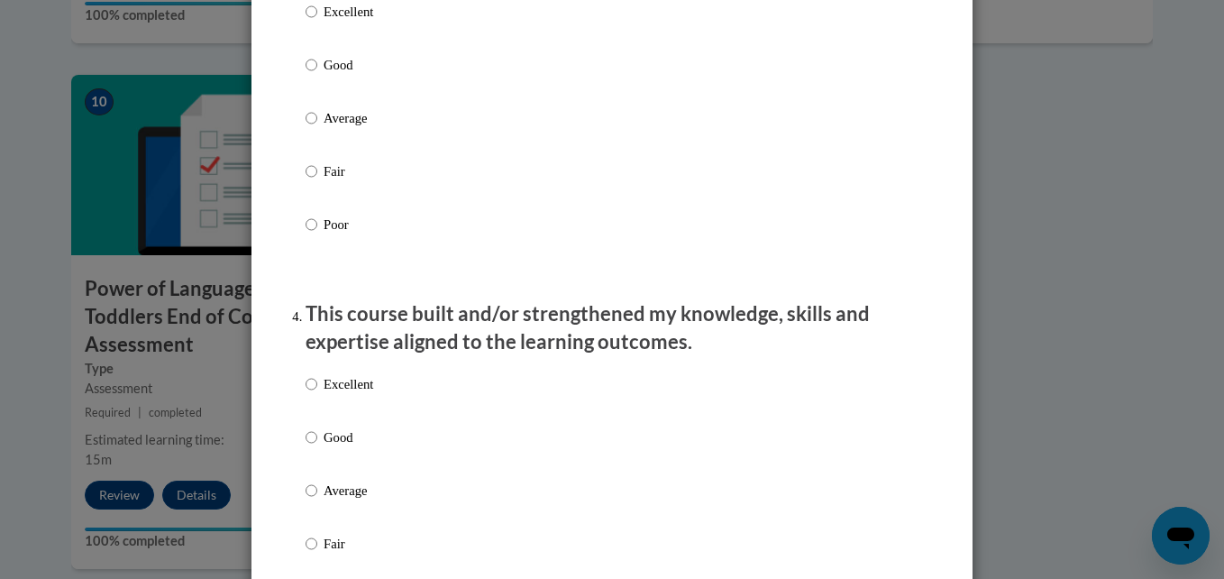
click at [312, 27] on label "Excellent" at bounding box center [339, 26] width 68 height 49
click at [312, 22] on input "Excellent" at bounding box center [311, 12] width 12 height 20
radio input "true"
click at [326, 394] on p "Excellent" at bounding box center [349, 384] width 50 height 20
click at [317, 394] on input "Excellent" at bounding box center [311, 384] width 12 height 20
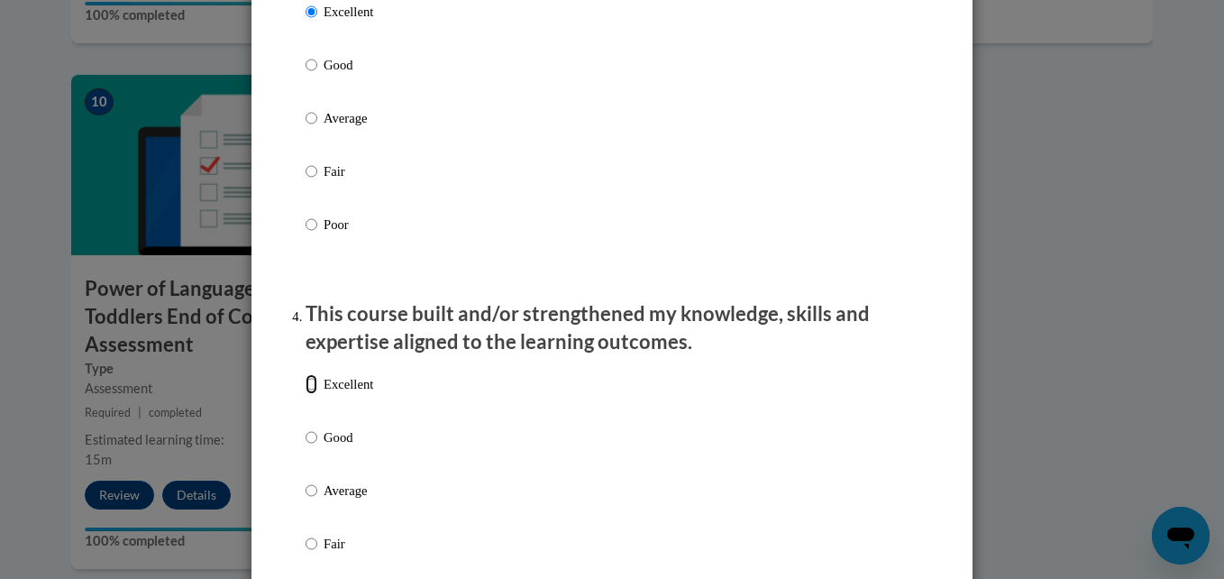
radio input "true"
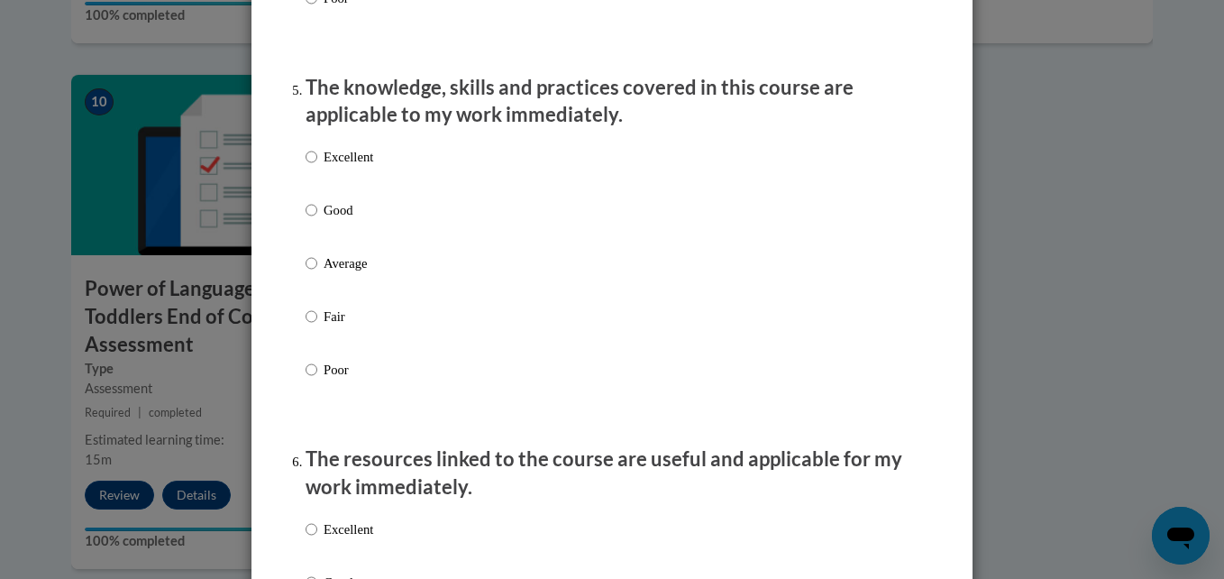
scroll to position [1625, 0]
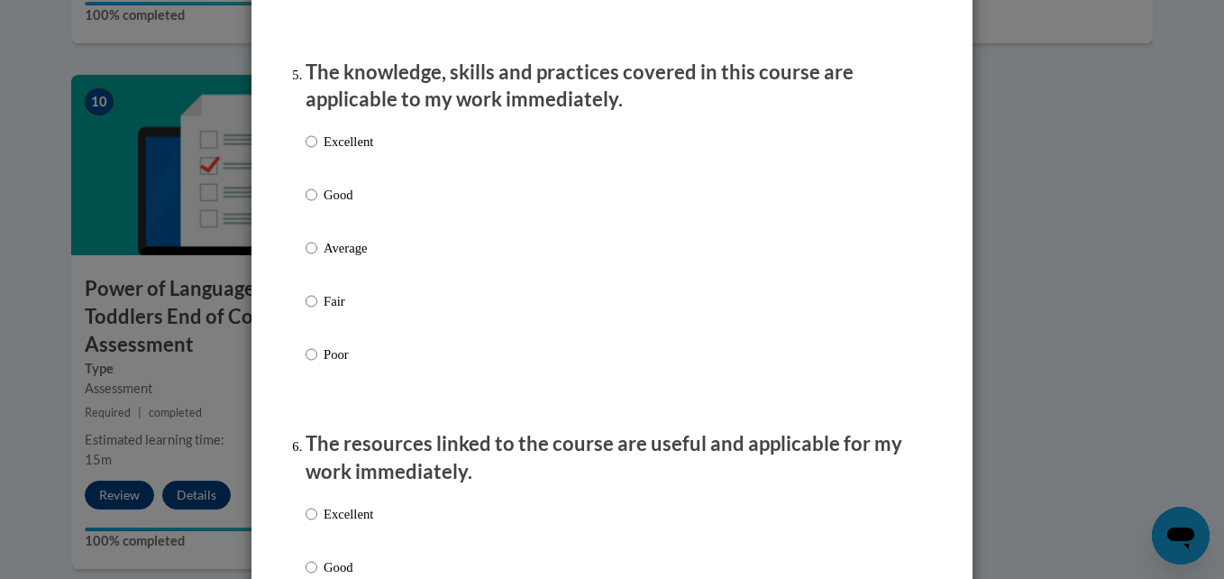
click at [324, 205] on p "Good" at bounding box center [349, 195] width 50 height 20
click at [317, 205] on input "Good" at bounding box center [311, 195] width 12 height 20
radio input "true"
click at [305, 238] on input "Average" at bounding box center [311, 248] width 12 height 20
radio input "true"
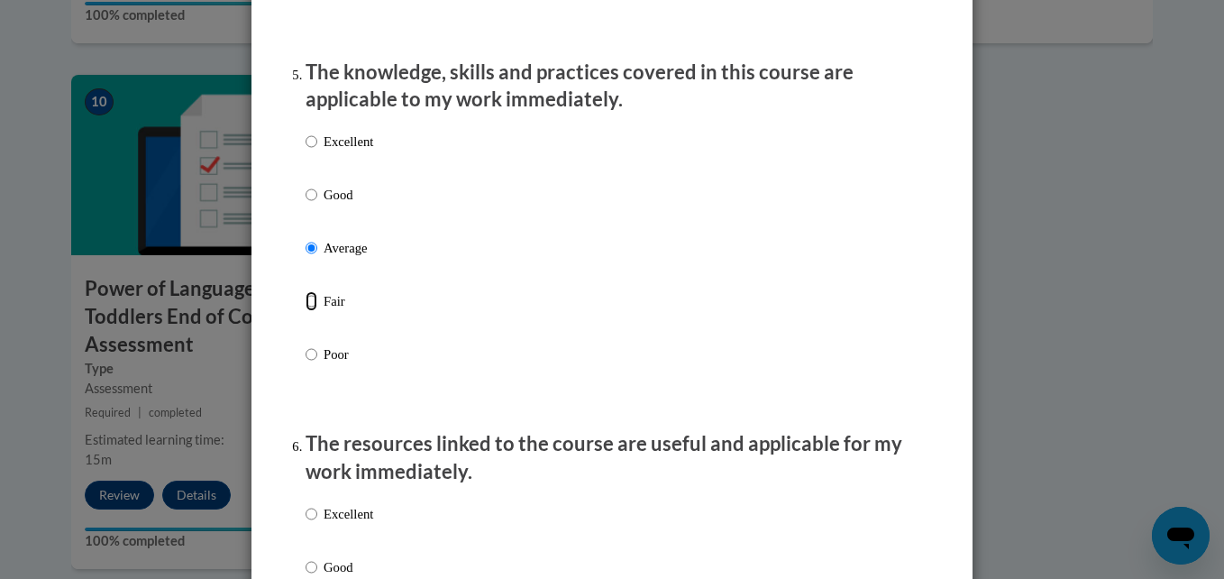
click at [305, 291] on input "Fair" at bounding box center [311, 301] width 12 height 20
radio input "true"
click at [305, 344] on input "Poor" at bounding box center [311, 354] width 12 height 20
radio input "true"
click at [305, 132] on input "Excellent" at bounding box center [311, 142] width 12 height 20
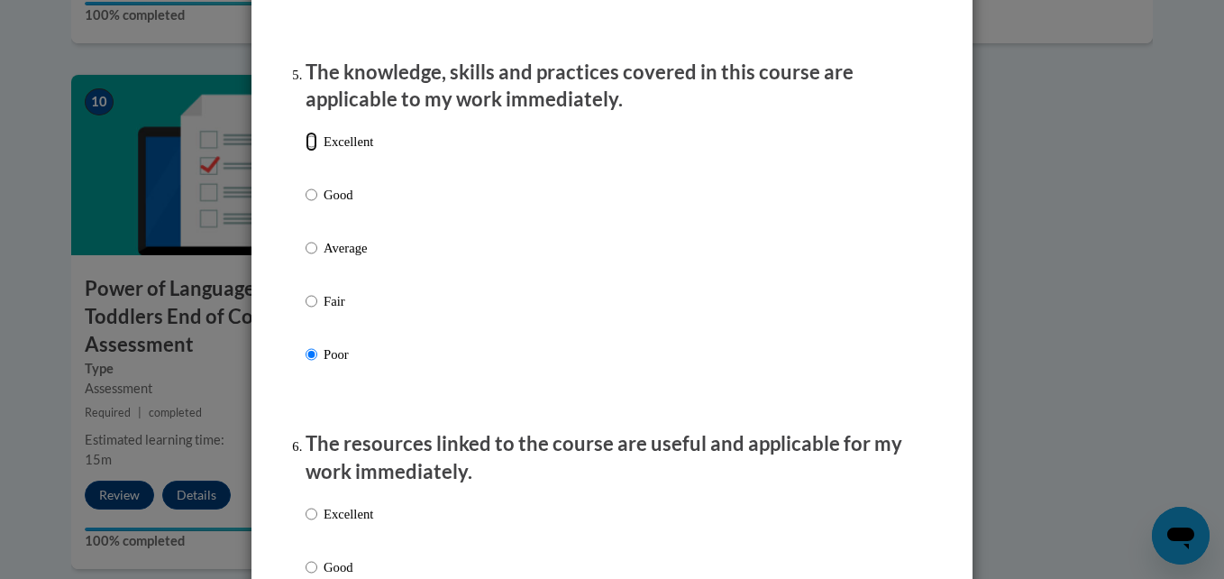
radio input "true"
click at [305, 185] on input "Good" at bounding box center [311, 195] width 12 height 20
radio input "true"
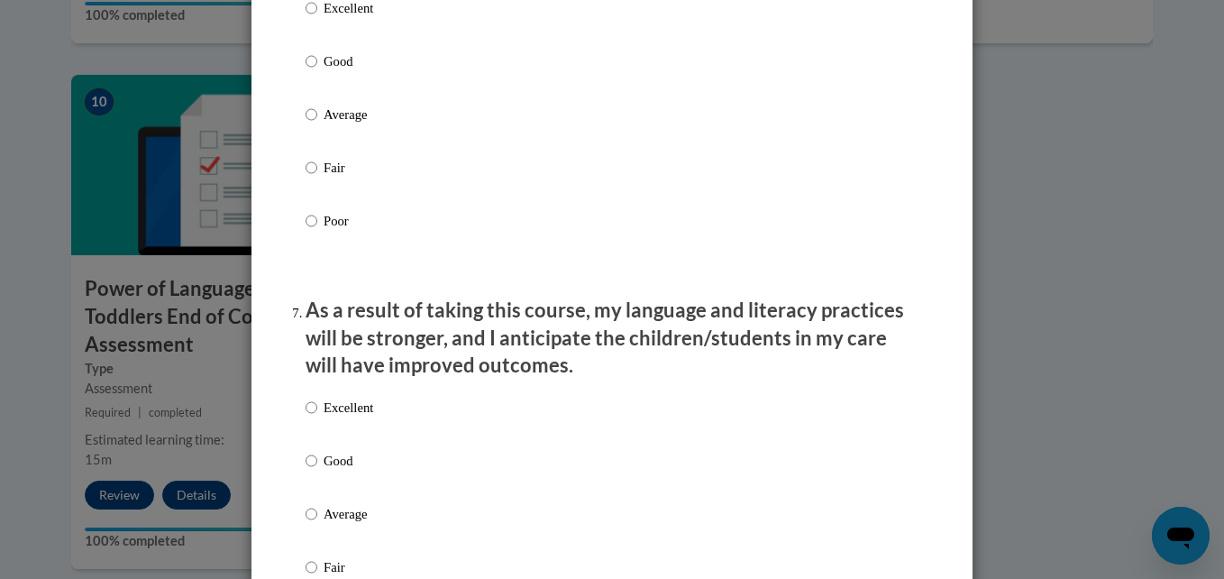
scroll to position [2299, 0]
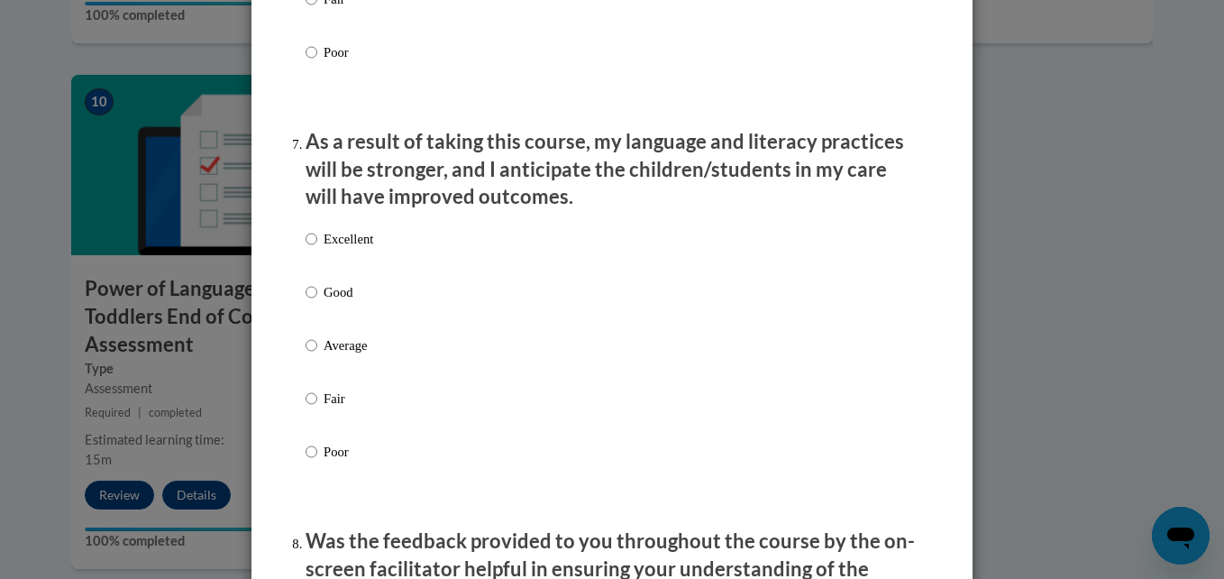
click at [342, 264] on label "Excellent" at bounding box center [339, 253] width 68 height 49
click at [317, 249] on input "Excellent" at bounding box center [311, 239] width 12 height 20
radio input "true"
click at [305, 282] on input "Good" at bounding box center [311, 292] width 12 height 20
radio input "true"
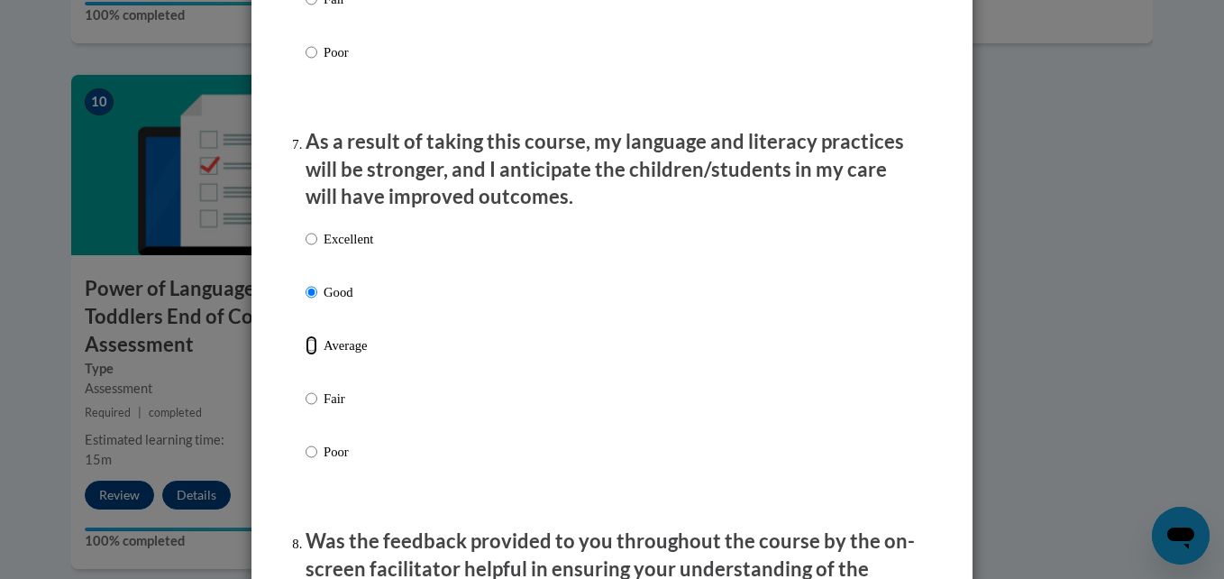
click at [305, 335] on input "Average" at bounding box center [311, 345] width 12 height 20
radio input "true"
click at [305, 388] on input "Fair" at bounding box center [311, 398] width 12 height 20
radio input "true"
click at [305, 442] on input "Poor" at bounding box center [311, 452] width 12 height 20
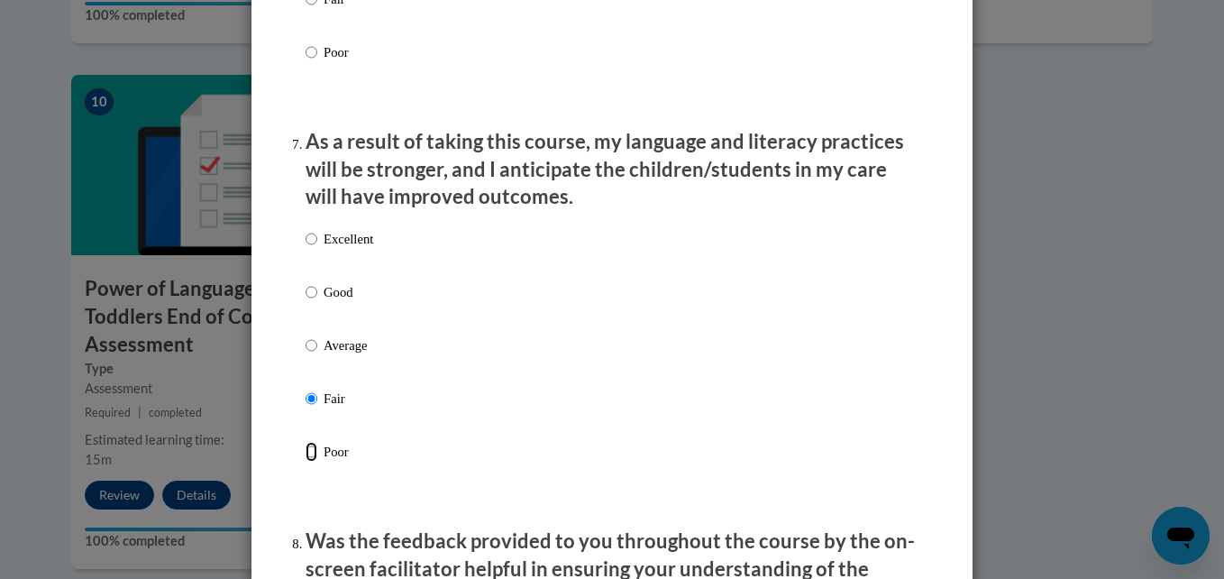
radio input "true"
click at [305, 229] on input "Excellent" at bounding box center [311, 239] width 12 height 20
radio input "true"
click at [305, 282] on input "Good" at bounding box center [311, 292] width 12 height 20
radio input "true"
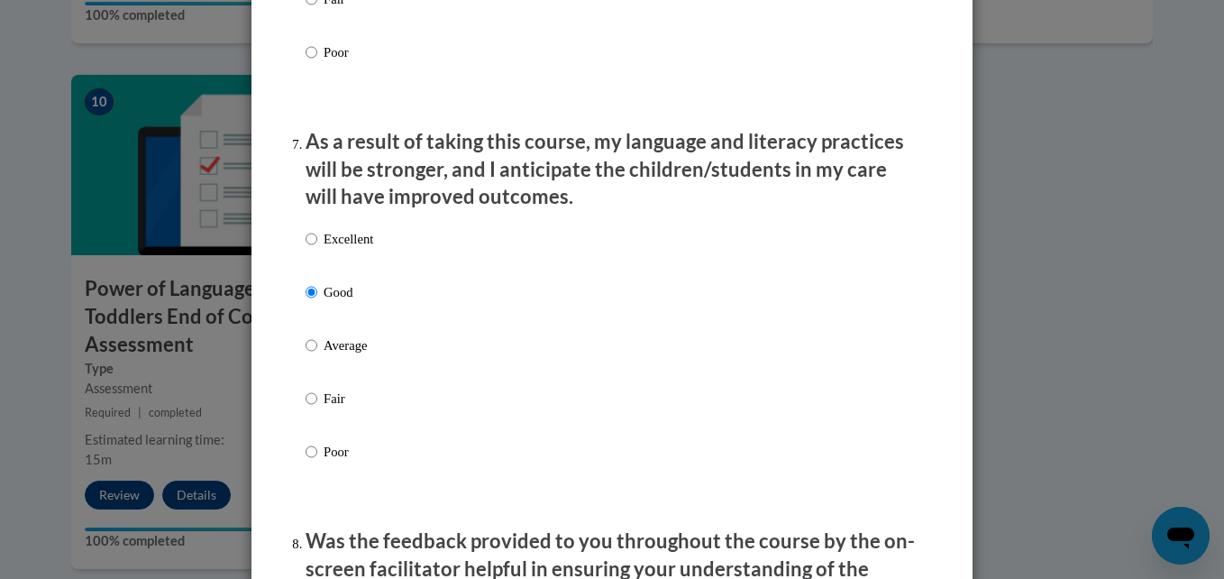
scroll to position [2804, 0]
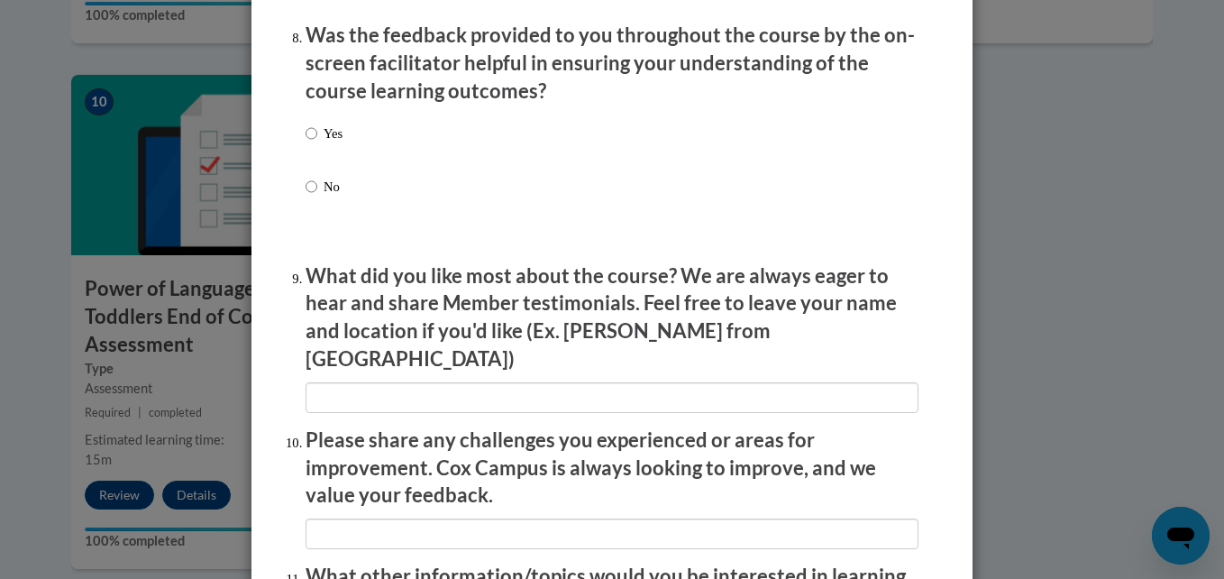
click at [305, 225] on label "No" at bounding box center [323, 201] width 37 height 49
click at [305, 196] on input "No" at bounding box center [311, 187] width 12 height 20
radio input "true"
drag, startPoint x: 305, startPoint y: 229, endPoint x: 304, endPoint y: 198, distance: 30.7
click at [305, 198] on label "No" at bounding box center [323, 201] width 37 height 49
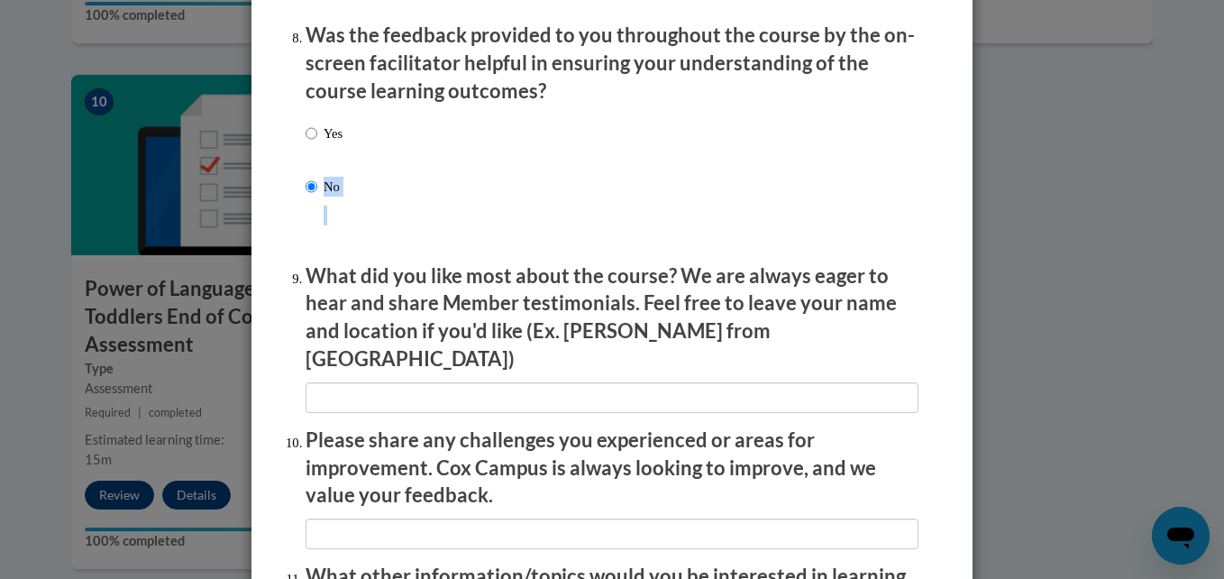
click at [305, 196] on input "No" at bounding box center [311, 187] width 12 height 20
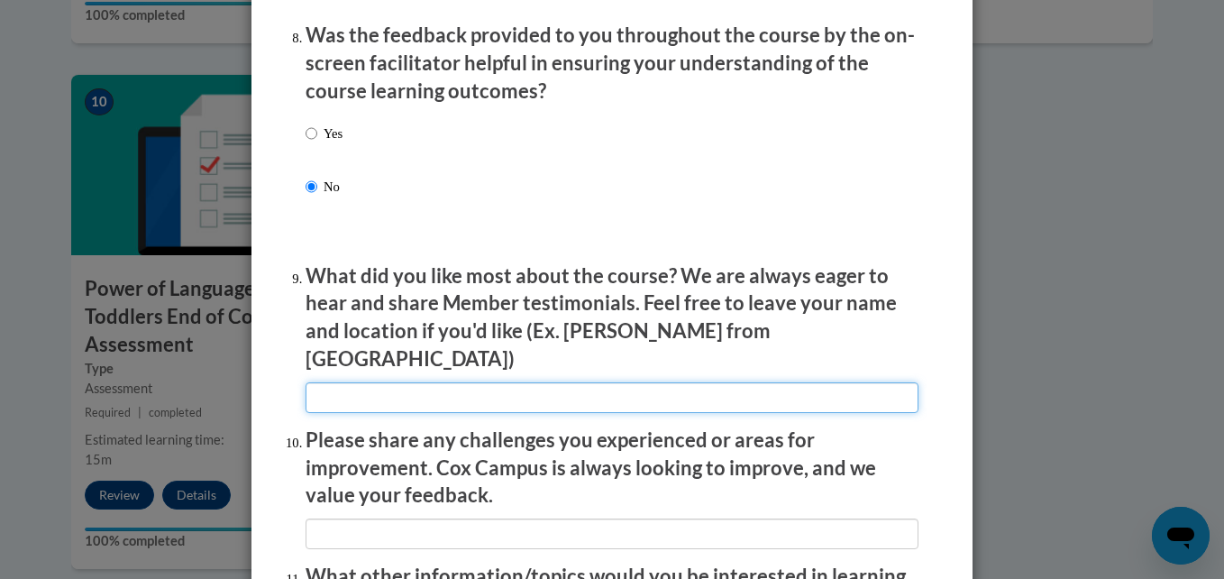
click at [813, 382] on input "textbox" at bounding box center [611, 397] width 613 height 31
type input "none"
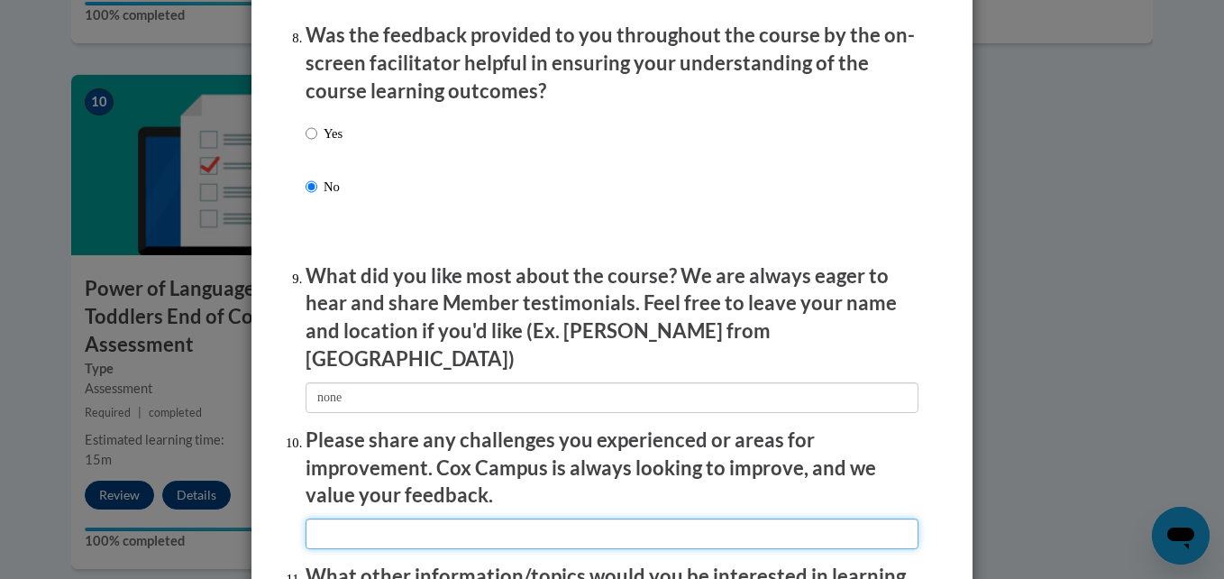
click at [583, 521] on input "textbox" at bounding box center [611, 533] width 613 height 31
type input "none"
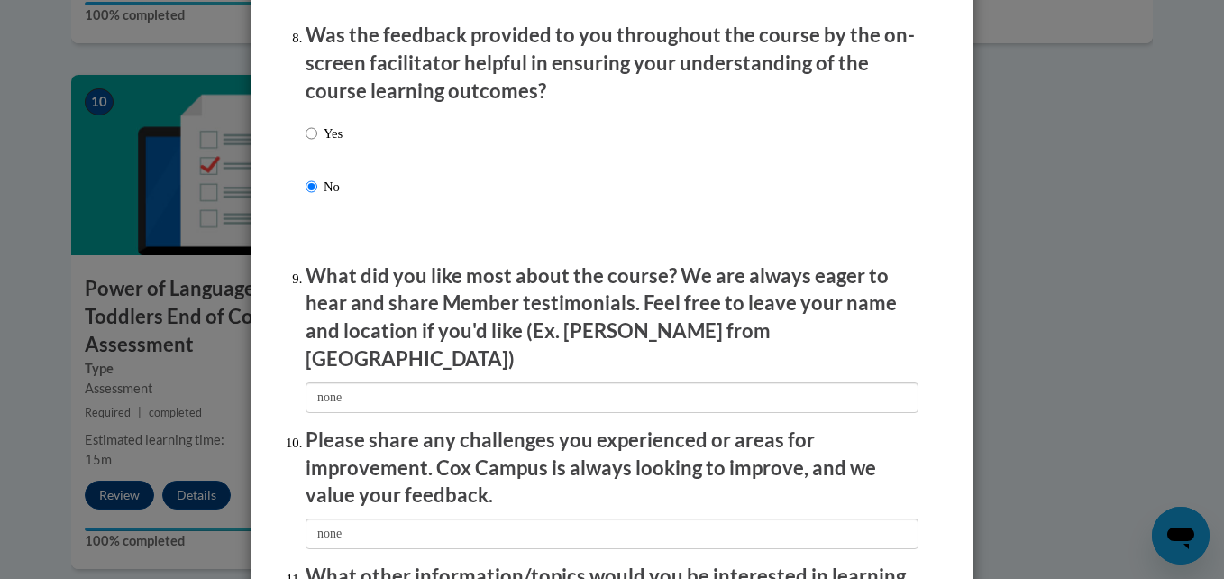
scroll to position [3166, 0]
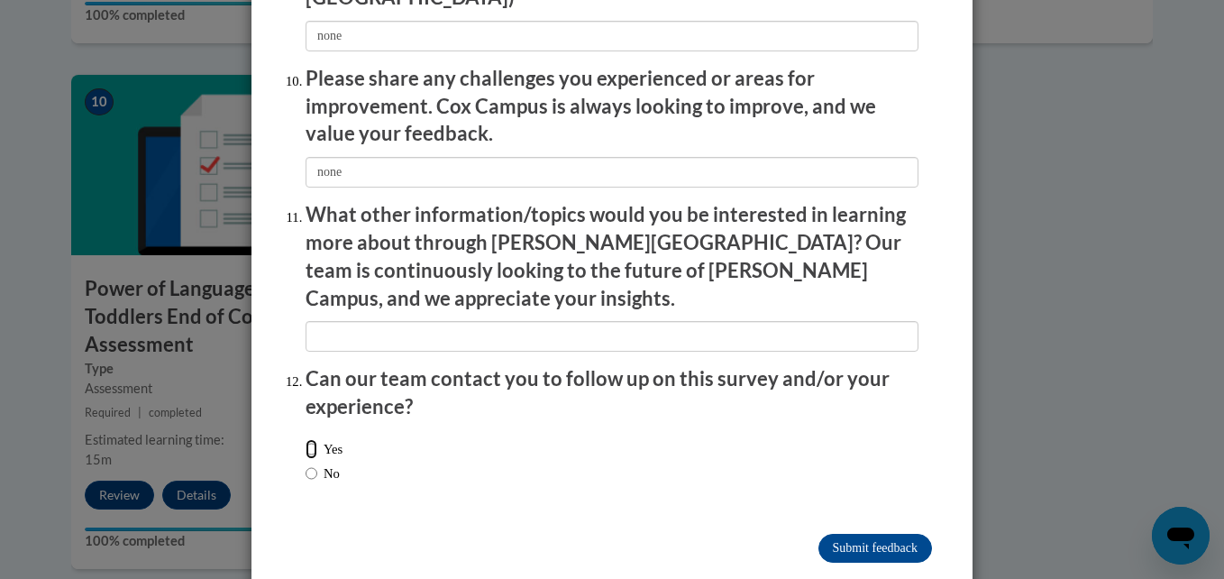
click at [306, 439] on input "Yes" at bounding box center [311, 449] width 12 height 20
radio input "true"
click at [852, 533] on input "Submit feedback" at bounding box center [875, 547] width 114 height 29
